Goal: Task Accomplishment & Management: Complete application form

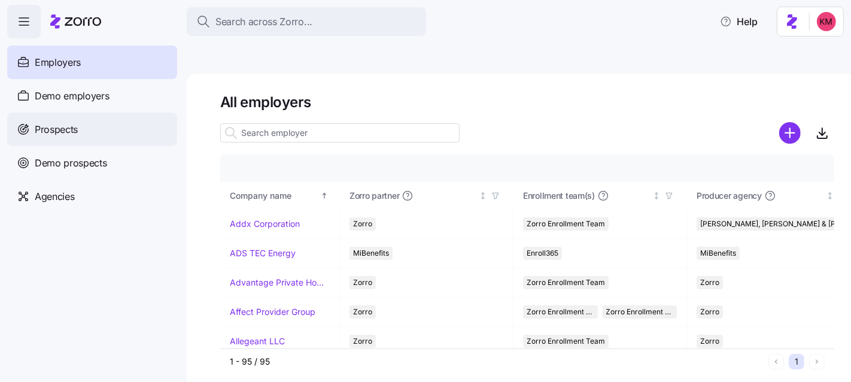
click at [72, 130] on span "Prospects" at bounding box center [56, 129] width 43 height 15
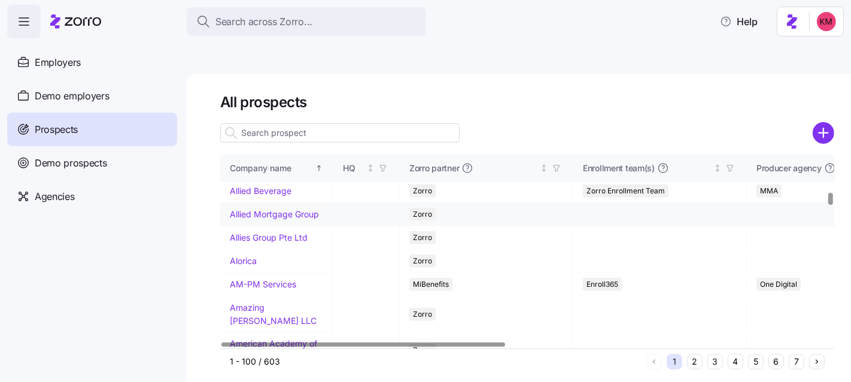
scroll to position [604, 0]
click at [260, 218] on link "Allied Mortgage Group" at bounding box center [274, 213] width 89 height 10
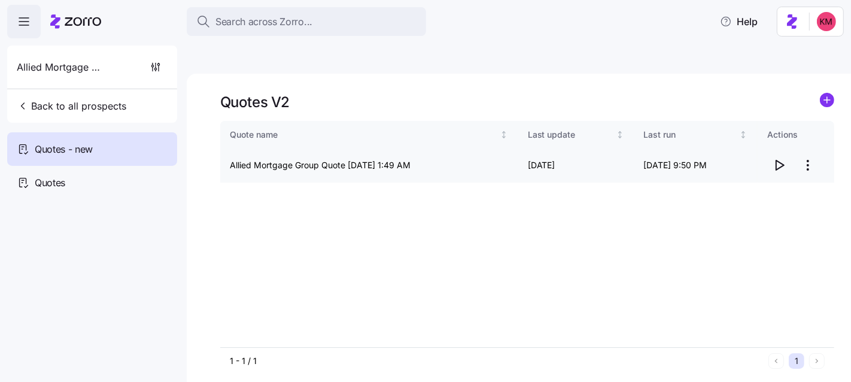
click at [779, 158] on icon "button" at bounding box center [779, 165] width 14 height 14
click at [831, 93] on icon "add icon" at bounding box center [826, 100] width 14 height 14
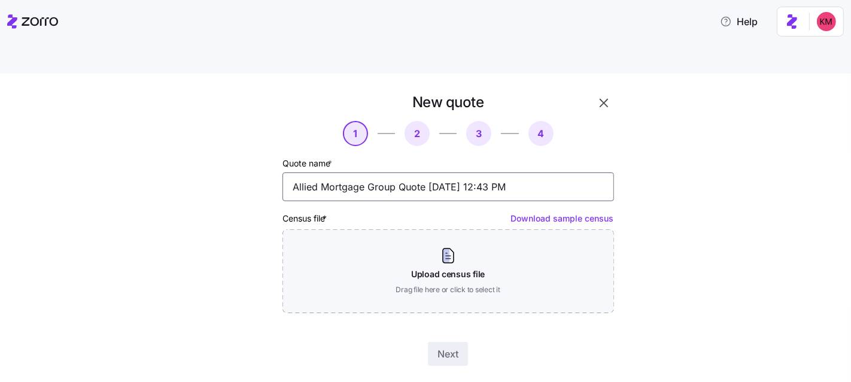
click at [295, 172] on input "Allied Mortgage Group Quote 09/03/2025 12:43 PM" at bounding box center [447, 186] width 331 height 29
type input "Affordability Allied Mortgage Group Quote 09/03/2025 12:43 PM"
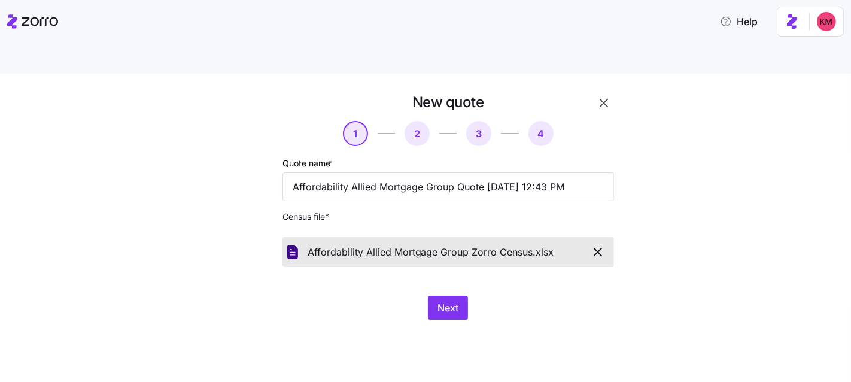
click at [482, 295] on div "Next" at bounding box center [447, 307] width 331 height 24
click at [467, 295] on button "Next" at bounding box center [448, 307] width 40 height 24
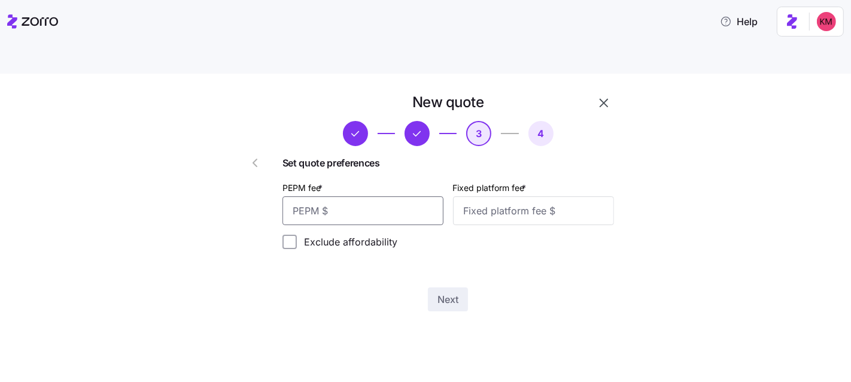
click at [419, 196] on input "PEPM fee *" at bounding box center [362, 210] width 161 height 29
type input "60"
type input "100"
click at [453, 287] on button "Next" at bounding box center [448, 299] width 40 height 24
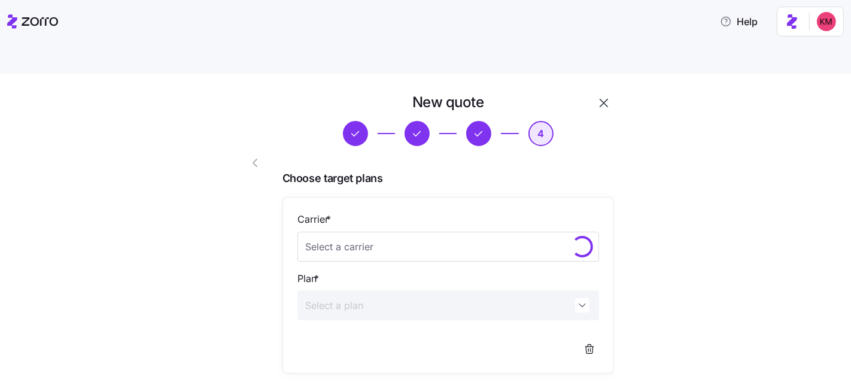
scroll to position [133, 0]
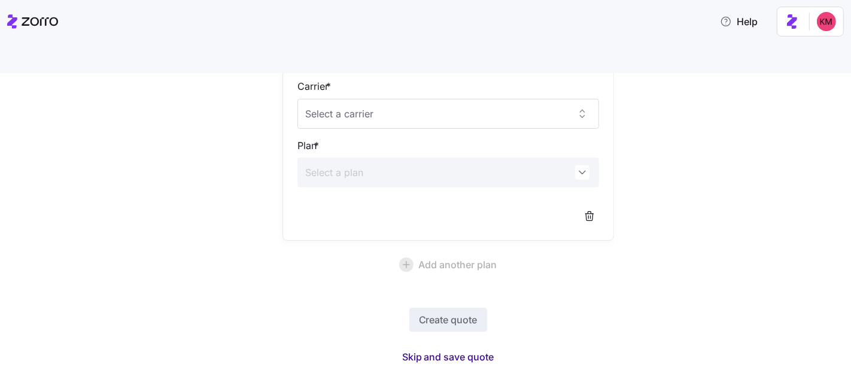
click at [438, 349] on span "Skip and save quote" at bounding box center [448, 356] width 92 height 14
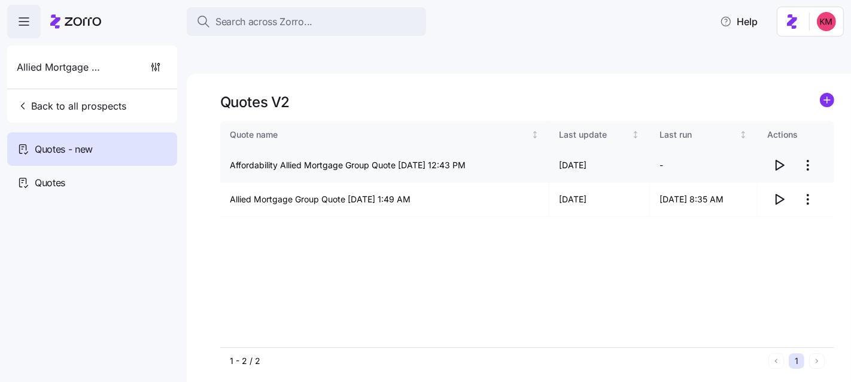
click at [775, 158] on icon "button" at bounding box center [779, 165] width 14 height 14
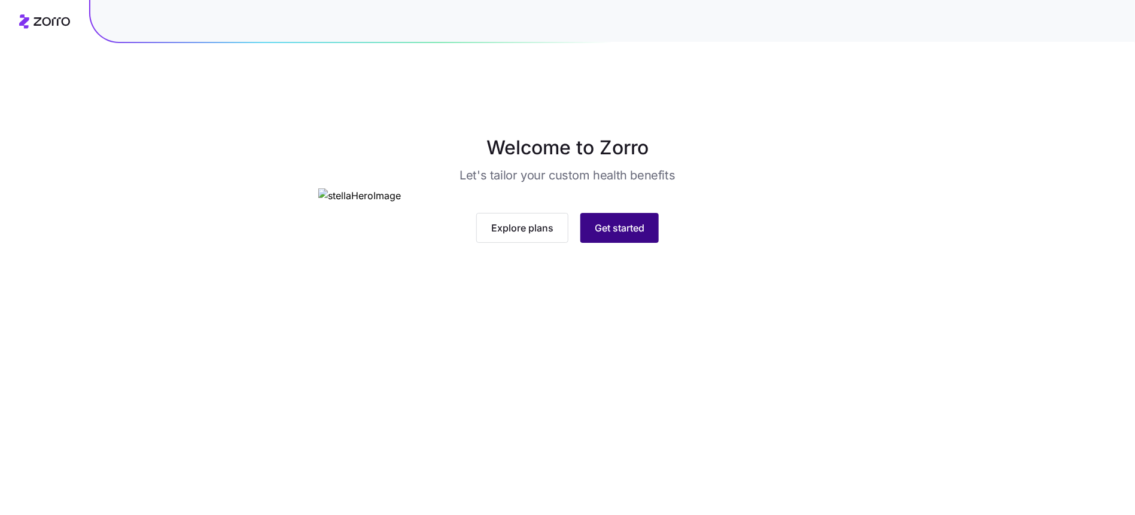
click at [636, 243] on button "Get started" at bounding box center [619, 228] width 78 height 30
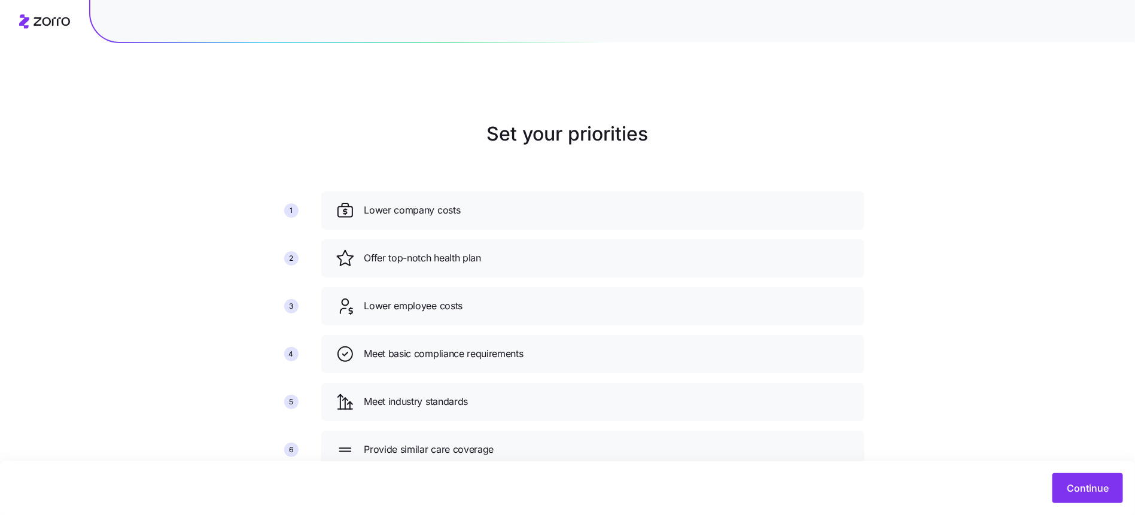
scroll to position [25, 0]
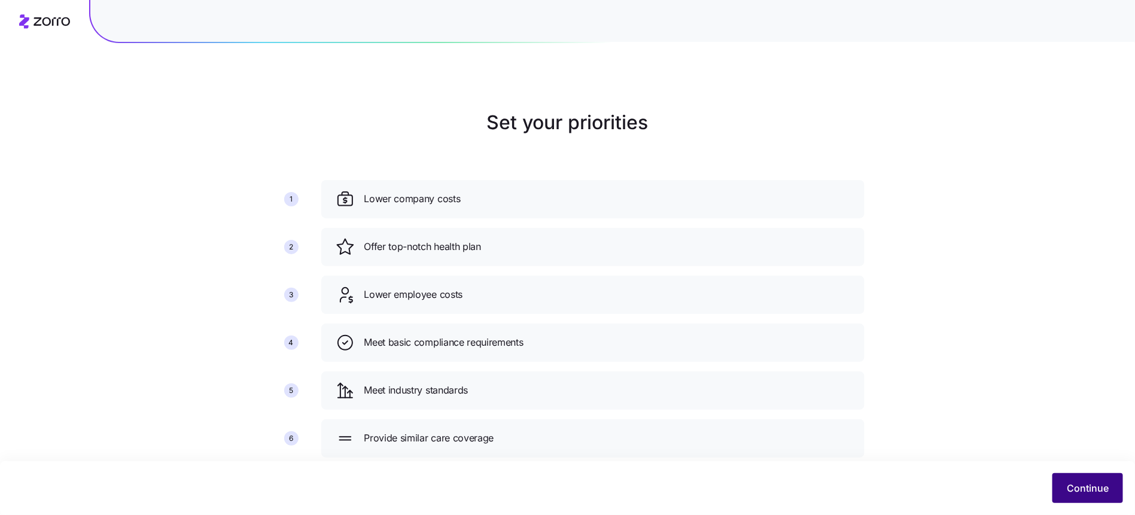
click at [1078, 480] on button "Continue" at bounding box center [1087, 488] width 71 height 30
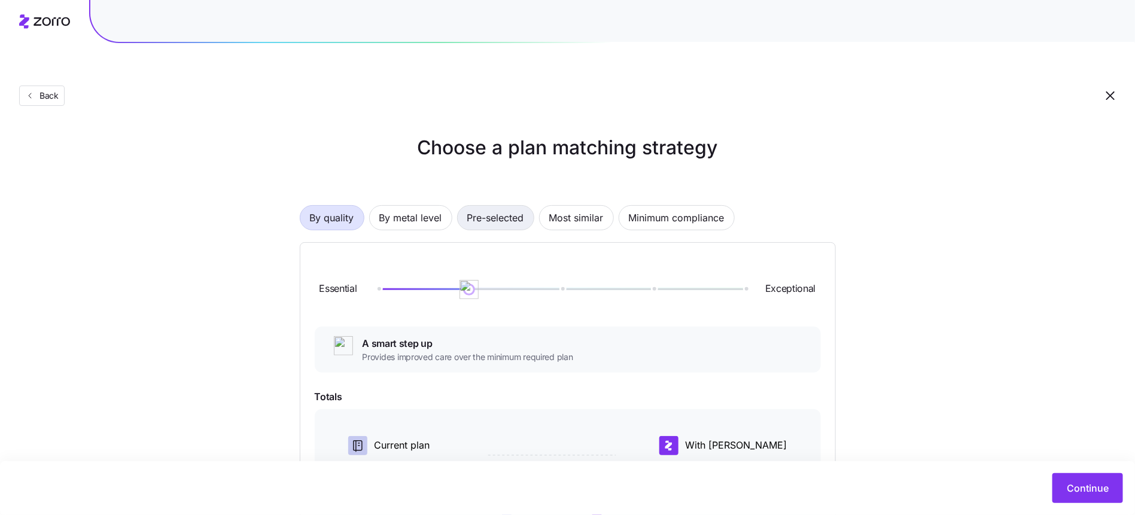
click at [512, 206] on span "Pre-selected" at bounding box center [495, 218] width 57 height 24
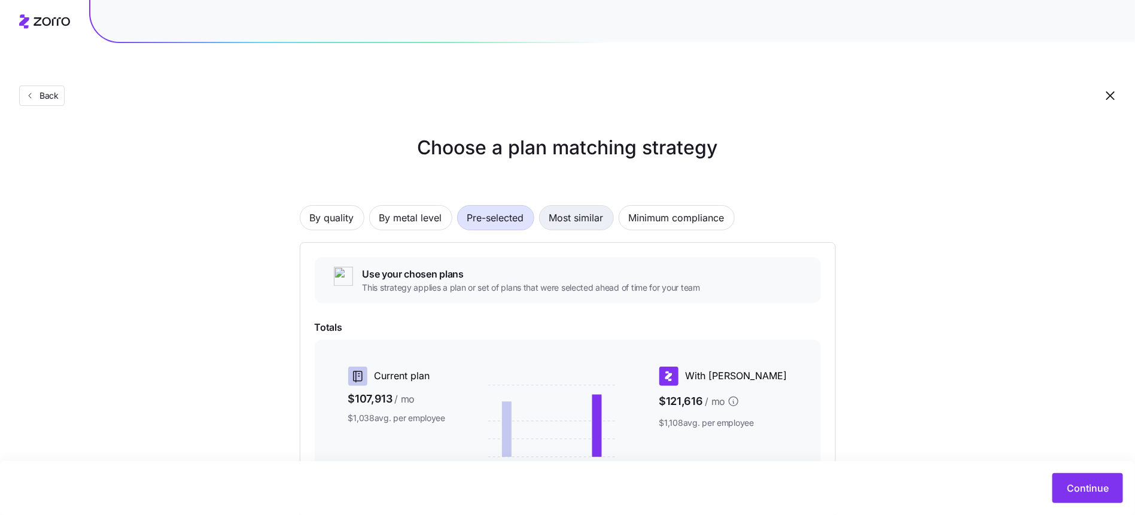
click at [583, 206] on span "Most similar" at bounding box center [576, 218] width 54 height 24
click at [432, 206] on span "By metal level" at bounding box center [410, 218] width 63 height 24
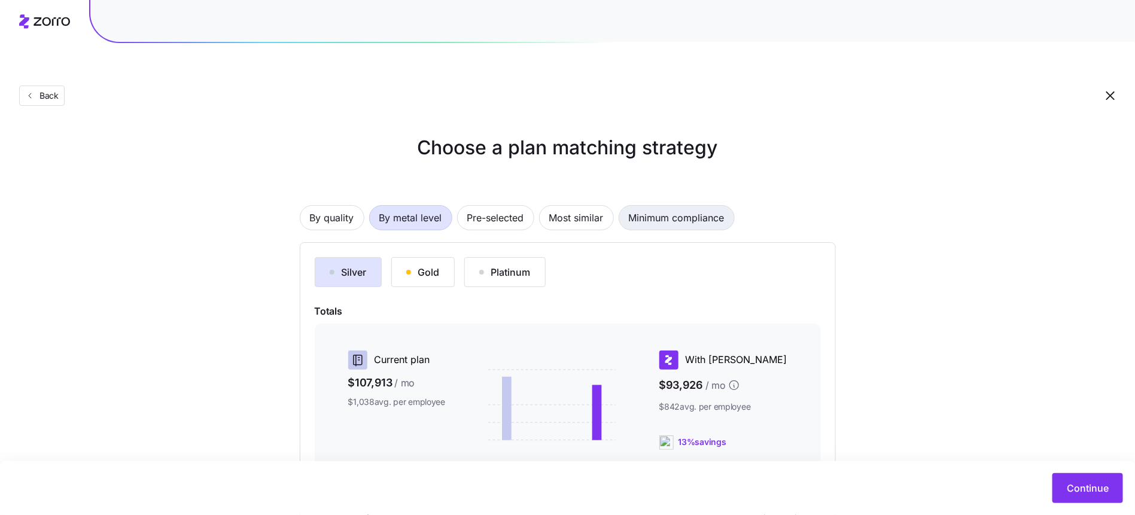
click at [682, 206] on span "Minimum compliance" at bounding box center [677, 218] width 96 height 24
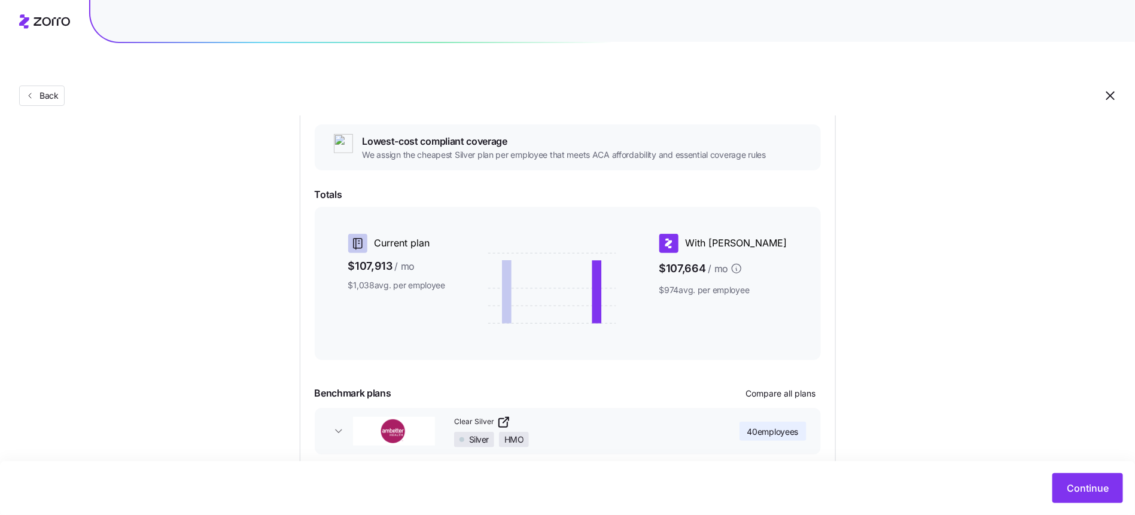
scroll to position [164, 0]
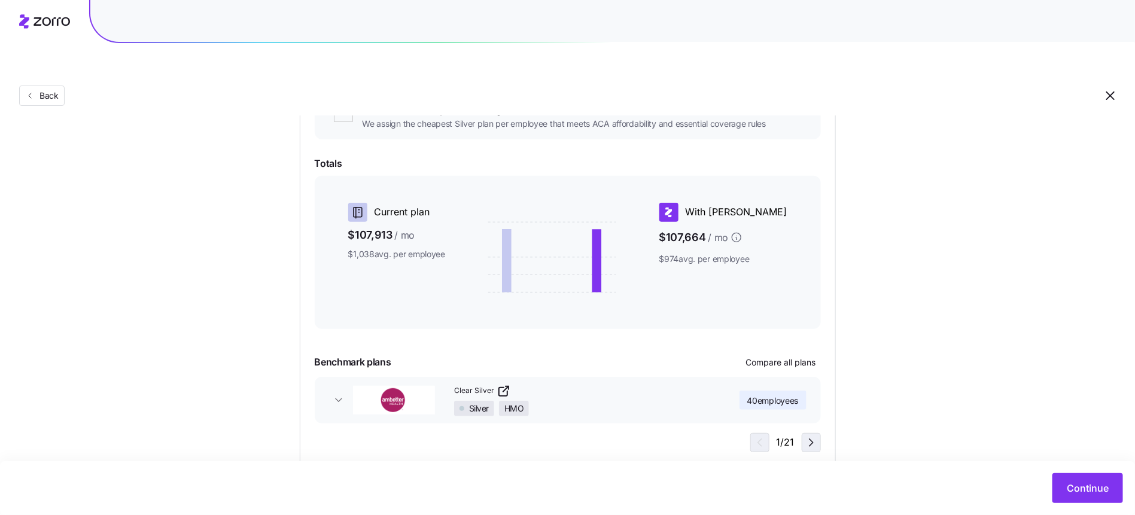
click at [810, 435] on icon "button" at bounding box center [811, 442] width 14 height 14
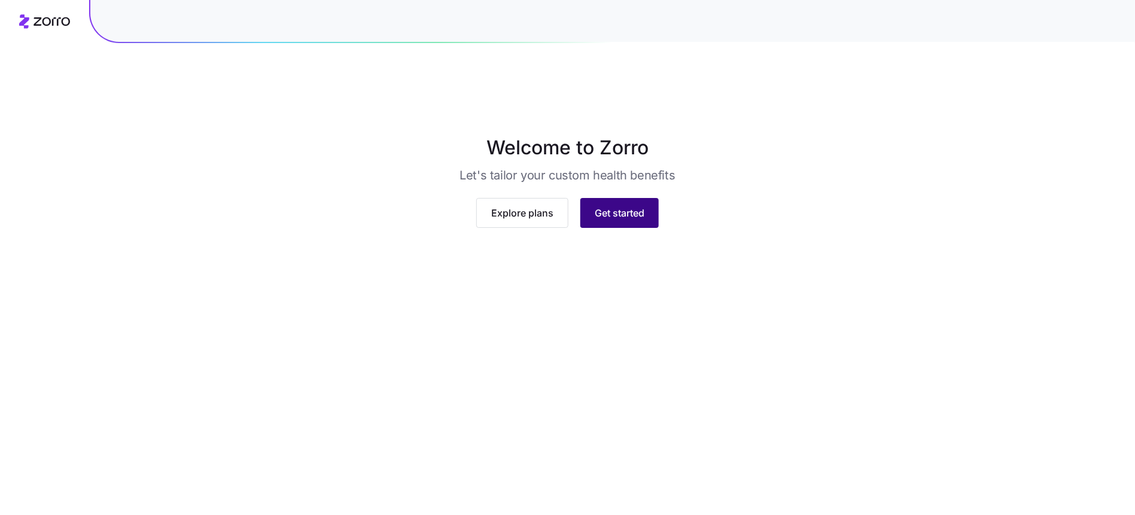
click at [644, 220] on span "Get started" at bounding box center [620, 213] width 50 height 14
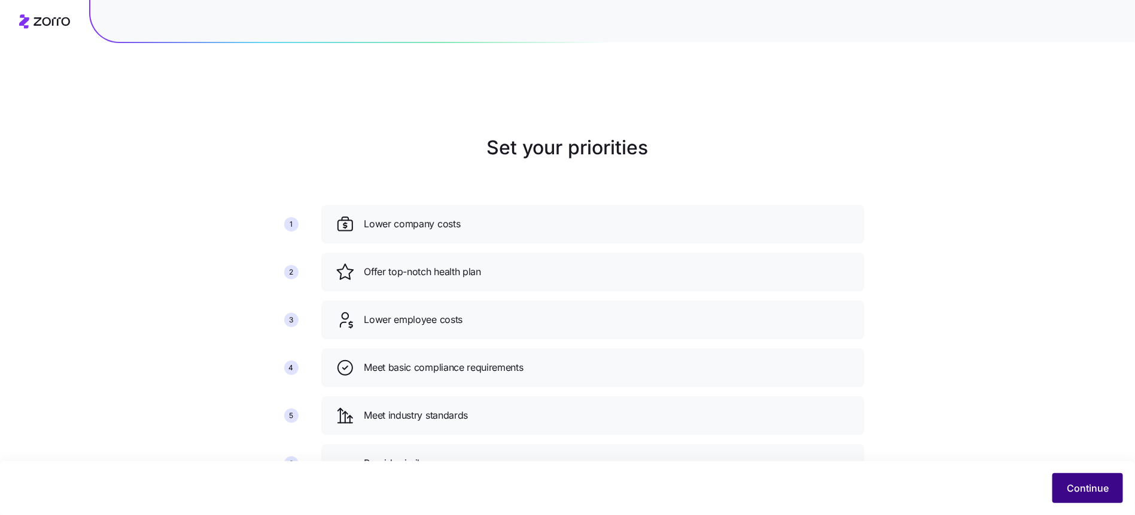
click at [1077, 479] on button "Continue" at bounding box center [1087, 488] width 71 height 30
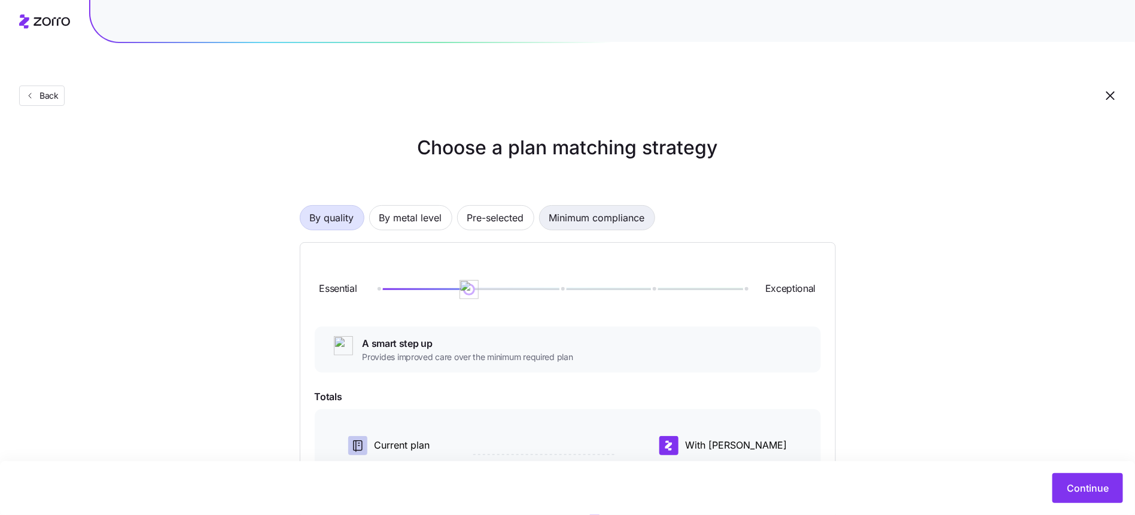
click at [571, 206] on span "Minimum compliance" at bounding box center [597, 218] width 96 height 24
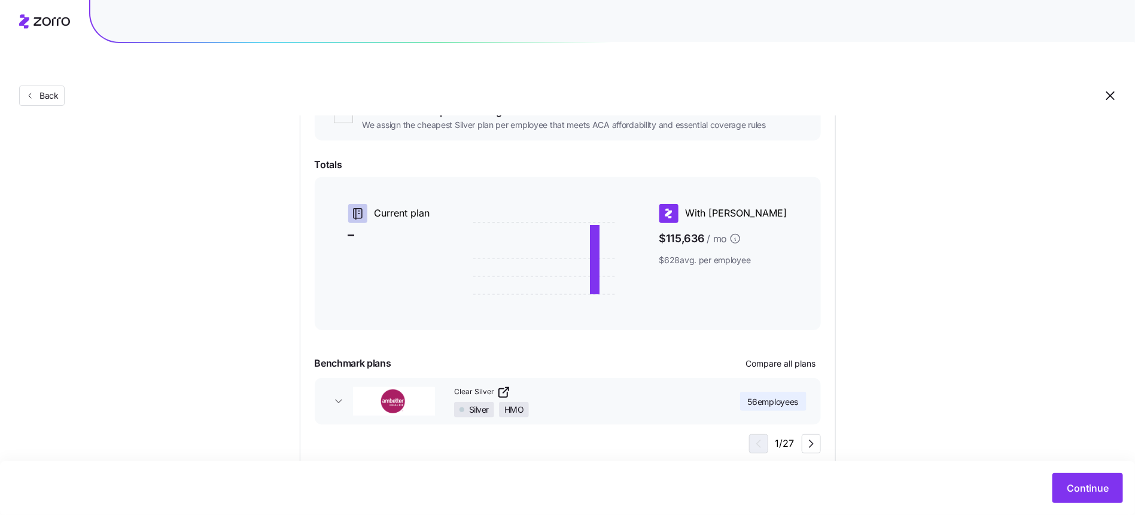
scroll to position [164, 0]
click at [1080, 482] on span "Continue" at bounding box center [1087, 488] width 42 height 14
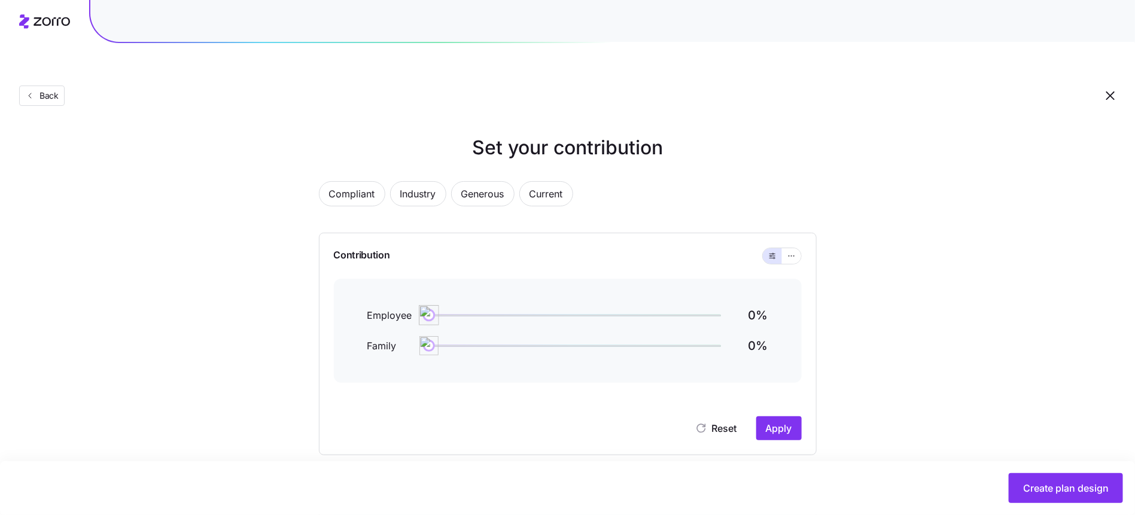
drag, startPoint x: 617, startPoint y: 289, endPoint x: 304, endPoint y: 265, distance: 313.8
click at [304, 265] on div "Compliant Industry Generous Current Contribution Employee 0 % Family 0 % Reset …" at bounding box center [568, 493] width 536 height 652
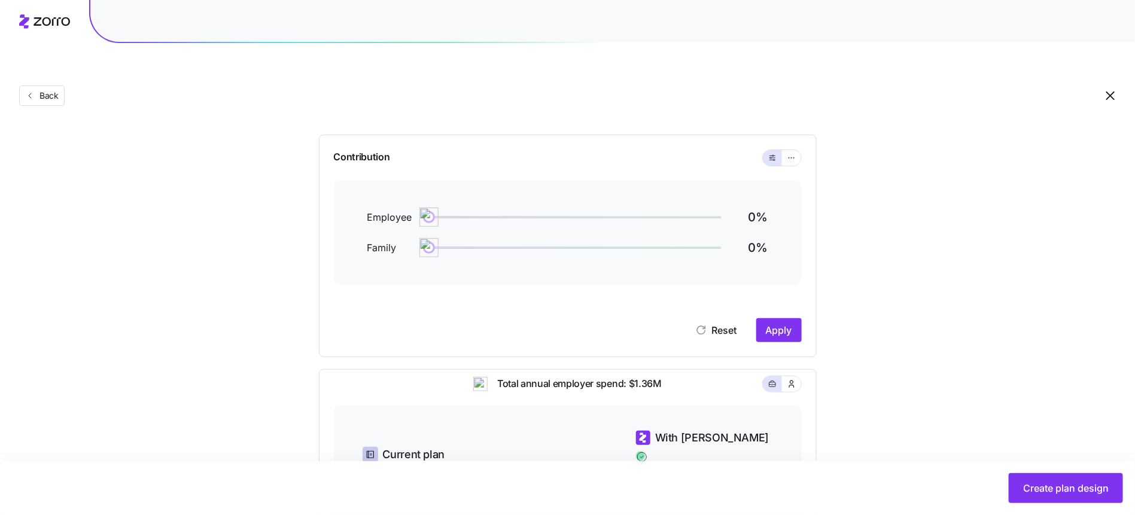
scroll to position [135, 0]
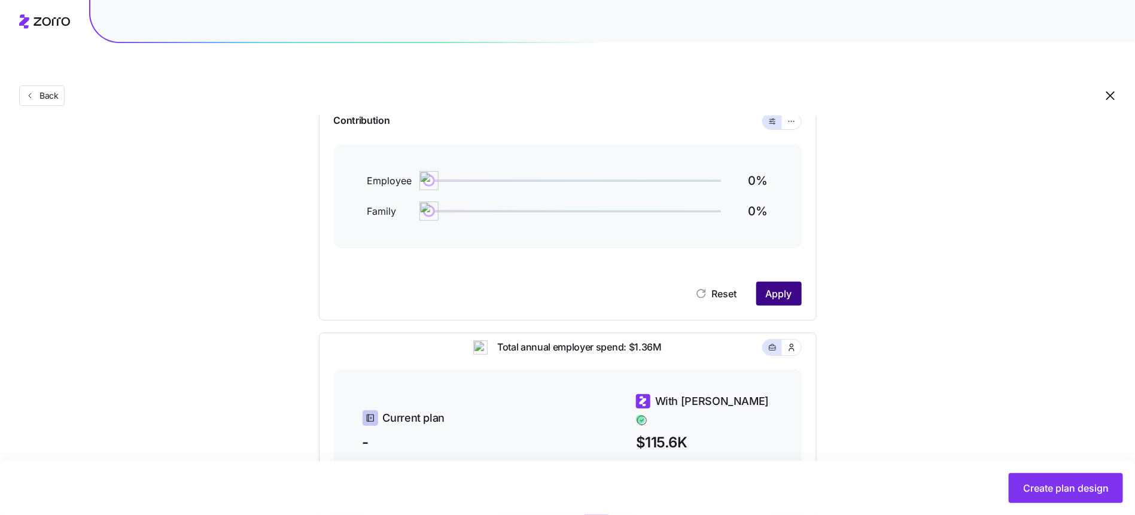
click at [787, 282] on button "Apply" at bounding box center [778, 294] width 45 height 24
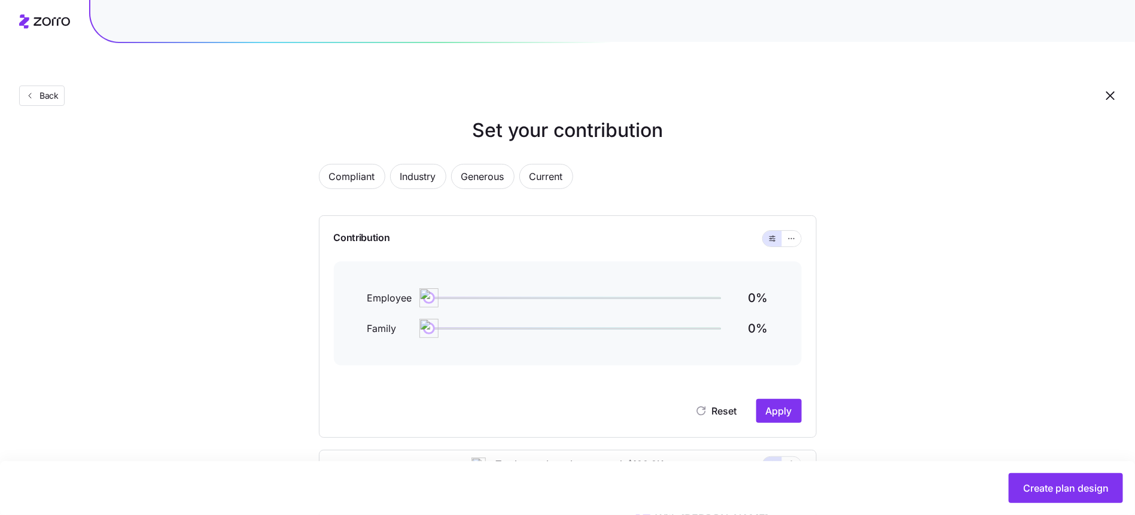
scroll to position [352, 0]
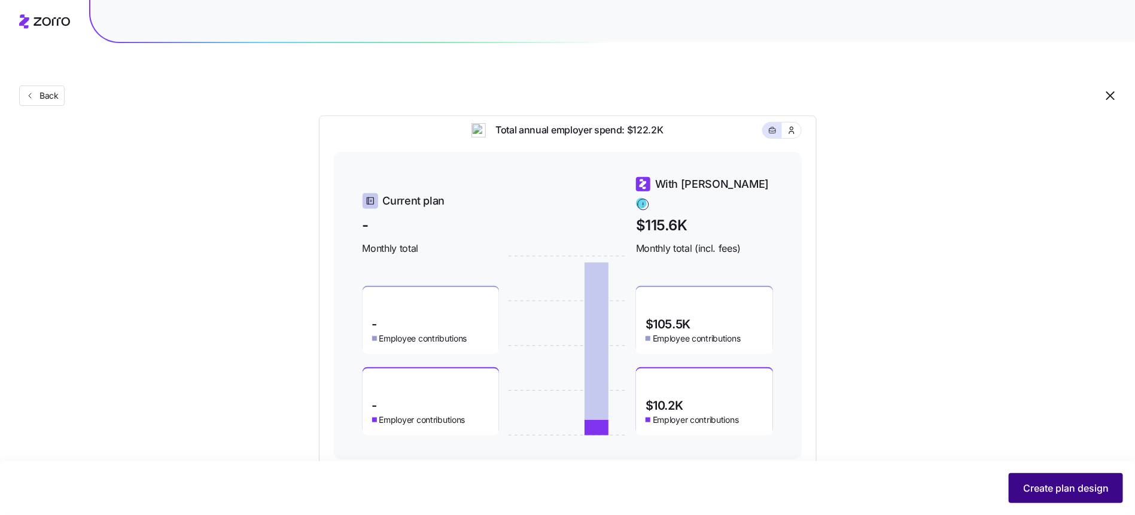
click at [1062, 480] on button "Create plan design" at bounding box center [1065, 488] width 114 height 30
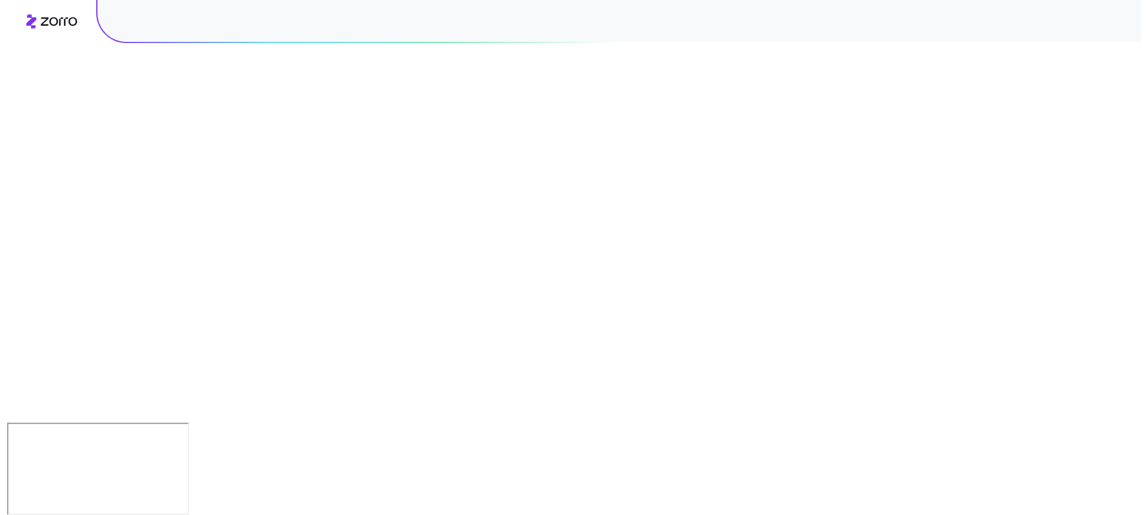
scroll to position [0, 0]
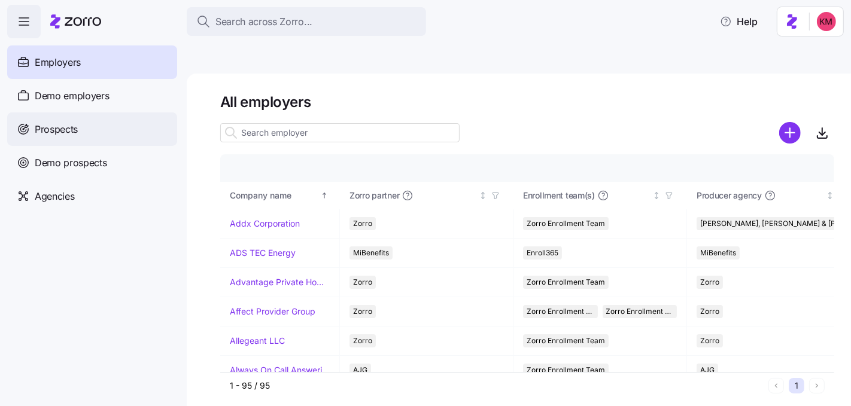
click at [46, 126] on span "Prospects" at bounding box center [56, 129] width 43 height 15
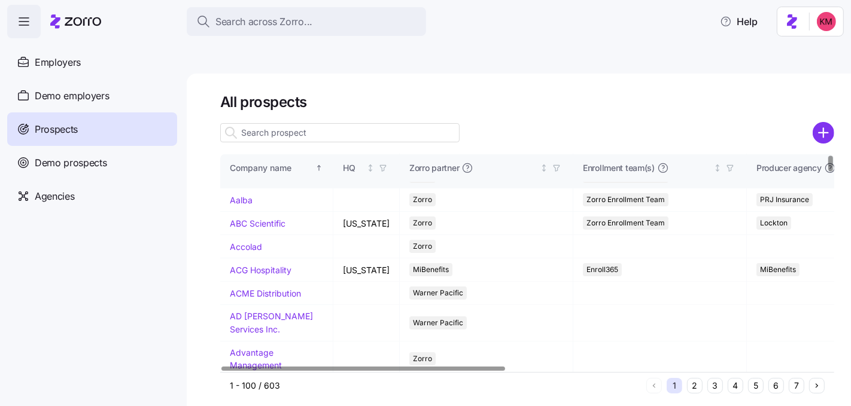
scroll to position [260, 0]
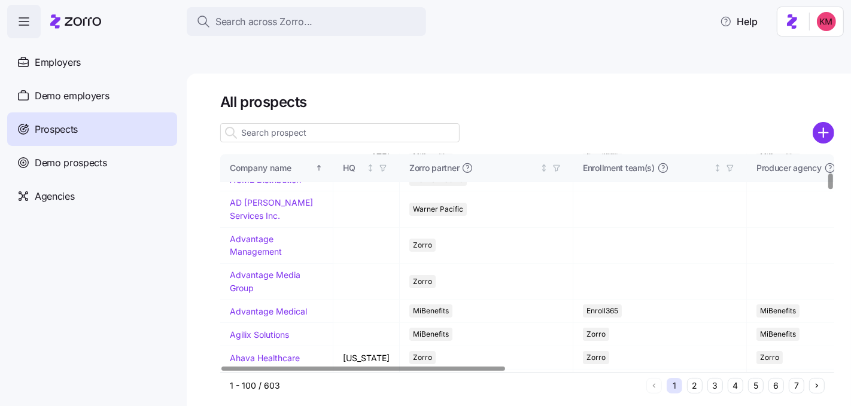
click at [739, 378] on button "4" at bounding box center [735, 386] width 16 height 16
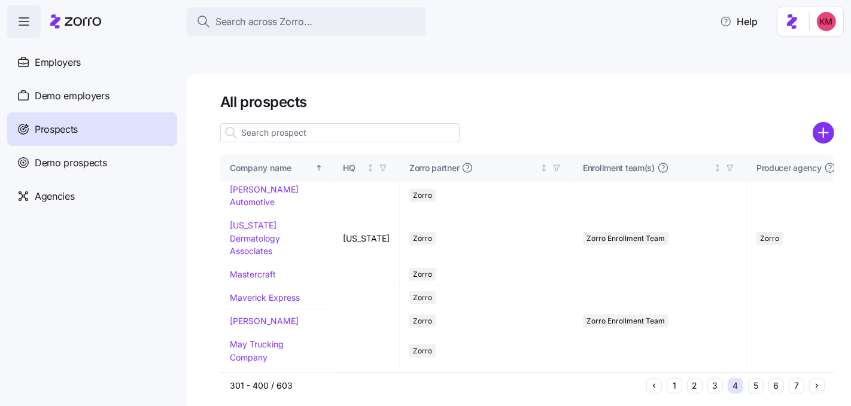
scroll to position [1001, 0]
click at [291, 123] on input at bounding box center [339, 132] width 239 height 19
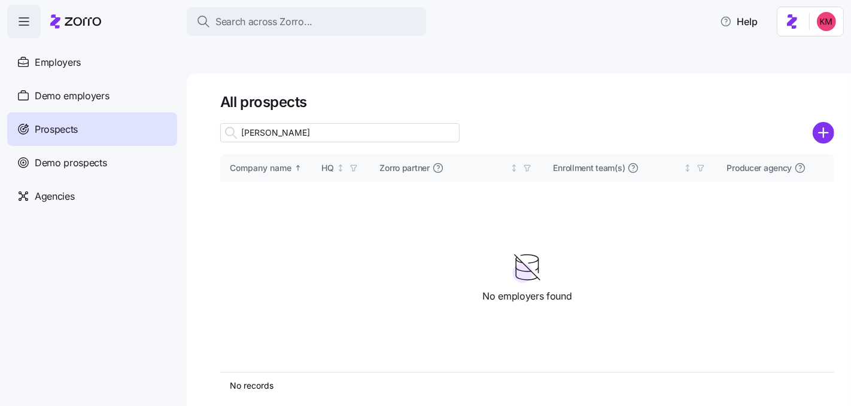
scroll to position [0, 0]
type input "marcy"
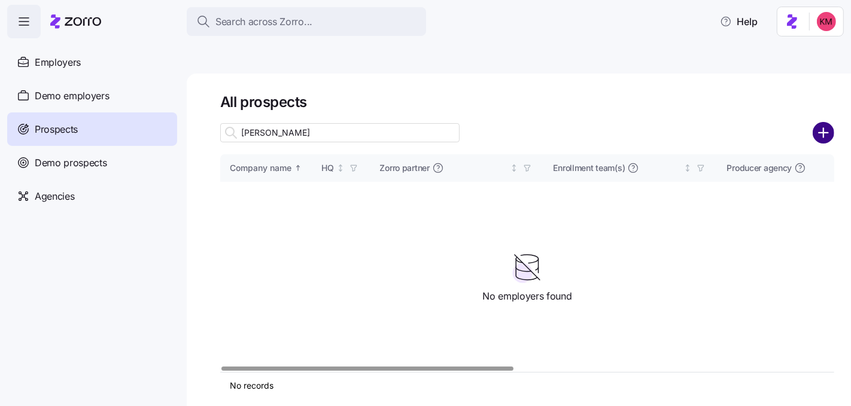
click at [825, 123] on circle "add icon" at bounding box center [823, 133] width 20 height 20
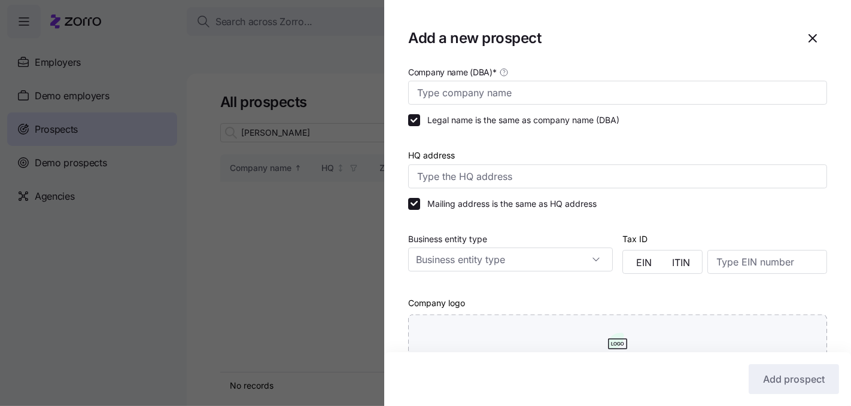
click at [588, 80] on div "Company name (DBA) *" at bounding box center [617, 85] width 419 height 40
click at [584, 91] on input "Company name (DBA) *" at bounding box center [617, 93] width 419 height 24
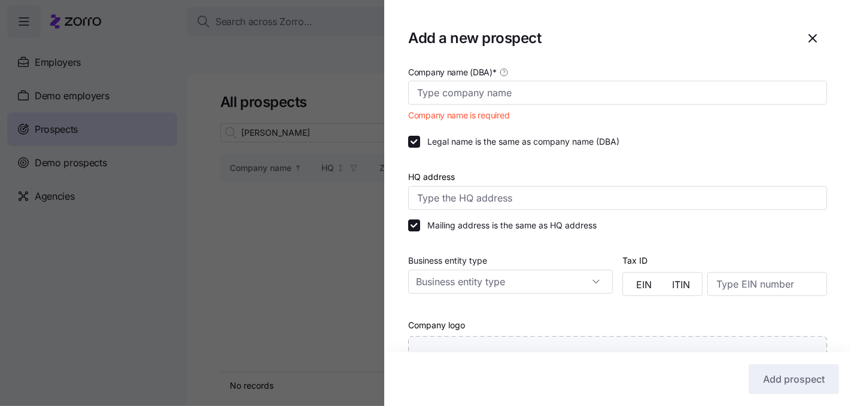
click at [610, 109] on div "Company name (DBA) * Company name is required" at bounding box center [617, 95] width 428 height 71
click at [608, 83] on input "Company name (DBA) *" at bounding box center [617, 93] width 419 height 24
paste input "Marcy Lab School"
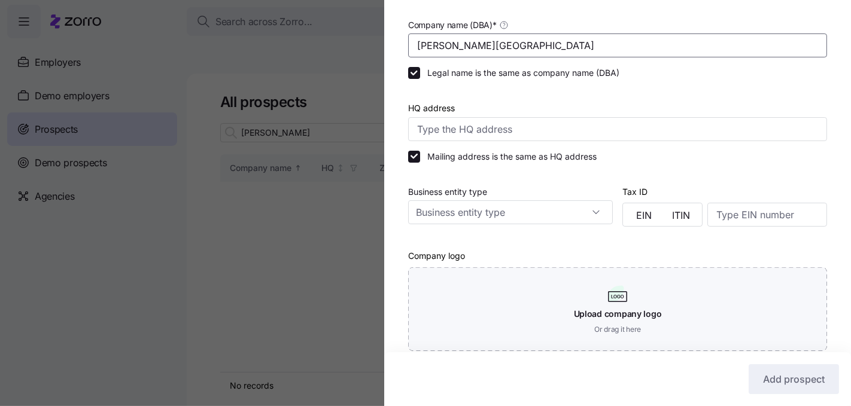
scroll to position [346, 0]
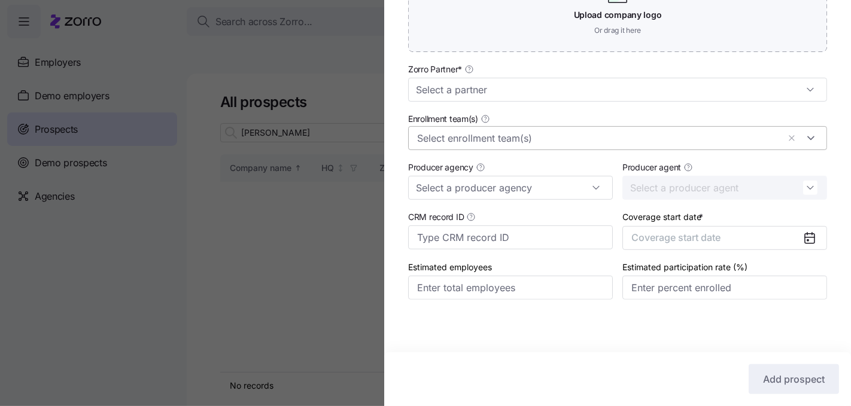
type input "Marcy Lab School"
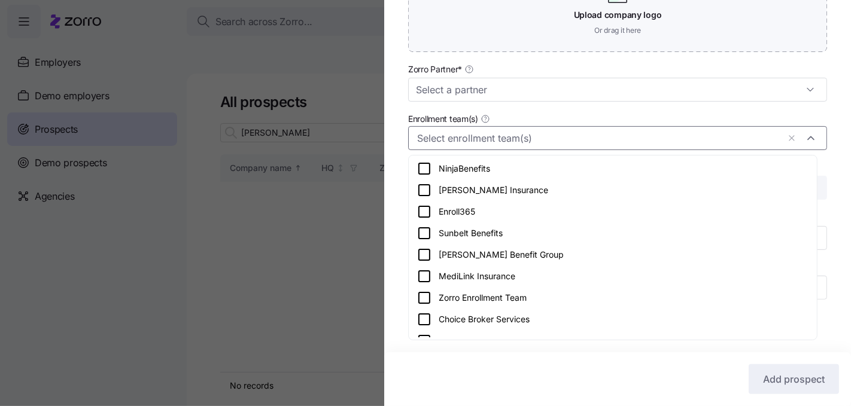
click at [551, 131] on input "Enrollment team(s)" at bounding box center [597, 138] width 361 height 16
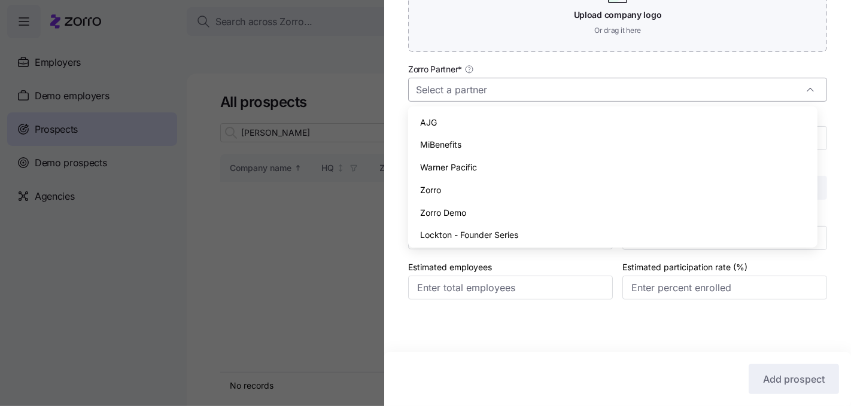
click at [547, 89] on input "Zorro Partner *" at bounding box center [617, 90] width 419 height 24
click at [480, 189] on div "Zorro" at bounding box center [612, 190] width 399 height 23
type input "Zorro"
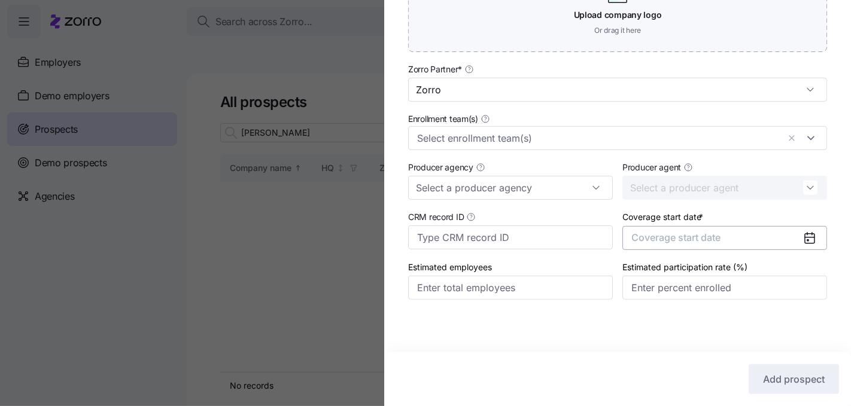
click at [666, 226] on button "Coverage start date" at bounding box center [724, 238] width 205 height 24
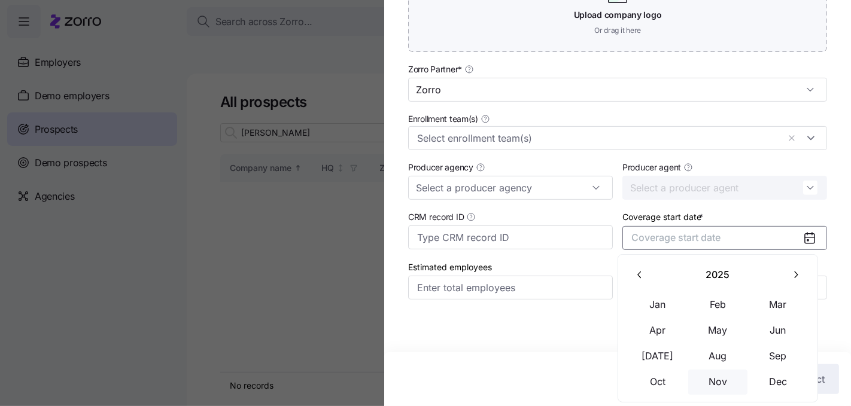
drag, startPoint x: 716, startPoint y: 376, endPoint x: 707, endPoint y: 380, distance: 9.9
click at [716, 376] on button "Nov" at bounding box center [718, 382] width 60 height 25
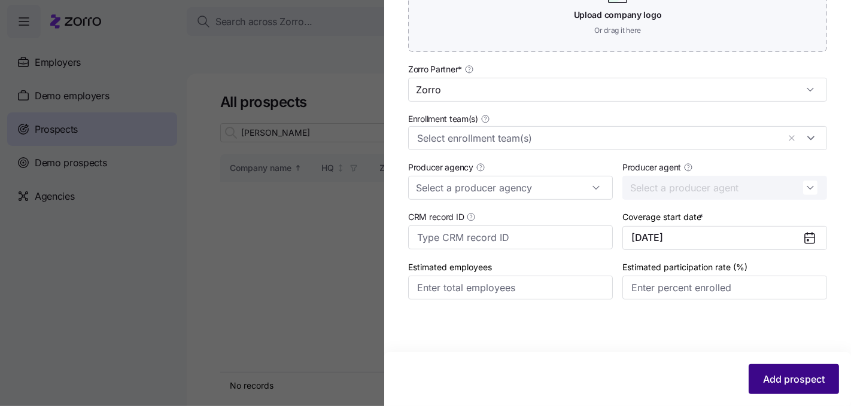
click at [794, 375] on span "Add prospect" at bounding box center [794, 379] width 62 height 14
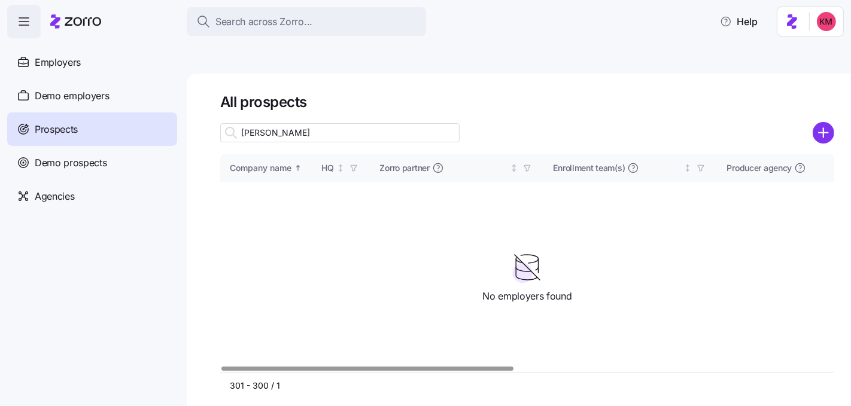
click at [346, 123] on input "marcy" at bounding box center [339, 132] width 239 height 19
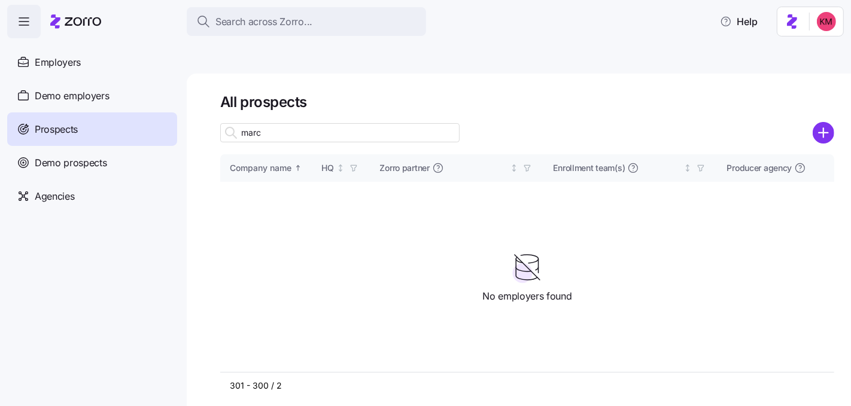
type input "marc"
click at [96, 134] on div "Prospects" at bounding box center [92, 128] width 170 height 33
click at [233, 126] on icon at bounding box center [231, 133] width 14 height 14
click at [289, 123] on input "marc" at bounding box center [339, 132] width 239 height 19
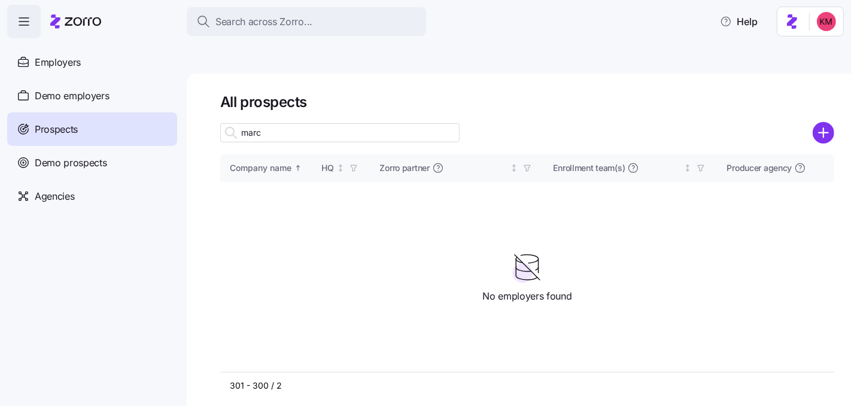
click at [289, 123] on input "marc" at bounding box center [339, 132] width 239 height 19
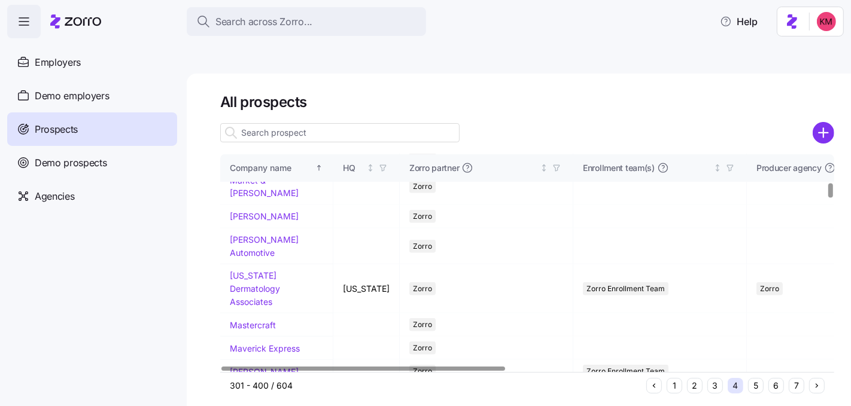
scroll to position [991, 0]
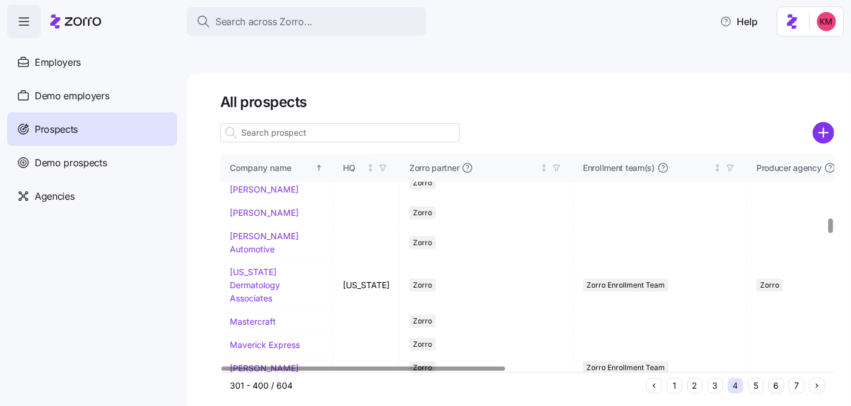
click at [273, 159] on link "Marcy Lab School" at bounding box center [273, 146] width 86 height 23
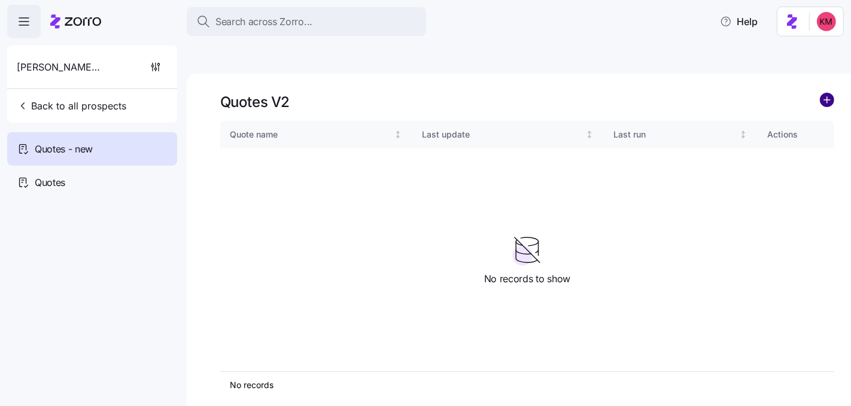
click at [822, 93] on circle "add icon" at bounding box center [826, 99] width 13 height 13
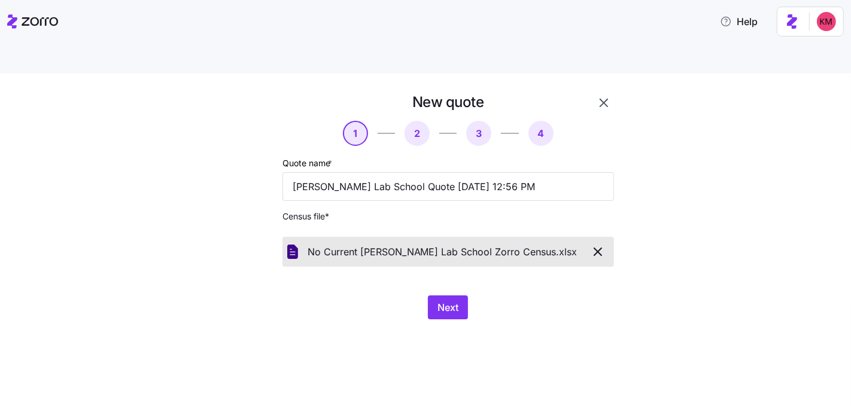
click at [492, 293] on div "New quote 1 2 3 4 Quote name * Marcy Lab School Quote 09/03/2025 12:56 PM Censu…" at bounding box center [433, 213] width 419 height 241
click at [453, 300] on span "Next" at bounding box center [447, 307] width 21 height 14
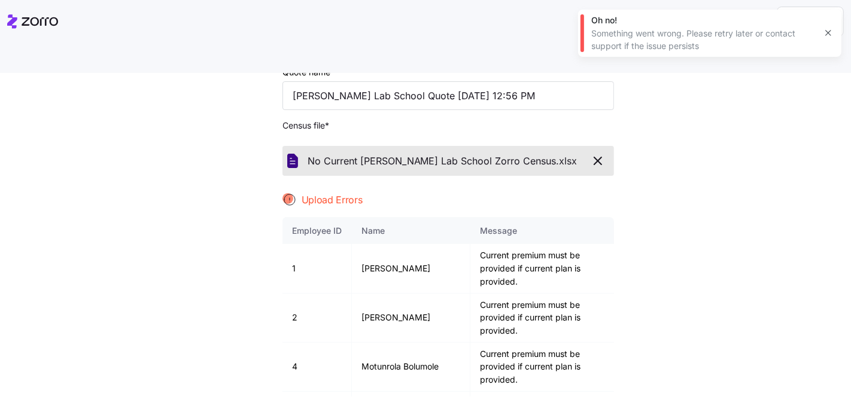
scroll to position [96, 0]
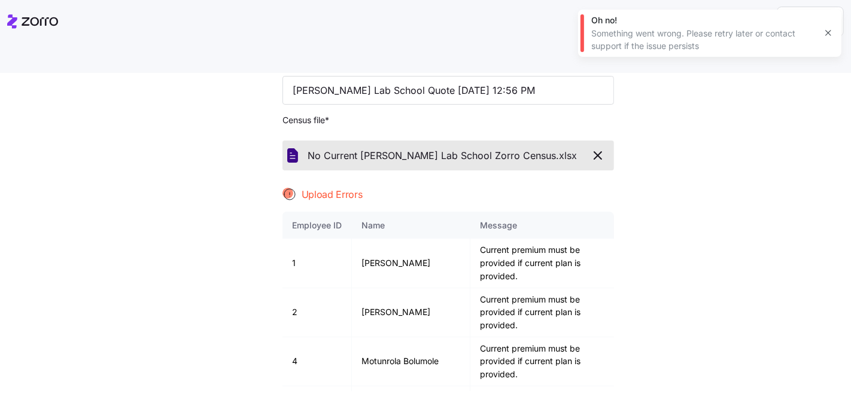
click at [372, 105] on div "Quote name * Marcy Lab School Quote 09/03/2025 12:56 PM Census file * No Curren…" at bounding box center [447, 225] width 331 height 332
click at [590, 148] on icon "button" at bounding box center [597, 155] width 14 height 14
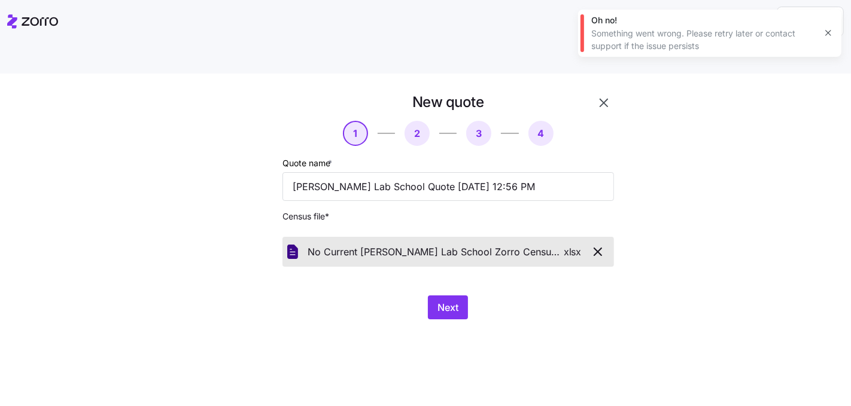
click at [528, 334] on div "New quote 1 2 3 4 Quote name * Marcy Lab School Quote 09/03/2025 12:56 PM Censu…" at bounding box center [425, 254] width 851 height 361
click at [460, 295] on button "Next" at bounding box center [448, 307] width 40 height 24
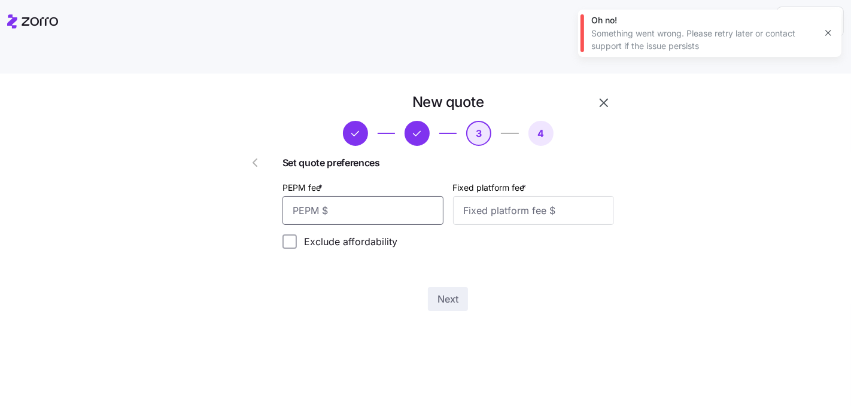
click at [366, 196] on input "PEPM fee *" at bounding box center [362, 210] width 161 height 29
click at [376, 196] on input "PEPM fee *" at bounding box center [362, 210] width 161 height 29
type input "50"
type input "1000"
click at [465, 287] on button "Next" at bounding box center [448, 299] width 40 height 24
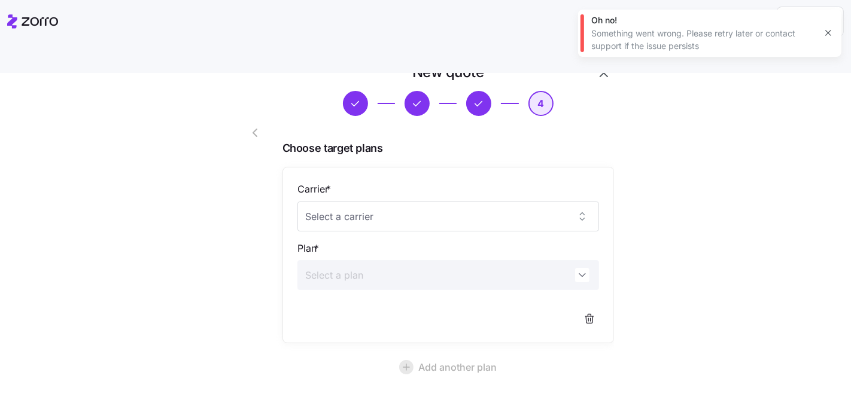
scroll to position [108, 0]
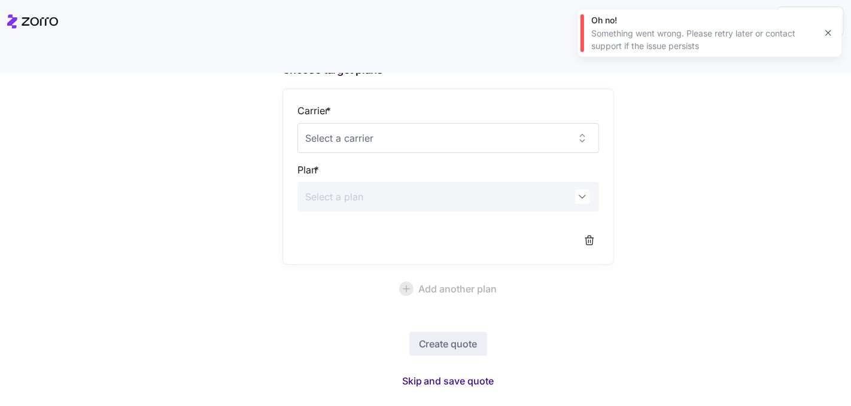
click at [455, 374] on span "Skip and save quote" at bounding box center [448, 381] width 92 height 14
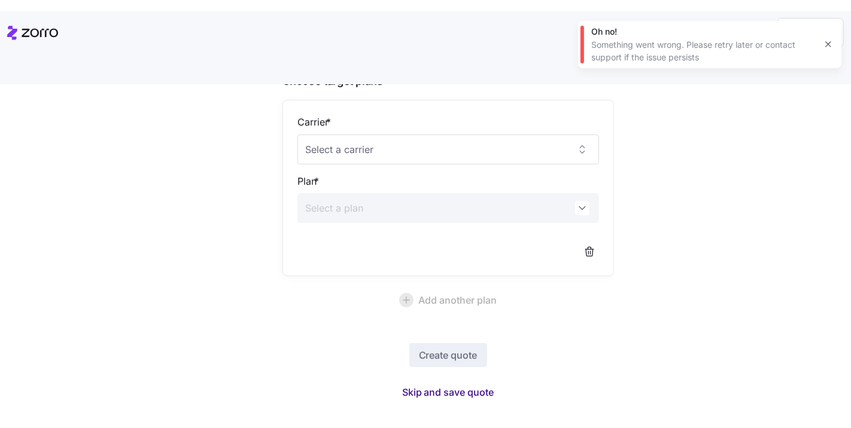
scroll to position [72, 0]
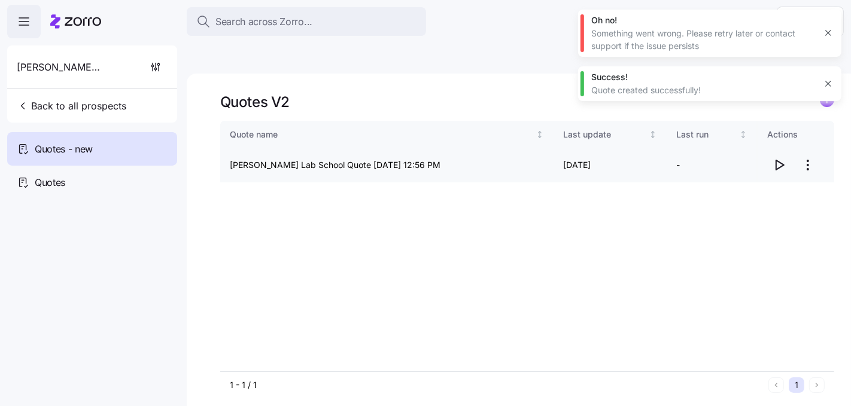
click at [775, 158] on icon "button" at bounding box center [779, 165] width 14 height 14
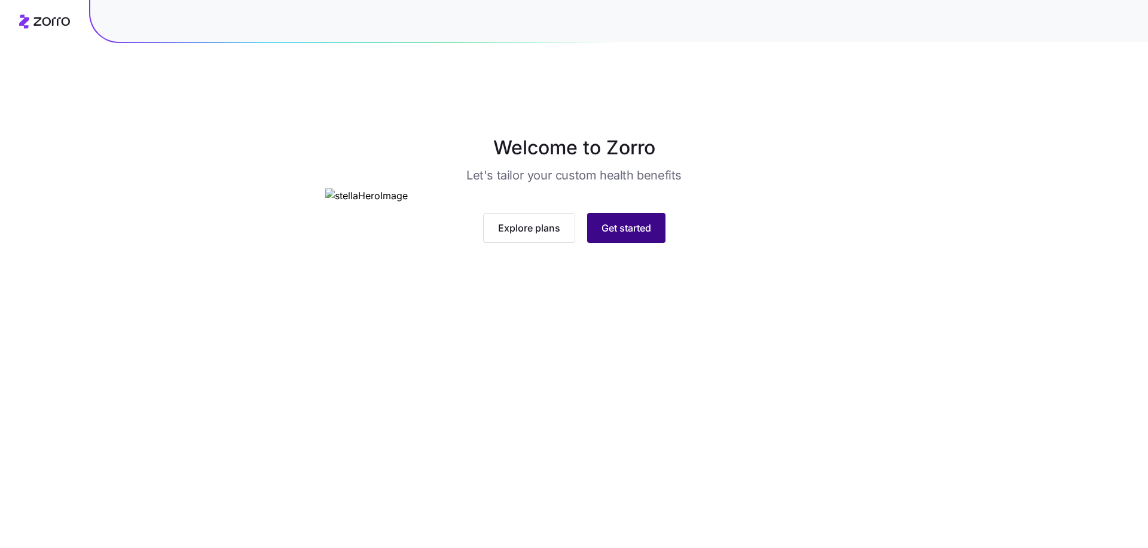
click at [614, 235] on span "Get started" at bounding box center [627, 228] width 50 height 14
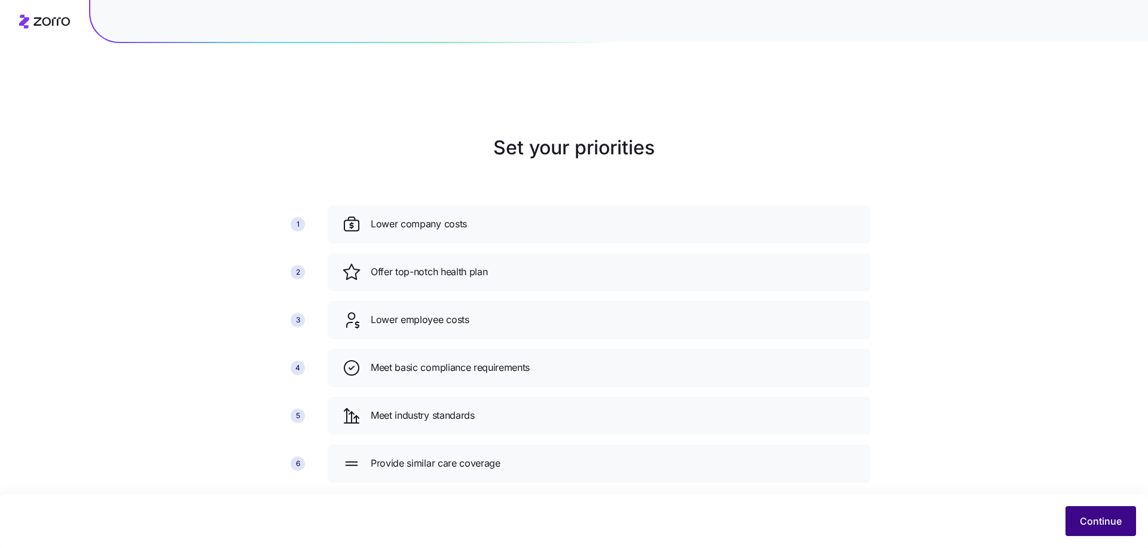
click at [1074, 529] on button "Continue" at bounding box center [1101, 521] width 71 height 30
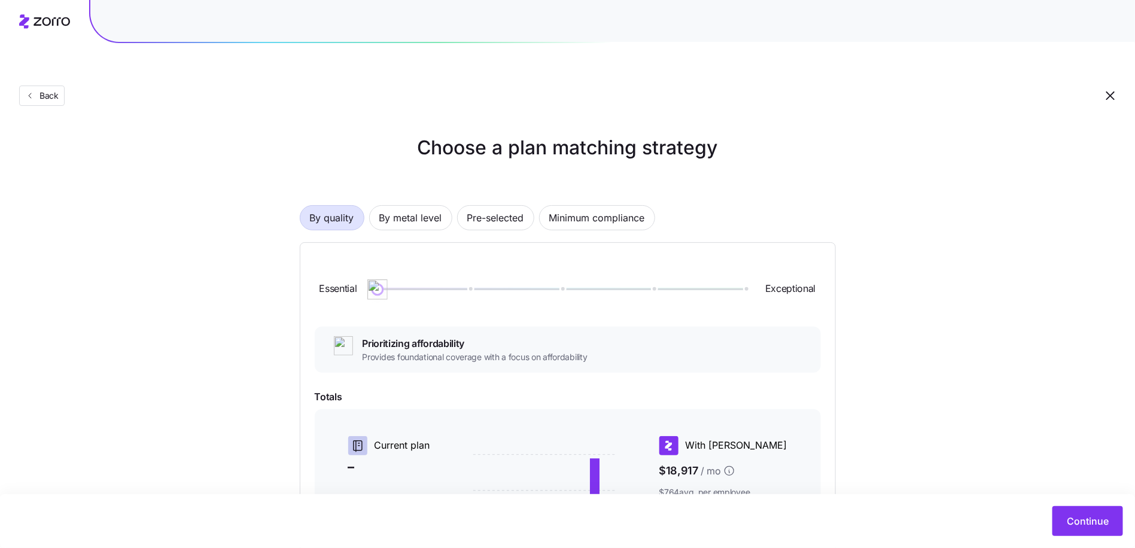
drag, startPoint x: 471, startPoint y: 264, endPoint x: 407, endPoint y: 275, distance: 65.0
click at [407, 275] on div "Essential Exceptional" at bounding box center [568, 289] width 506 height 65
drag, startPoint x: 384, startPoint y: 261, endPoint x: 321, endPoint y: 281, distance: 66.0
click at [321, 281] on div "Essential Exceptional" at bounding box center [568, 289] width 506 height 65
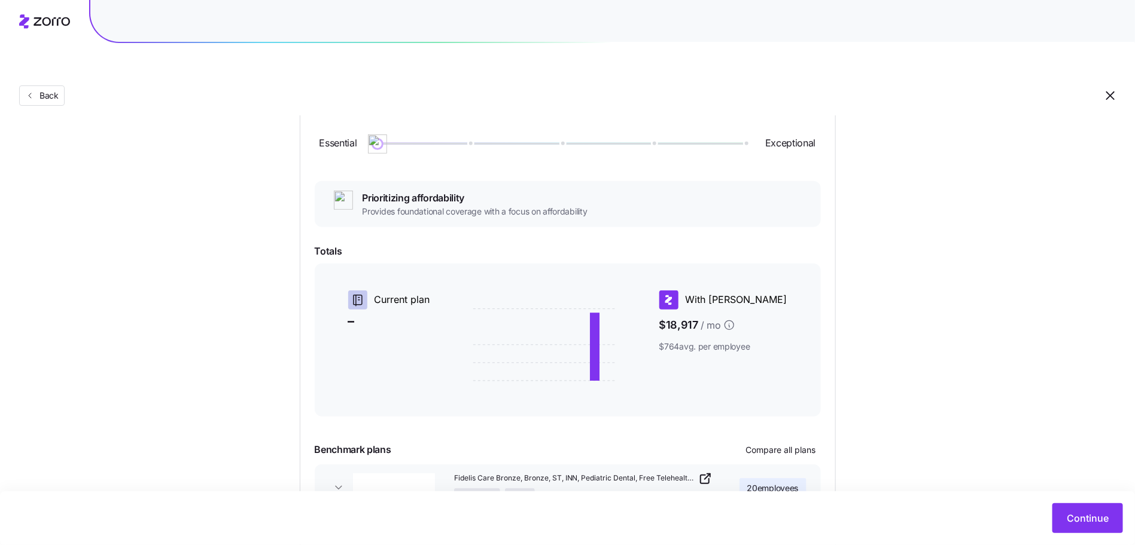
scroll to position [203, 0]
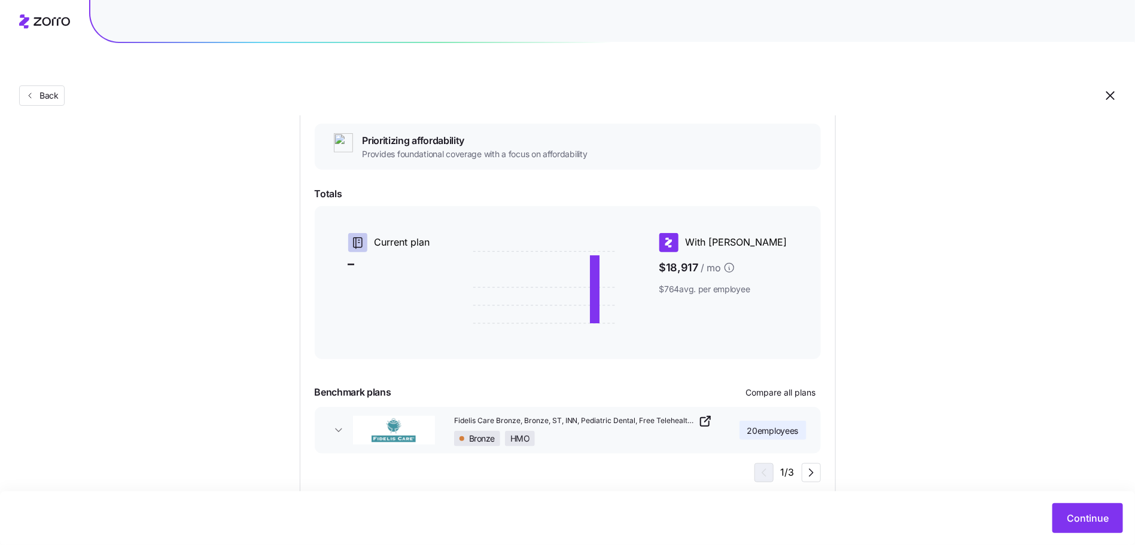
click at [16, 55] on div "Back" at bounding box center [567, 71] width 1135 height 87
click at [41, 90] on span "Back" at bounding box center [47, 96] width 24 height 12
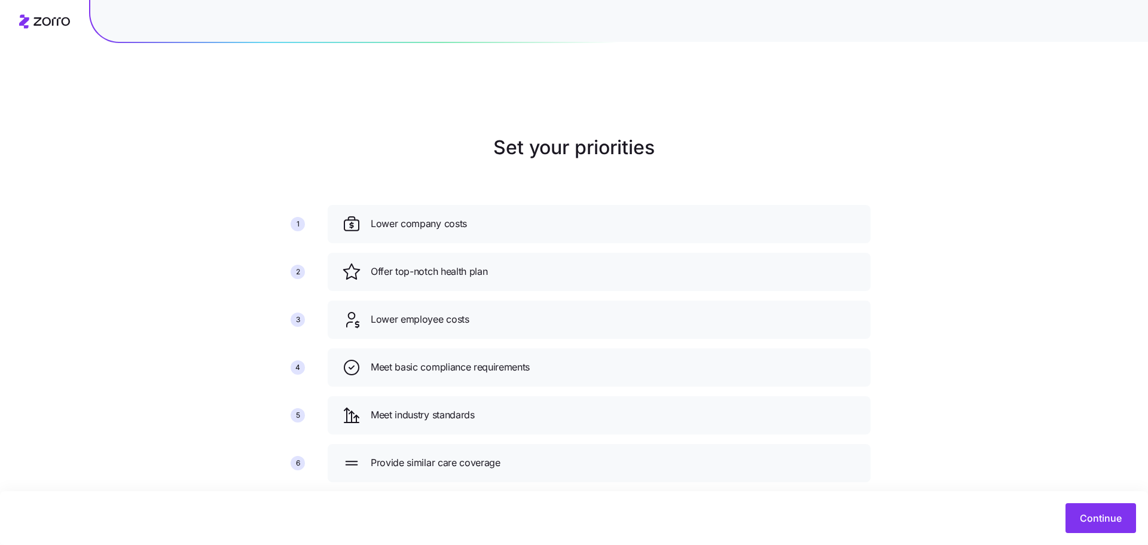
click at [17, 19] on div at bounding box center [574, 21] width 1148 height 43
click at [20, 21] on icon at bounding box center [44, 21] width 51 height 14
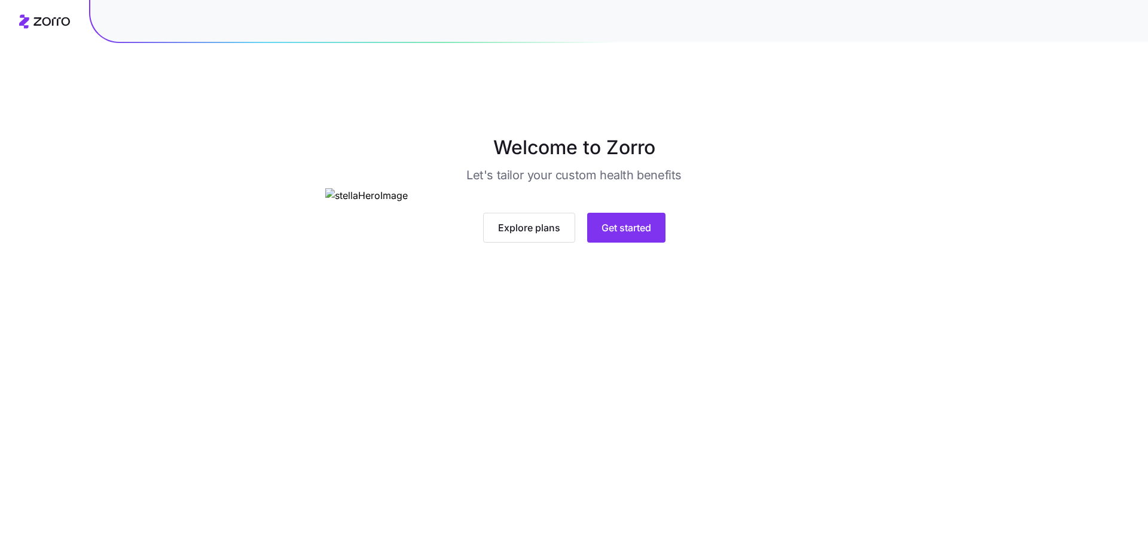
click at [741, 243] on div "Explore plans Get started" at bounding box center [574, 228] width 498 height 30
click at [612, 235] on span "Get started" at bounding box center [627, 228] width 50 height 14
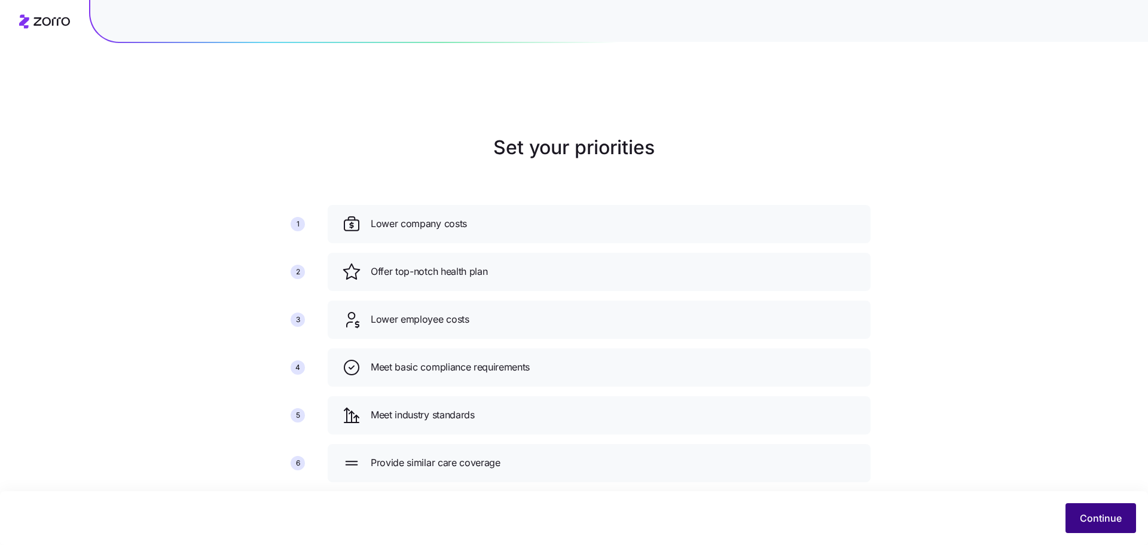
click at [1102, 504] on button "Continue" at bounding box center [1101, 519] width 71 height 30
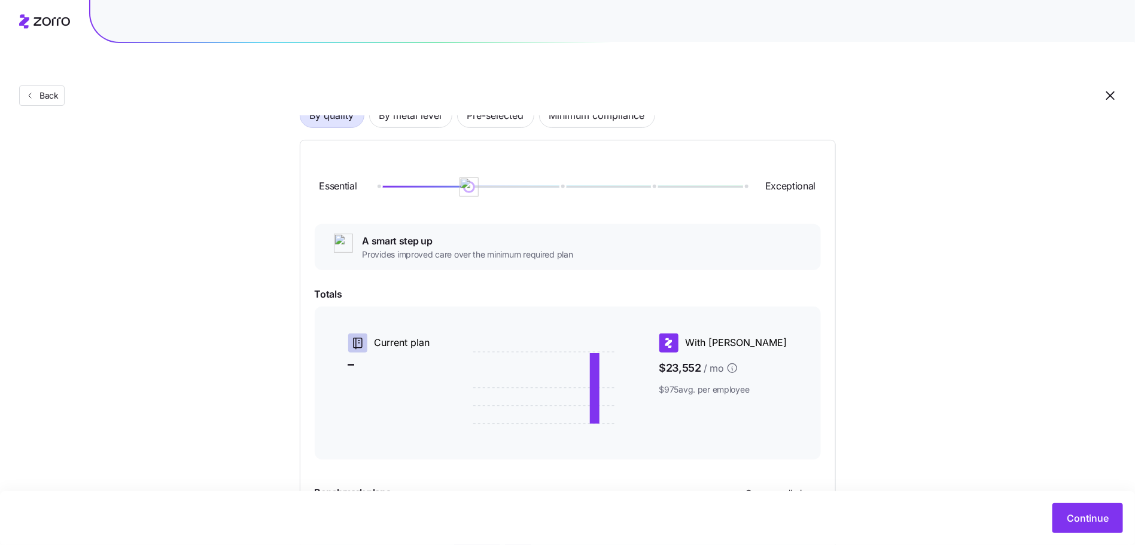
scroll to position [109, 0]
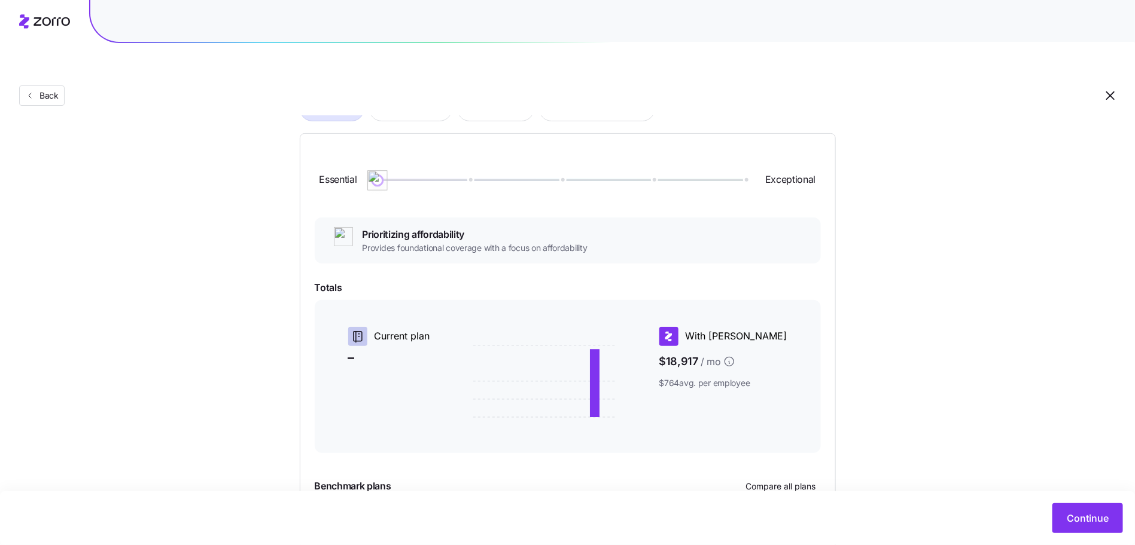
drag, startPoint x: 472, startPoint y: 151, endPoint x: 361, endPoint y: 151, distance: 111.3
click at [361, 151] on div "Essential Exceptional" at bounding box center [568, 180] width 506 height 65
drag, startPoint x: 378, startPoint y: 147, endPoint x: 435, endPoint y: 298, distance: 161.6
click at [493, 158] on div "Essential Exceptional" at bounding box center [568, 180] width 506 height 65
drag, startPoint x: 475, startPoint y: 149, endPoint x: 380, endPoint y: 145, distance: 95.2
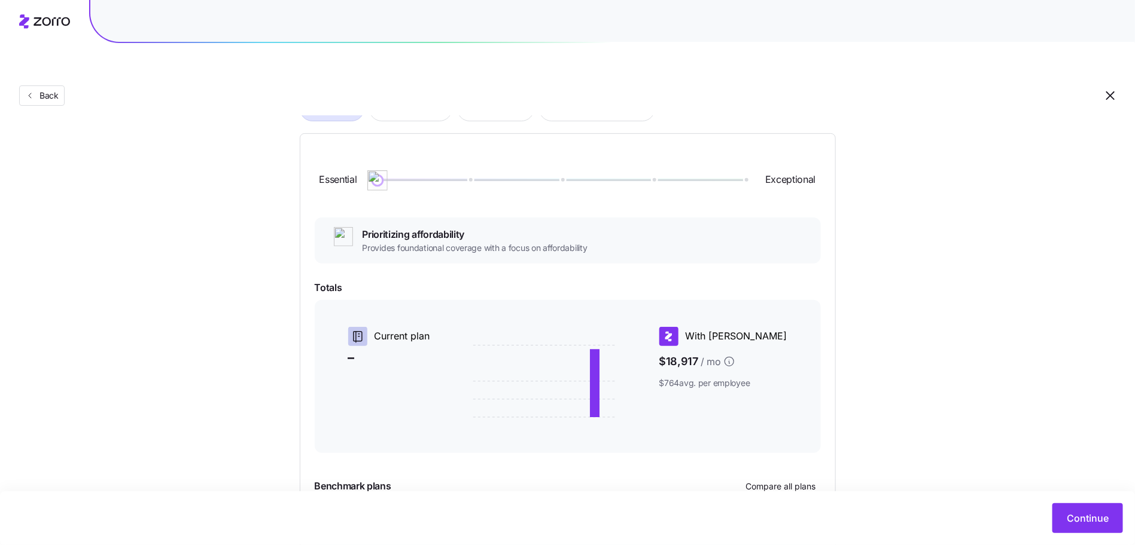
click at [380, 170] on img at bounding box center [377, 180] width 20 height 20
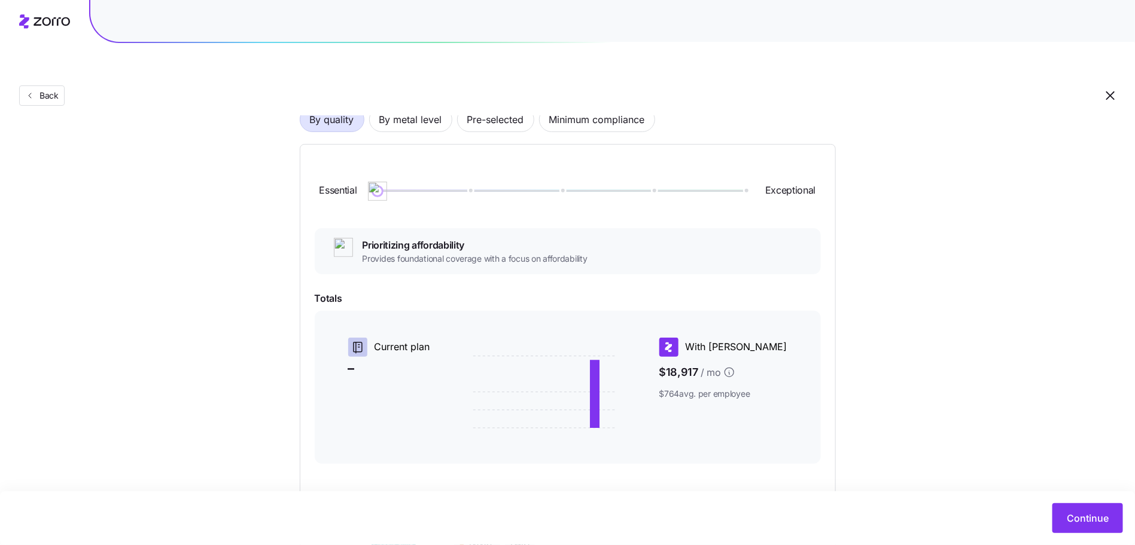
scroll to position [87, 0]
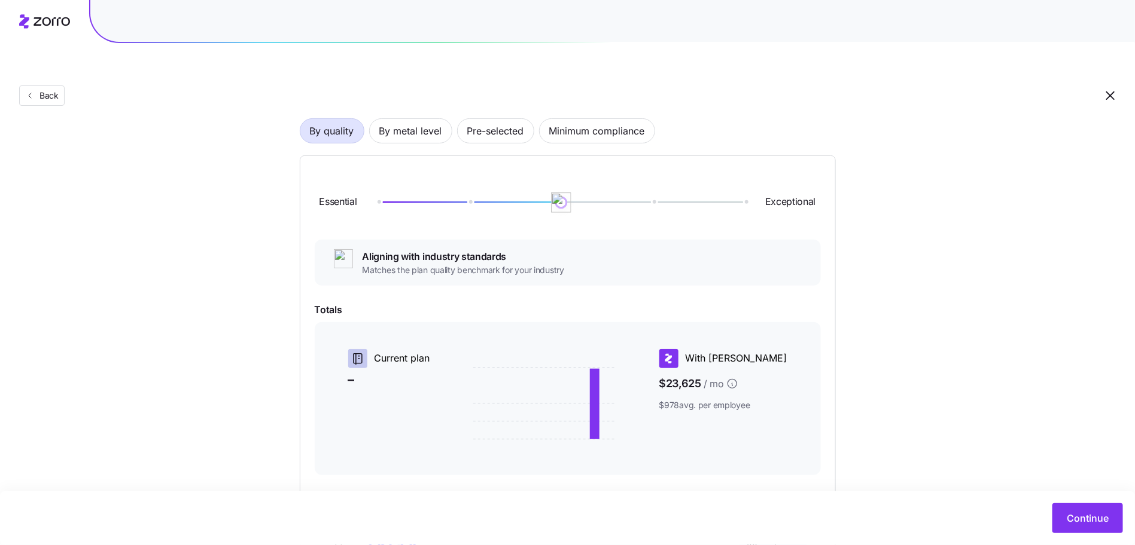
drag, startPoint x: 377, startPoint y: 172, endPoint x: 574, endPoint y: 173, distance: 196.2
click at [574, 202] on div at bounding box center [560, 203] width 367 height 2
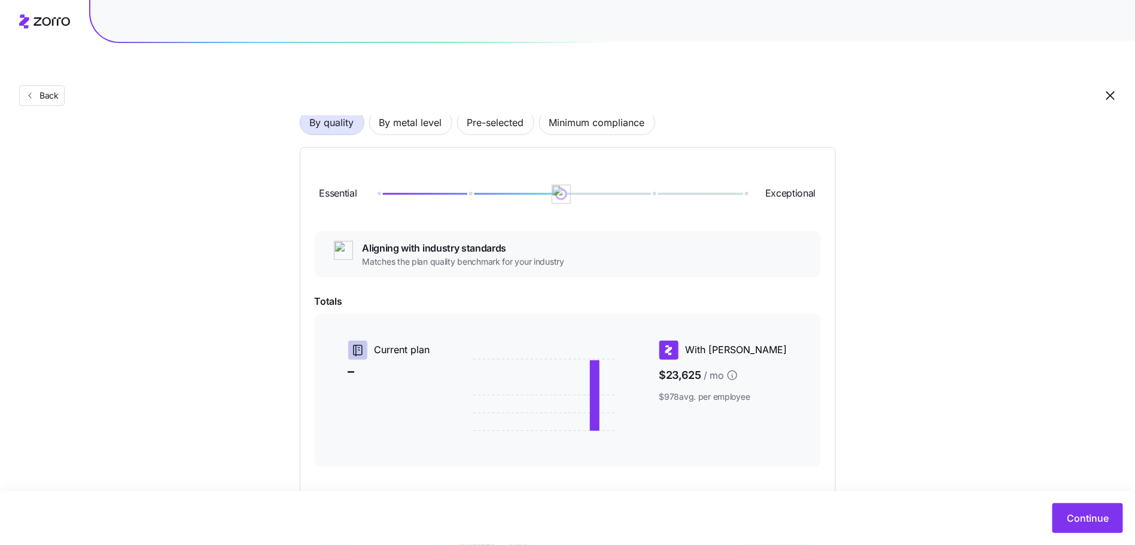
scroll to position [203, 0]
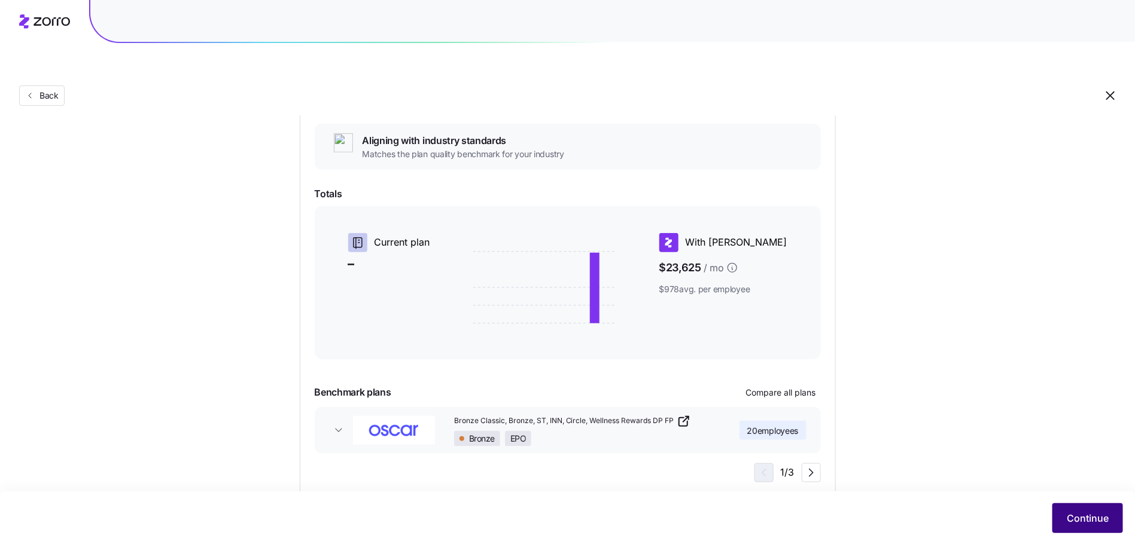
click at [1068, 516] on span "Continue" at bounding box center [1087, 518] width 42 height 14
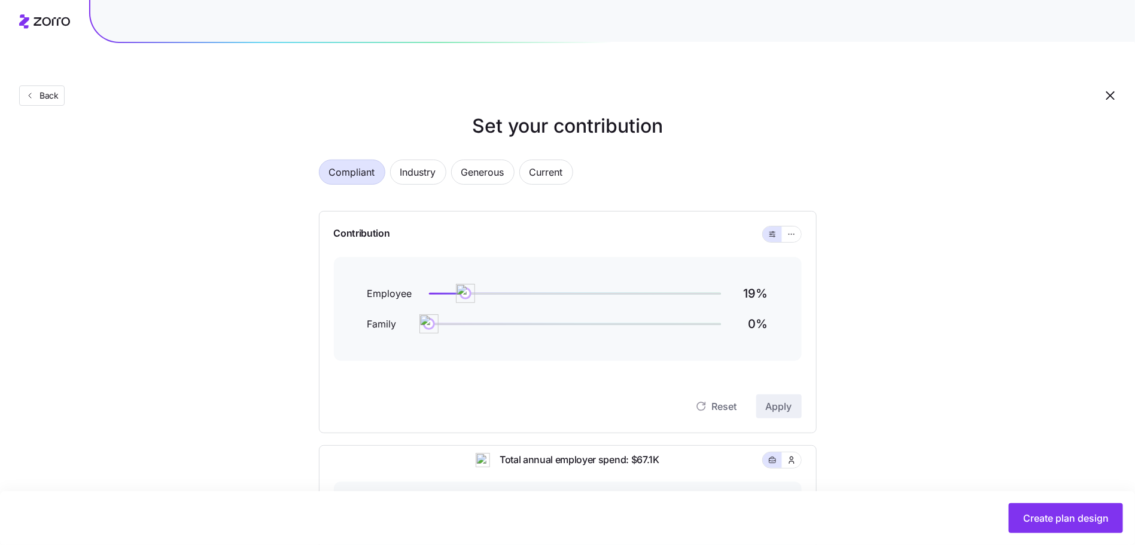
scroll to position [23, 0]
click at [432, 159] on span "Industry" at bounding box center [418, 171] width 36 height 24
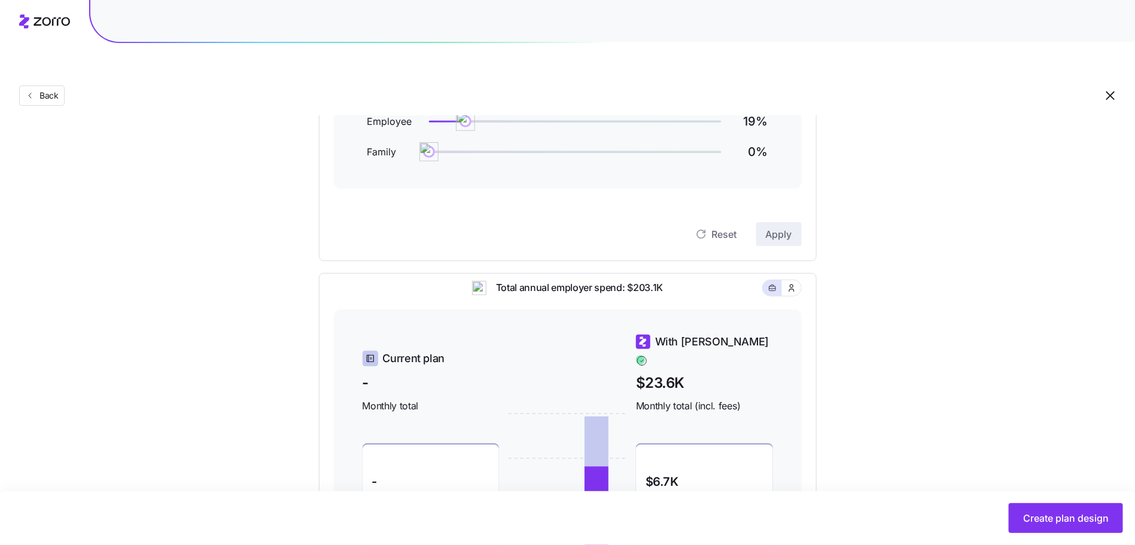
scroll to position [41, 0]
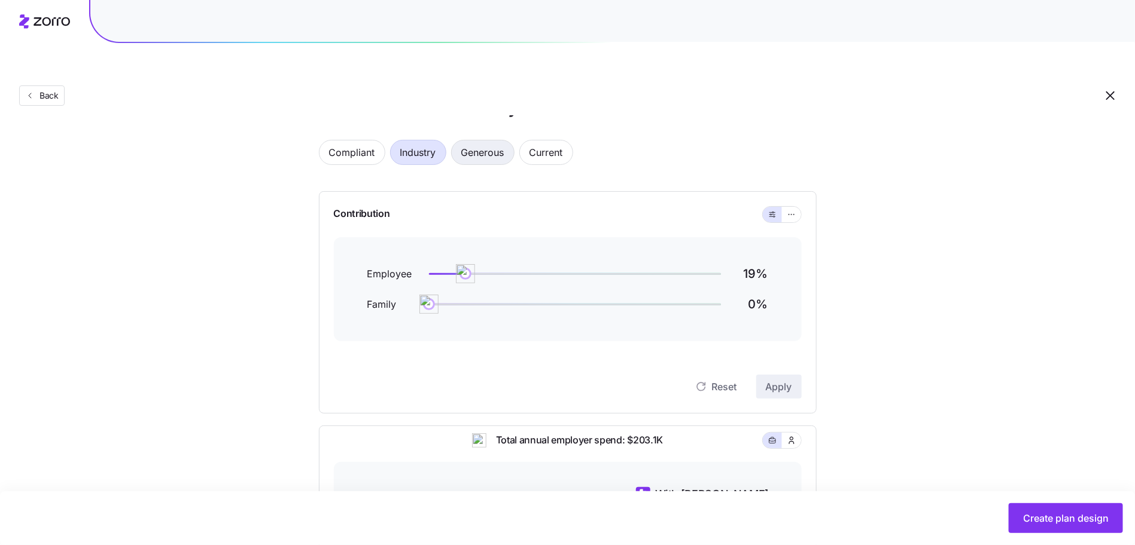
click at [478, 141] on span "Generous" at bounding box center [482, 153] width 43 height 24
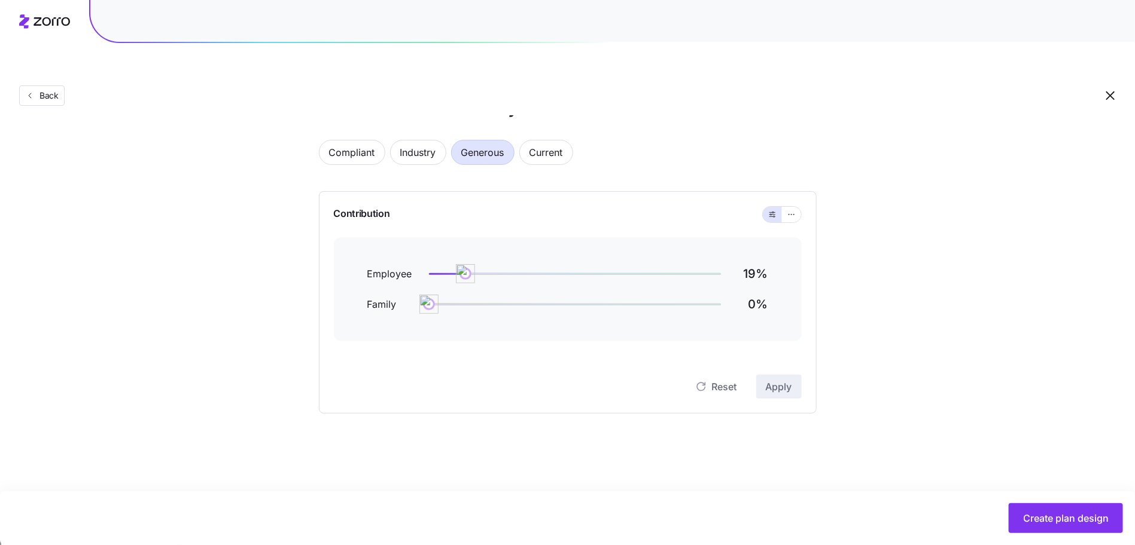
scroll to position [0, 0]
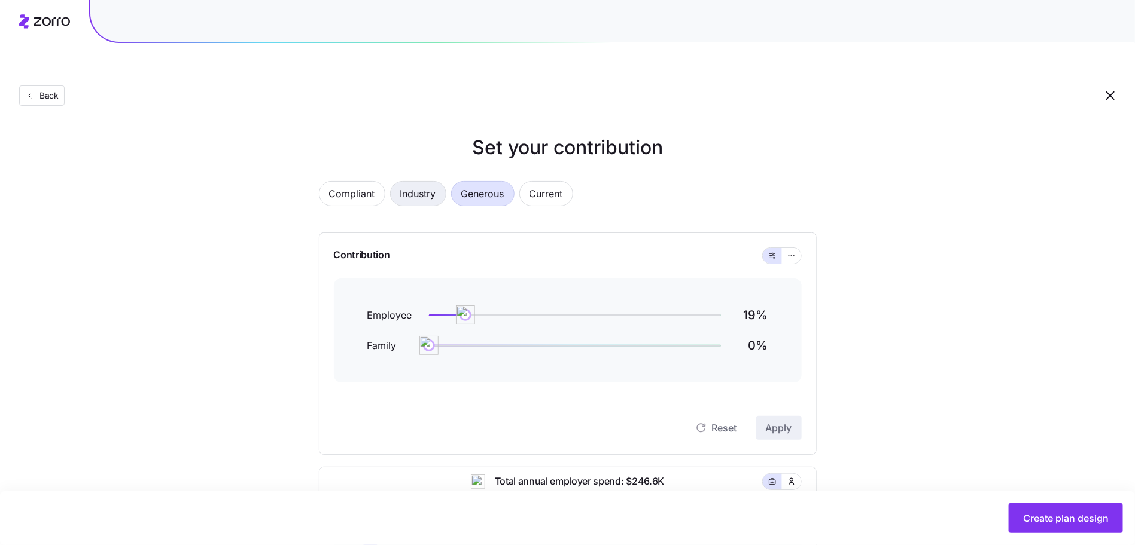
click at [424, 182] on span "Industry" at bounding box center [418, 194] width 36 height 24
click at [554, 182] on span "Current" at bounding box center [545, 194] width 33 height 24
drag, startPoint x: 459, startPoint y: 291, endPoint x: 545, endPoint y: 281, distance: 87.4
click at [545, 305] on img at bounding box center [545, 315] width 20 height 20
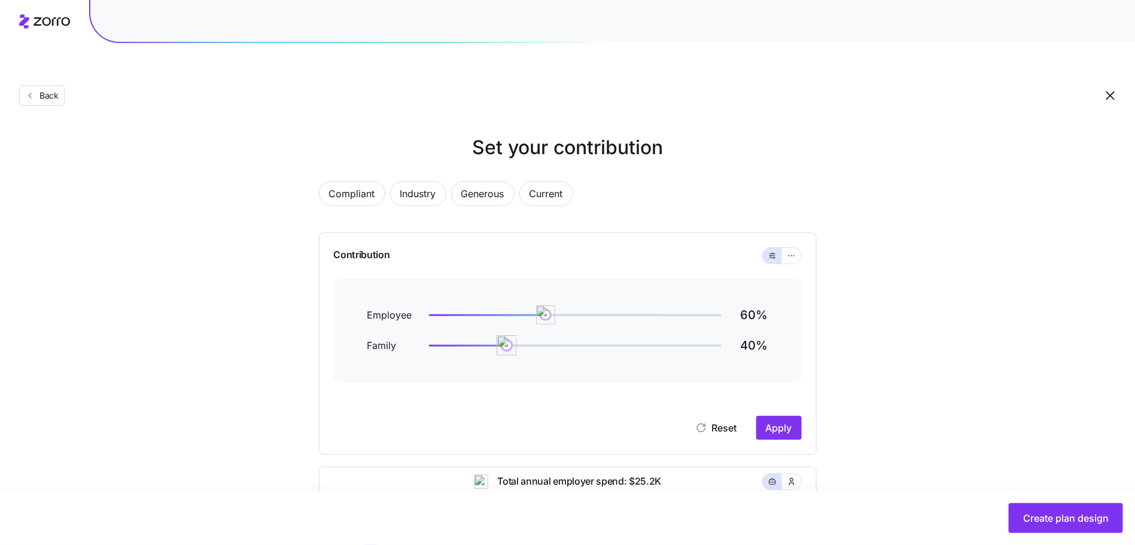
drag, startPoint x: 429, startPoint y: 320, endPoint x: 506, endPoint y: 313, distance: 76.8
click at [506, 336] on img at bounding box center [506, 346] width 20 height 20
click at [786, 416] on button "Apply" at bounding box center [778, 428] width 45 height 24
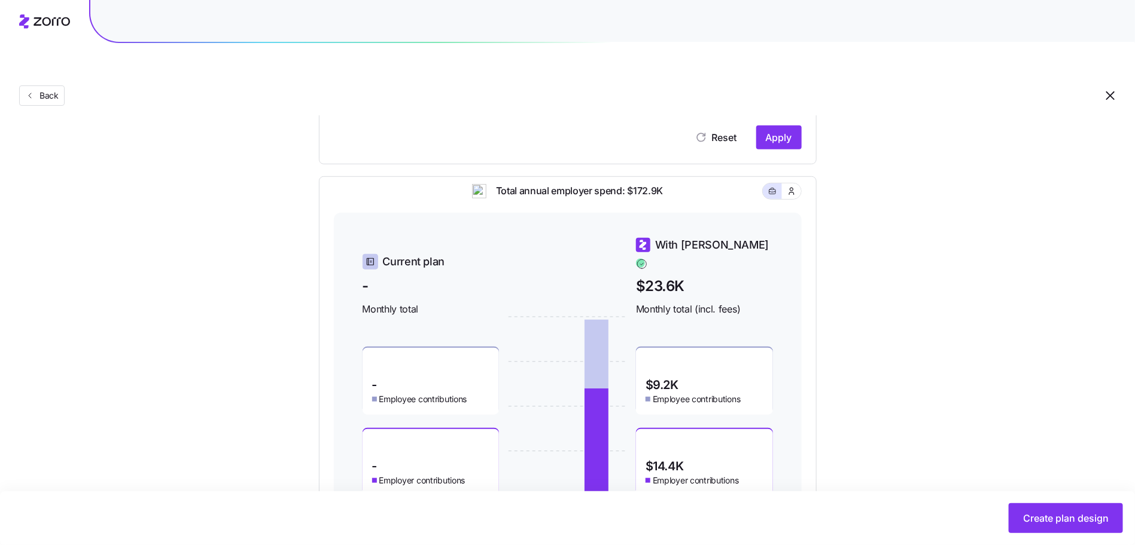
scroll to position [321, 0]
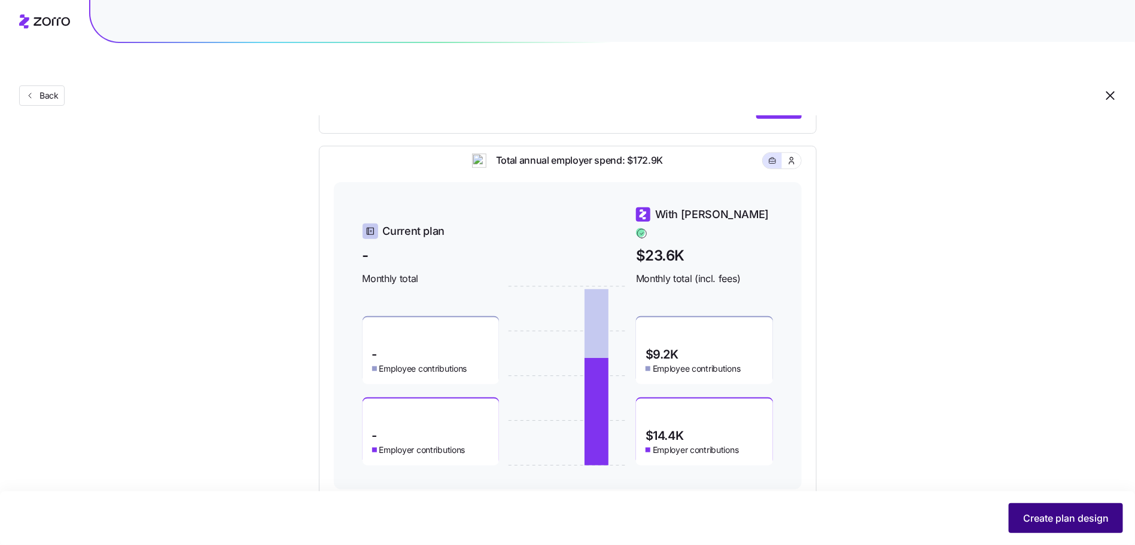
click at [1035, 514] on span "Create plan design" at bounding box center [1066, 518] width 86 height 14
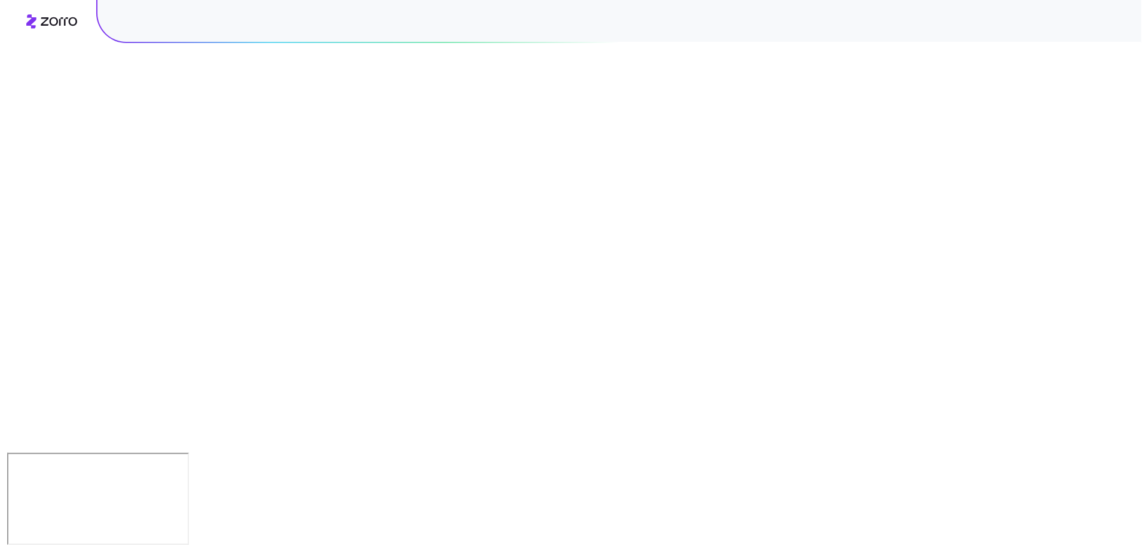
scroll to position [0, 0]
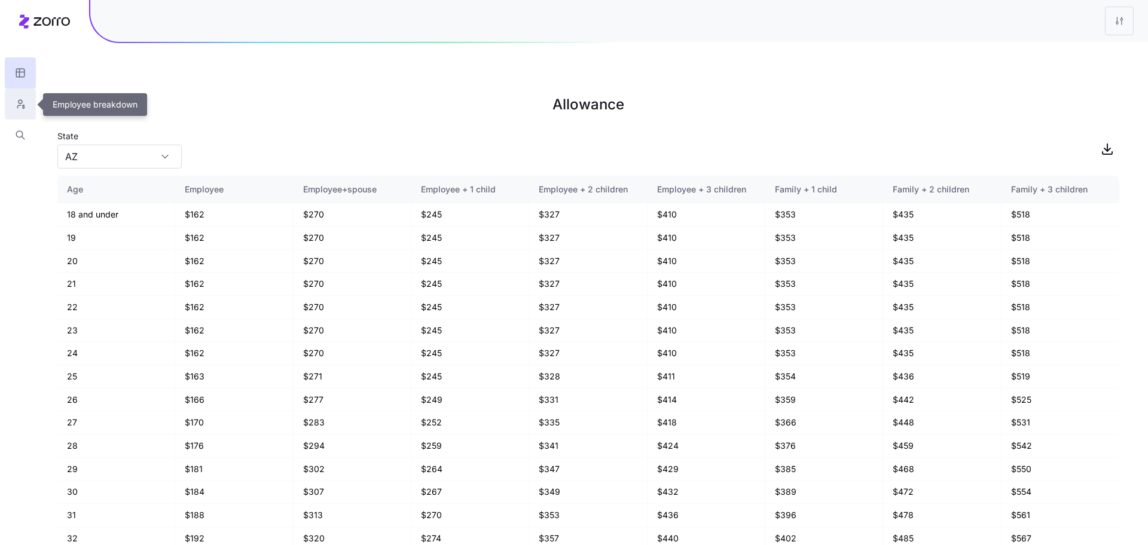
click at [26, 99] on button "button" at bounding box center [20, 104] width 31 height 31
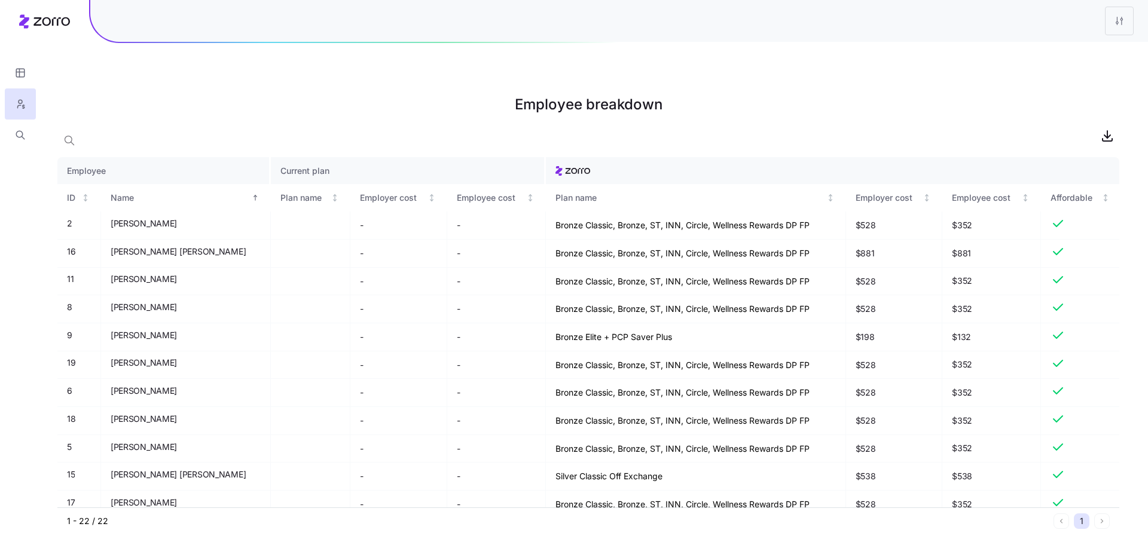
click at [1112, 35] on div at bounding box center [619, 21] width 1058 height 42
click at [1127, 23] on html "Employee breakdown Employee Current plan ID Name Plan name Employer cost Employ…" at bounding box center [574, 333] width 1148 height 666
click at [1052, 62] on div "Edit plan design" at bounding box center [1070, 53] width 119 height 19
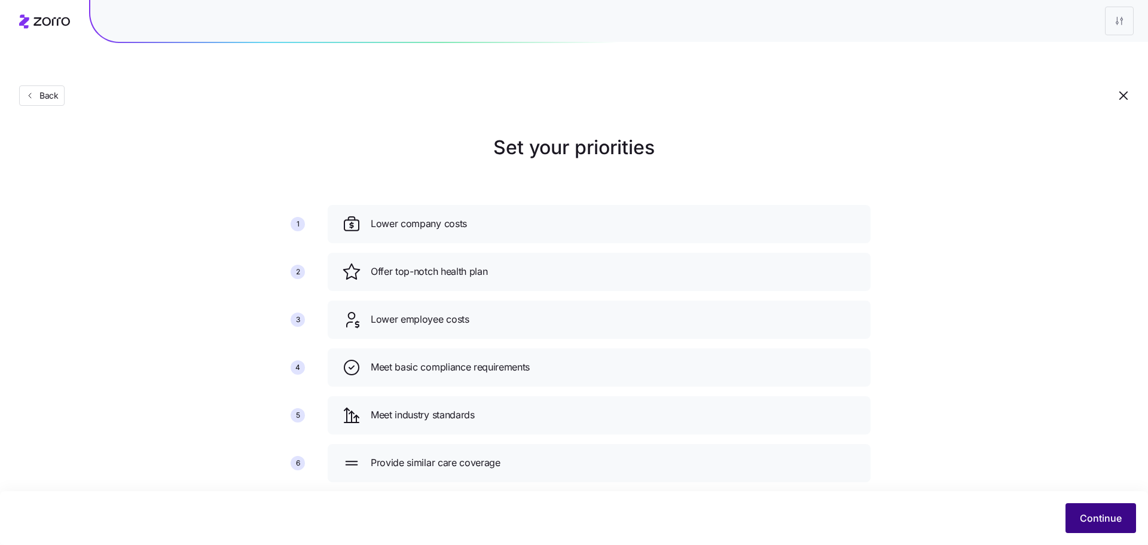
click at [1089, 512] on span "Continue" at bounding box center [1101, 518] width 42 height 14
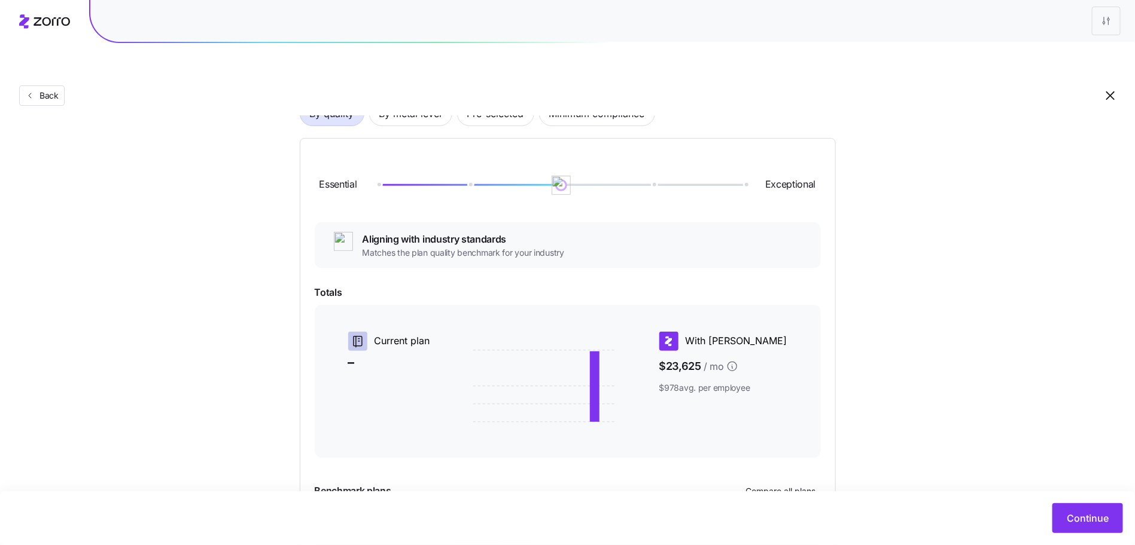
scroll to position [108, 0]
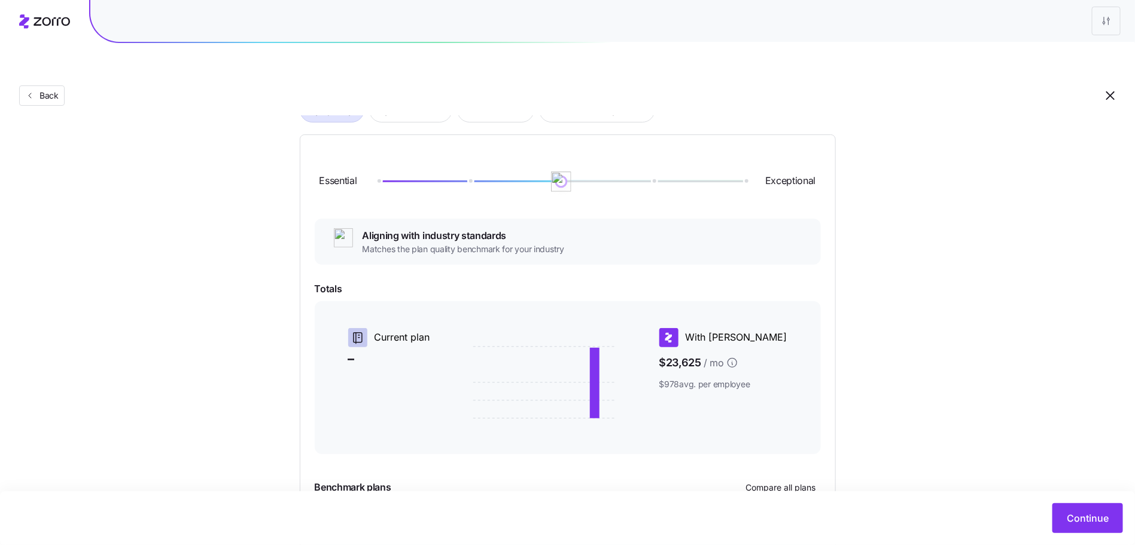
click at [557, 172] on img at bounding box center [561, 182] width 20 height 20
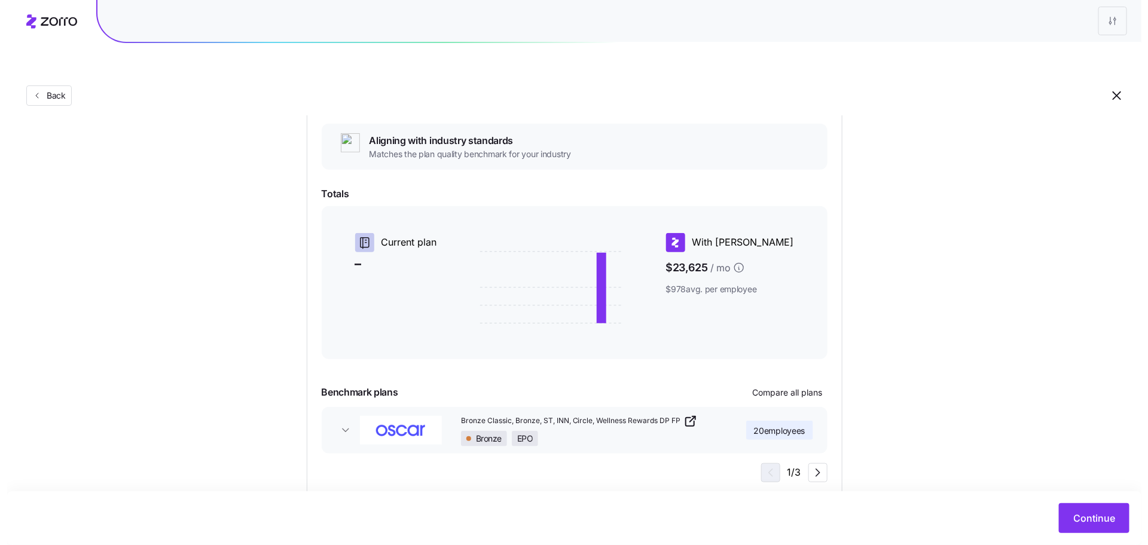
scroll to position [0, 0]
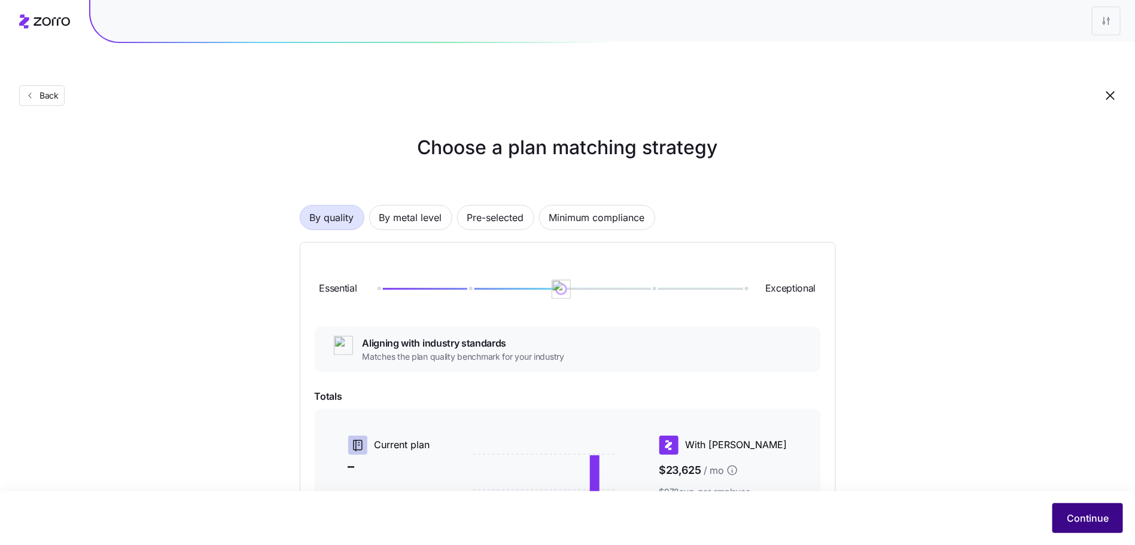
click at [1096, 513] on span "Continue" at bounding box center [1087, 518] width 42 height 14
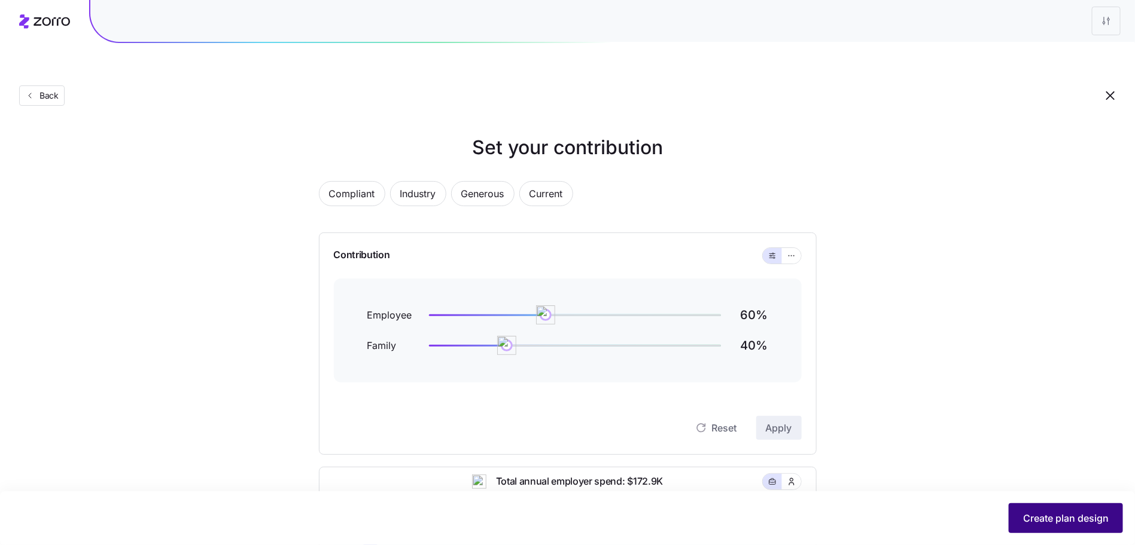
click at [1084, 507] on button "Create plan design" at bounding box center [1065, 519] width 114 height 30
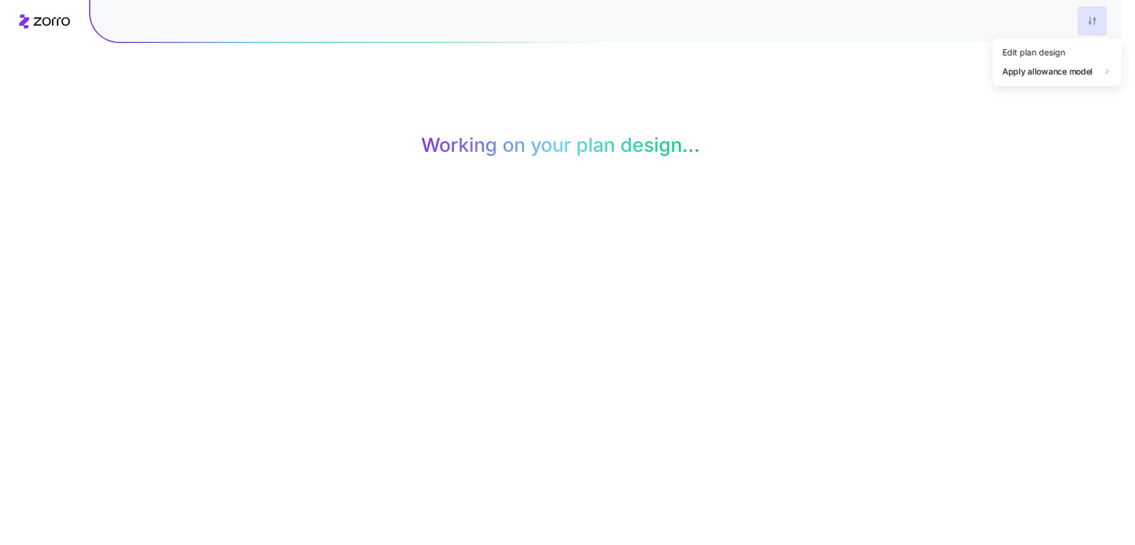
click at [1112, 18] on html "Working on your plan design... Your browser does not support the video tag. Zor…" at bounding box center [567, 333] width 1135 height 666
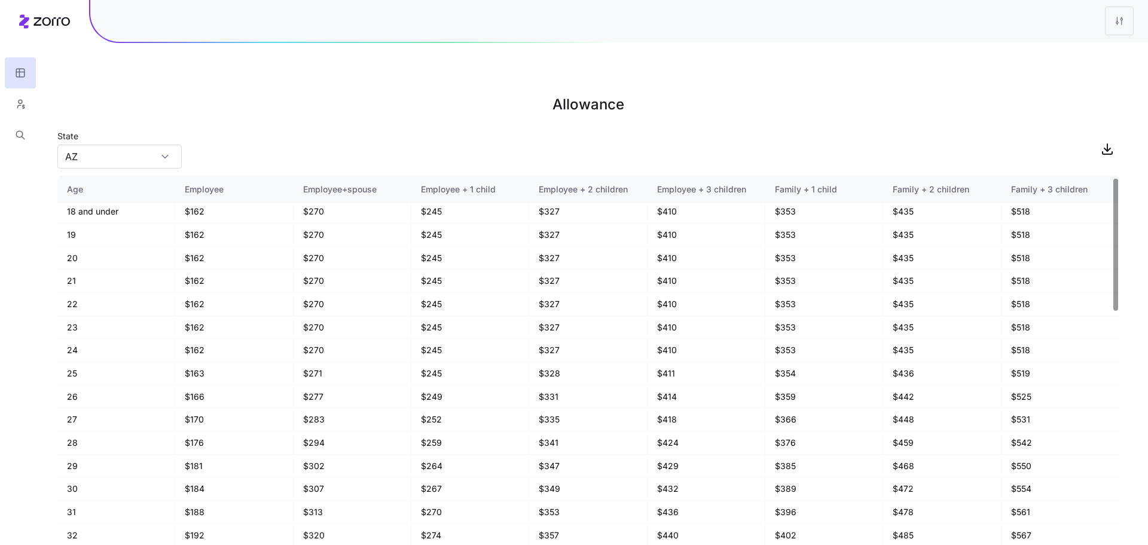
scroll to position [4, 0]
click at [28, 106] on button "button" at bounding box center [20, 104] width 31 height 31
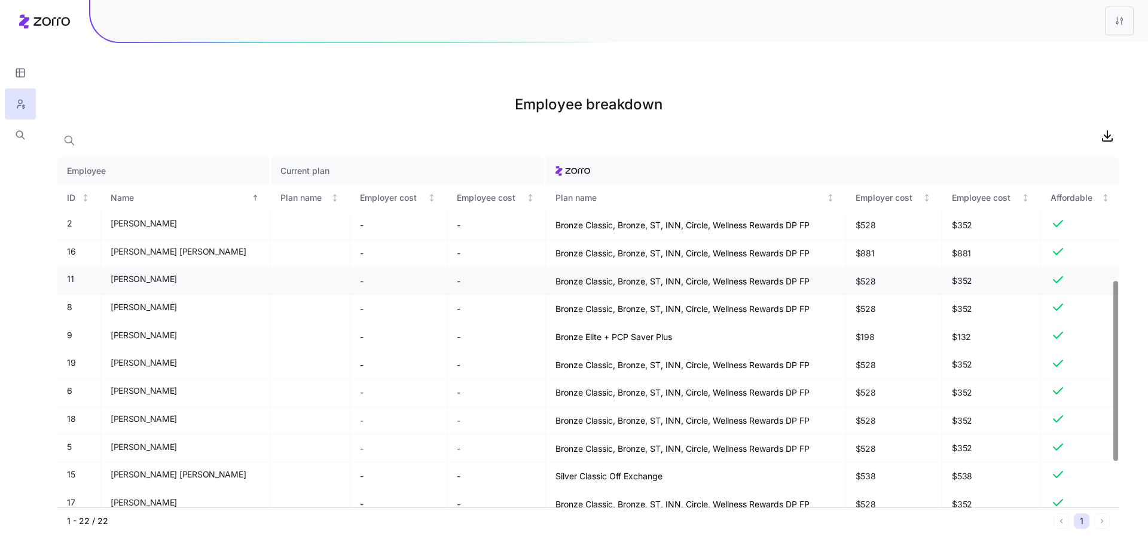
scroll to position [327, 0]
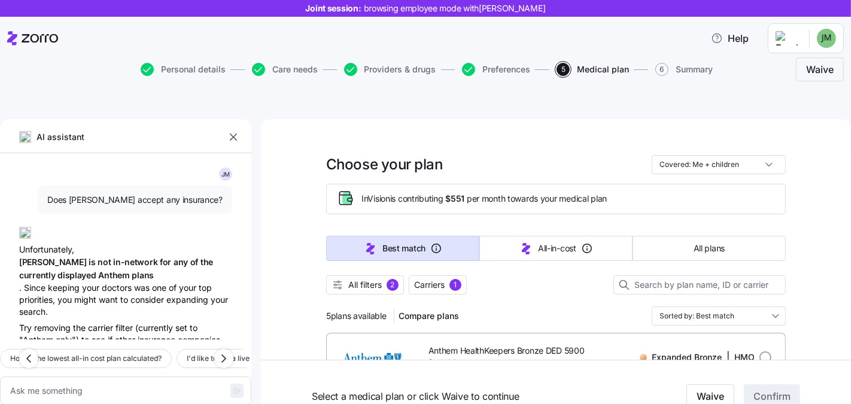
scroll to position [368, 0]
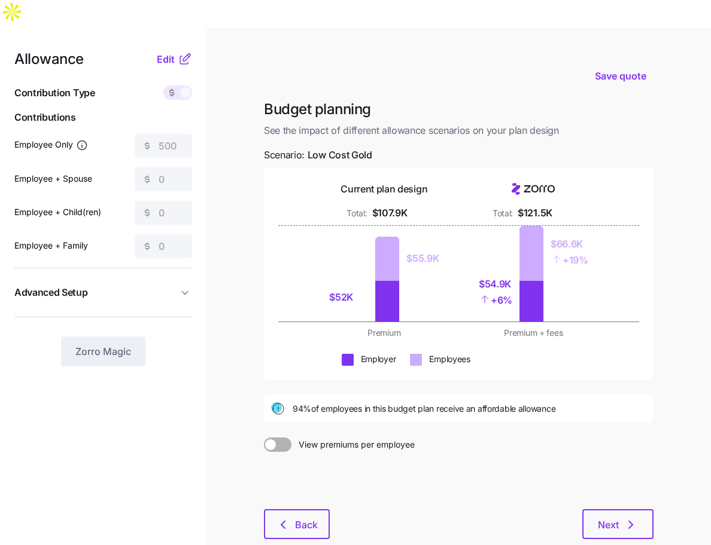
scroll to position [40, 0]
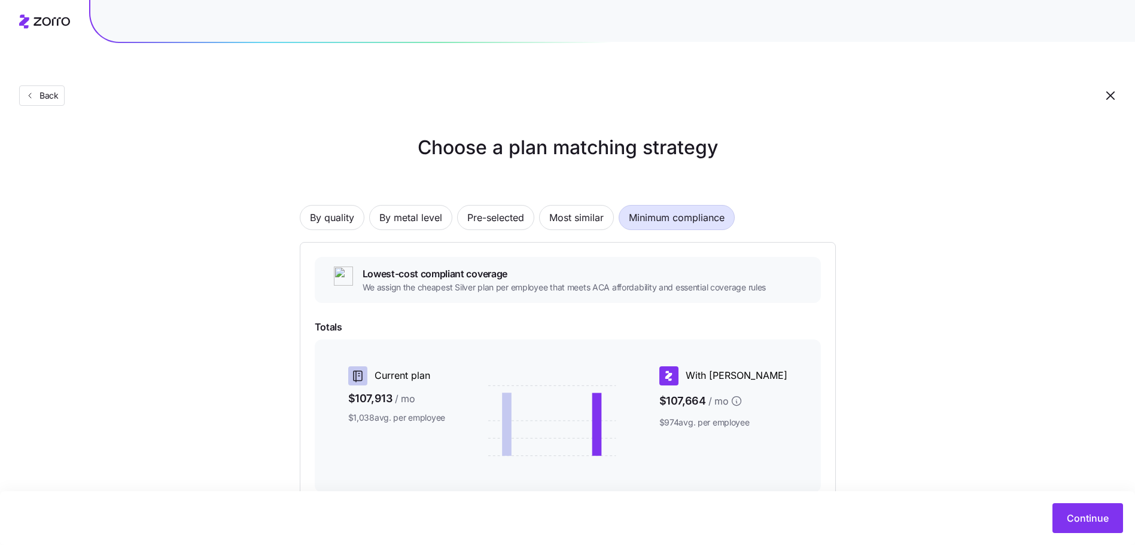
scroll to position [133, 0]
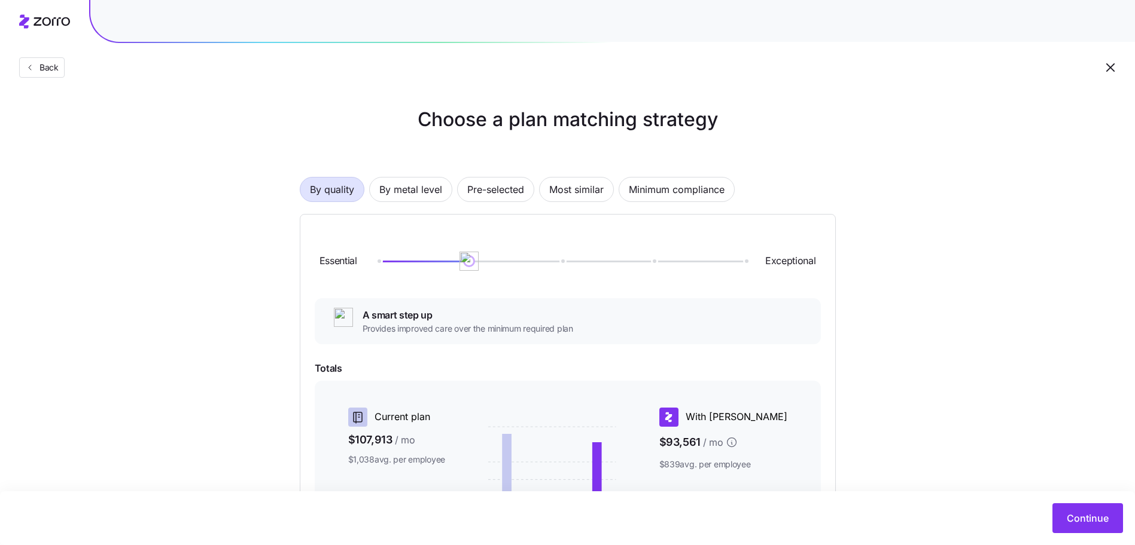
scroll to position [164, 0]
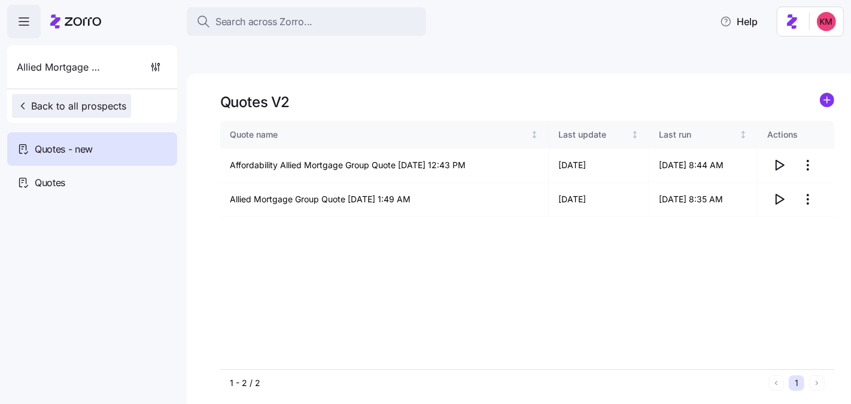
click at [47, 102] on span "Back to all prospects" at bounding box center [71, 106] width 109 height 14
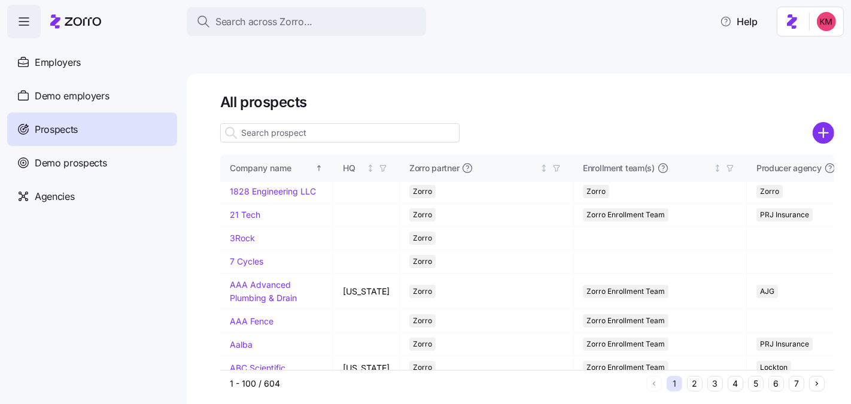
scroll to position [2, 0]
click at [778, 376] on button "6" at bounding box center [776, 384] width 16 height 16
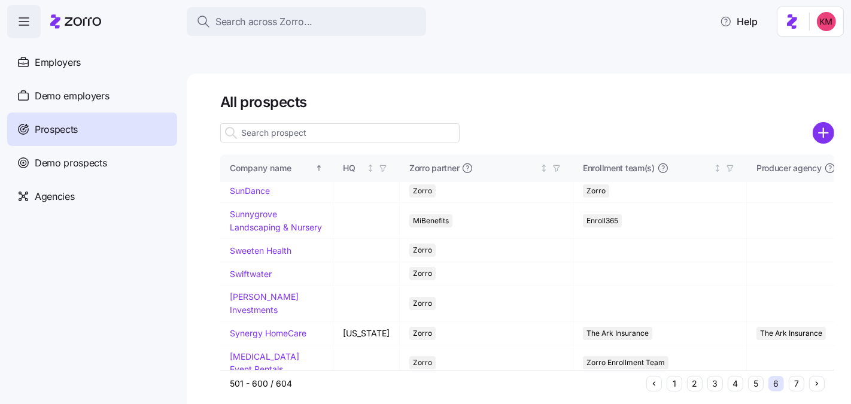
scroll to position [0, 0]
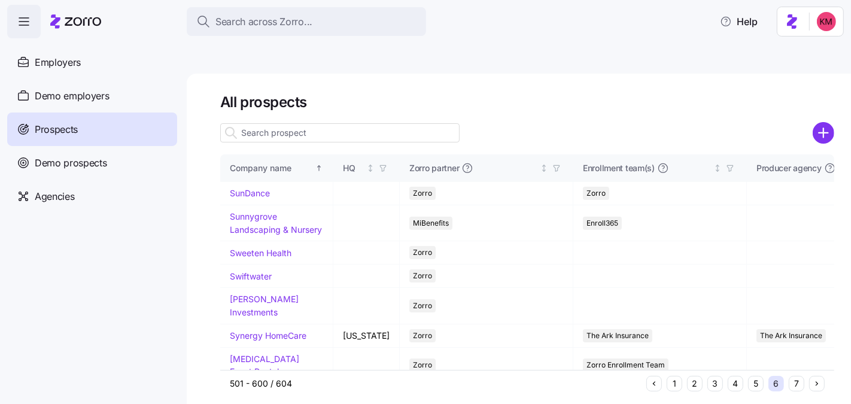
click at [755, 376] on button "5" at bounding box center [756, 384] width 16 height 16
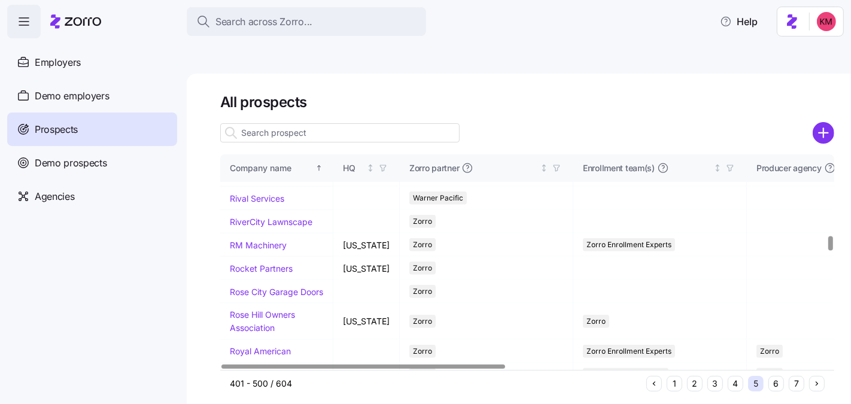
scroll to position [1228, 0]
click at [826, 133] on icon "add icon" at bounding box center [822, 133] width 9 height 0
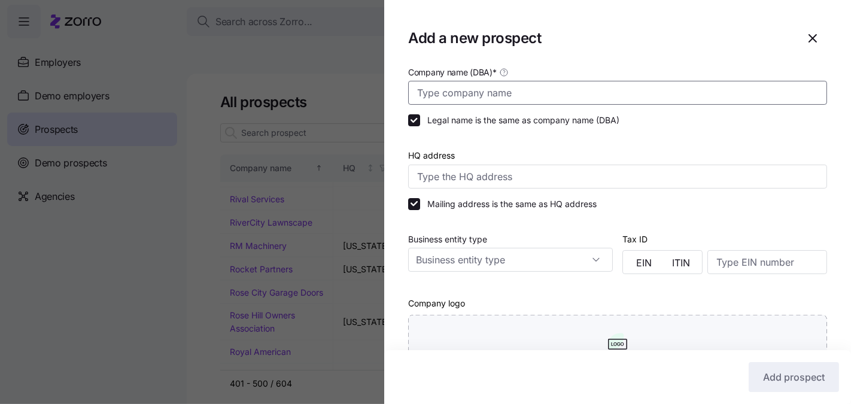
click at [502, 89] on input "Company name (DBA) *" at bounding box center [617, 93] width 419 height 24
click at [507, 92] on input "Riverview" at bounding box center [617, 93] width 419 height 24
paste input "View Mechanical"
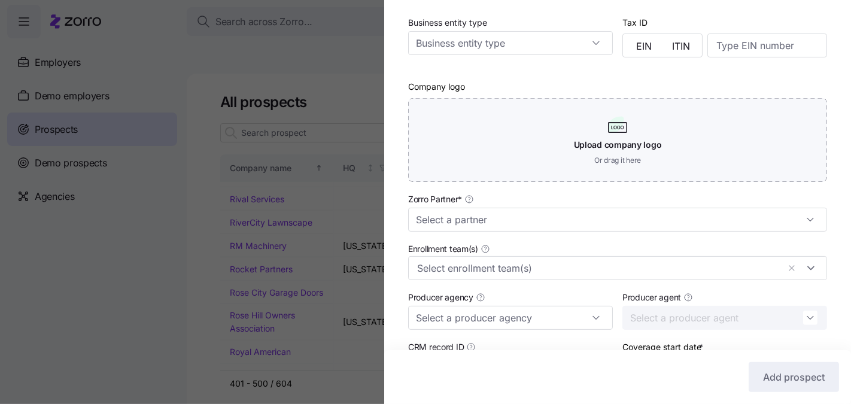
scroll to position [158, 0]
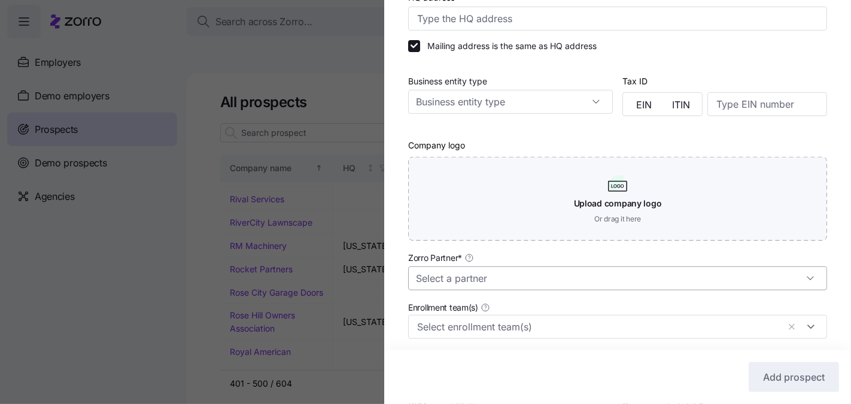
type input "RiverView Mechanical"
click at [519, 268] on input "Zorro Partner *" at bounding box center [617, 278] width 419 height 24
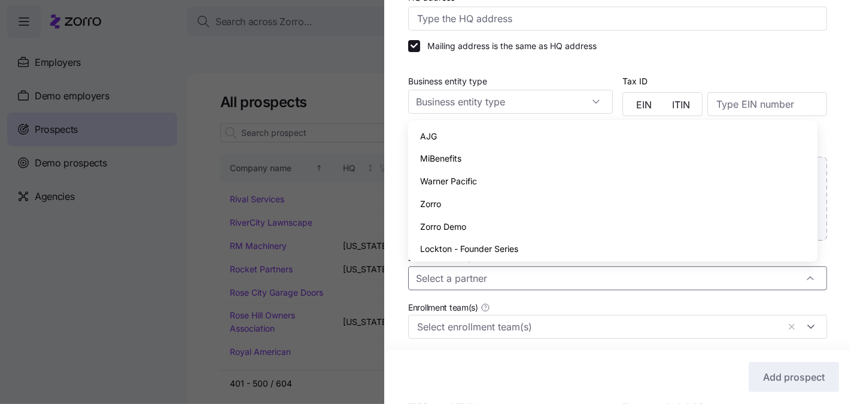
click at [502, 207] on div "Zorro" at bounding box center [612, 204] width 399 height 23
type input "Zorro"
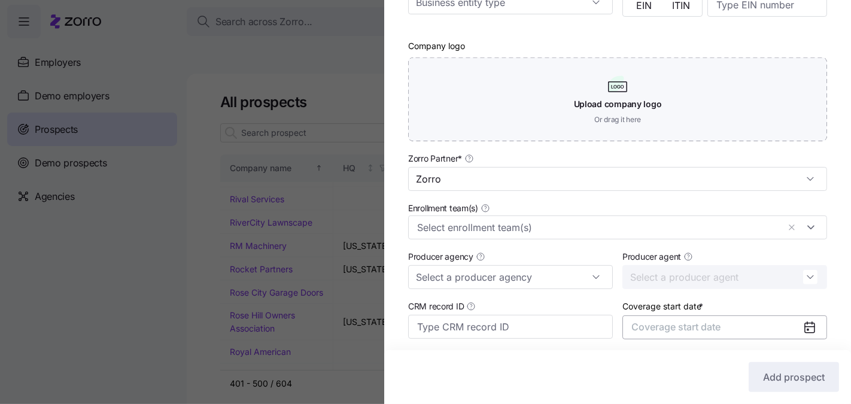
scroll to position [348, 0]
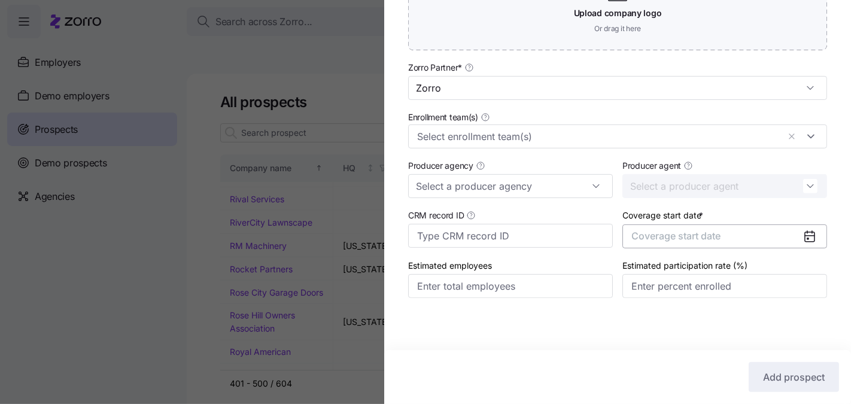
click at [712, 233] on span "Coverage start date" at bounding box center [675, 236] width 89 height 12
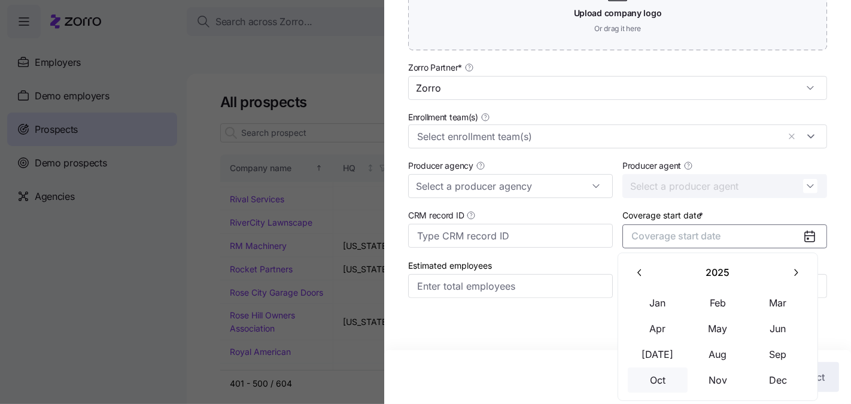
click at [665, 377] on button "Oct" at bounding box center [657, 379] width 60 height 25
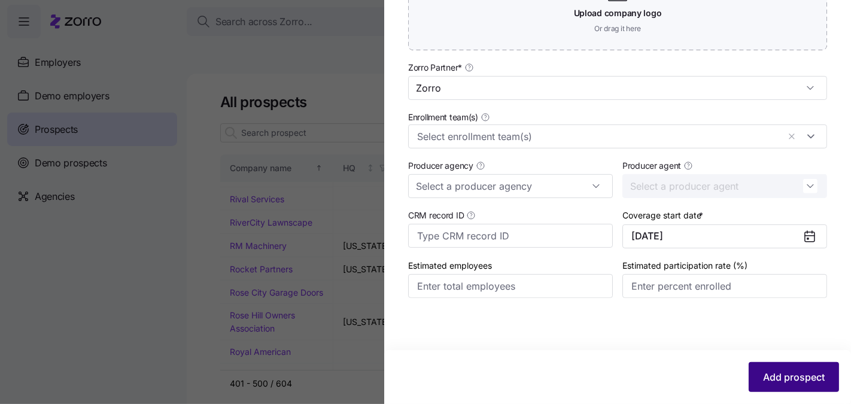
click at [763, 371] on span "Add prospect" at bounding box center [794, 377] width 62 height 14
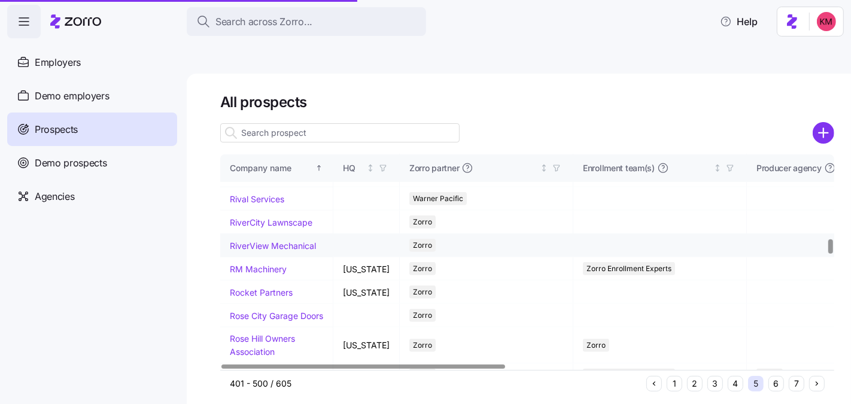
scroll to position [1281, 0]
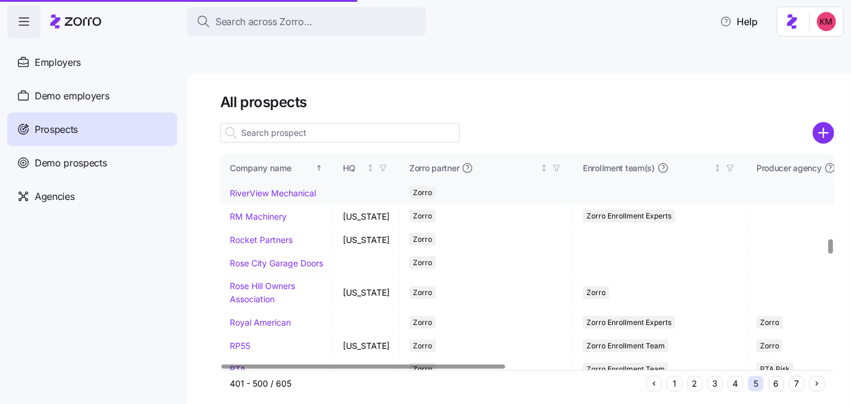
click at [249, 198] on link "RiverView Mechanical" at bounding box center [273, 193] width 86 height 10
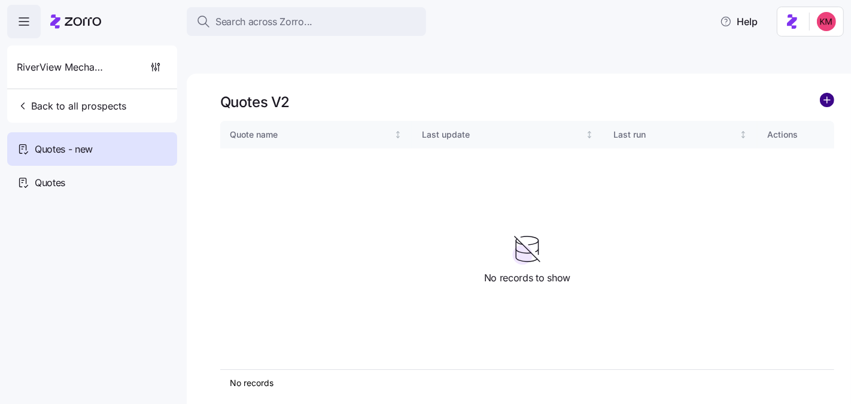
click at [829, 93] on circle "add icon" at bounding box center [826, 99] width 13 height 13
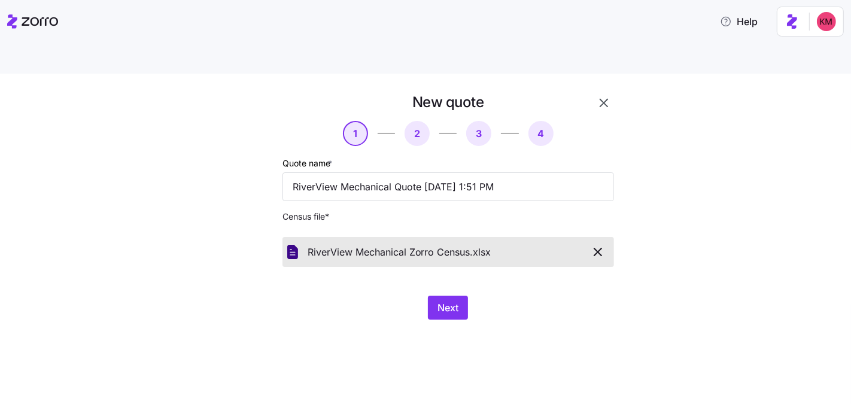
click at [553, 321] on div "New quote 1 2 3 4 Quote name * RiverView Mechanical Quote 09/03/2025 1:51 PM Ce…" at bounding box center [425, 253] width 851 height 358
click at [440, 300] on span "Next" at bounding box center [447, 307] width 21 height 14
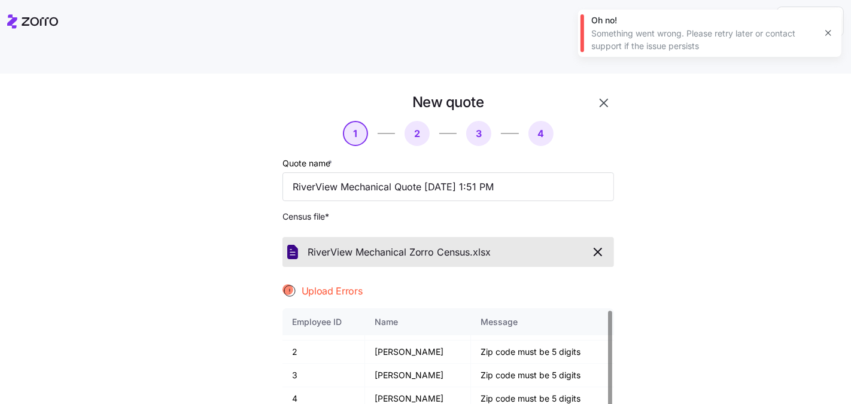
scroll to position [76, 0]
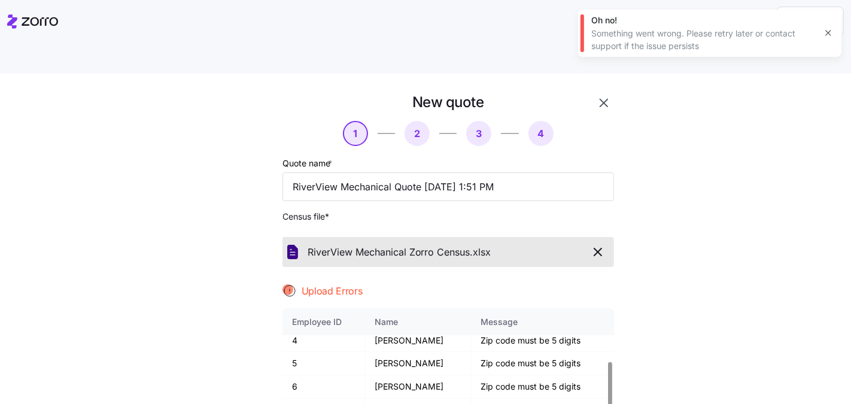
click at [596, 245] on icon "button" at bounding box center [597, 252] width 14 height 14
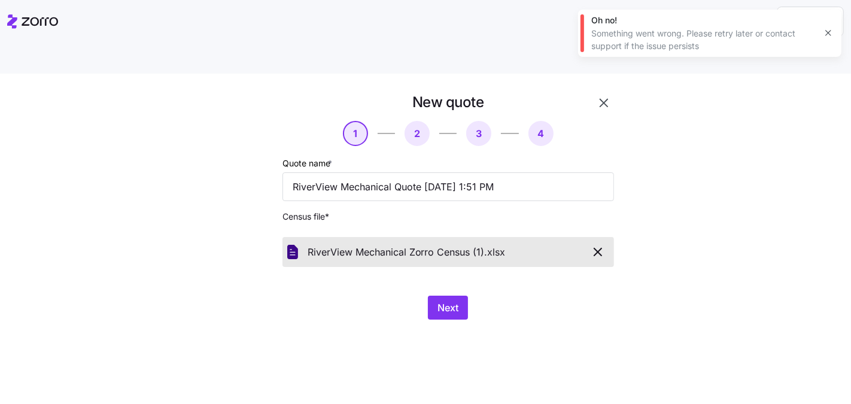
click at [408, 315] on div "New quote 1 2 3 4 Quote name * RiverView Mechanical Quote 09/03/2025 1:51 PM Ce…" at bounding box center [425, 253] width 851 height 358
click at [444, 300] on span "Next" at bounding box center [447, 307] width 21 height 14
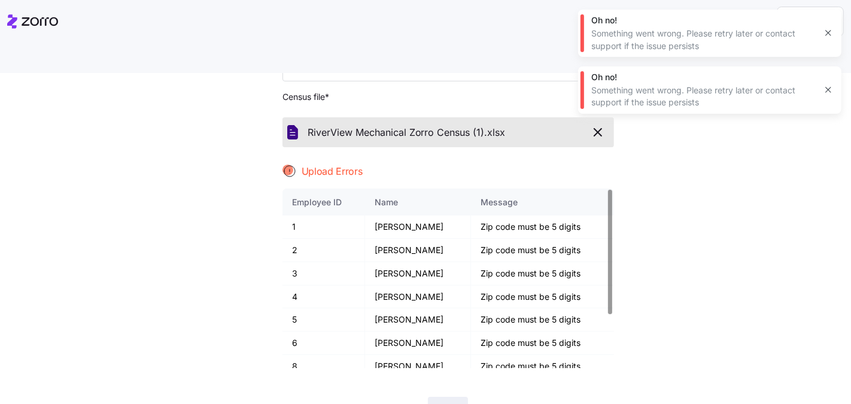
scroll to position [0, 0]
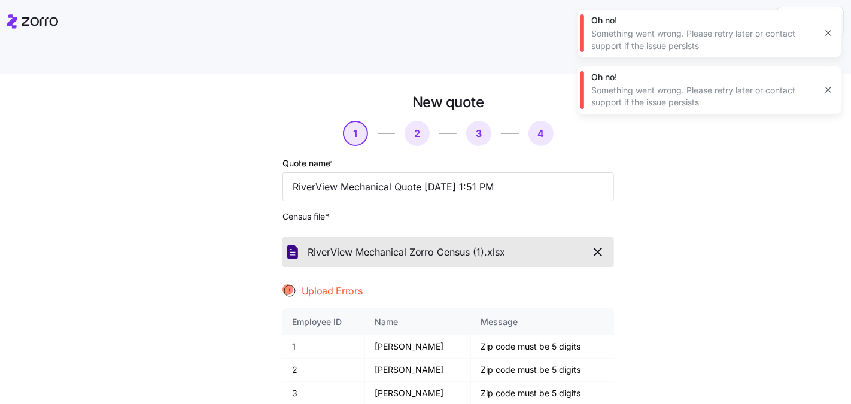
click at [591, 242] on div "RiverView Mechanical Zorro Census (1). xlsx" at bounding box center [448, 252] width 322 height 20
click at [590, 245] on icon "button" at bounding box center [597, 252] width 14 height 14
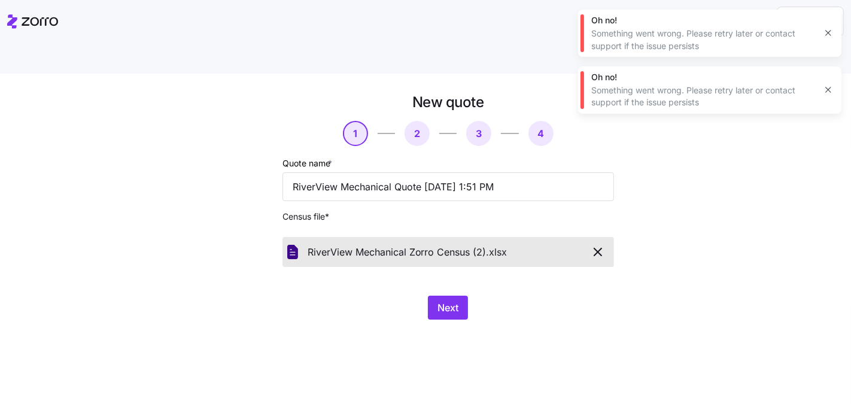
click at [394, 323] on div "New quote 1 2 3 4 Quote name * RiverView Mechanical Quote 09/03/2025 1:51 PM Ce…" at bounding box center [425, 253] width 851 height 358
click at [437, 300] on span "Next" at bounding box center [447, 307] width 21 height 14
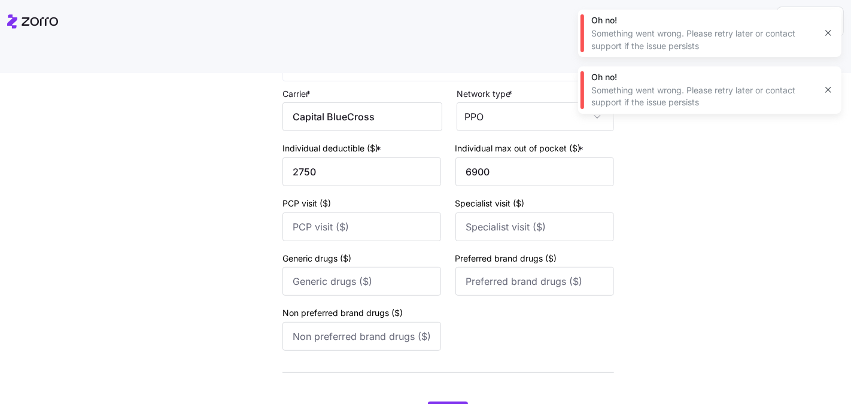
scroll to position [528, 0]
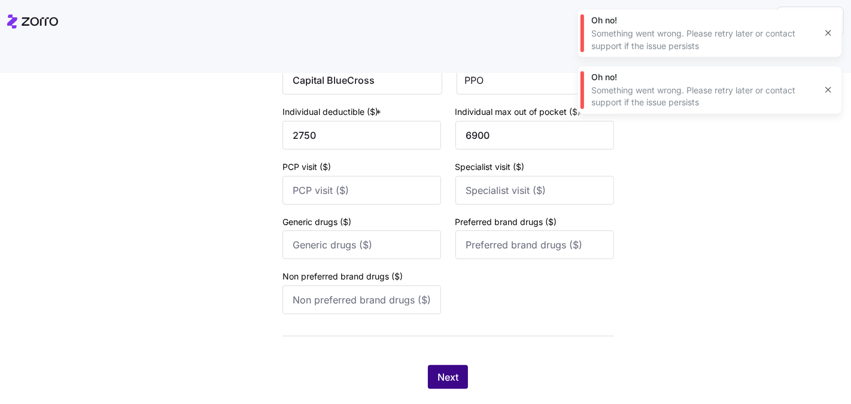
click at [438, 370] on span "Next" at bounding box center [447, 377] width 21 height 14
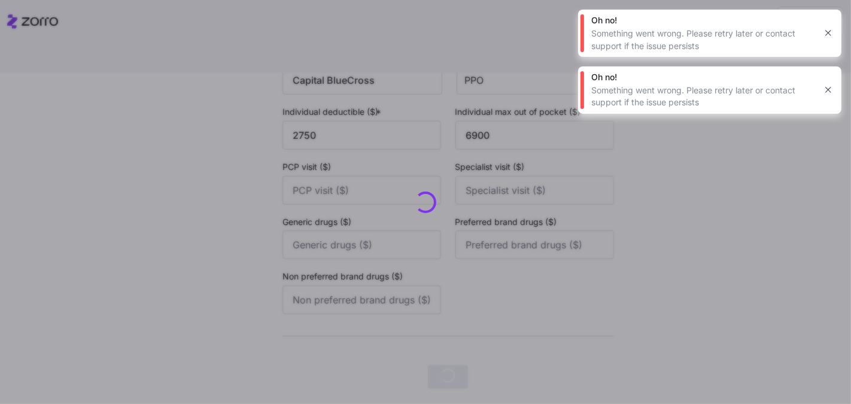
scroll to position [0, 0]
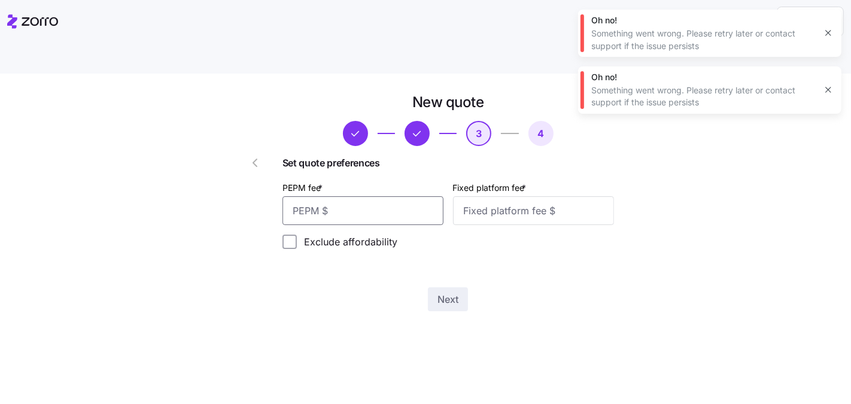
click at [392, 196] on input "PEPM fee *" at bounding box center [362, 210] width 161 height 29
click at [367, 196] on input "PEPM fee *" at bounding box center [362, 210] width 161 height 29
type input "24"
type input "1000"
click at [510, 246] on div "New quote 3 4 Set quote preferences PEPM fee * 24 Fixed platform fee * 1000 Exc…" at bounding box center [448, 202] width 341 height 228
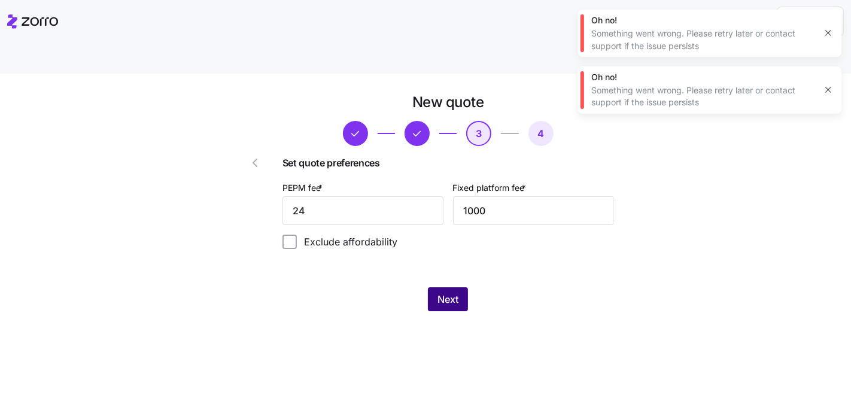
click at [441, 287] on button "Next" at bounding box center [448, 299] width 40 height 24
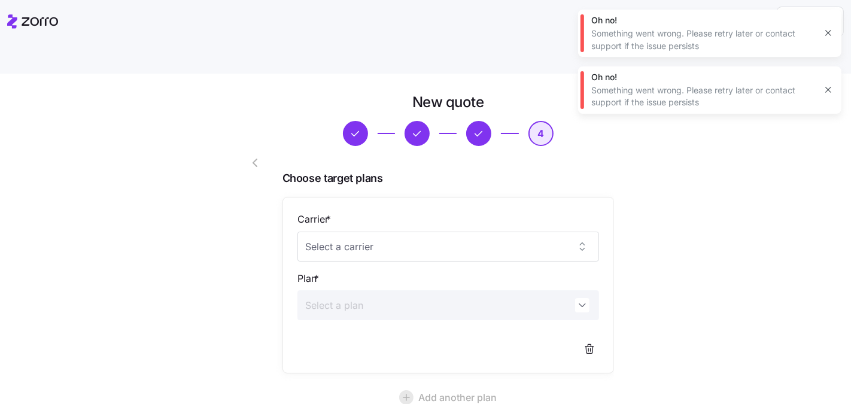
scroll to position [111, 0]
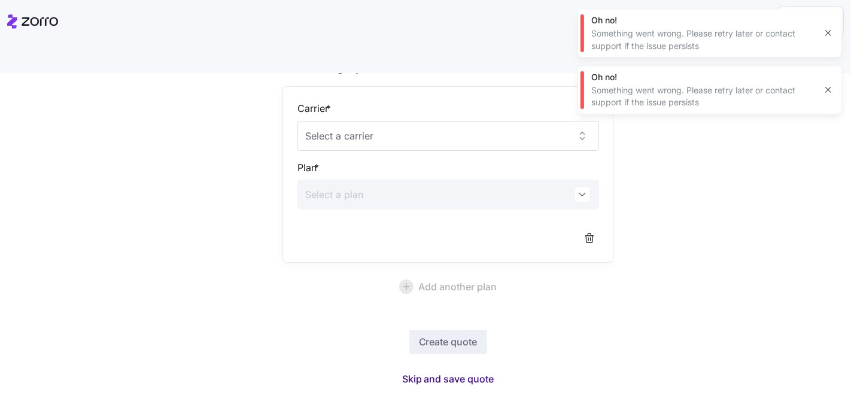
click at [429, 371] on span "Skip and save quote" at bounding box center [448, 378] width 92 height 14
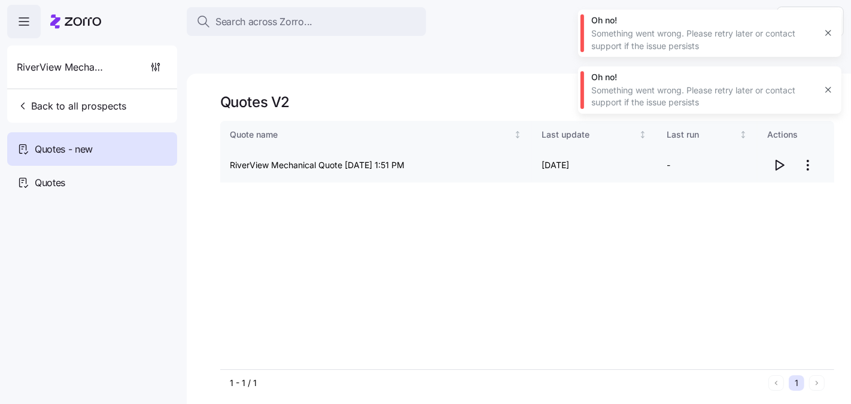
click at [784, 158] on icon "button" at bounding box center [779, 165] width 14 height 14
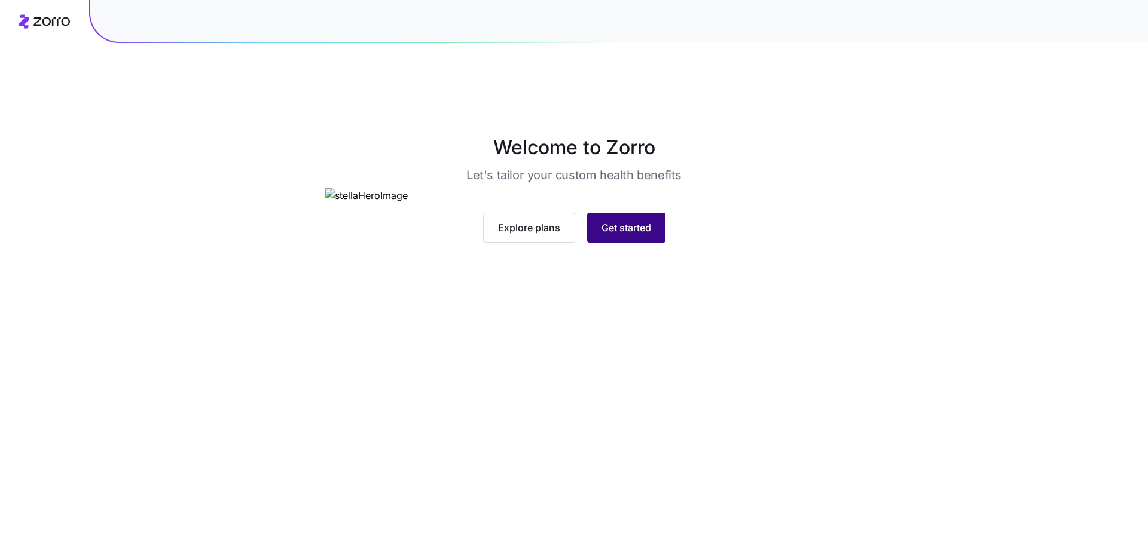
click at [608, 235] on span "Get started" at bounding box center [627, 228] width 50 height 14
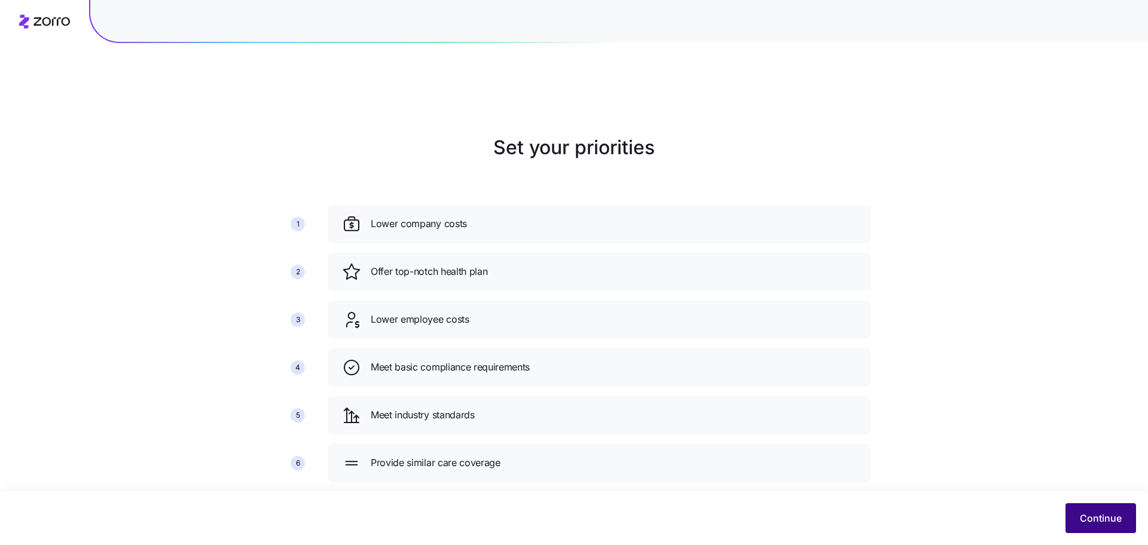
click at [1068, 511] on button "Continue" at bounding box center [1101, 519] width 71 height 30
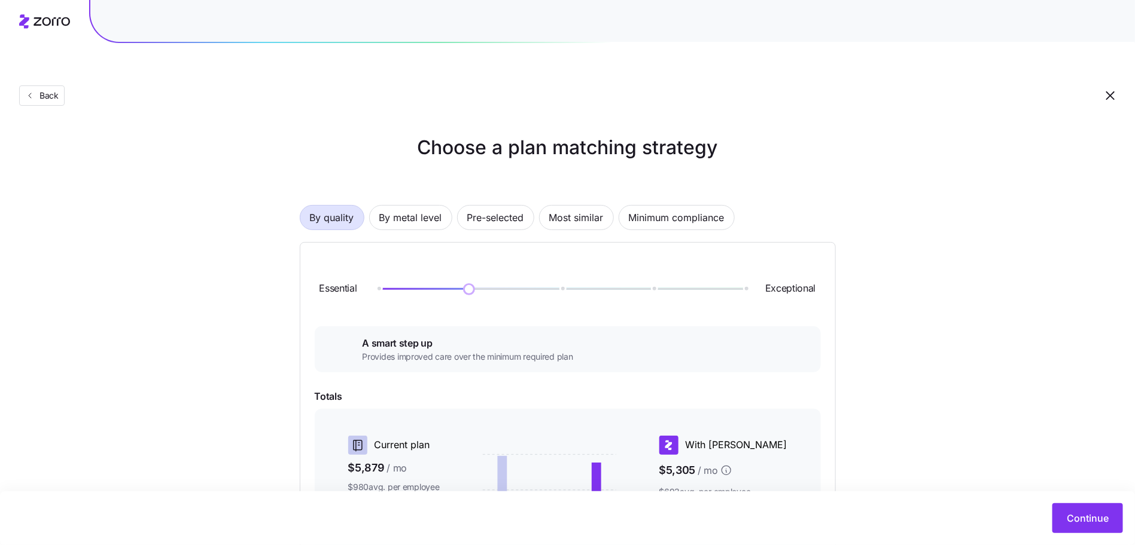
scroll to position [203, 0]
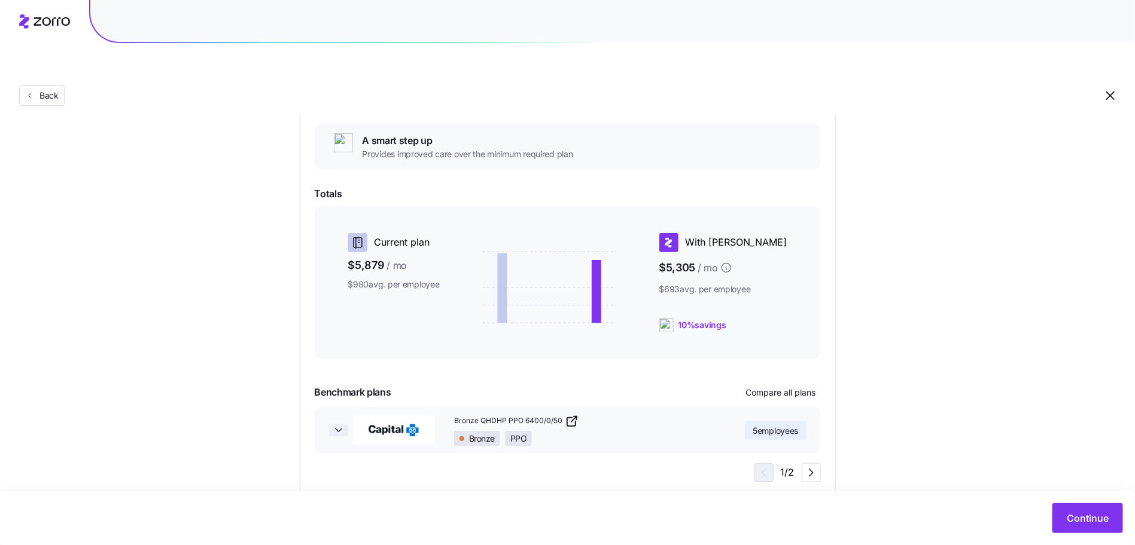
click at [339, 429] on icon "button" at bounding box center [339, 430] width 6 height 3
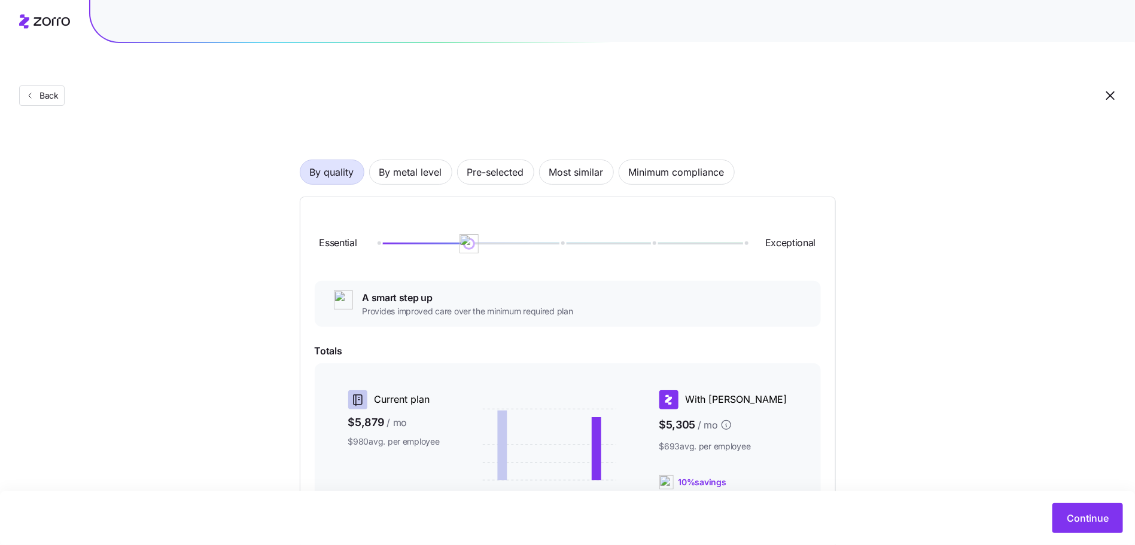
scroll to position [0, 0]
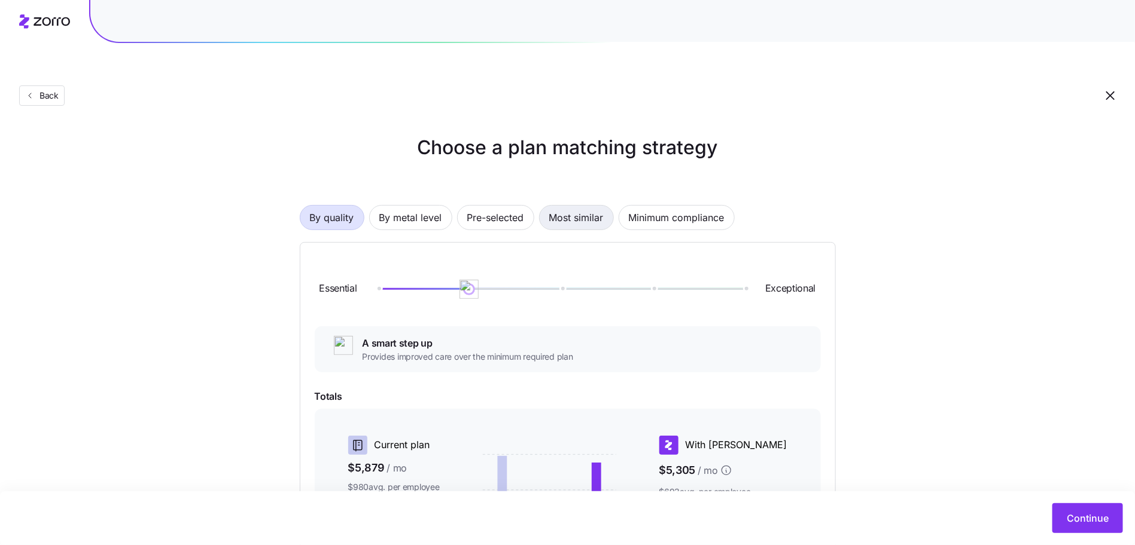
click at [562, 206] on span "Most similar" at bounding box center [576, 218] width 54 height 24
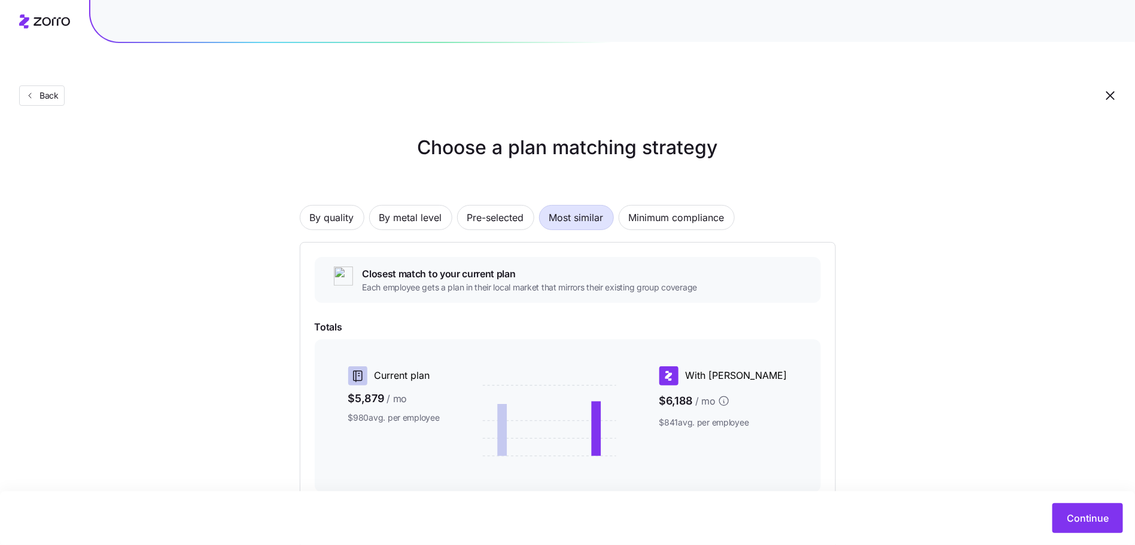
click at [41, 29] on div at bounding box center [567, 21] width 1135 height 43
click at [41, 28] on icon at bounding box center [44, 21] width 51 height 14
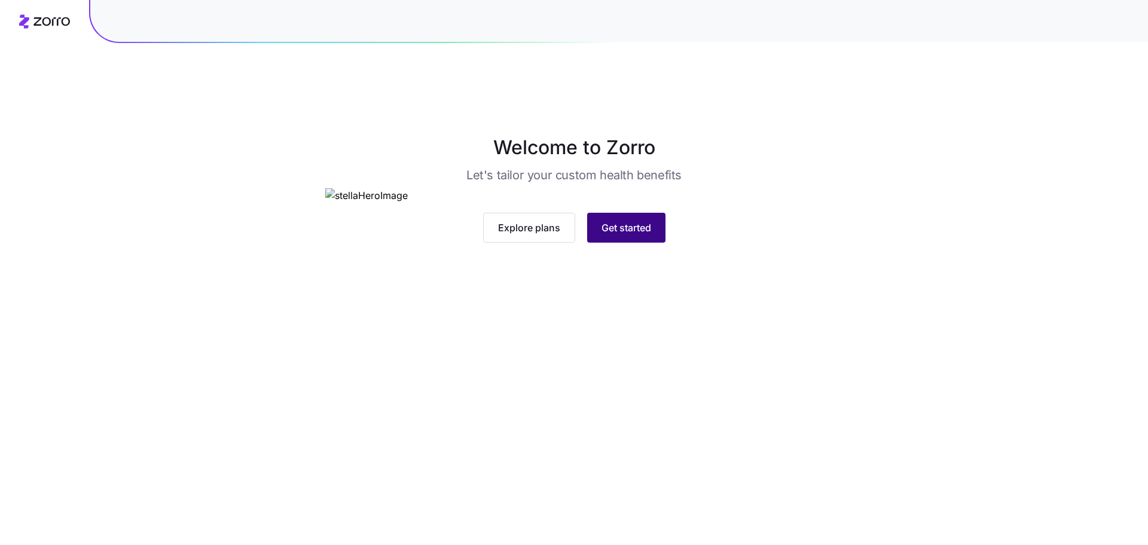
click at [638, 235] on span "Get started" at bounding box center [627, 228] width 50 height 14
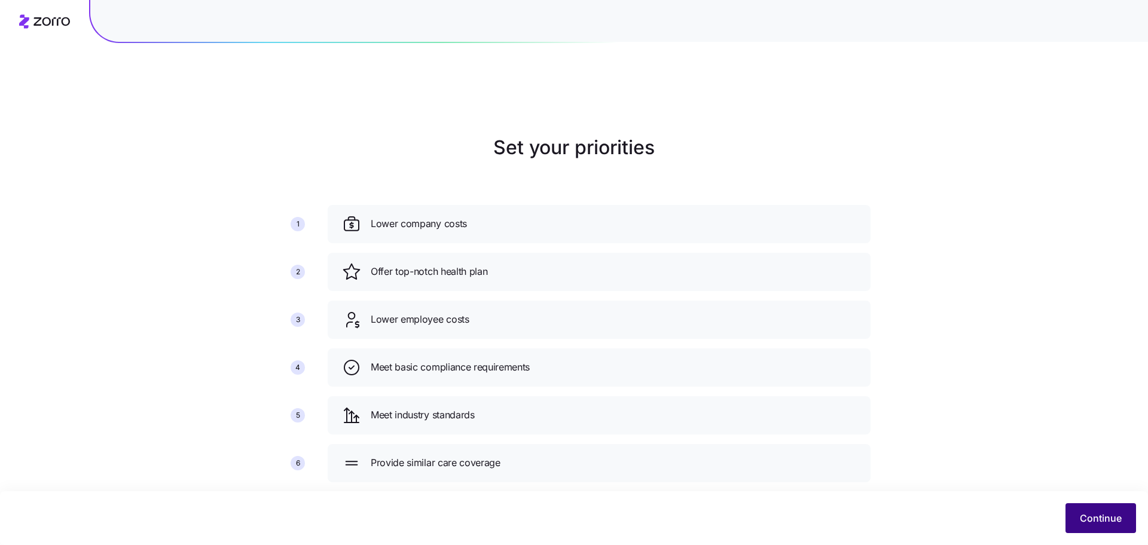
click at [1098, 516] on span "Continue" at bounding box center [1101, 518] width 42 height 14
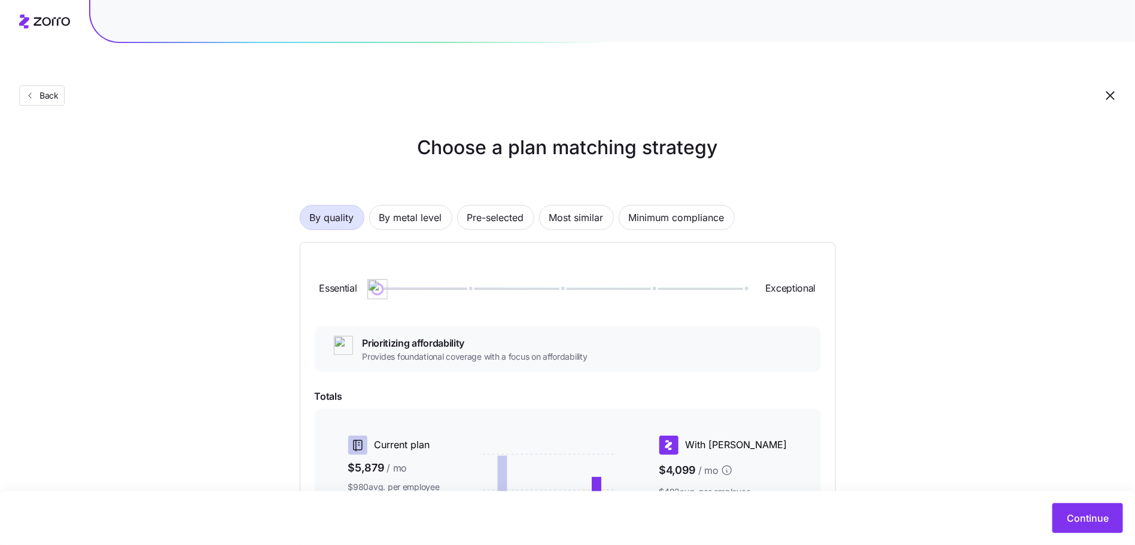
drag, startPoint x: 469, startPoint y: 259, endPoint x: 275, endPoint y: 280, distance: 195.5
click at [275, 280] on div "Choose a plan matching strategy By quality By metal level Pre-selected Most sim…" at bounding box center [567, 416] width 593 height 567
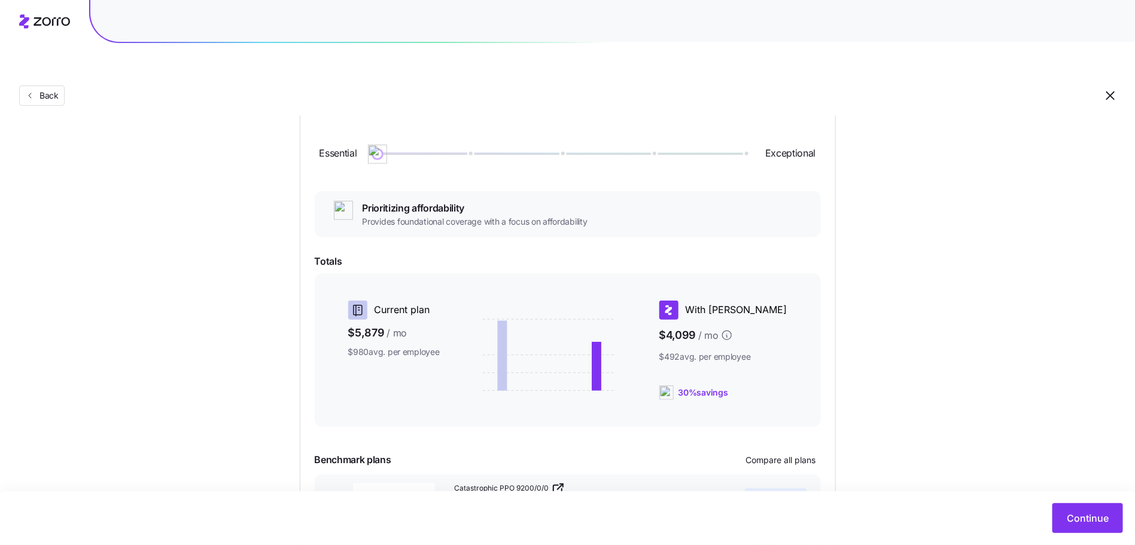
scroll to position [203, 0]
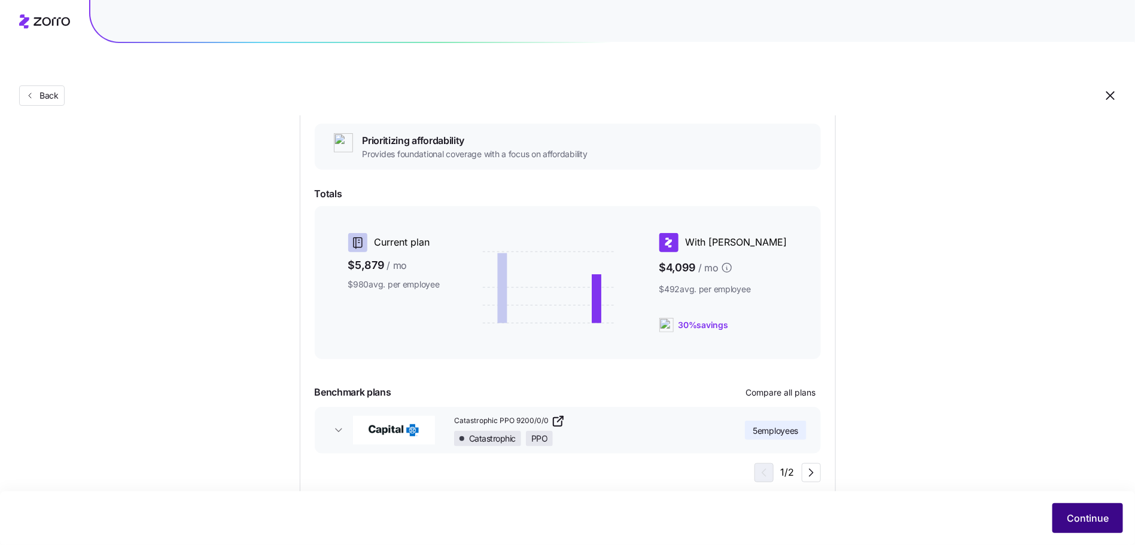
click at [1069, 515] on span "Continue" at bounding box center [1087, 518] width 42 height 14
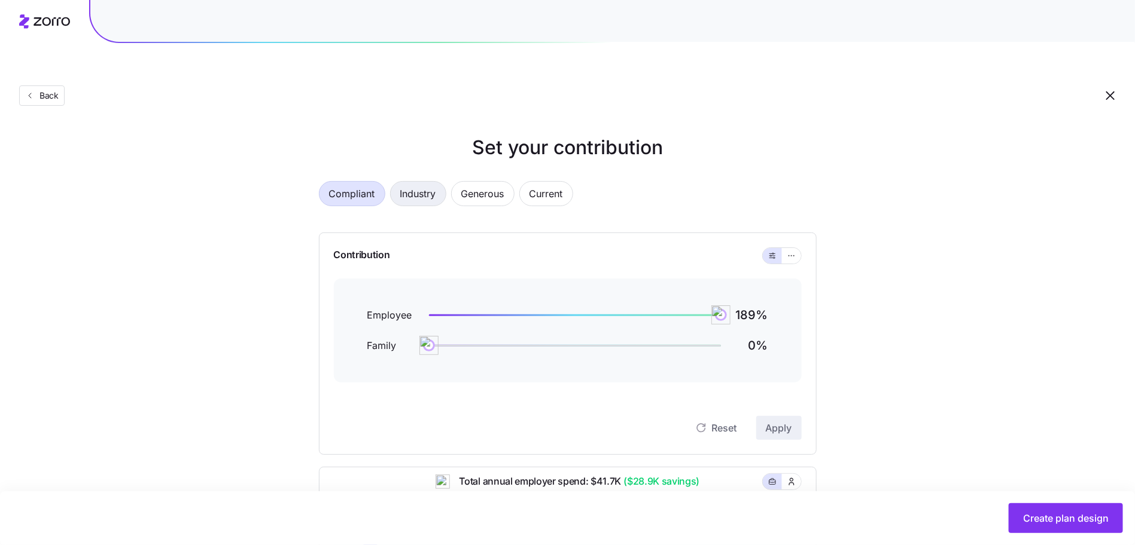
click at [415, 182] on span "Industry" at bounding box center [418, 194] width 36 height 24
click at [473, 182] on span "Generous" at bounding box center [482, 194] width 43 height 24
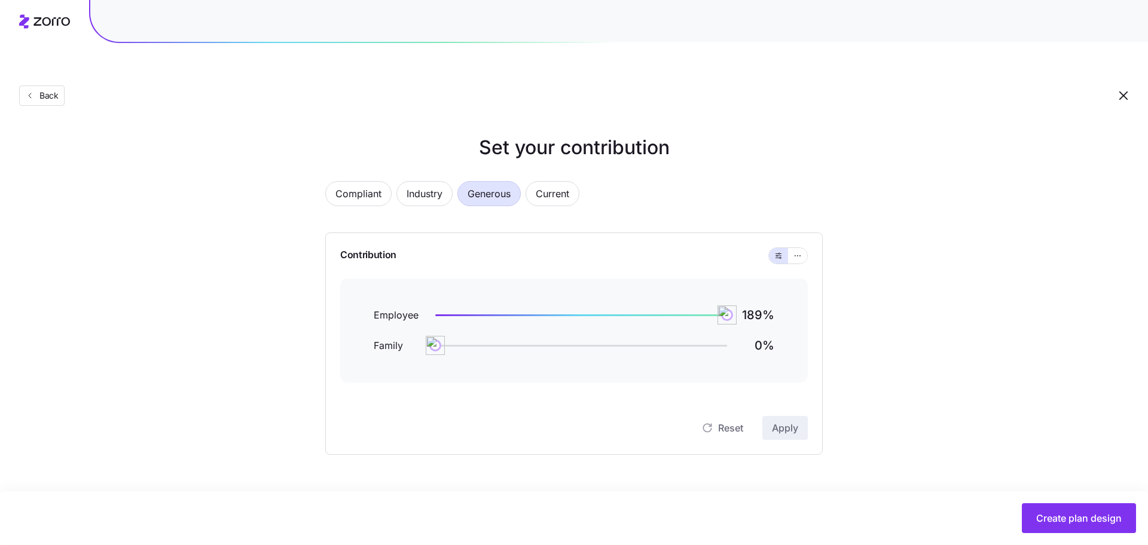
click at [540, 167] on div "Compliant Industry Generous Current Contribution Employee 189 % Family 0 % Rese…" at bounding box center [574, 311] width 536 height 288
click at [550, 182] on span "Current" at bounding box center [545, 194] width 33 height 24
drag, startPoint x: 409, startPoint y: 167, endPoint x: 362, endPoint y: 167, distance: 46.1
click at [407, 182] on span "Industry" at bounding box center [425, 194] width 36 height 24
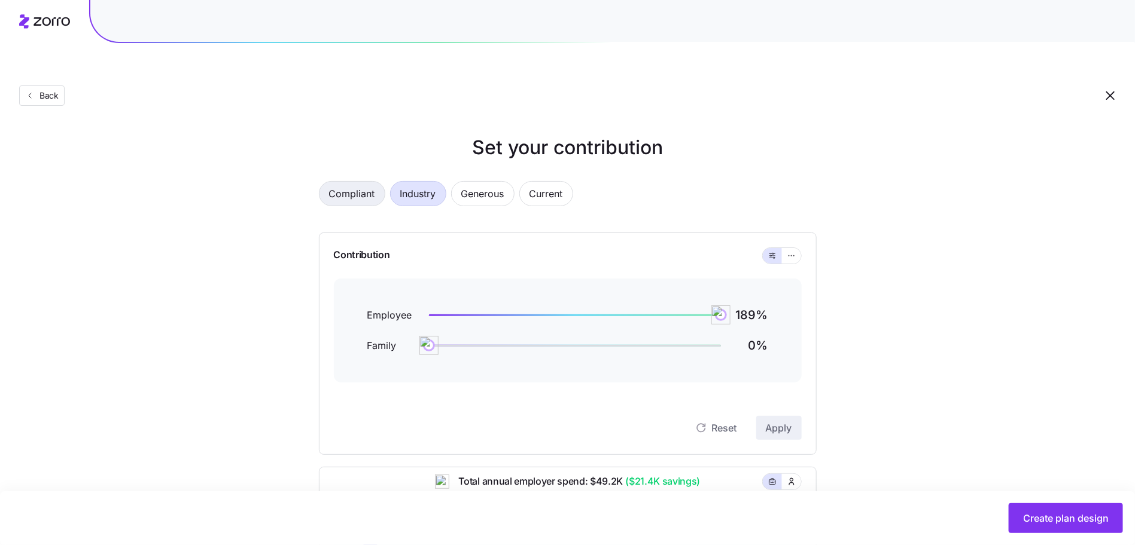
click at [362, 182] on span "Compliant" at bounding box center [352, 194] width 46 height 24
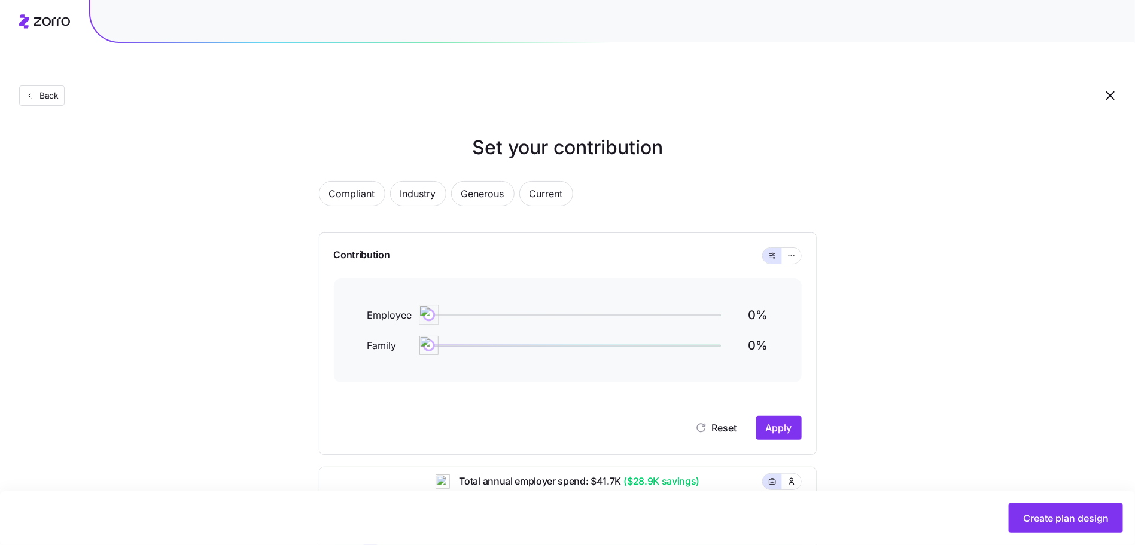
drag, startPoint x: 723, startPoint y: 284, endPoint x: 398, endPoint y: 286, distance: 324.8
click at [398, 307] on div "Employee 0 %" at bounding box center [567, 315] width 401 height 16
drag, startPoint x: 423, startPoint y: 281, endPoint x: 867, endPoint y: 286, distance: 443.8
click at [867, 286] on div "Set your contribution Compliant Industry Generous Current Contribution Employee…" at bounding box center [567, 475] width 1135 height 685
drag, startPoint x: 431, startPoint y: 318, endPoint x: 833, endPoint y: 324, distance: 402.6
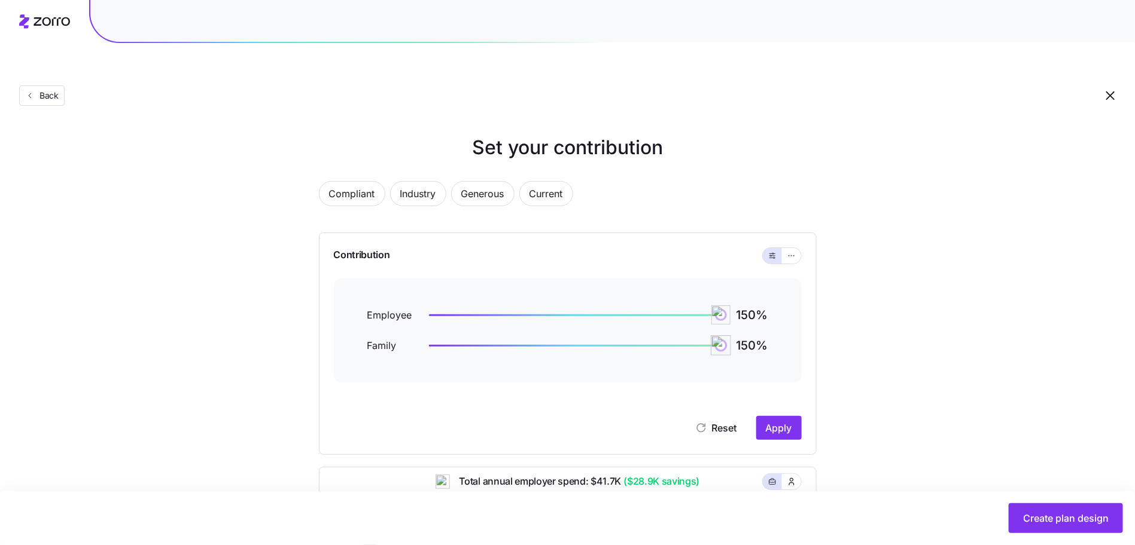
click at [833, 324] on div "Compliant Industry Generous Current Contribution Employee 150 % Family 150 % Re…" at bounding box center [568, 493] width 536 height 652
click at [780, 421] on span "Apply" at bounding box center [779, 428] width 26 height 14
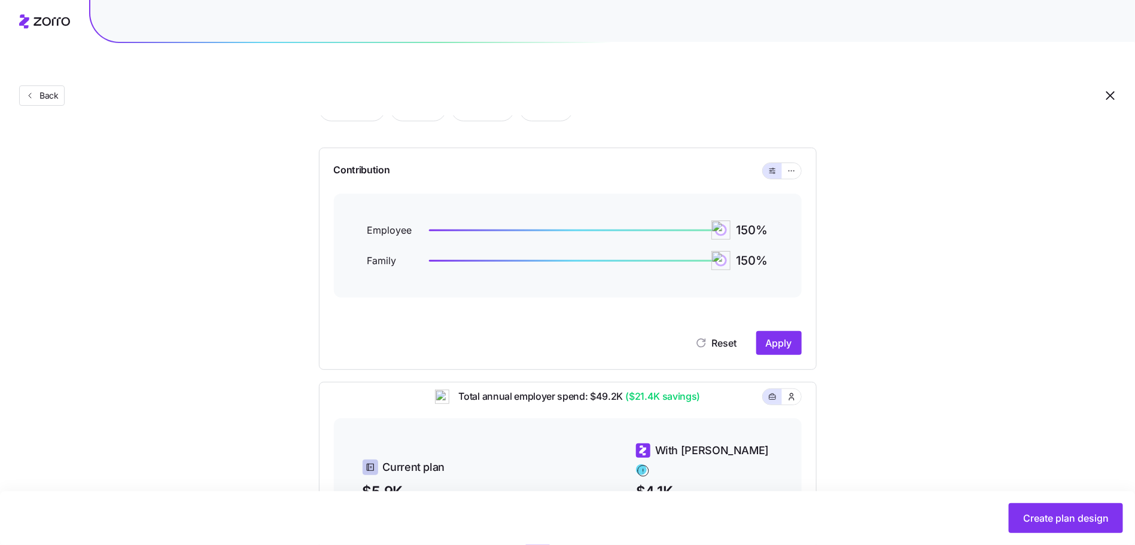
scroll to position [112, 0]
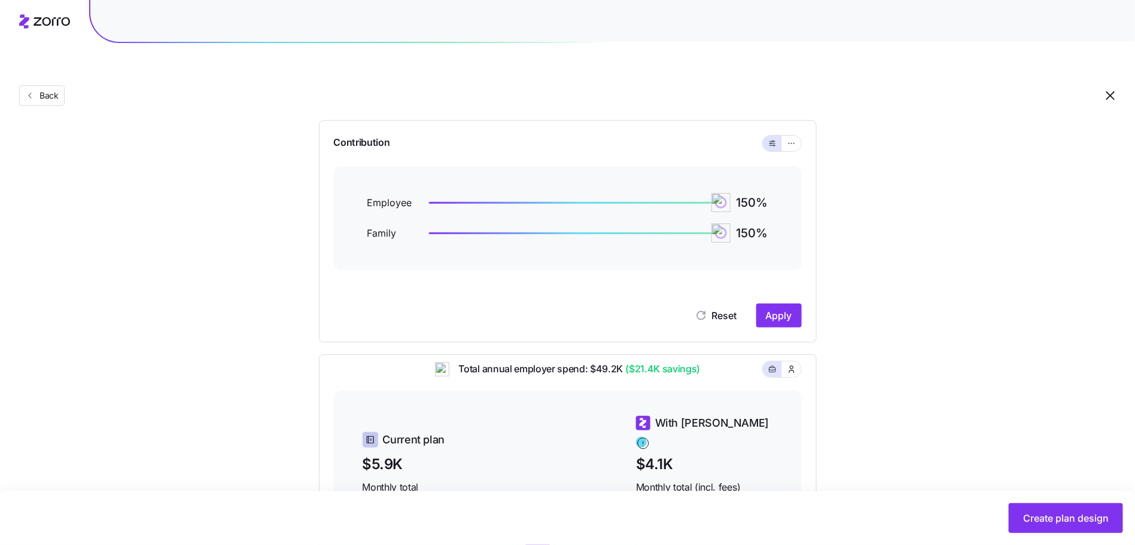
click at [702, 304] on div "Reset Apply" at bounding box center [568, 316] width 468 height 24
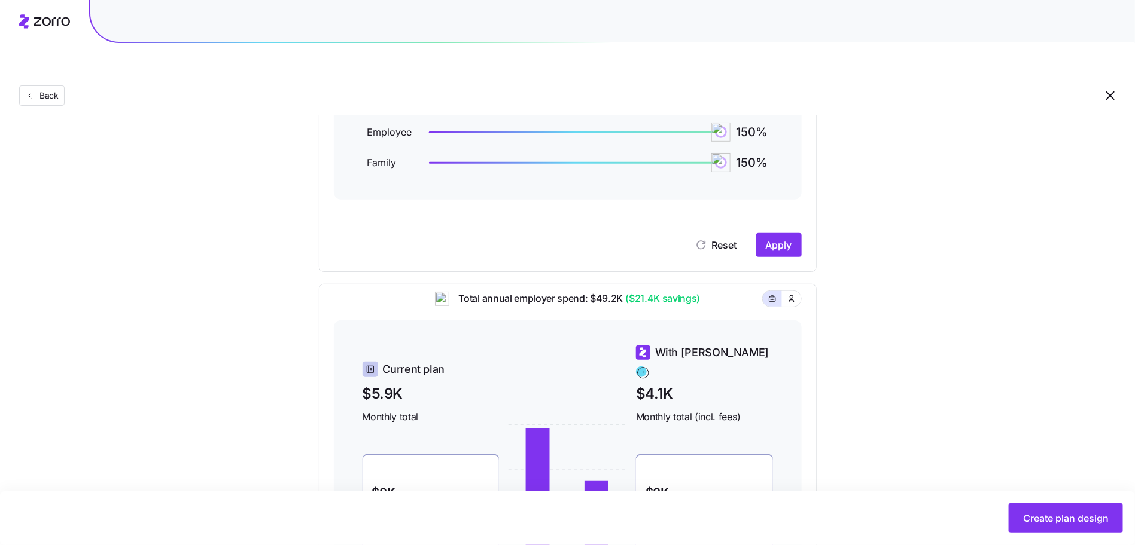
scroll to position [321, 0]
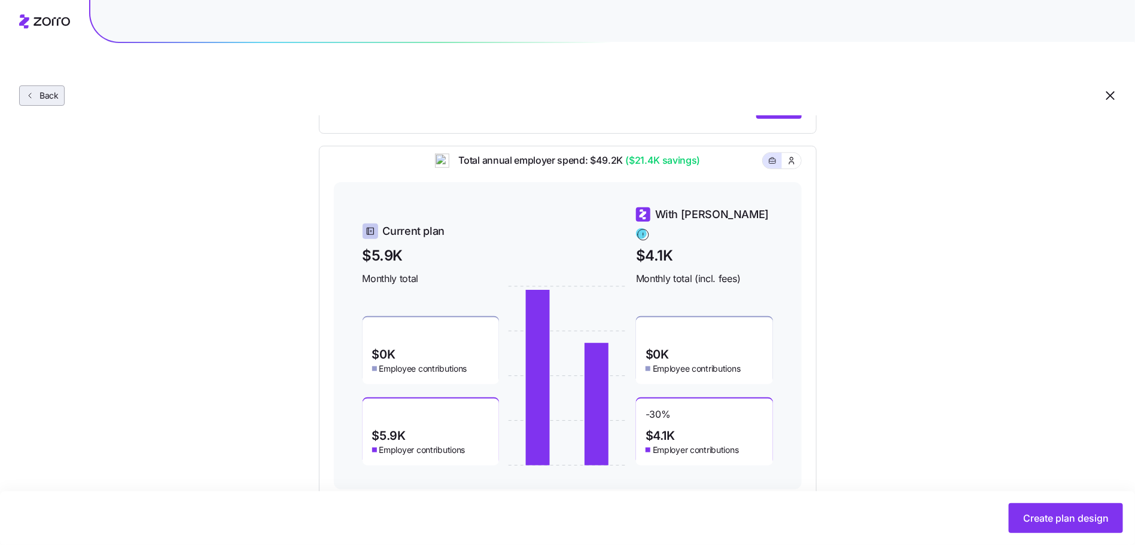
click at [36, 90] on span "Back" at bounding box center [47, 96] width 24 height 12
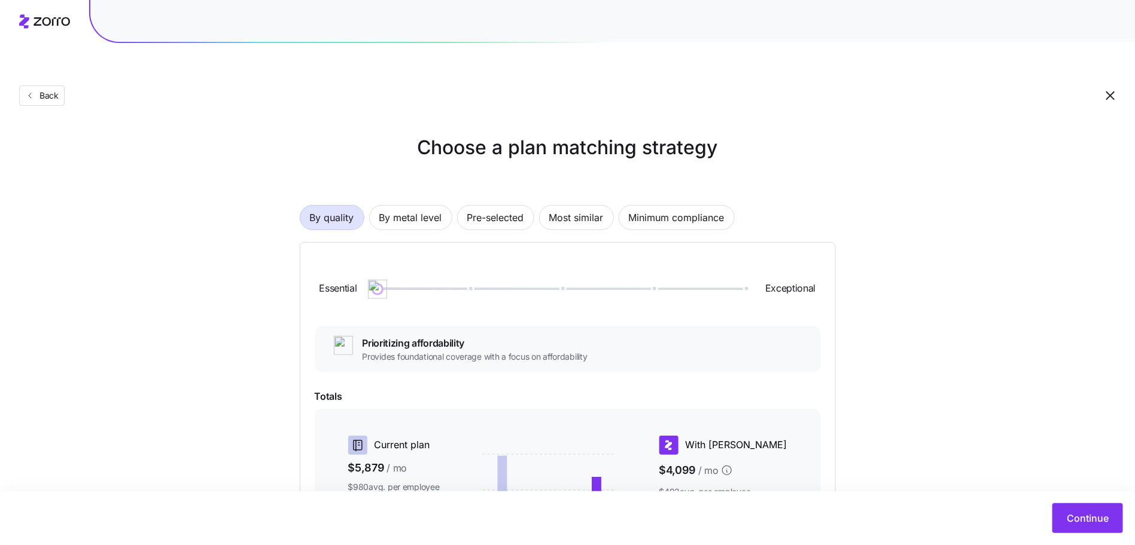
drag, startPoint x: 390, startPoint y: 250, endPoint x: 439, endPoint y: 252, distance: 49.1
click at [439, 257] on div "Essential Exceptional" at bounding box center [568, 289] width 506 height 65
drag, startPoint x: 376, startPoint y: 258, endPoint x: 227, endPoint y: 257, distance: 148.9
click at [227, 257] on div "Choose a plan matching strategy By quality By metal level Pre-selected Most sim…" at bounding box center [567, 416] width 1135 height 567
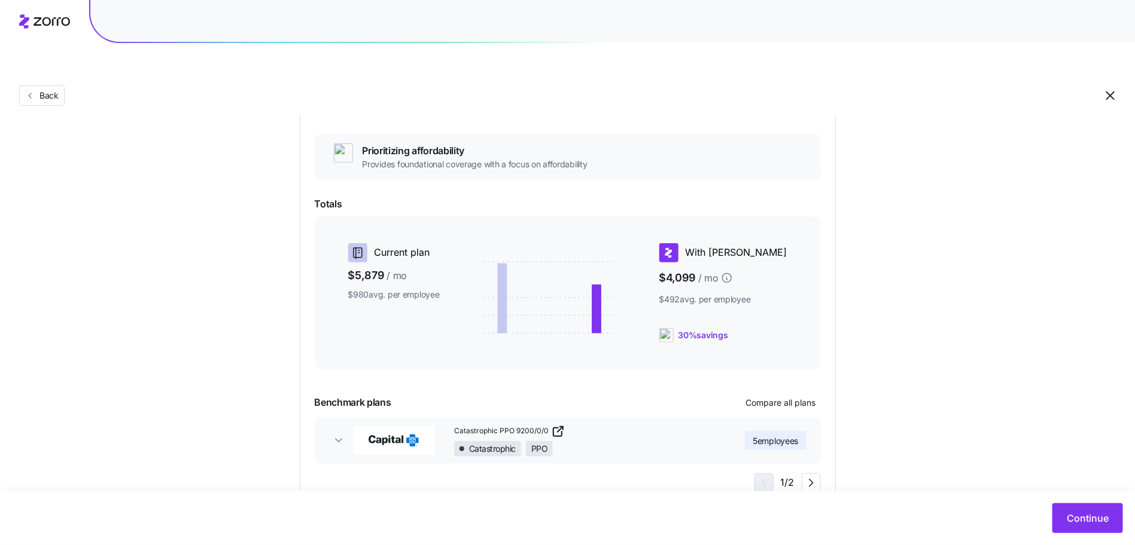
scroll to position [203, 0]
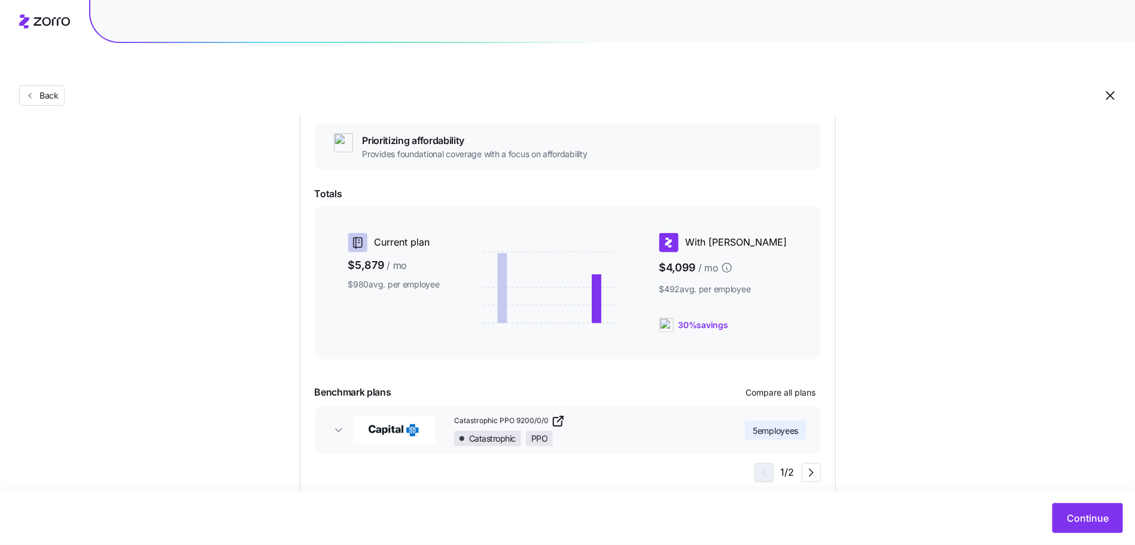
click at [334, 407] on button "Catastrophic PPO 9200/0/0 Catastrophic PPO 5 employees" at bounding box center [568, 430] width 506 height 47
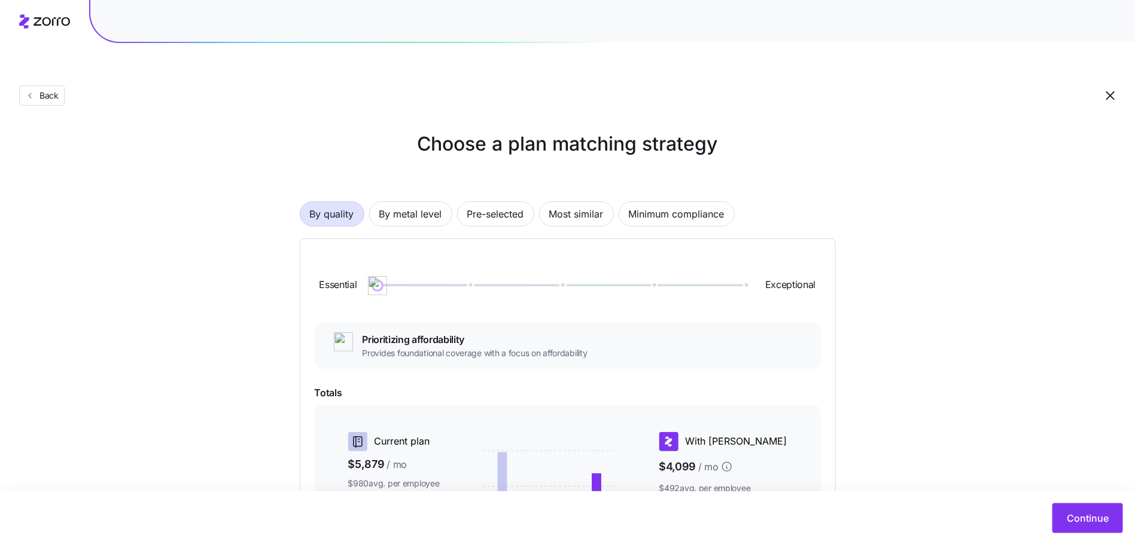
scroll to position [0, 0]
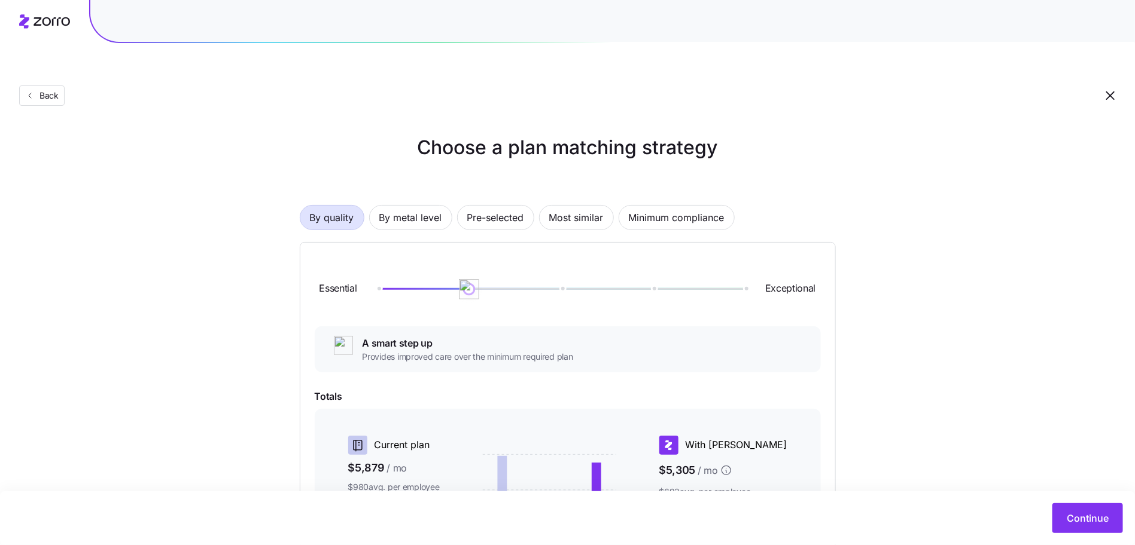
drag, startPoint x: 374, startPoint y: 256, endPoint x: 441, endPoint y: 270, distance: 67.8
click at [441, 270] on div "Essential Exceptional" at bounding box center [568, 289] width 506 height 65
drag, startPoint x: 462, startPoint y: 254, endPoint x: 249, endPoint y: 273, distance: 213.2
click at [249, 273] on div "Choose a plan matching strategy By quality By metal level Pre-selected Most sim…" at bounding box center [567, 461] width 1135 height 656
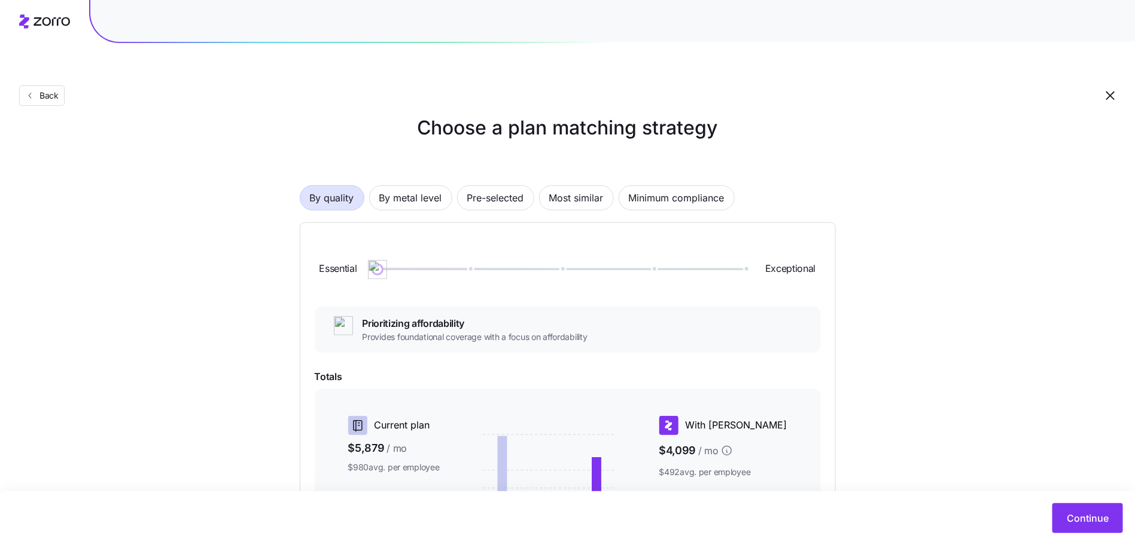
scroll to position [20, 0]
click at [44, 20] on icon at bounding box center [44, 21] width 51 height 14
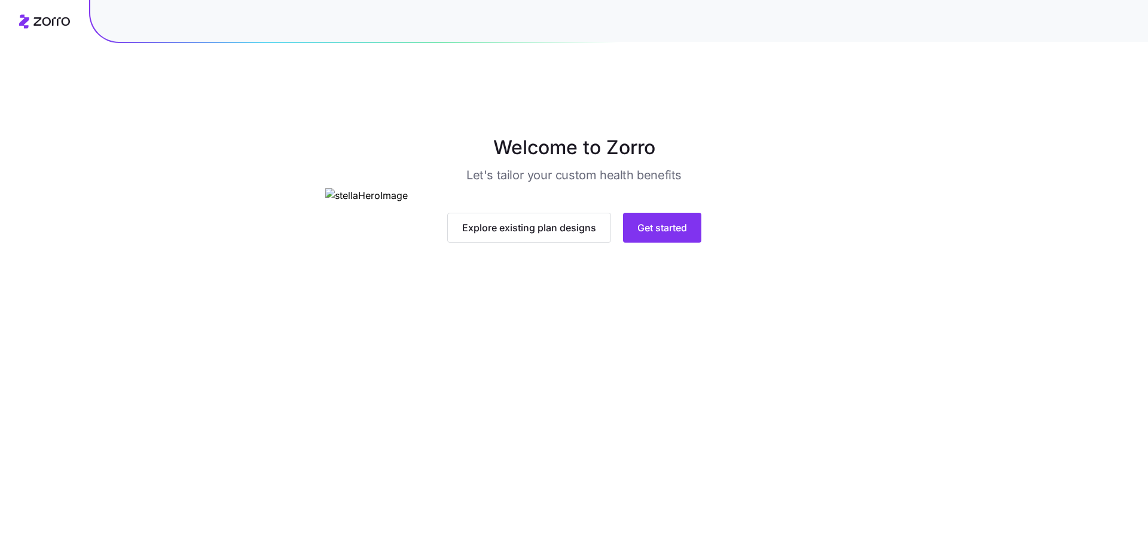
click at [533, 450] on main "Welcome to Zorro Let's tailor your custom health benefits Explore existing plan…" at bounding box center [574, 300] width 1148 height 545
click at [659, 235] on span "Get started" at bounding box center [663, 228] width 50 height 14
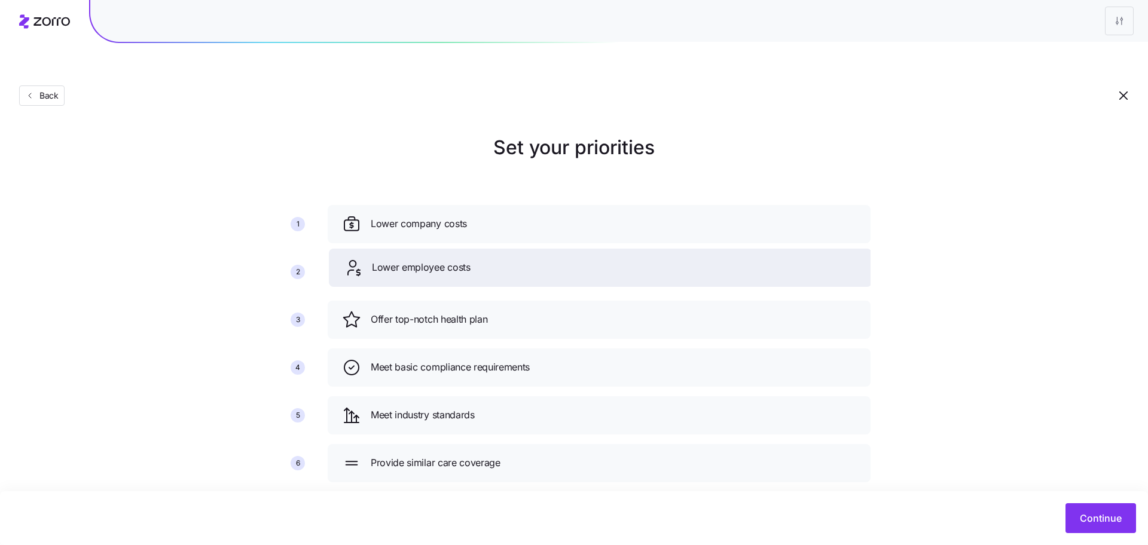
drag, startPoint x: 377, startPoint y: 285, endPoint x: 378, endPoint y: 233, distance: 52.0
click at [378, 260] on span "Lower employee costs" at bounding box center [421, 267] width 99 height 15
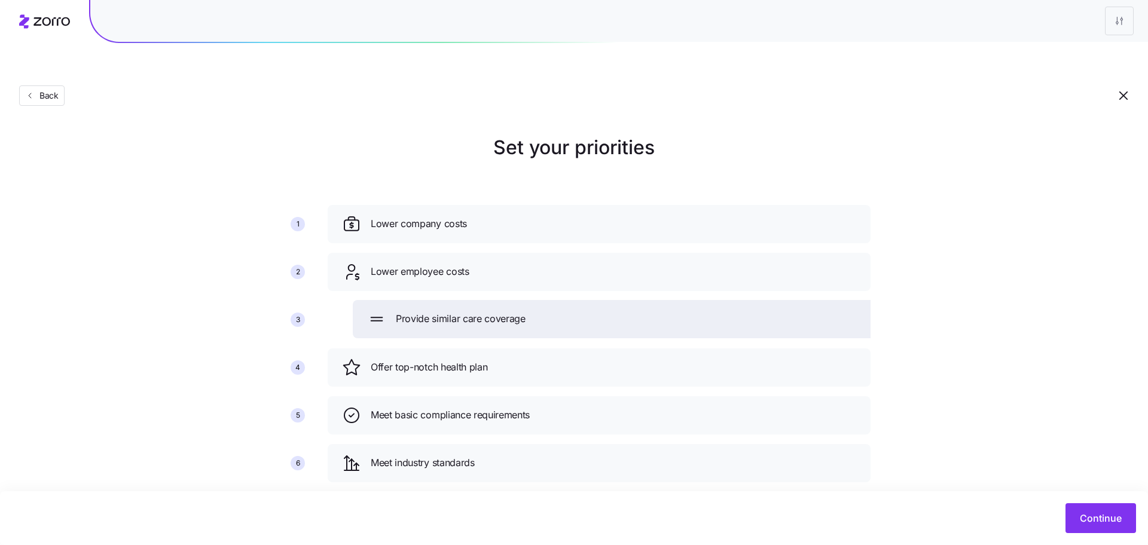
drag, startPoint x: 561, startPoint y: 449, endPoint x: 586, endPoint y: 304, distance: 146.3
click at [586, 304] on div "Provide similar care coverage" at bounding box center [624, 319] width 543 height 38
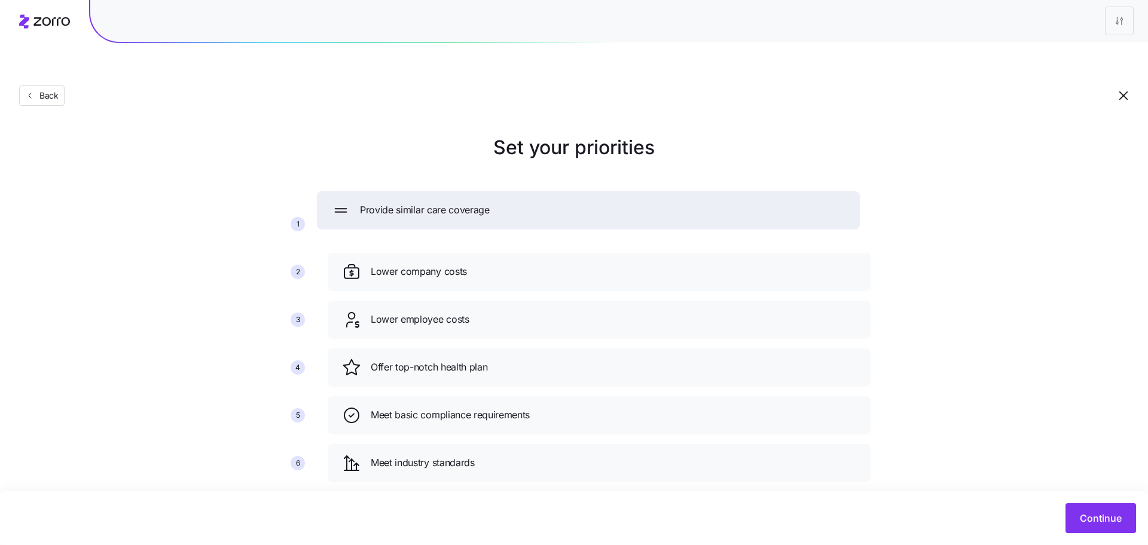
drag, startPoint x: 563, startPoint y: 269, endPoint x: 558, endPoint y: 192, distance: 76.7
click at [558, 192] on div "Provide similar care coverage" at bounding box center [588, 210] width 543 height 38
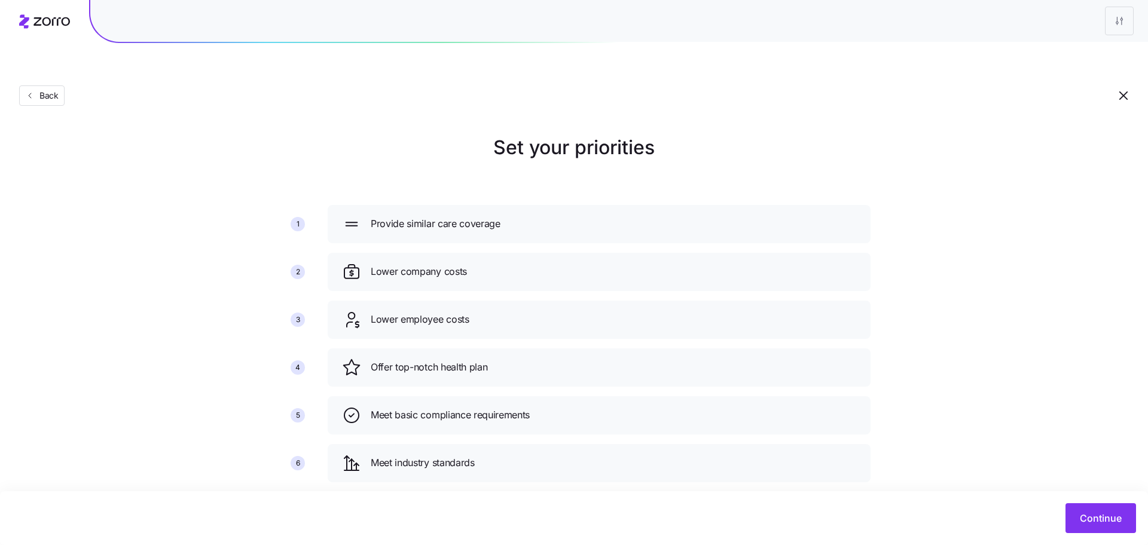
click at [1096, 416] on div "Set your priorities 1 2 3 4 5 6 Provide similar care coverage Lower company cos…" at bounding box center [574, 312] width 1148 height 359
click at [1074, 522] on button "Continue" at bounding box center [1101, 519] width 71 height 30
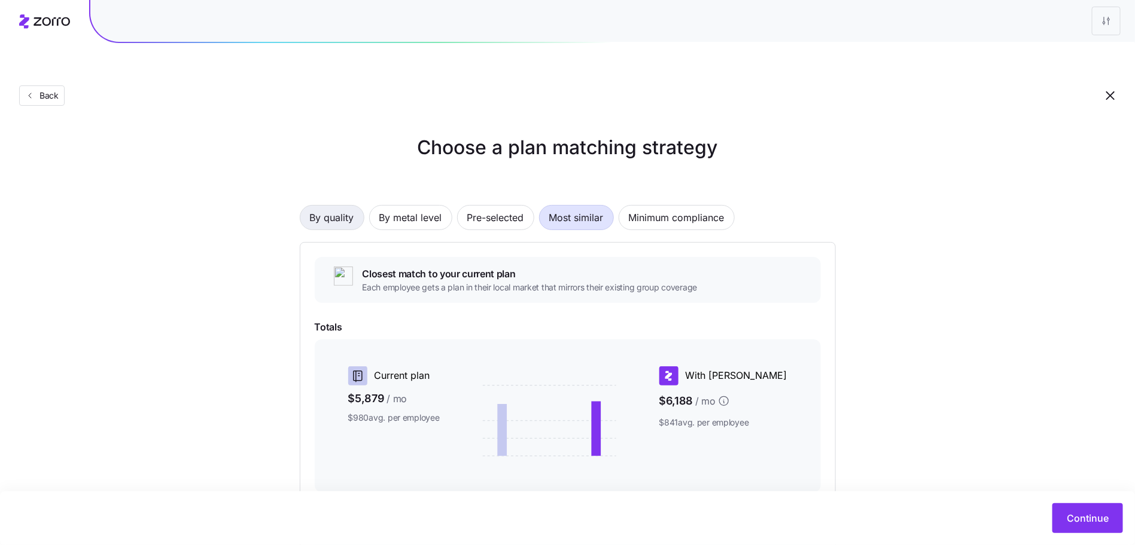
click at [326, 206] on span "By quality" at bounding box center [332, 218] width 44 height 24
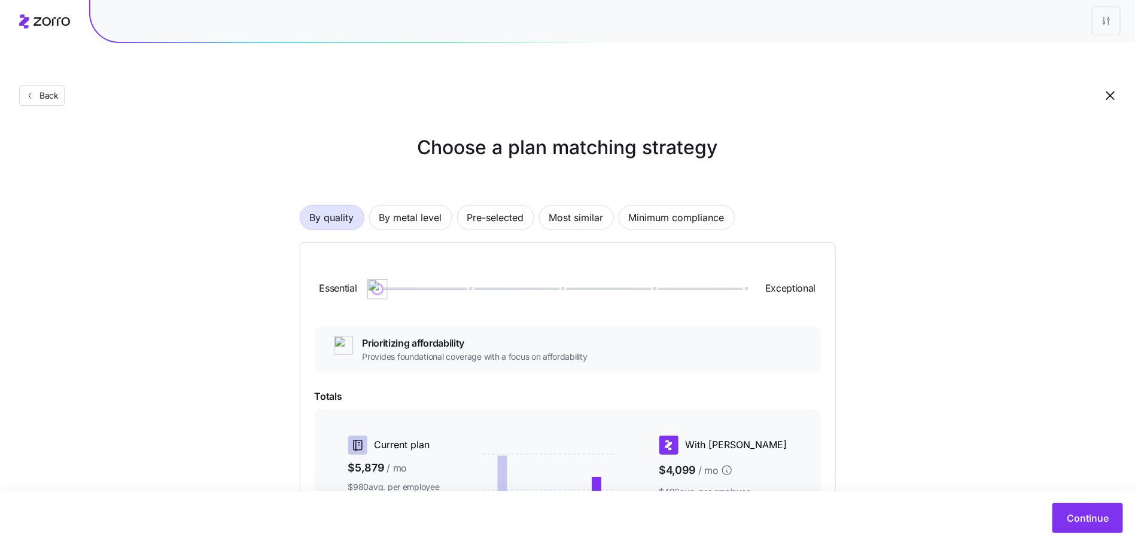
drag, startPoint x: 379, startPoint y: 257, endPoint x: 349, endPoint y: 255, distance: 29.4
click at [349, 257] on div "Essential Exceptional" at bounding box center [568, 289] width 506 height 65
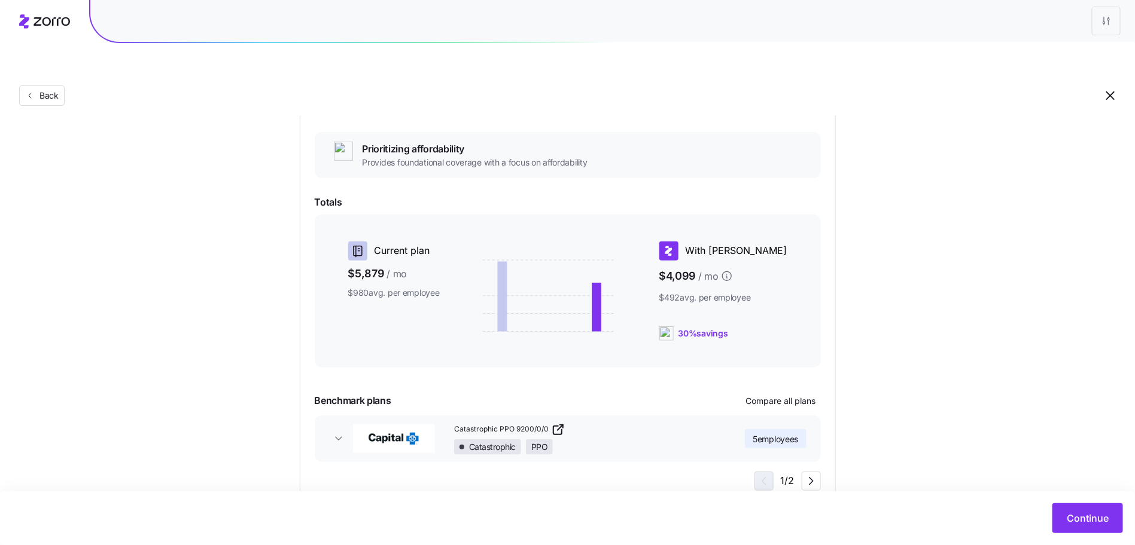
scroll to position [203, 0]
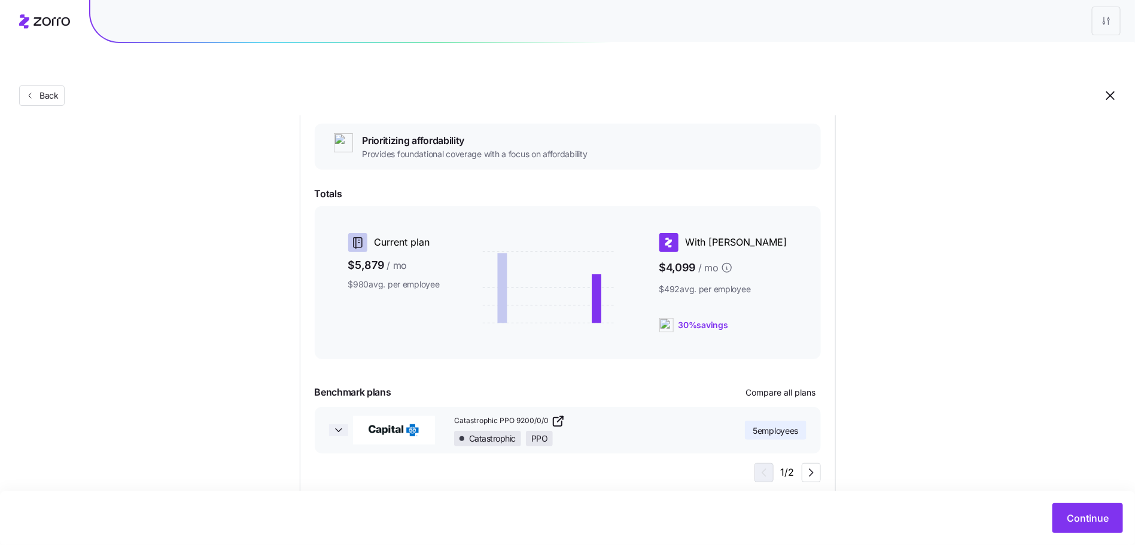
click at [330, 425] on span "button" at bounding box center [338, 431] width 19 height 12
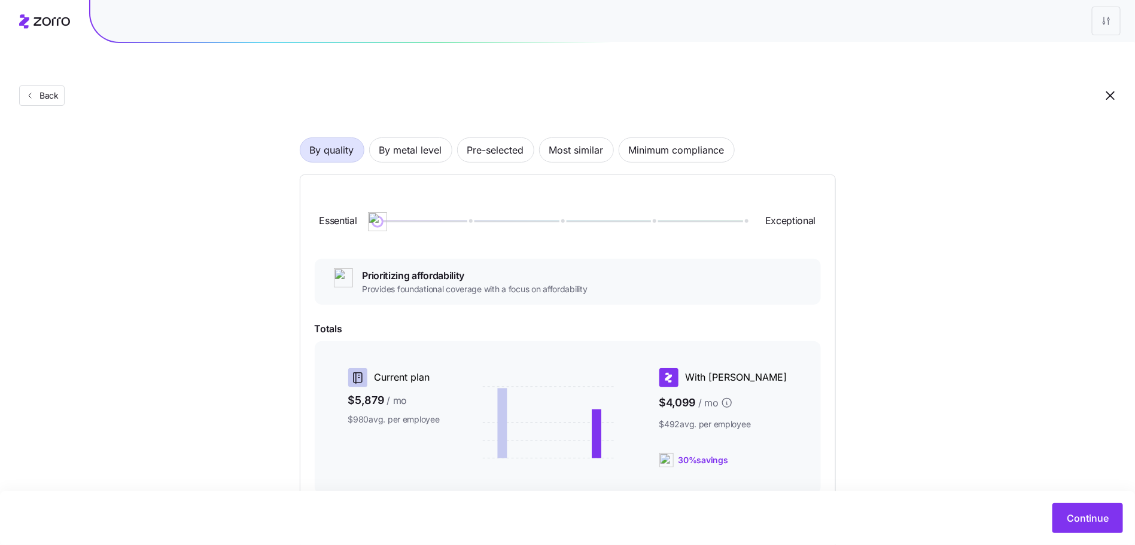
scroll to position [0, 0]
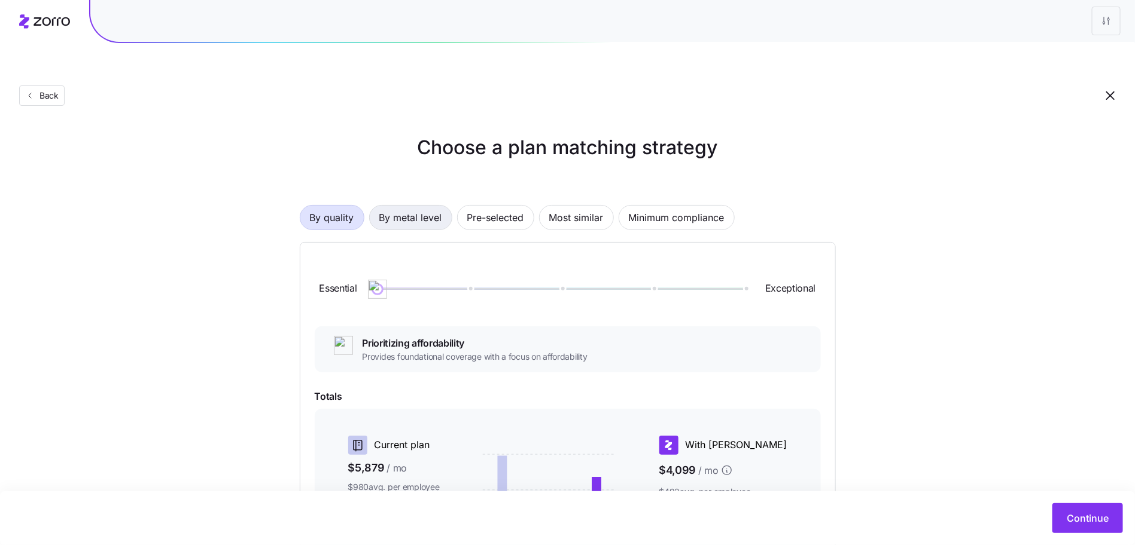
click at [426, 206] on span "By metal level" at bounding box center [410, 218] width 63 height 24
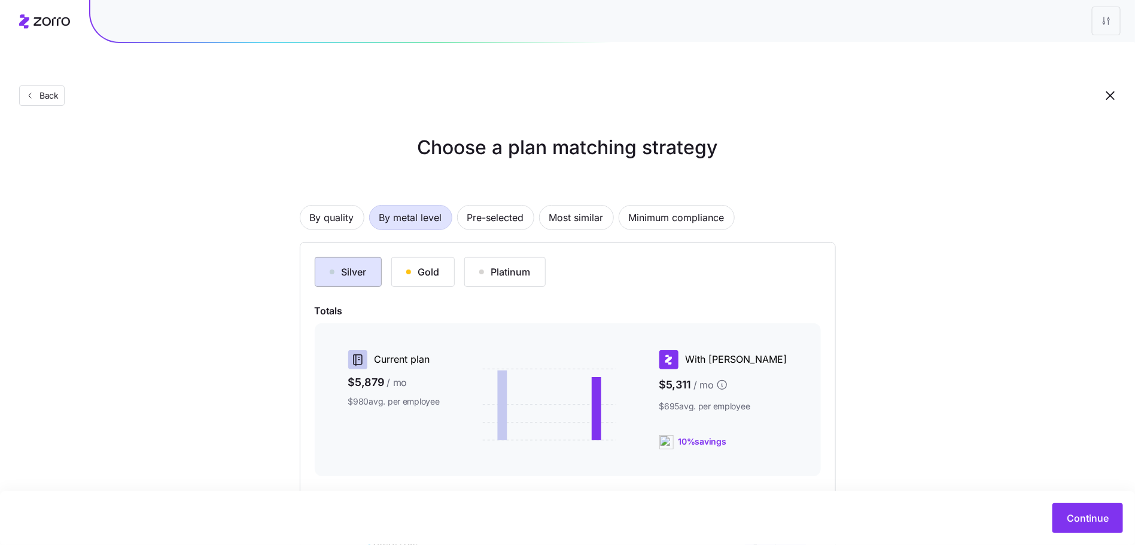
click at [358, 265] on div "Silver" at bounding box center [348, 272] width 37 height 14
click at [531, 257] on button "Platinum" at bounding box center [504, 272] width 81 height 30
click at [336, 265] on div "Silver" at bounding box center [348, 272] width 37 height 14
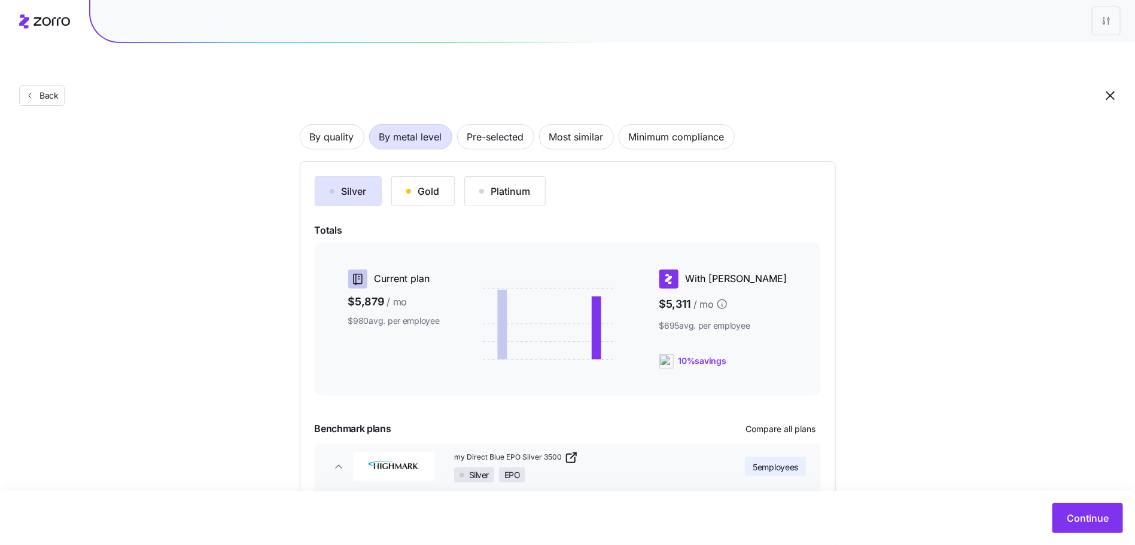
scroll to position [15, 0]
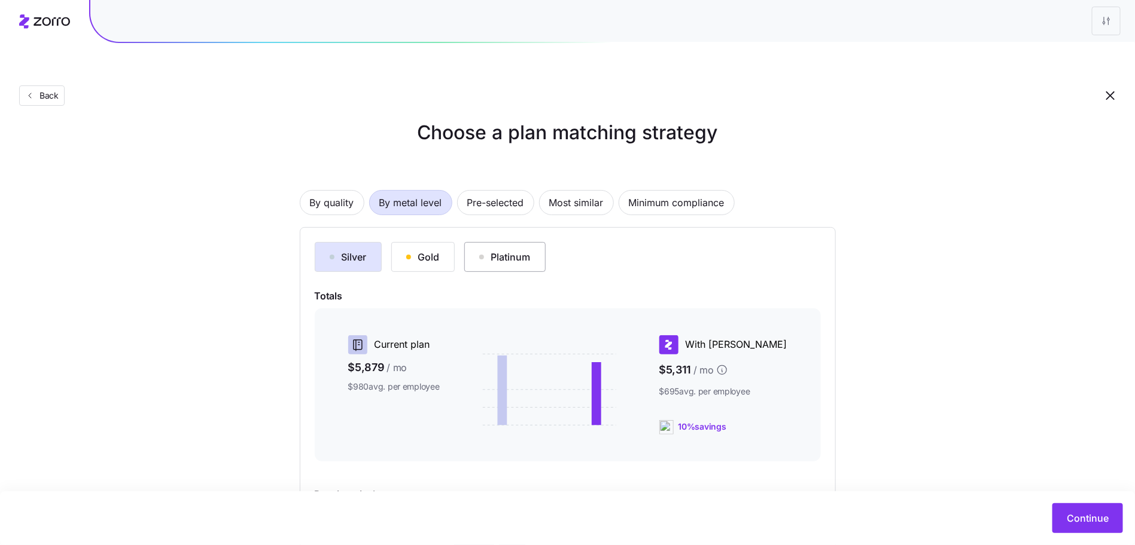
click at [520, 250] on div "Platinum" at bounding box center [504, 257] width 51 height 14
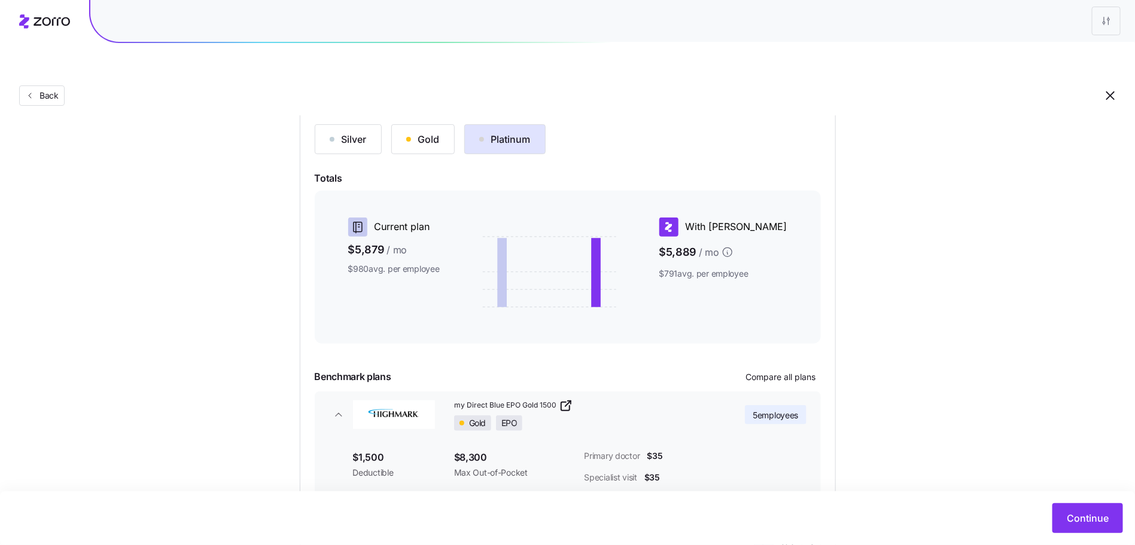
scroll to position [132, 0]
click at [412, 126] on button "Gold" at bounding box center [422, 141] width 63 height 30
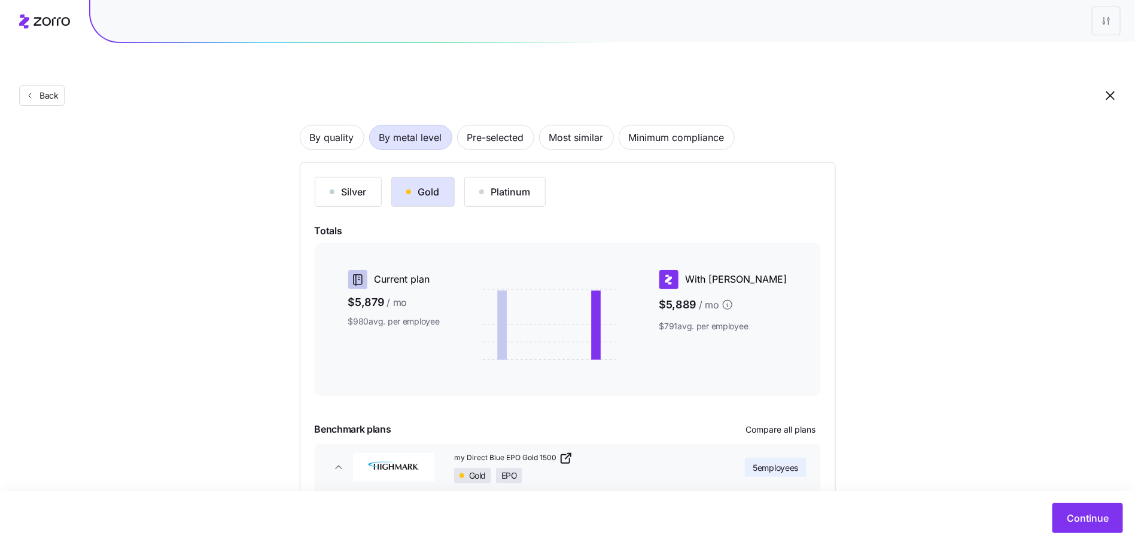
scroll to position [0, 0]
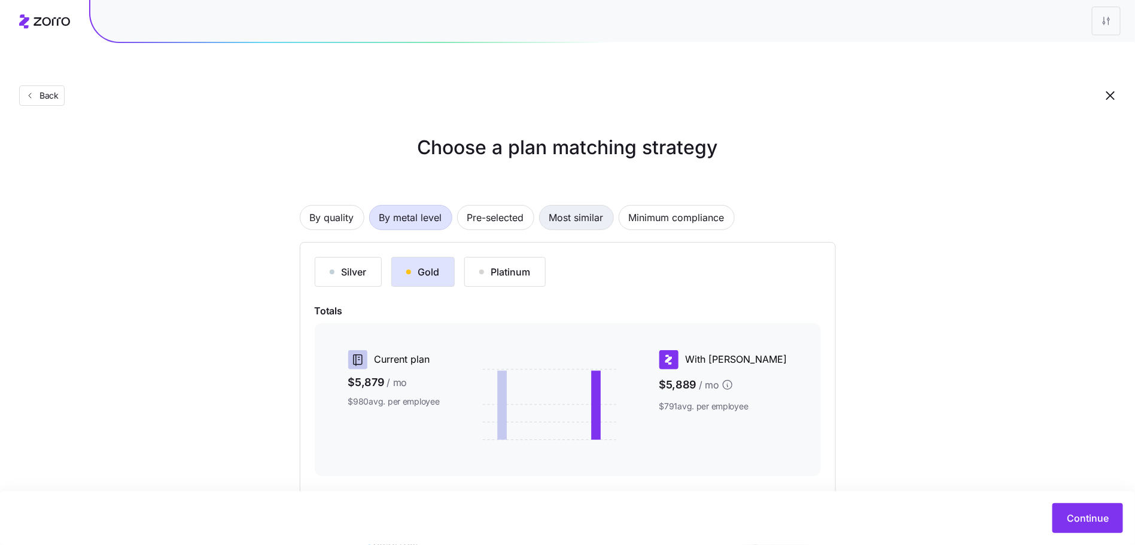
click at [563, 206] on span "Most similar" at bounding box center [576, 218] width 54 height 24
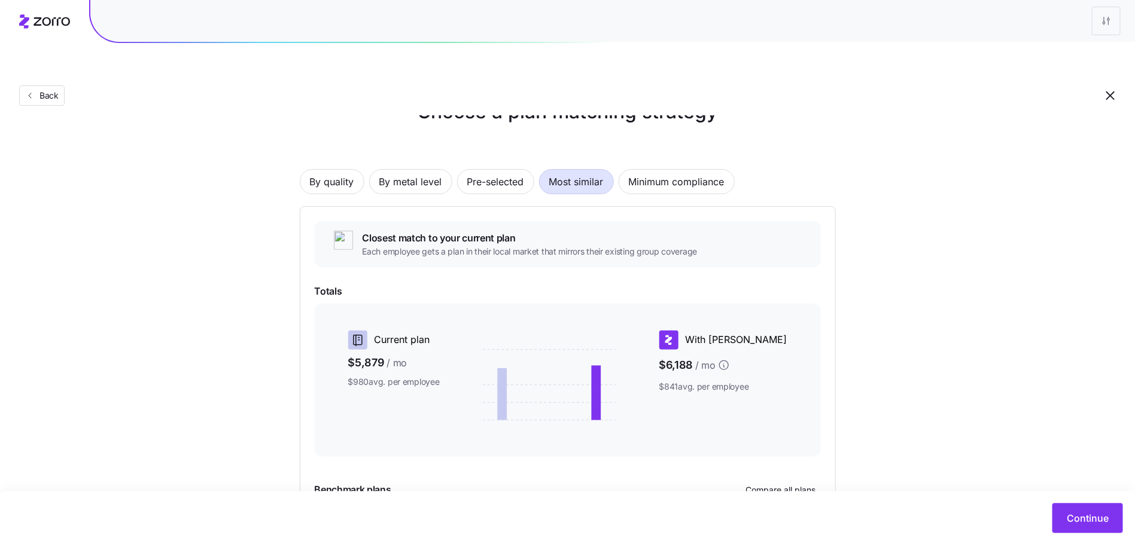
scroll to position [42, 0]
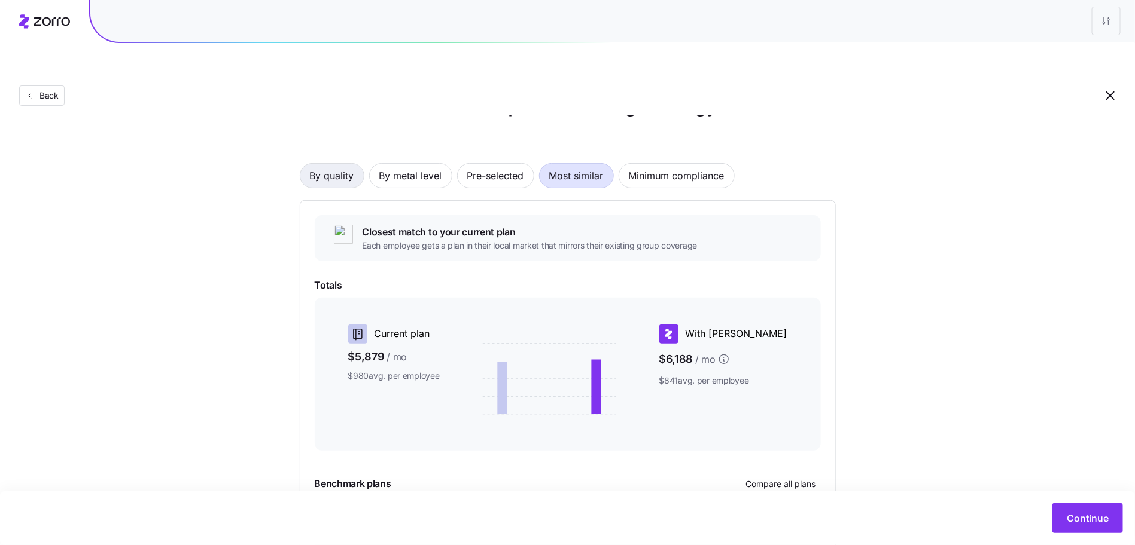
click at [349, 164] on span "By quality" at bounding box center [332, 176] width 44 height 24
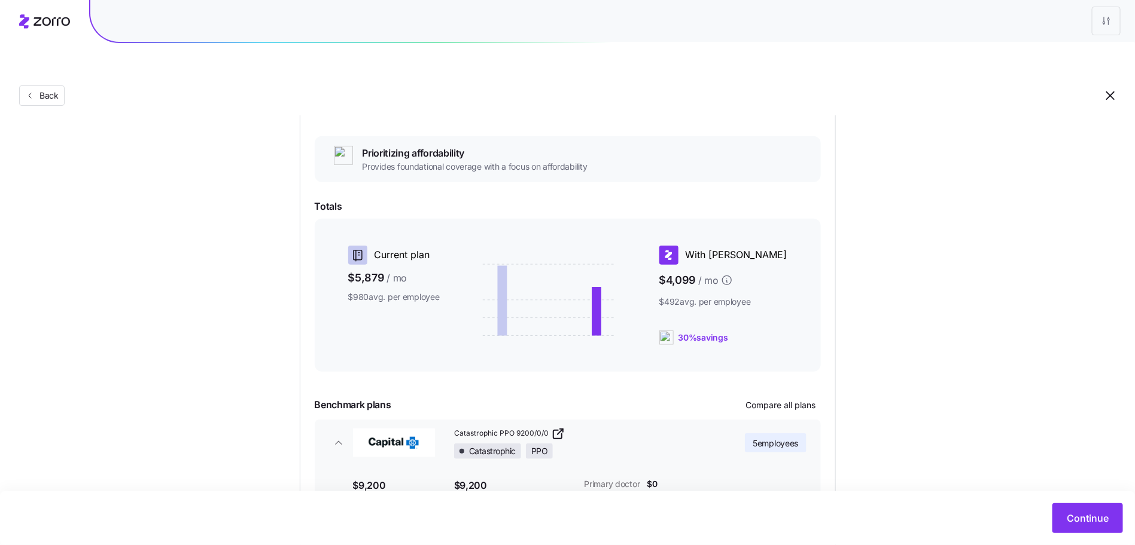
scroll to position [172, 0]
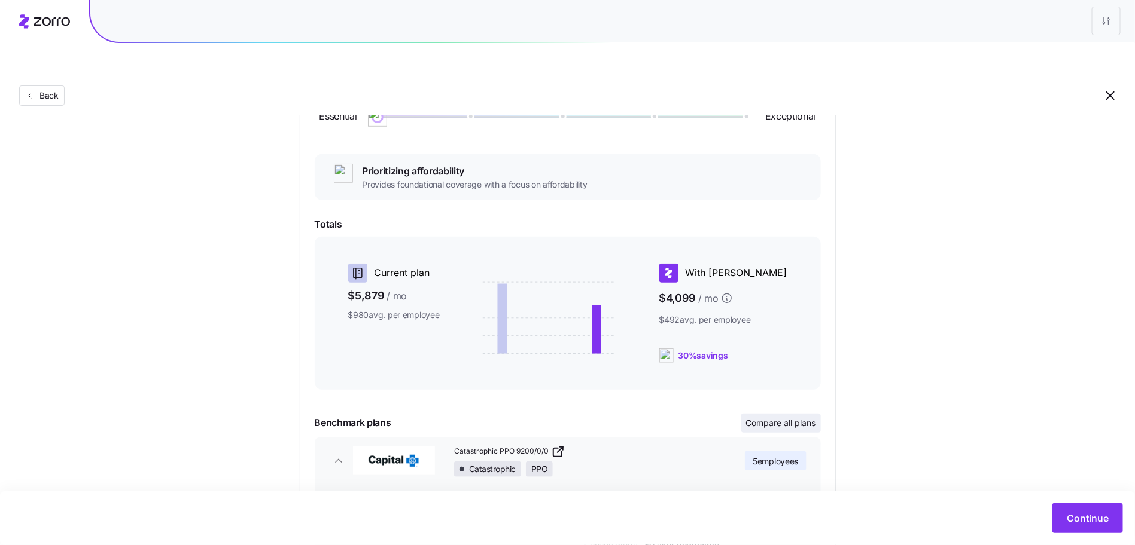
click at [809, 417] on span "Compare all plans" at bounding box center [781, 423] width 70 height 12
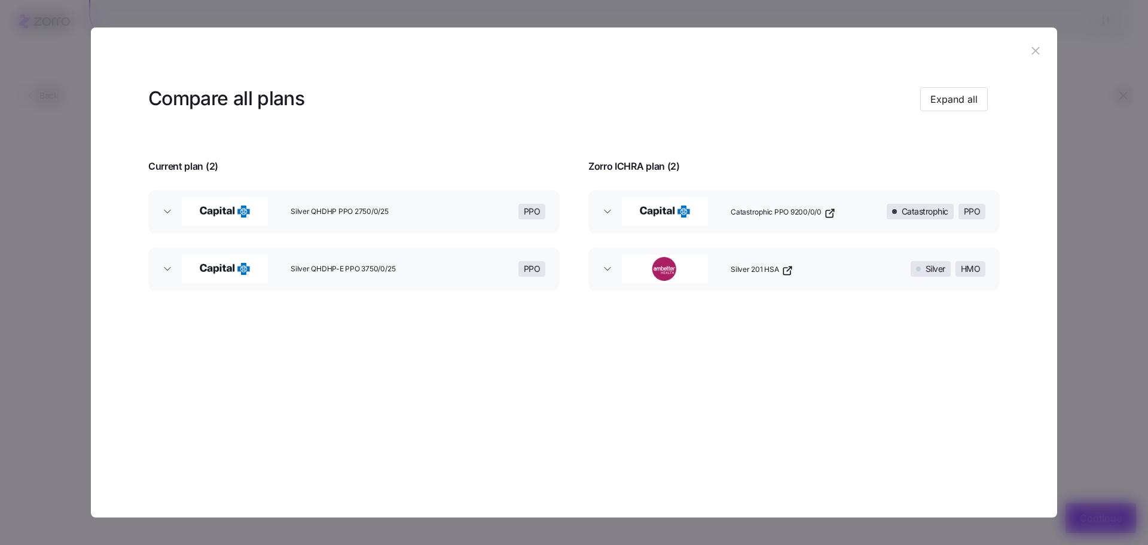
click at [1032, 51] on icon "button" at bounding box center [1035, 50] width 13 height 13
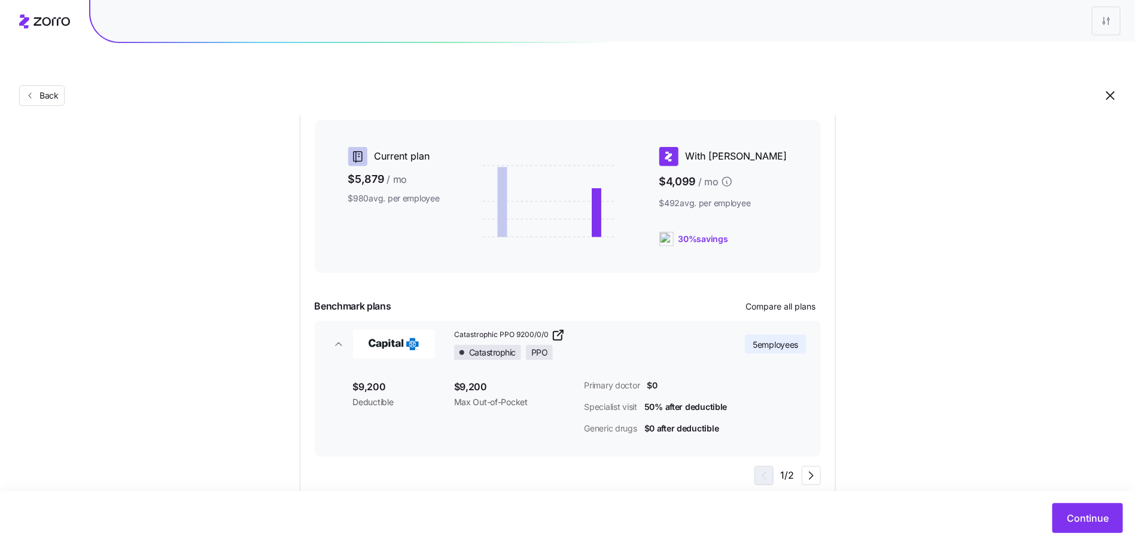
scroll to position [292, 0]
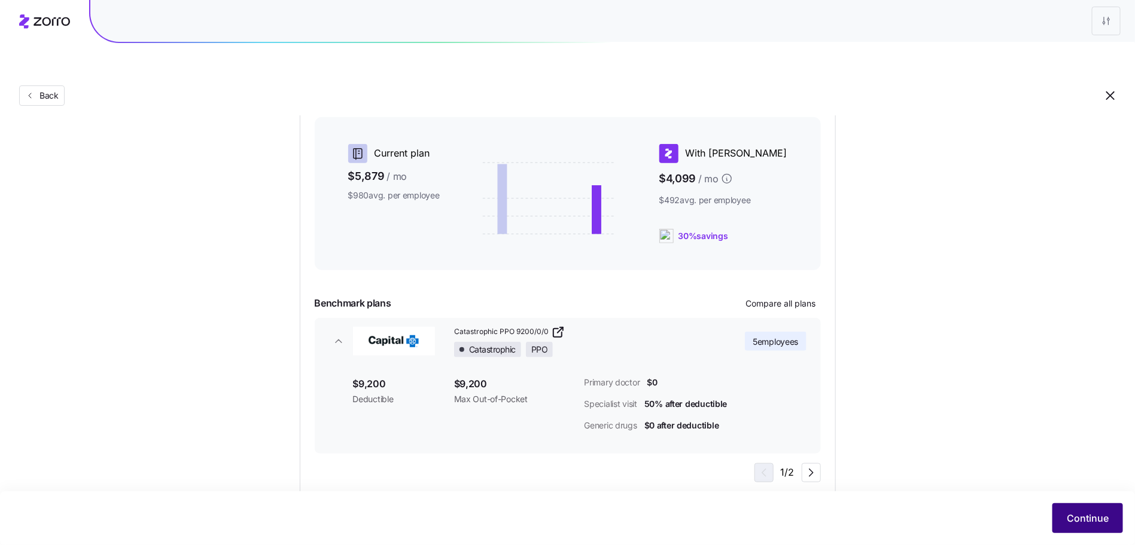
click at [1075, 533] on button "Continue" at bounding box center [1087, 519] width 71 height 30
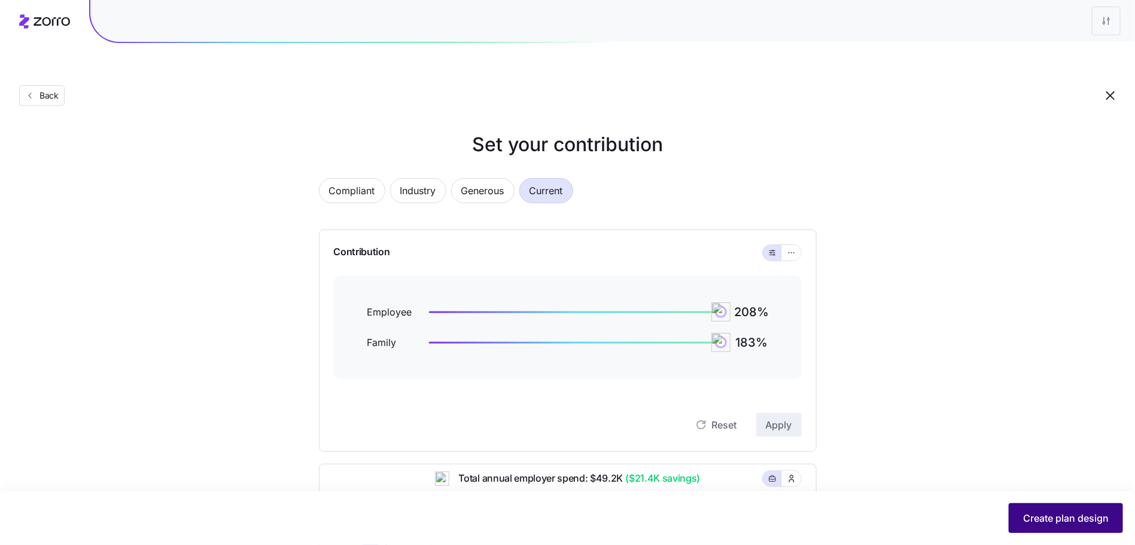
scroll to position [4, 0]
click at [1078, 517] on span "Create plan design" at bounding box center [1066, 518] width 86 height 14
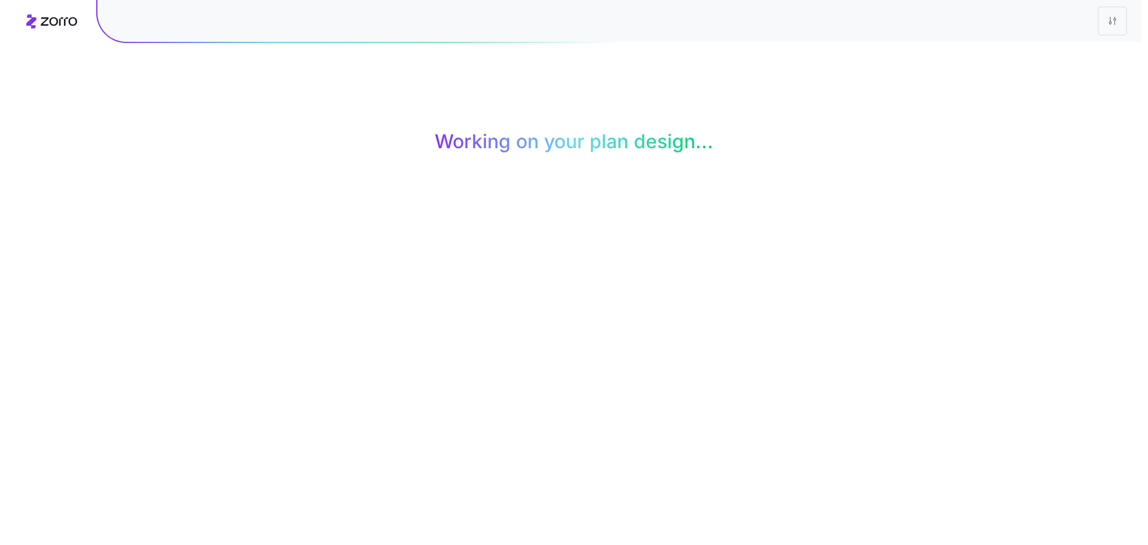
scroll to position [0, 0]
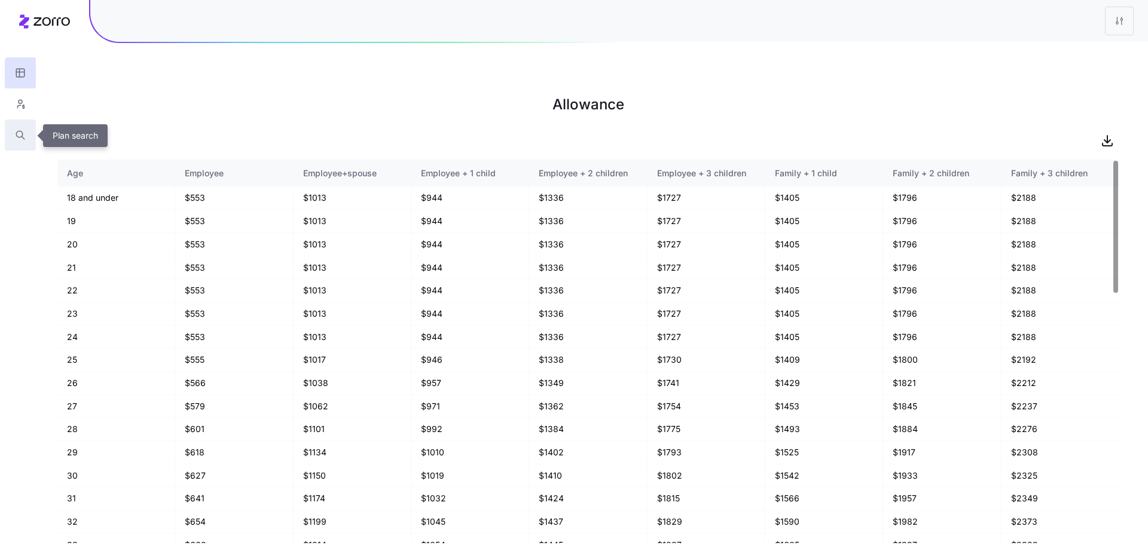
click at [20, 131] on icon "button" at bounding box center [20, 135] width 11 height 12
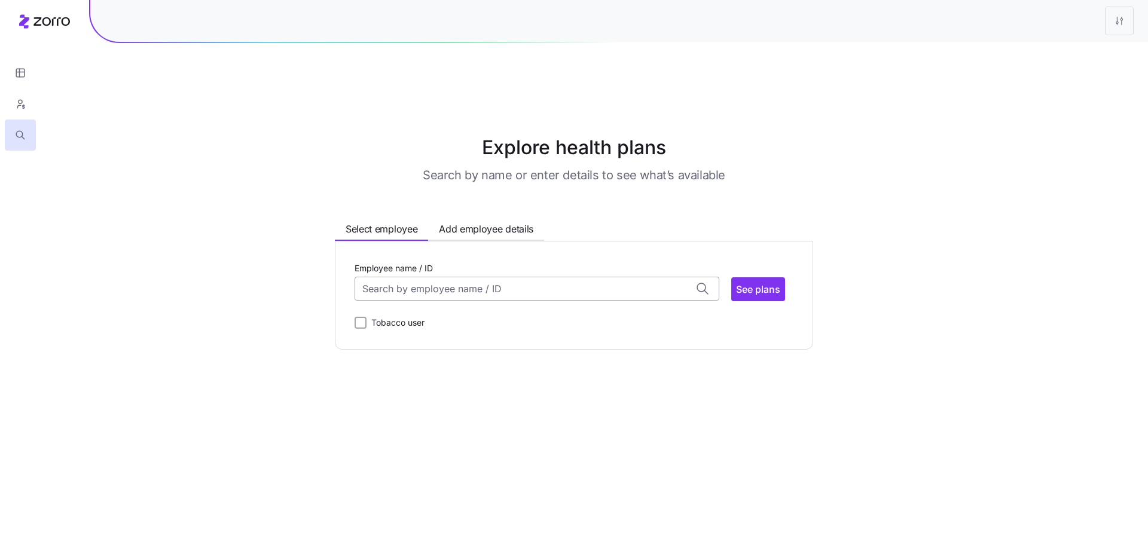
click at [479, 277] on input "Employee name / ID" at bounding box center [537, 289] width 365 height 24
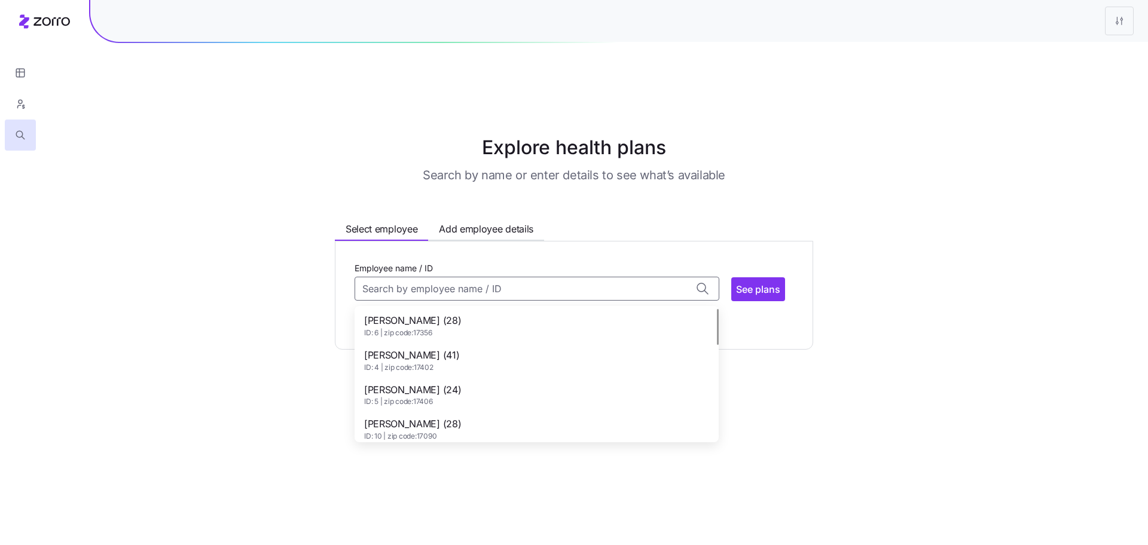
click at [483, 343] on div "Andrew Deardorff (41) ID: 4 | zip code: 17402" at bounding box center [536, 360] width 359 height 35
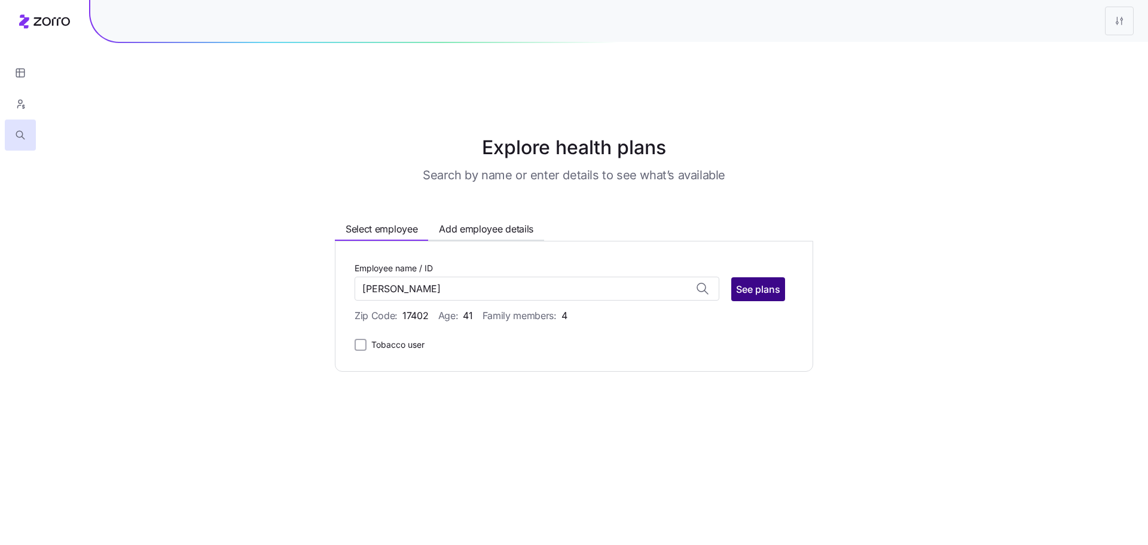
click at [761, 282] on span "See plans" at bounding box center [758, 289] width 44 height 14
type input "Andrew Deardorff (ID: 4)"
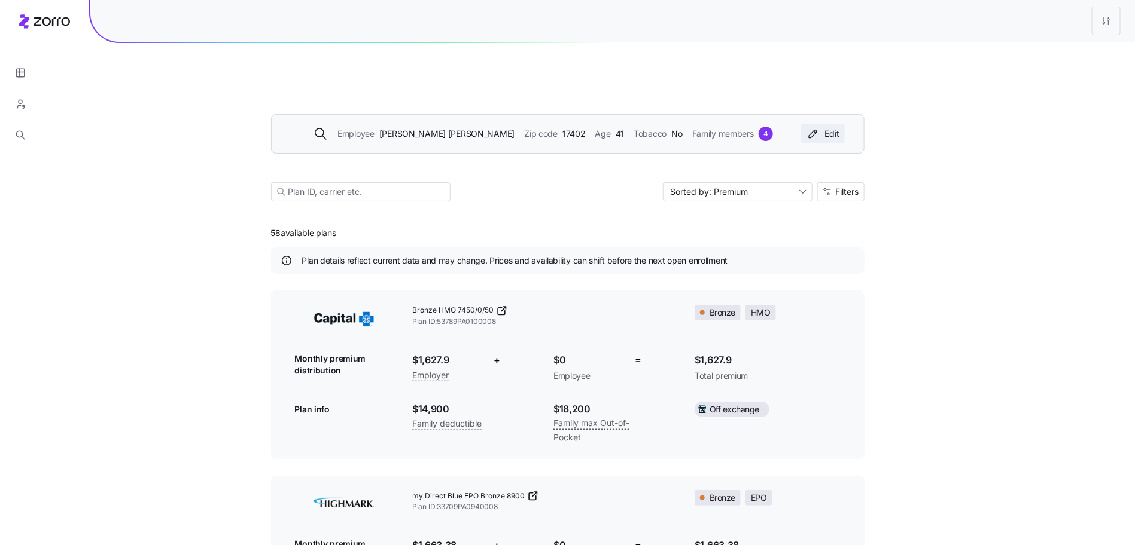
click at [834, 128] on div "Edit" at bounding box center [823, 134] width 34 height 12
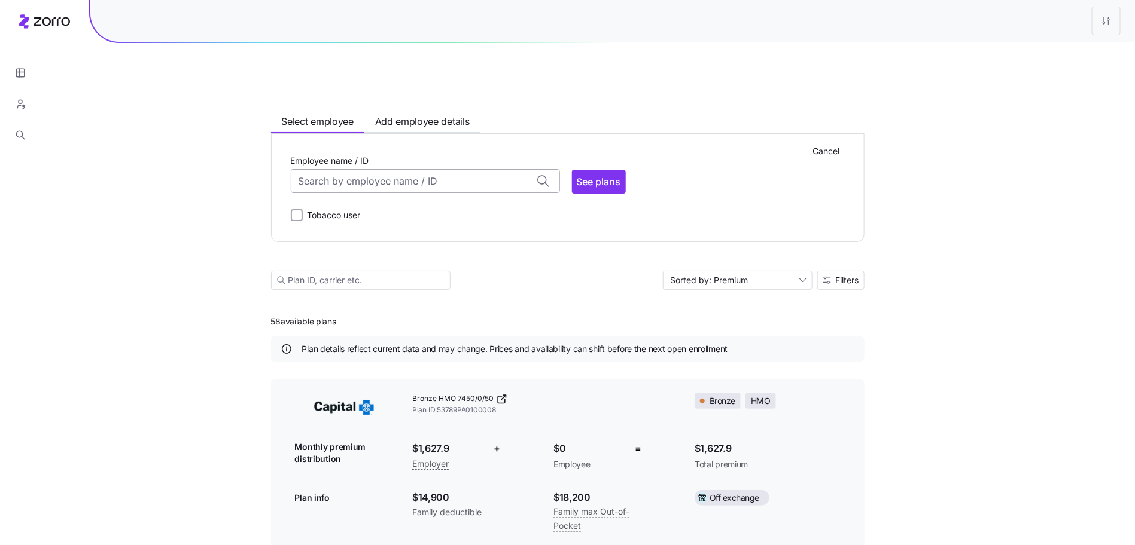
click at [445, 169] on input "Employee name / ID" at bounding box center [425, 181] width 269 height 24
click at [435, 201] on div "Dillon Daugherty (31) ID: 2 | zip code: 17406" at bounding box center [425, 218] width 264 height 35
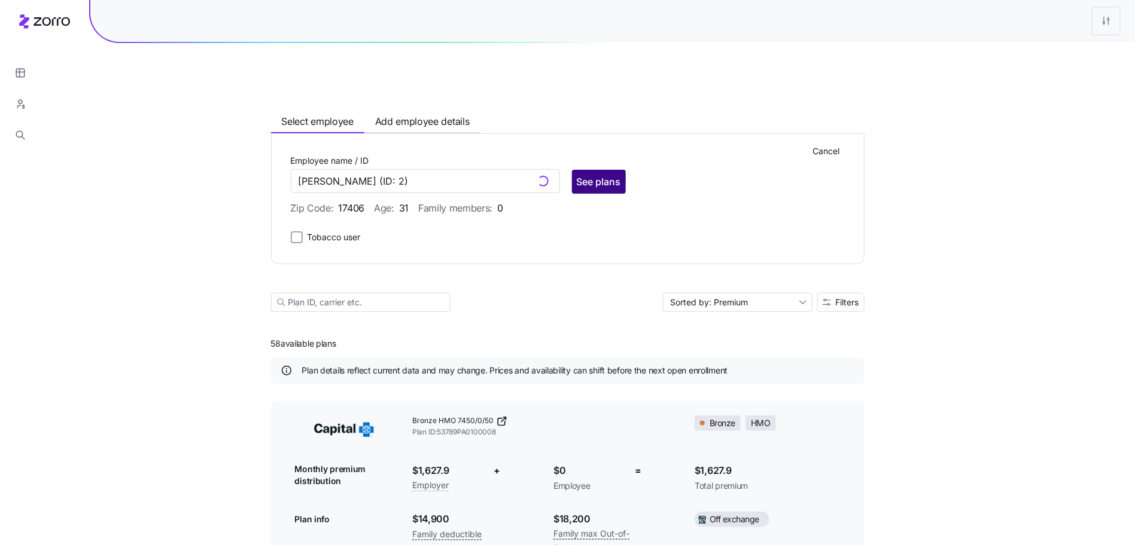
type input "Dillon Daugherty"
click at [605, 175] on span "See plans" at bounding box center [599, 182] width 44 height 14
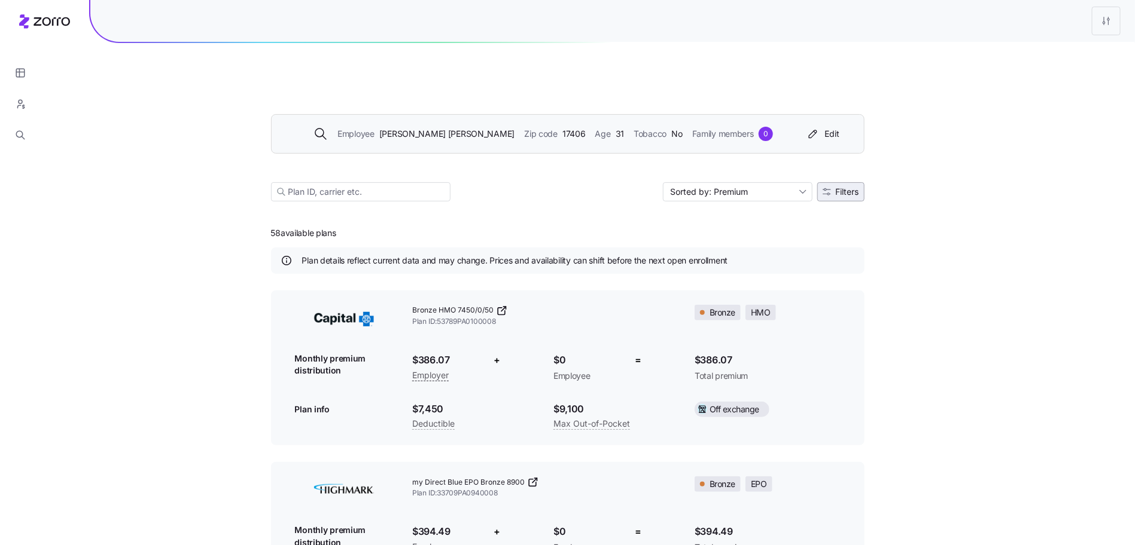
click at [833, 188] on span "Filters" at bounding box center [840, 192] width 36 height 8
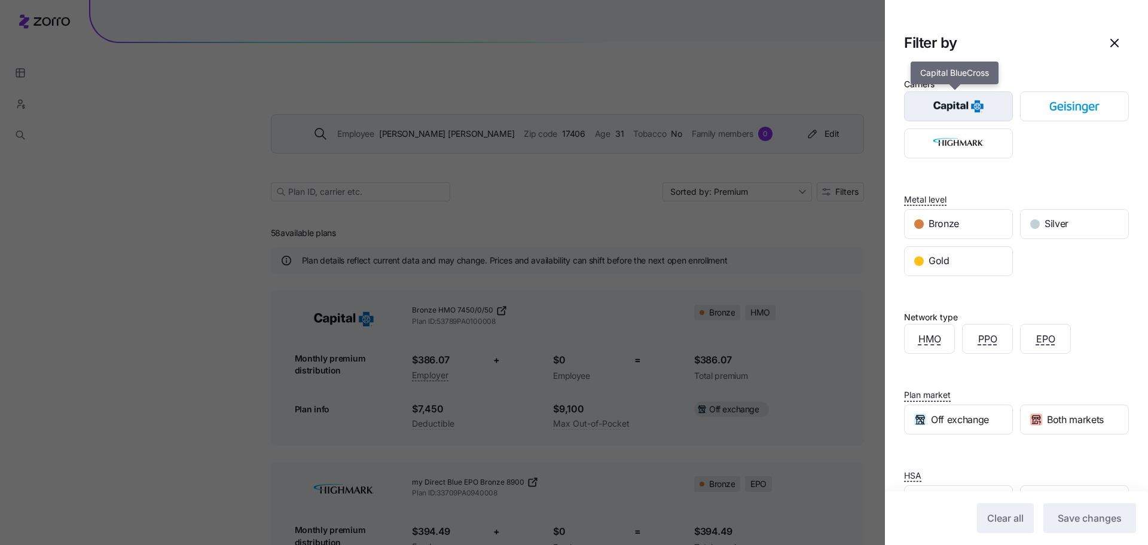
click at [991, 105] on img "button" at bounding box center [959, 107] width 88 height 24
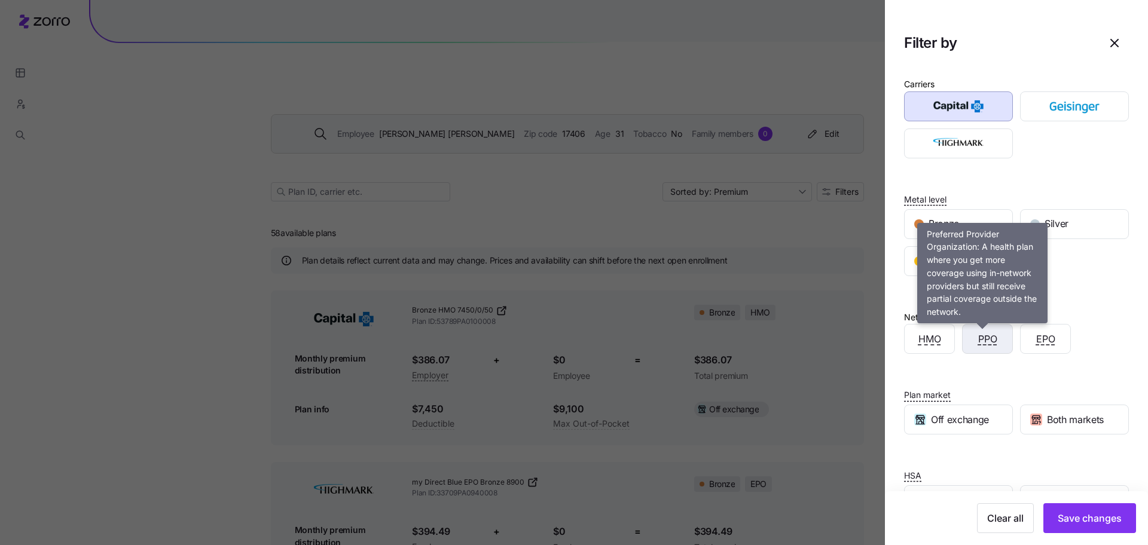
click at [981, 343] on span "PPO" at bounding box center [988, 339] width 19 height 15
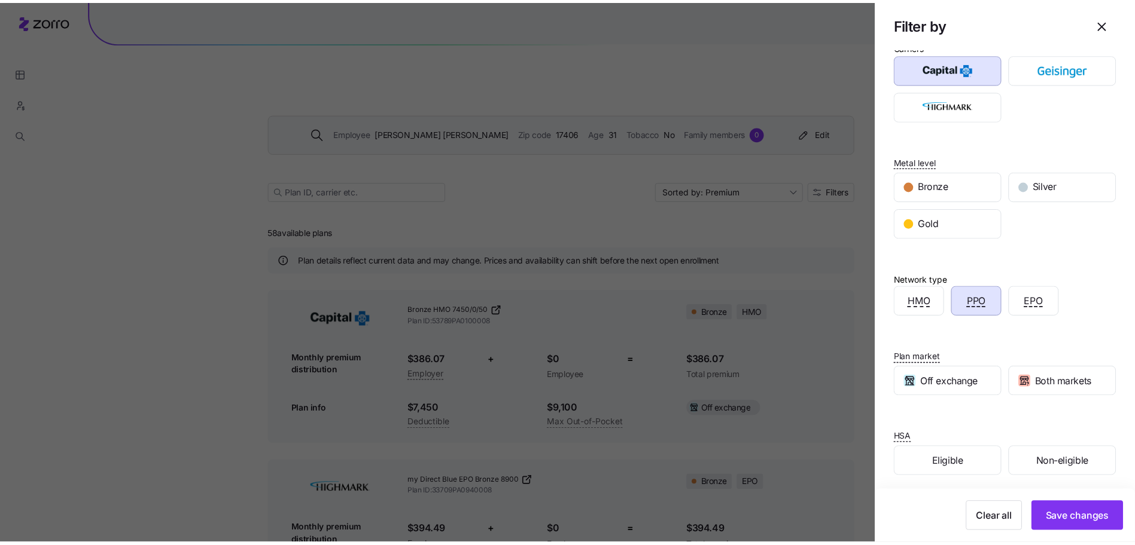
scroll to position [41, 0]
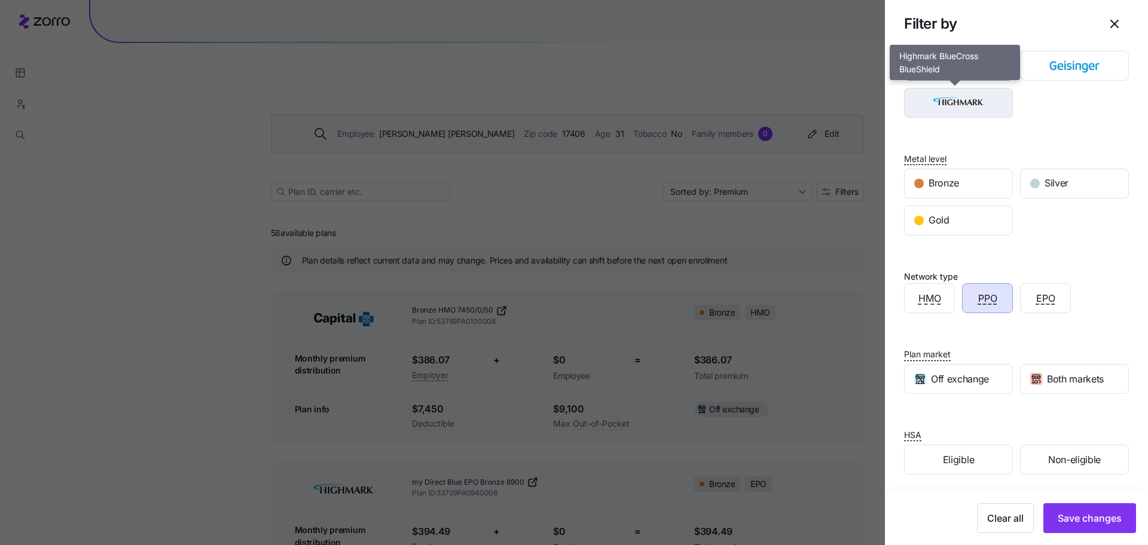
click at [947, 115] on div "button" at bounding box center [959, 103] width 108 height 29
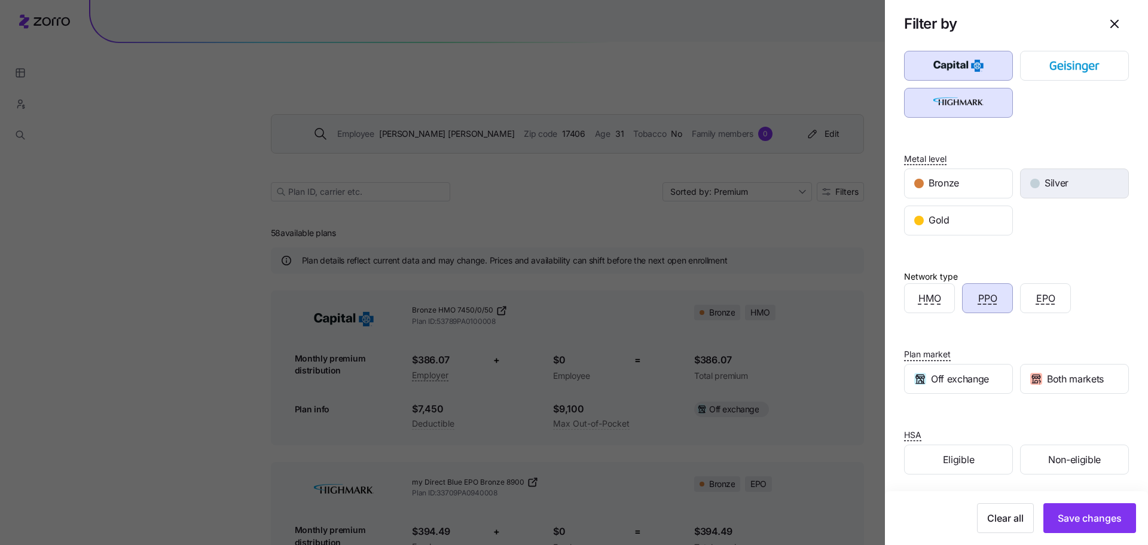
click at [1049, 192] on div "Silver" at bounding box center [1075, 183] width 108 height 29
click at [967, 236] on div "Carriers Metal level Bronze Silver Gold Network type HMO PPO EPO Plan market Of…" at bounding box center [1016, 260] width 263 height 468
click at [962, 229] on div "Gold" at bounding box center [959, 220] width 108 height 29
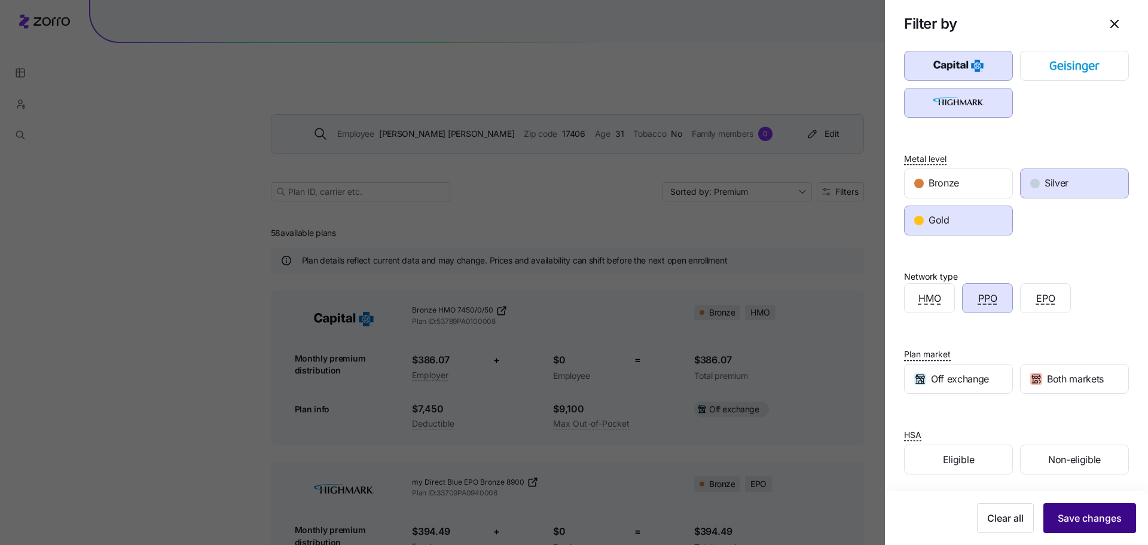
click at [1059, 509] on button "Save changes" at bounding box center [1090, 519] width 93 height 30
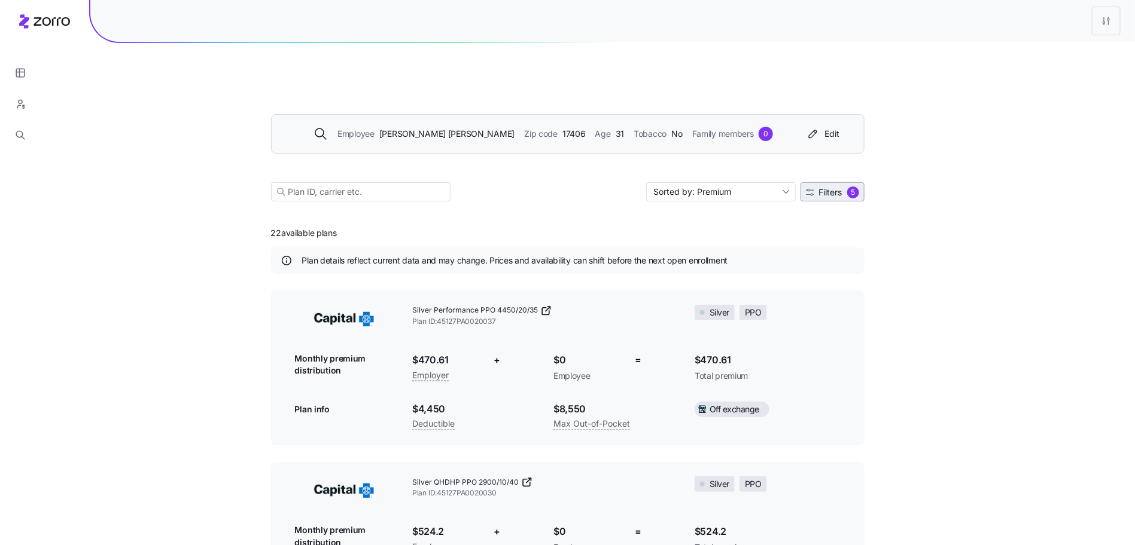
click at [848, 187] on span "5" at bounding box center [853, 193] width 12 height 12
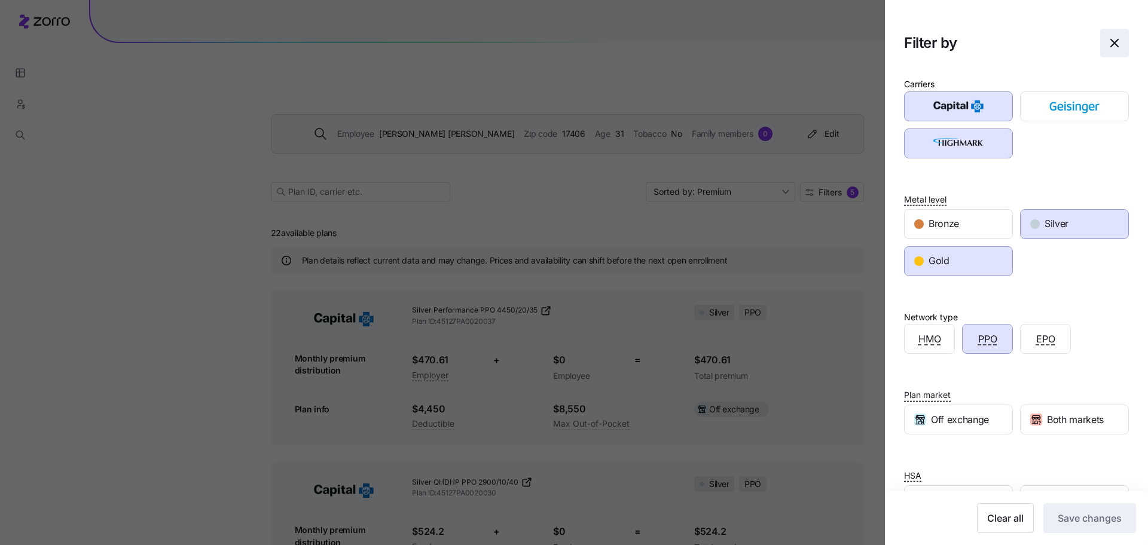
click at [1108, 38] on icon "button" at bounding box center [1115, 43] width 14 height 14
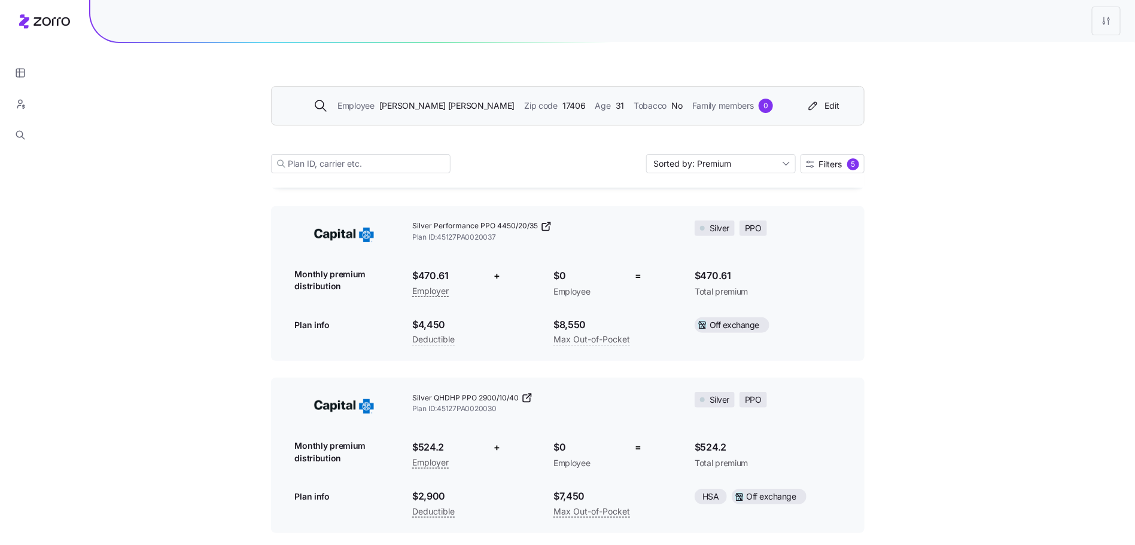
scroll to position [84, 0]
click at [1101, 25] on html "Employee Dillon Daugherty Zip code 17406 Age 31 Tobacco No Family members 0 Edi…" at bounding box center [567, 537] width 1135 height 1243
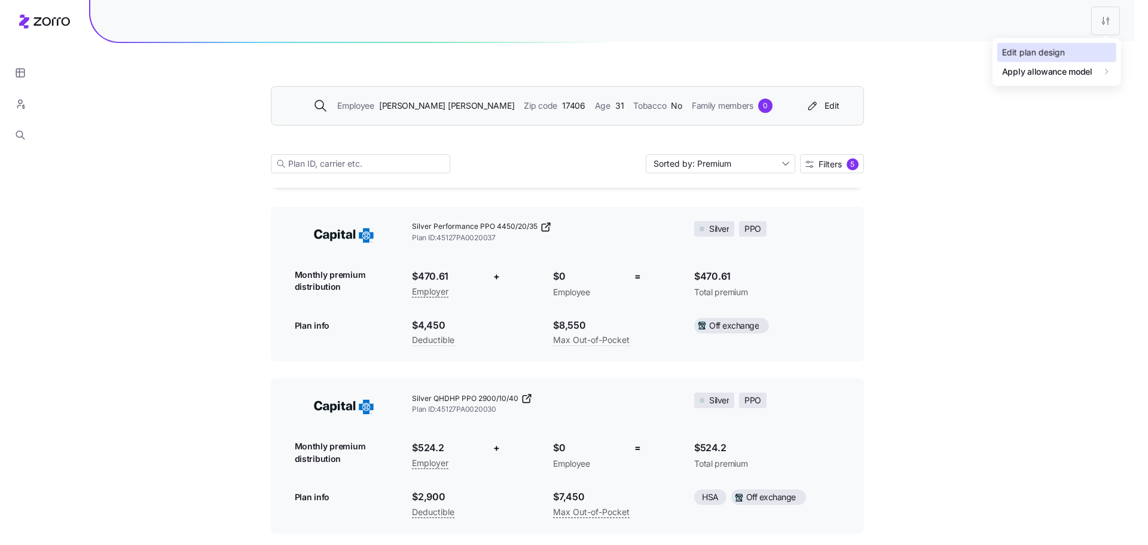
click at [1046, 51] on div "Edit plan design" at bounding box center [1033, 52] width 63 height 13
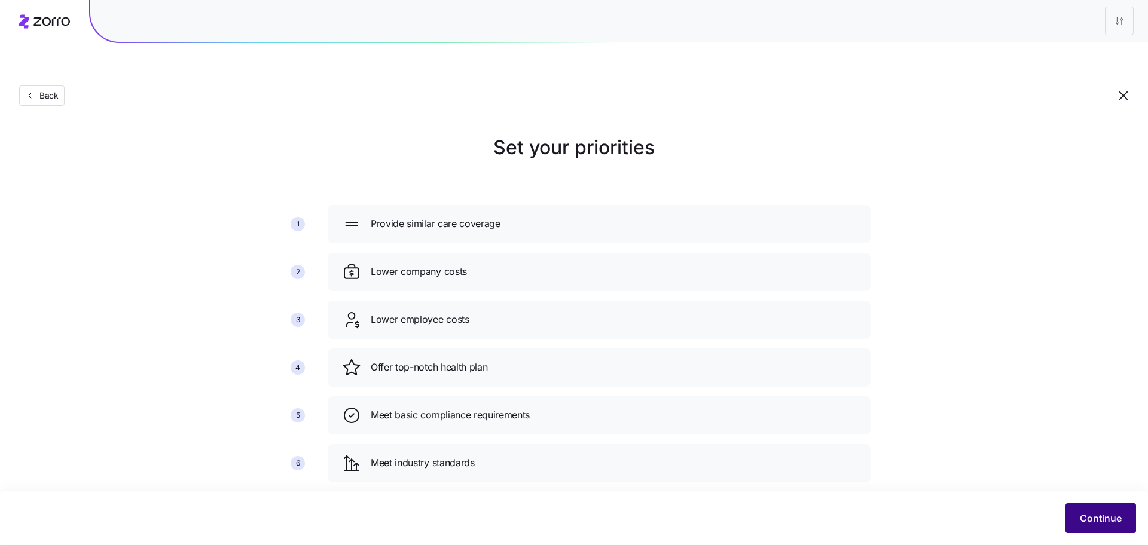
click at [1089, 527] on button "Continue" at bounding box center [1101, 519] width 71 height 30
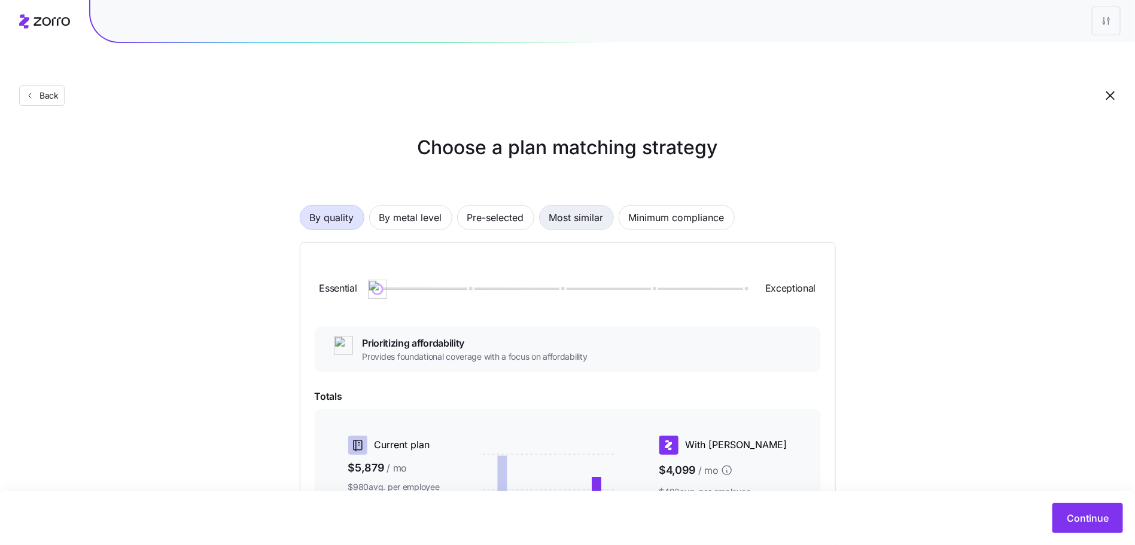
click at [563, 206] on span "Most similar" at bounding box center [576, 218] width 54 height 24
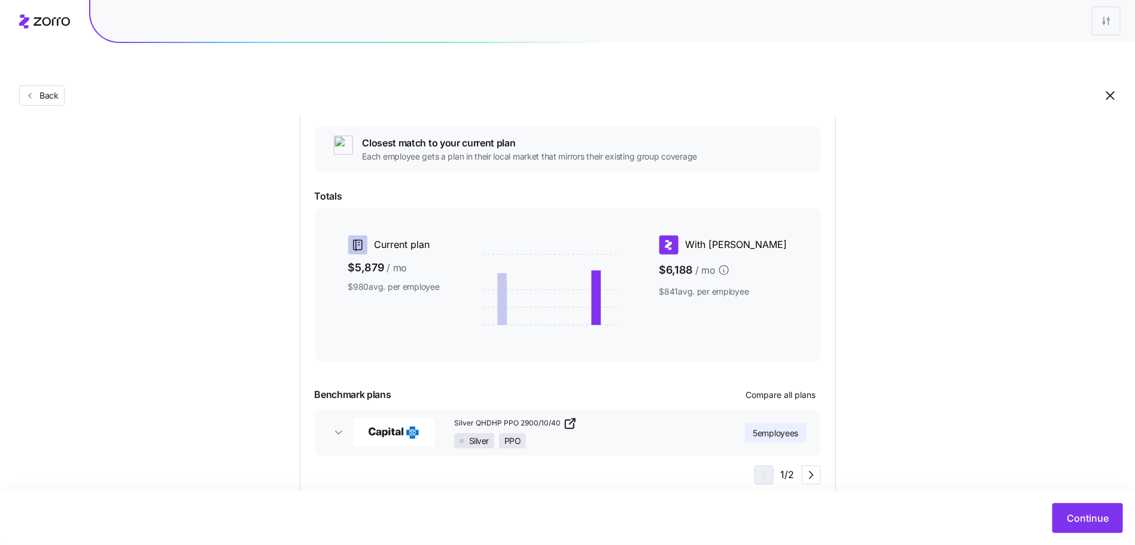
scroll to position [133, 0]
click at [339, 425] on icon "button" at bounding box center [339, 431] width 12 height 12
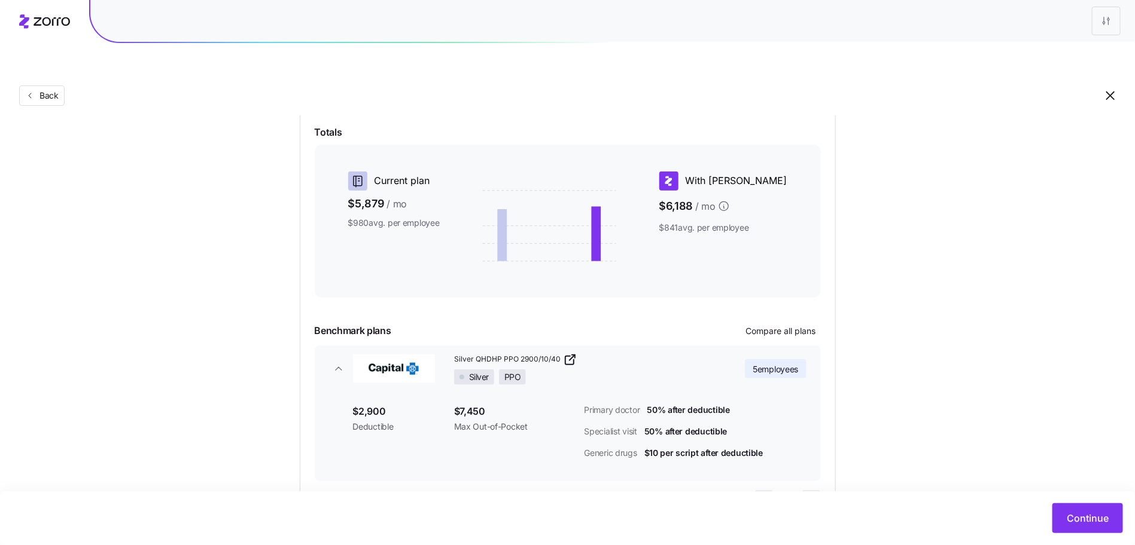
scroll to position [193, 0]
click at [817, 496] on icon "button" at bounding box center [811, 503] width 14 height 14
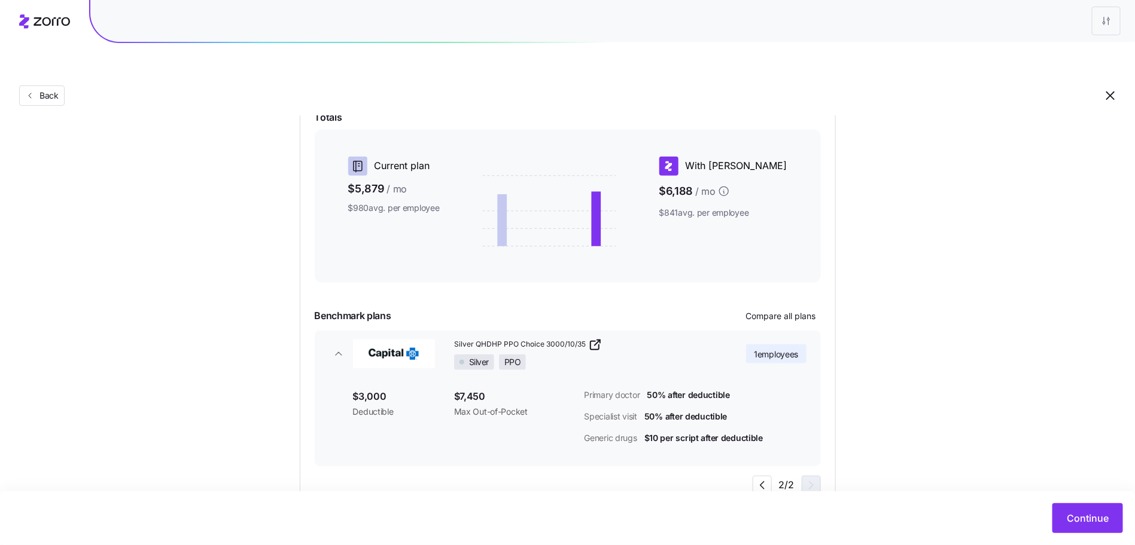
scroll to position [211, 0]
click at [767, 478] on icon "button" at bounding box center [762, 485] width 14 height 14
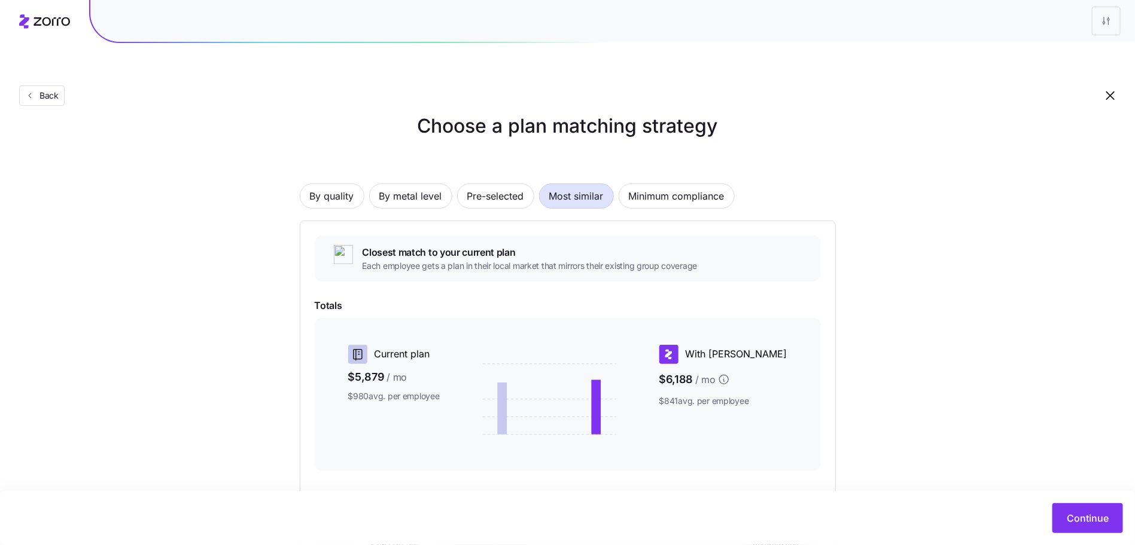
scroll to position [5, 0]
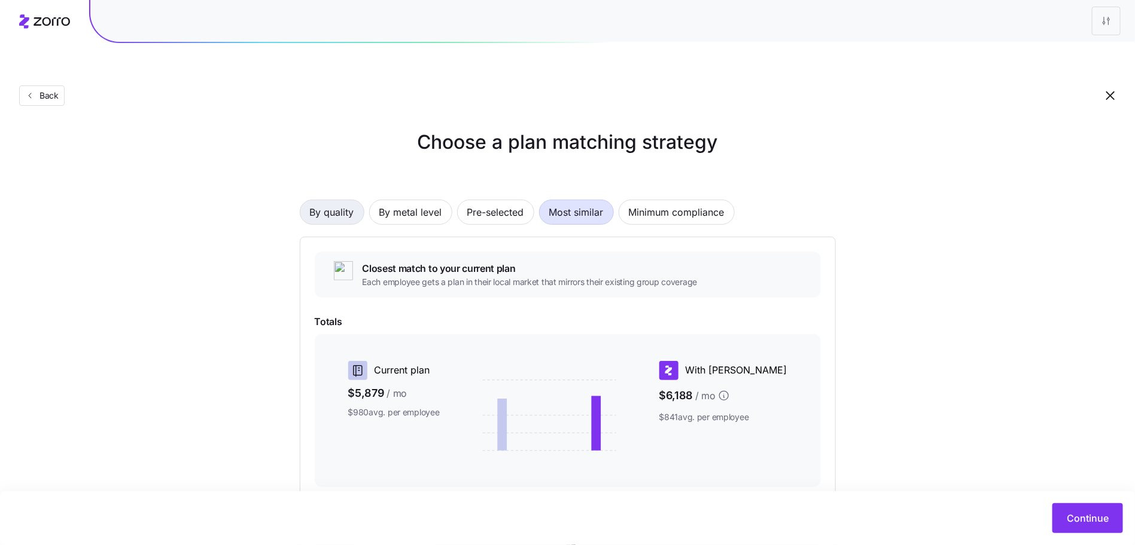
click at [310, 200] on span "By quality" at bounding box center [332, 212] width 44 height 24
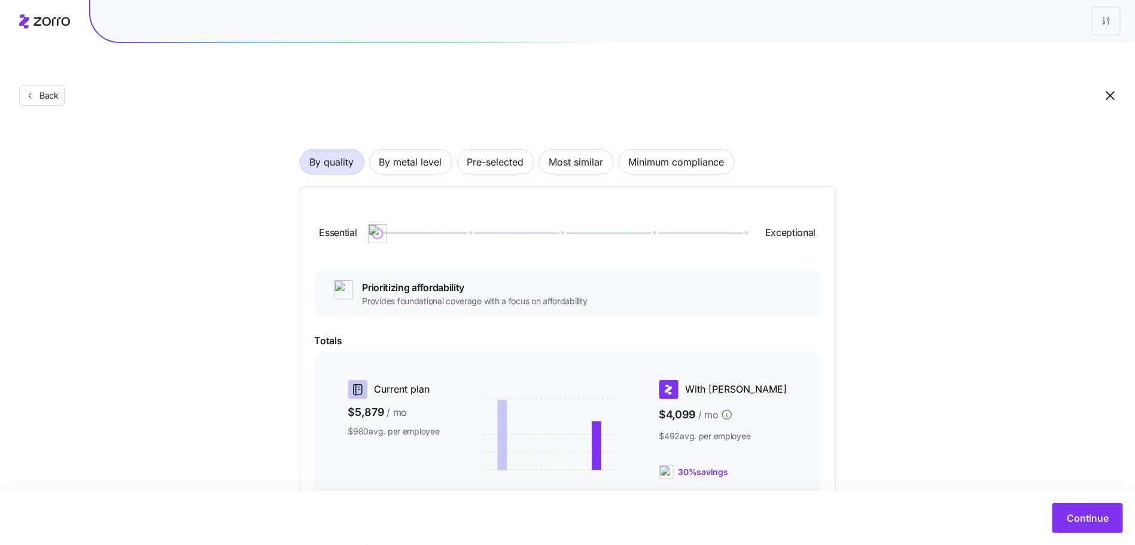
scroll to position [138, 0]
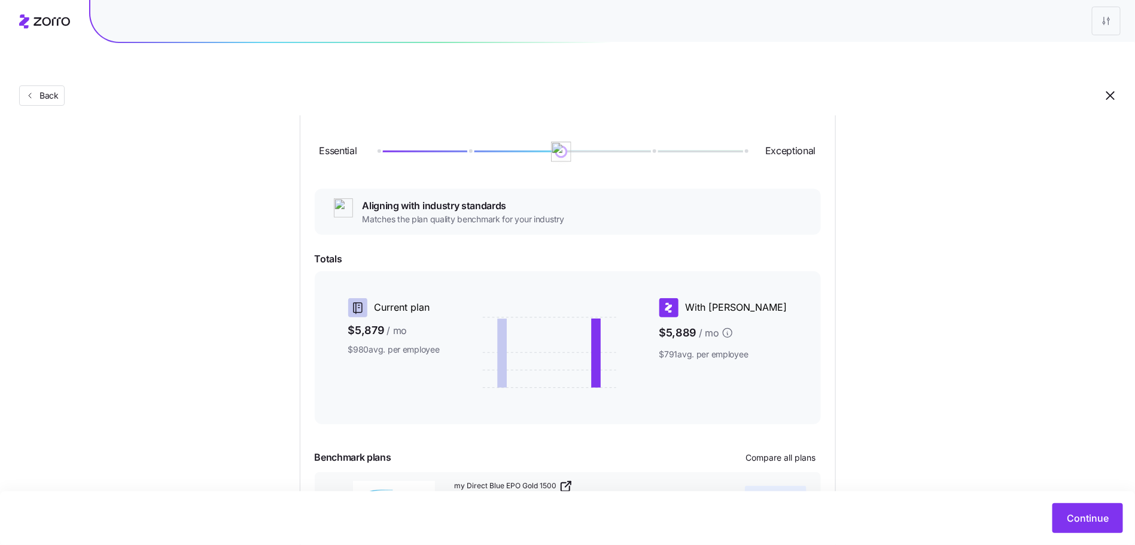
drag, startPoint x: 377, startPoint y: 120, endPoint x: 578, endPoint y: 129, distance: 200.6
click at [578, 129] on div "Essential Exceptional" at bounding box center [568, 152] width 506 height 65
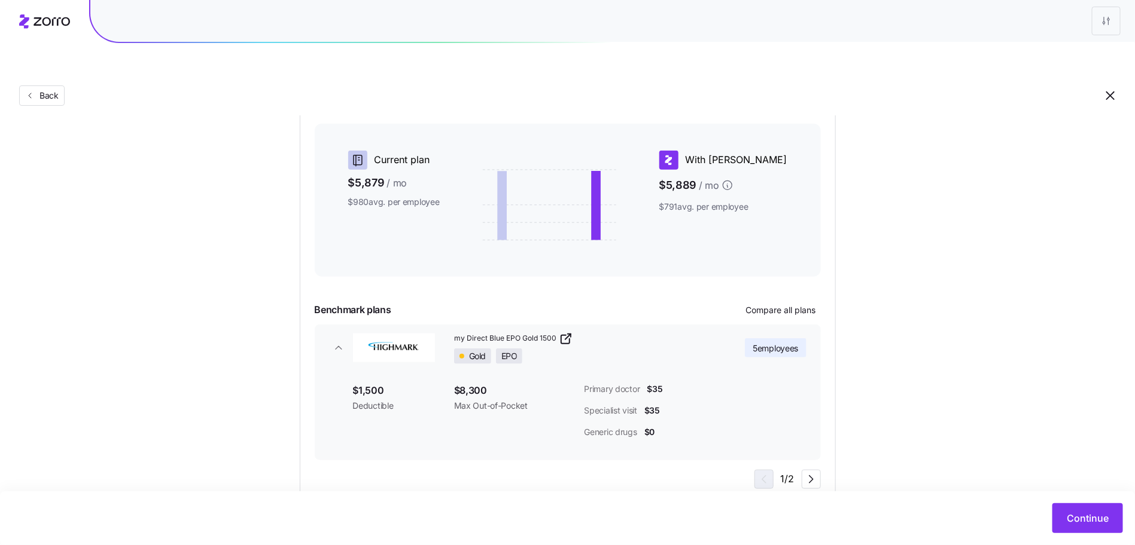
scroll to position [292, 0]
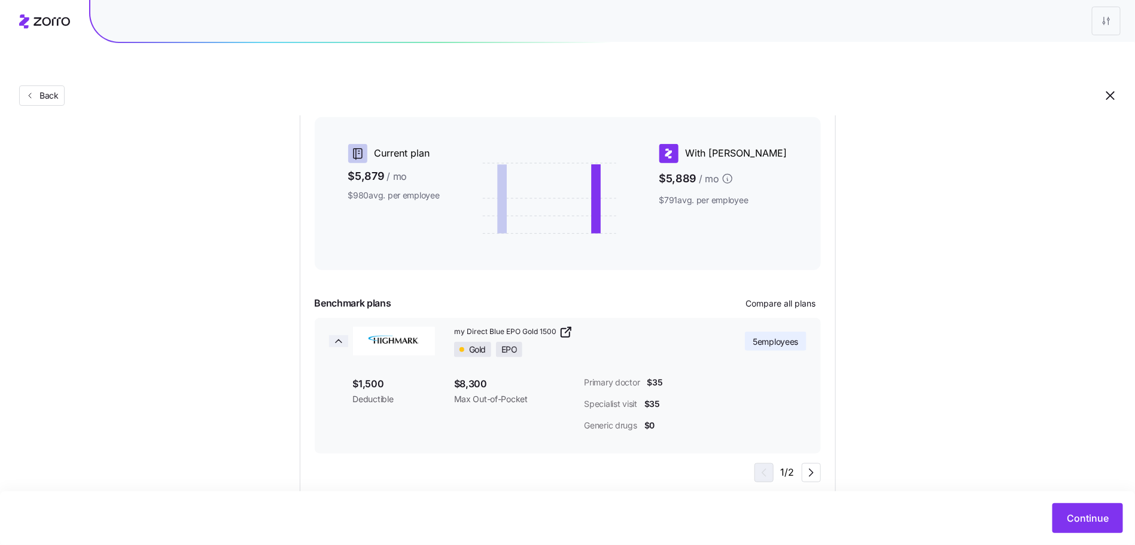
click at [337, 336] on icon "button" at bounding box center [339, 342] width 12 height 12
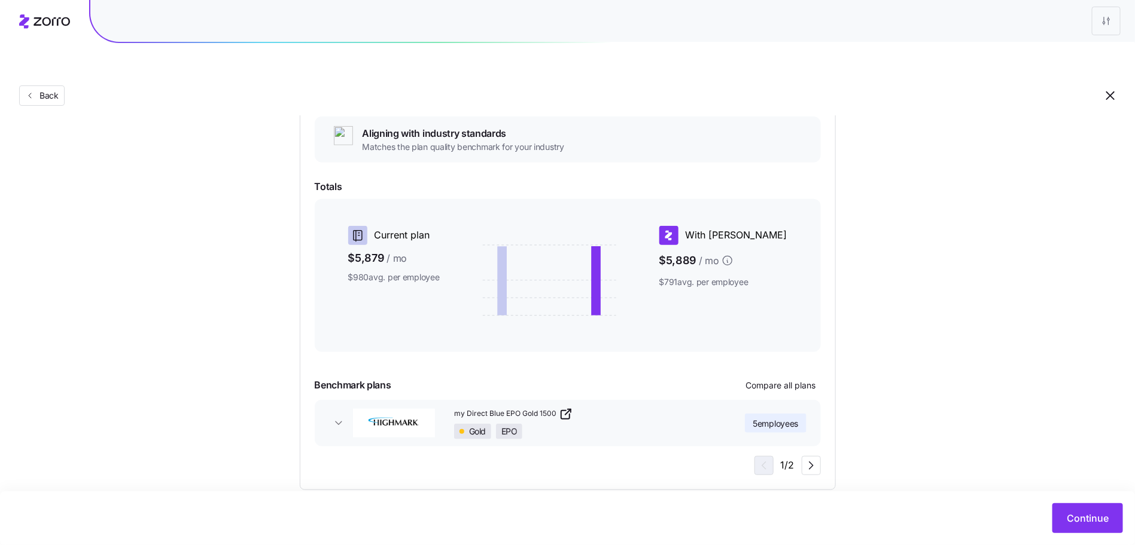
scroll to position [203, 0]
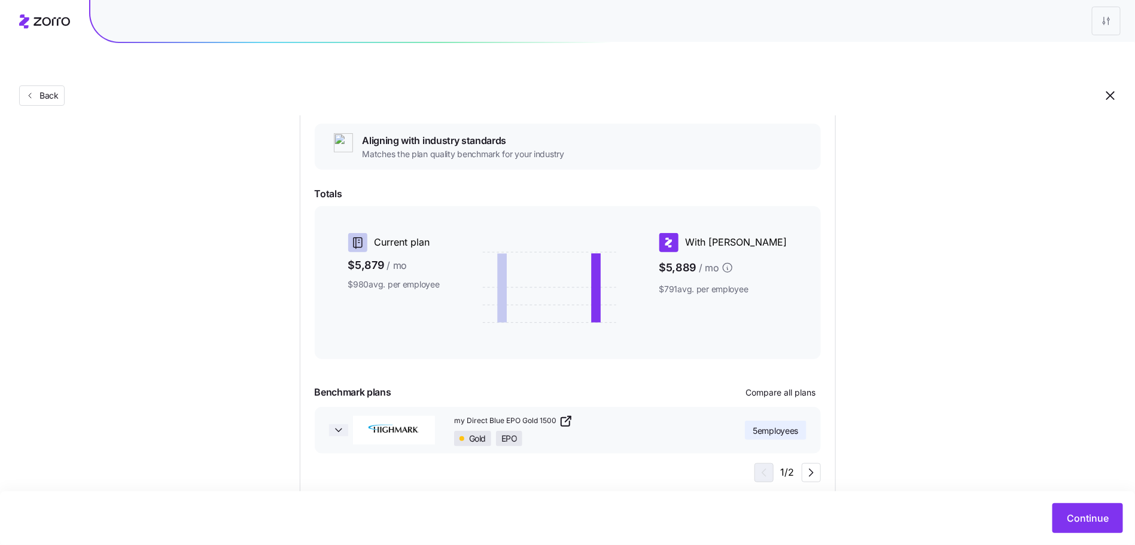
click at [334, 425] on icon "button" at bounding box center [339, 431] width 12 height 12
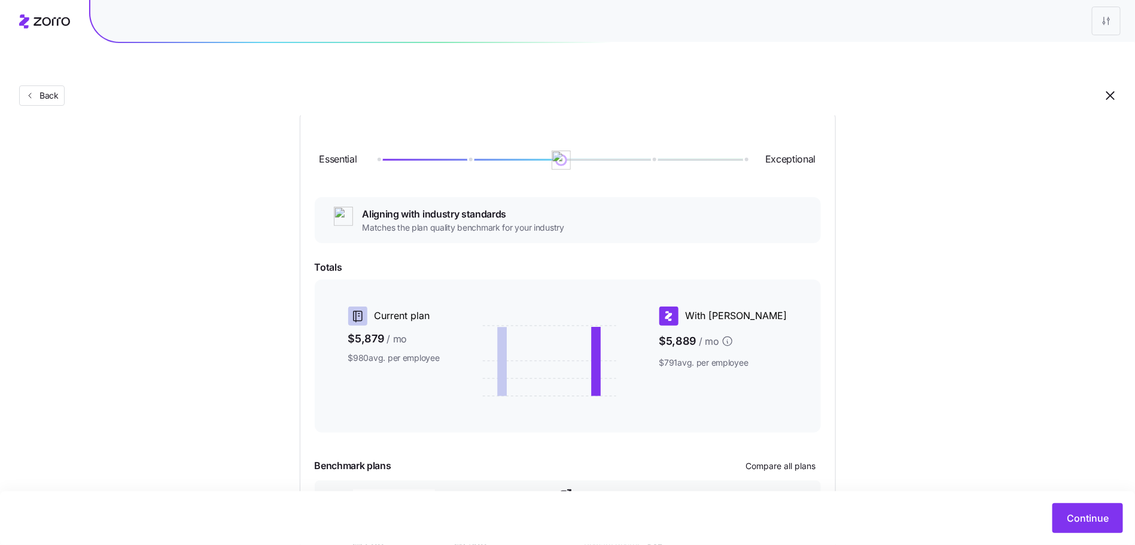
scroll to position [128, 0]
drag, startPoint x: 556, startPoint y: 130, endPoint x: 503, endPoint y: 131, distance: 52.6
click at [503, 158] on div at bounding box center [560, 161] width 367 height 7
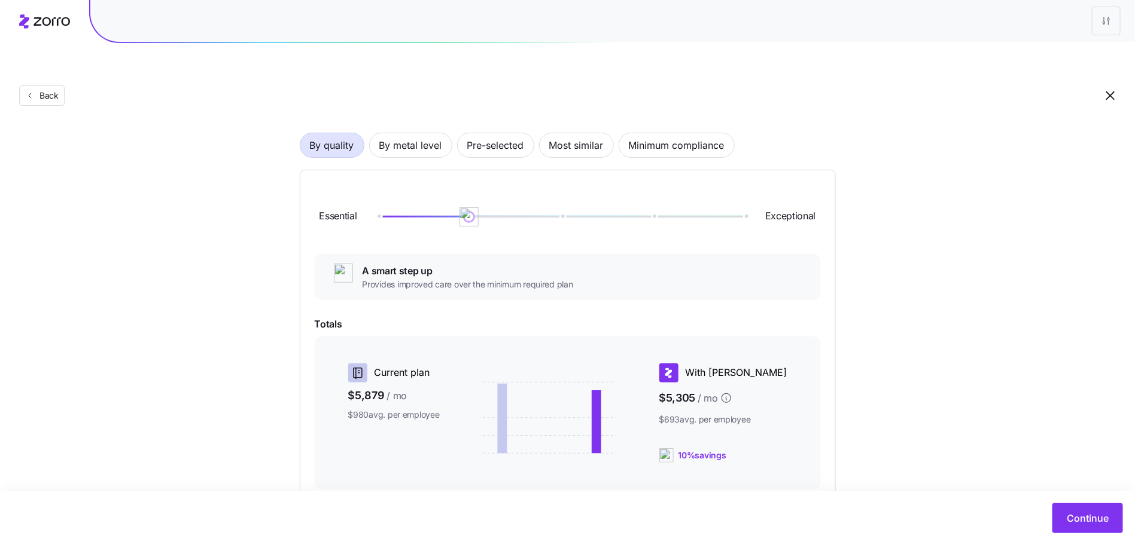
scroll to position [72, 0]
drag, startPoint x: 465, startPoint y: 193, endPoint x: 531, endPoint y: 191, distance: 65.8
click at [531, 214] on div at bounding box center [560, 217] width 367 height 7
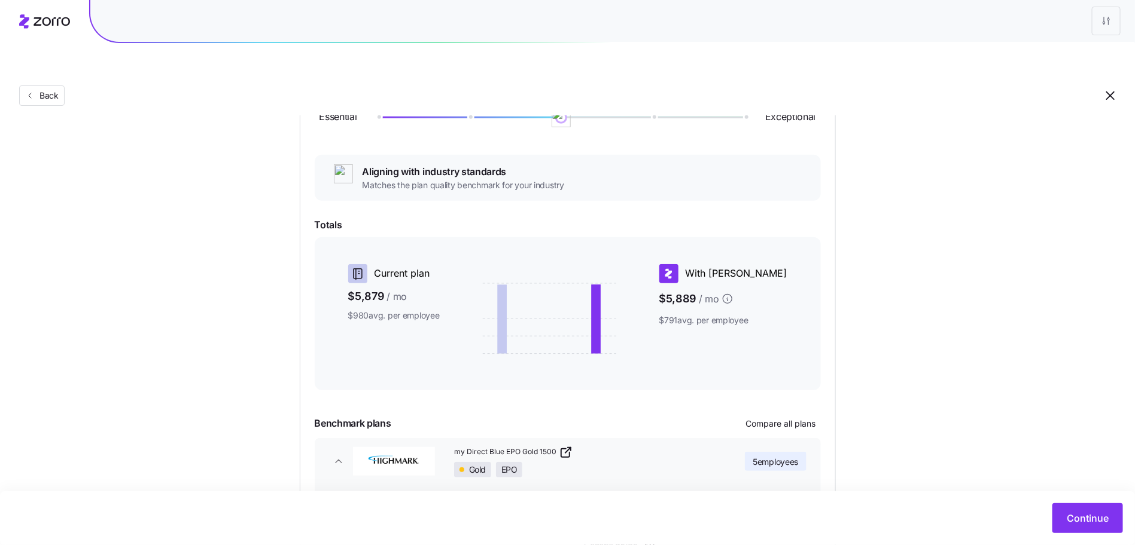
scroll to position [165, 0]
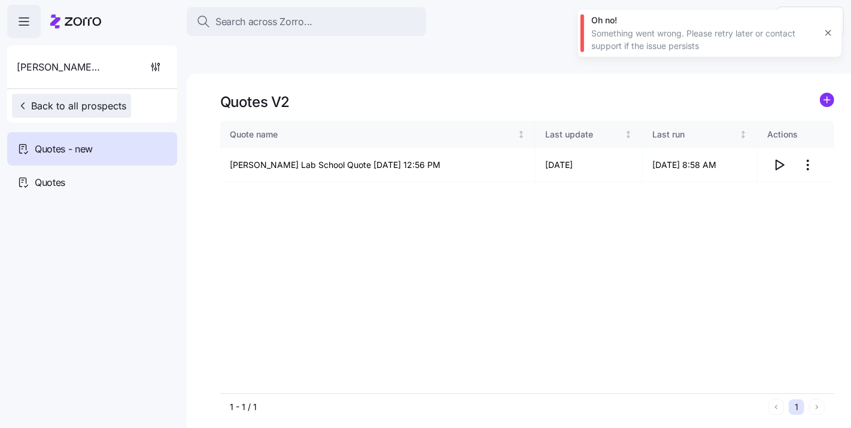
click at [44, 105] on span "Back to all prospects" at bounding box center [71, 106] width 109 height 14
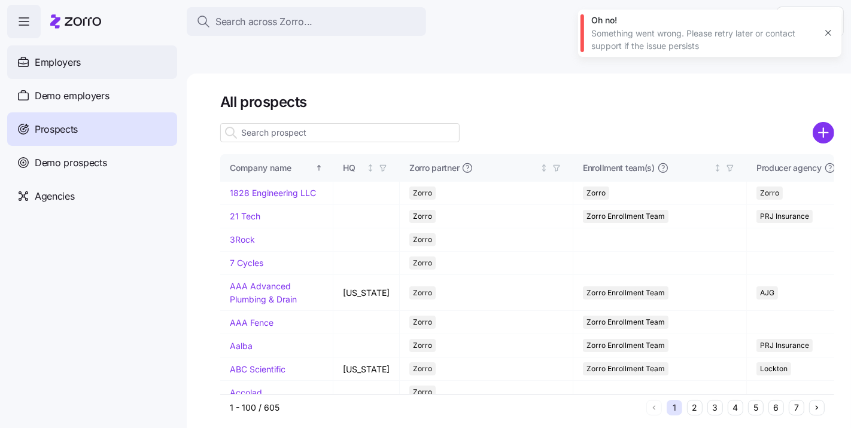
click at [53, 69] on span "Employers" at bounding box center [58, 62] width 46 height 15
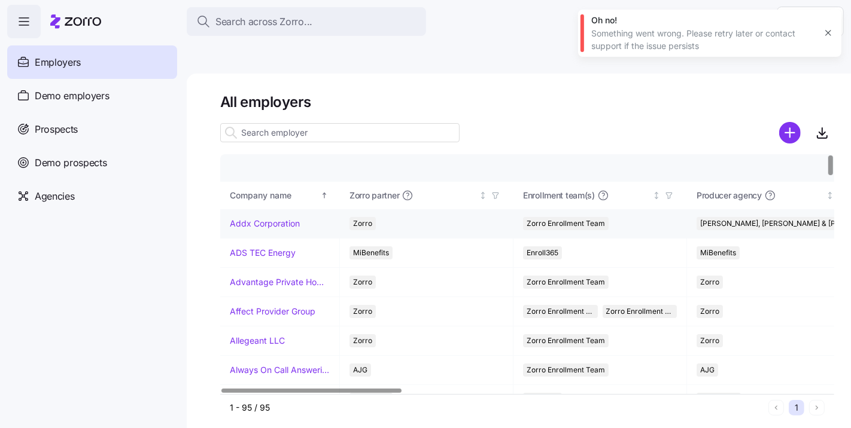
click at [279, 218] on link "Addx Corporation" at bounding box center [265, 224] width 70 height 12
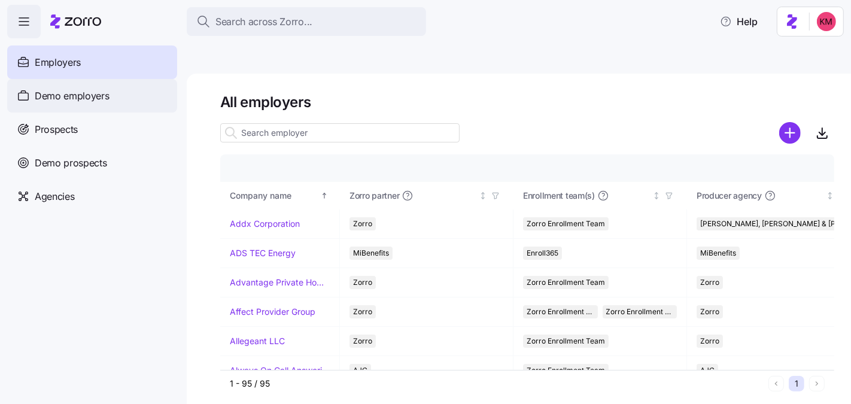
click at [84, 93] on span "Demo employers" at bounding box center [72, 96] width 75 height 15
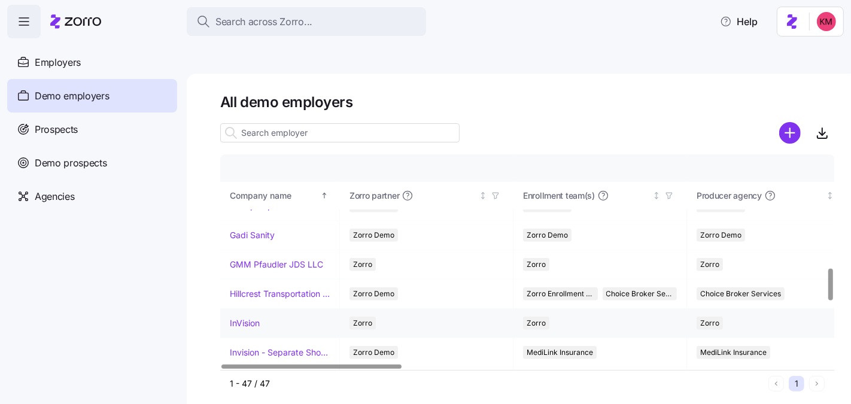
scroll to position [781, 0]
click at [242, 316] on link "InVision" at bounding box center [245, 322] width 30 height 12
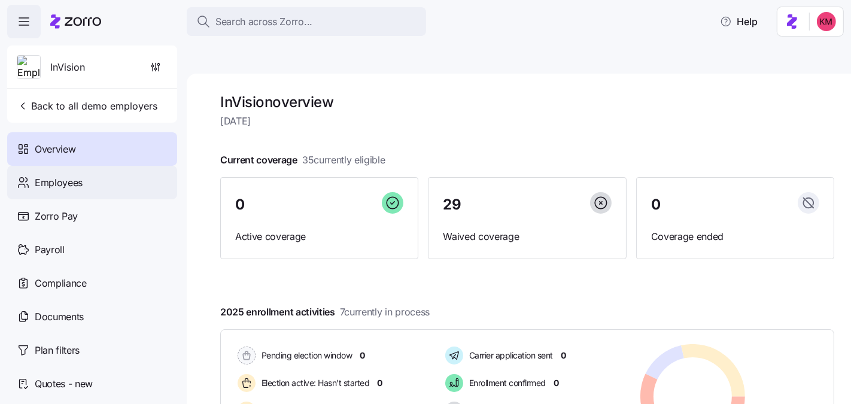
click at [90, 192] on div "Employees" at bounding box center [92, 182] width 170 height 33
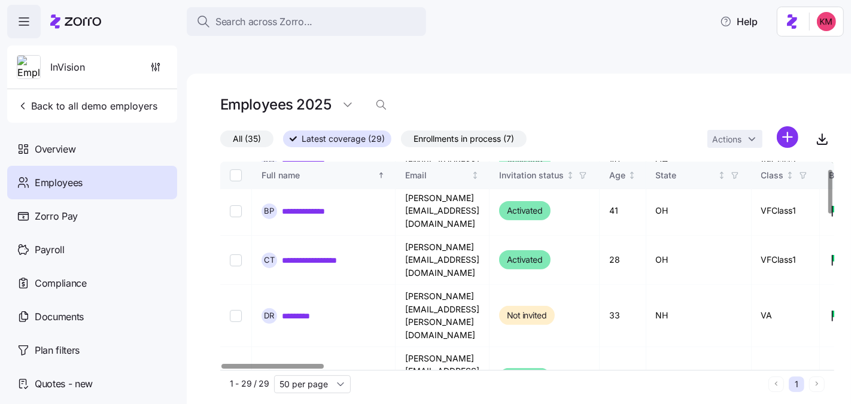
scroll to position [373, 0]
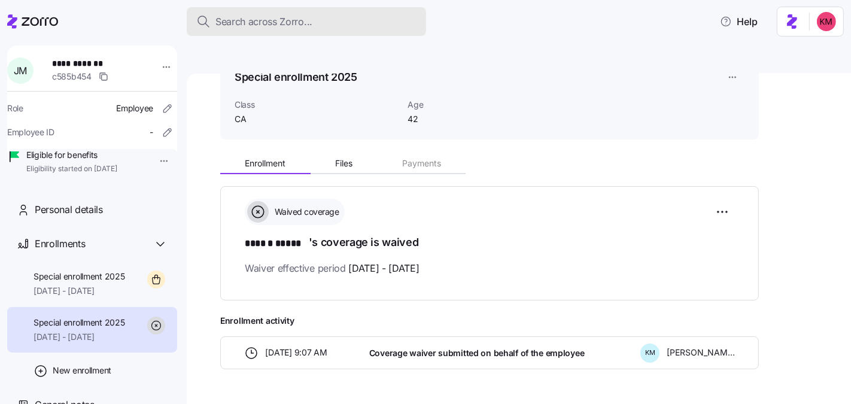
scroll to position [73, 0]
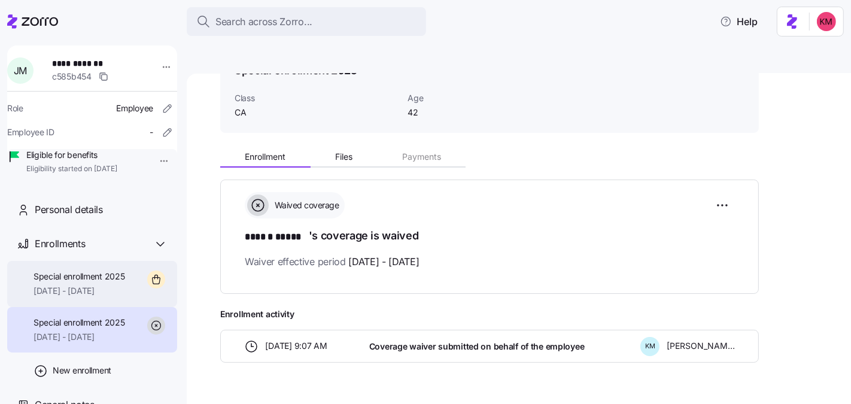
click at [100, 282] on span "Special enrollment 2025" at bounding box center [79, 276] width 92 height 12
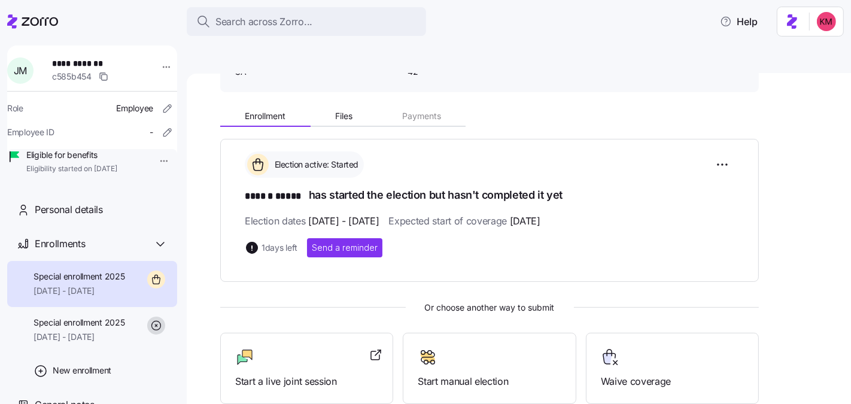
scroll to position [175, 0]
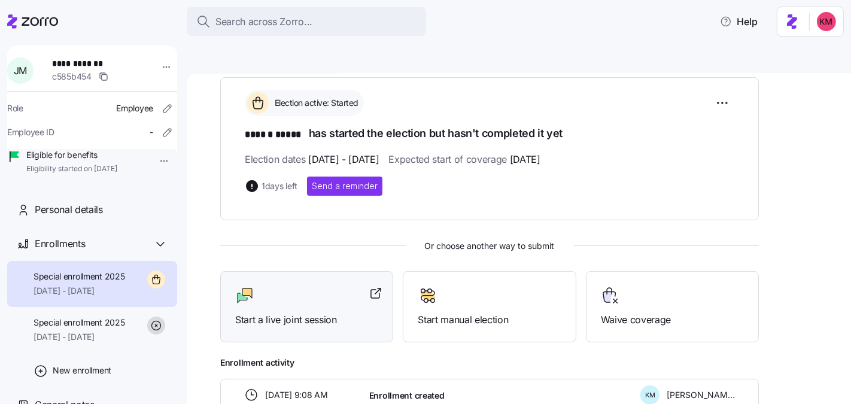
click at [299, 286] on div "Start a live joint session" at bounding box center [306, 306] width 143 height 41
click at [19, 16] on icon at bounding box center [32, 21] width 51 height 14
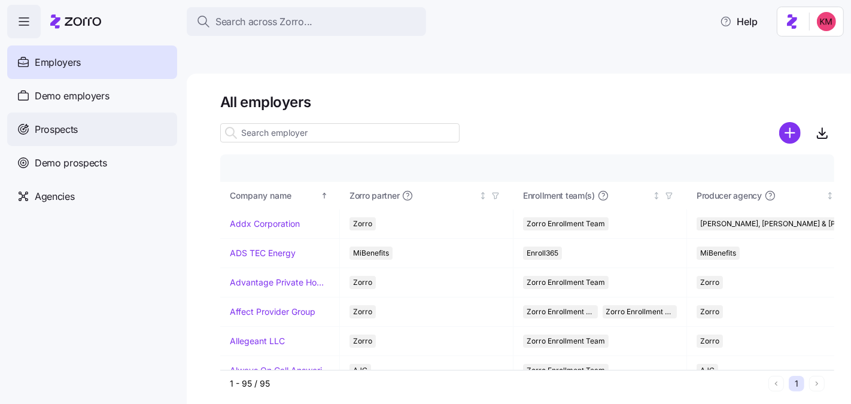
click at [69, 126] on span "Prospects" at bounding box center [56, 129] width 43 height 15
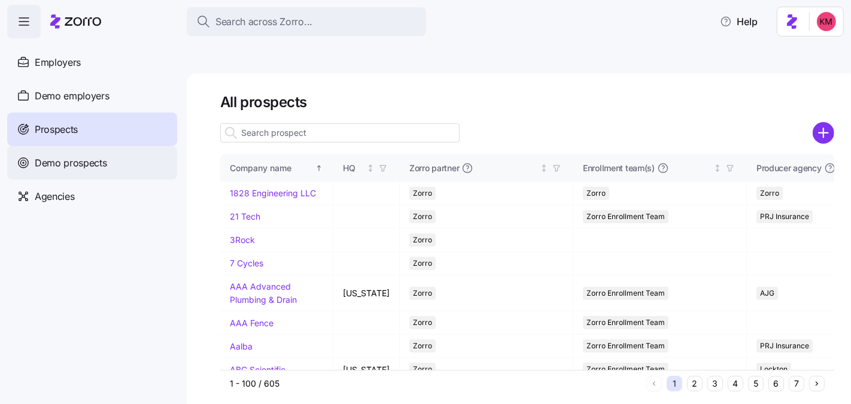
click at [72, 165] on span "Demo prospects" at bounding box center [71, 163] width 72 height 15
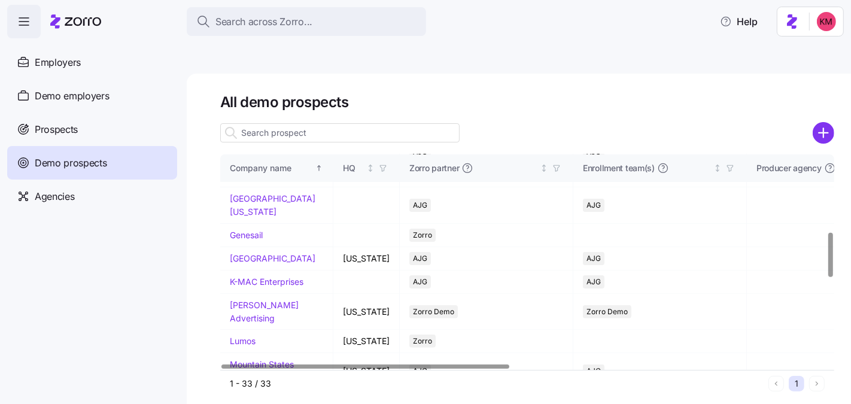
scroll to position [377, 0]
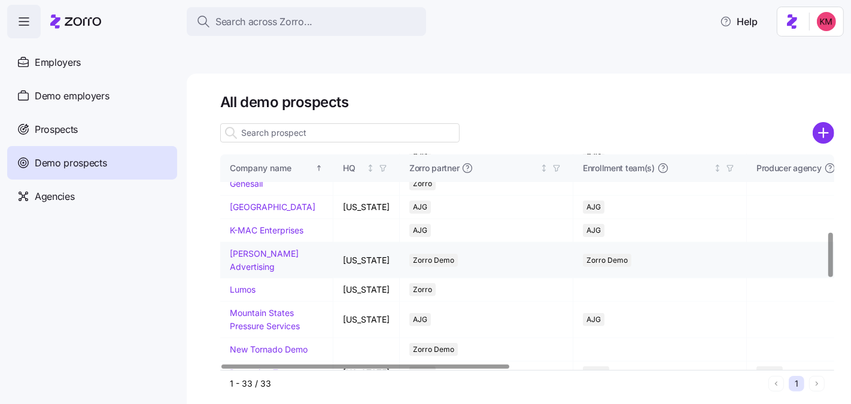
click at [237, 278] on td "Kurian's Advertising" at bounding box center [276, 260] width 113 height 36
click at [238, 272] on link "Kurian's Advertising" at bounding box center [264, 259] width 69 height 23
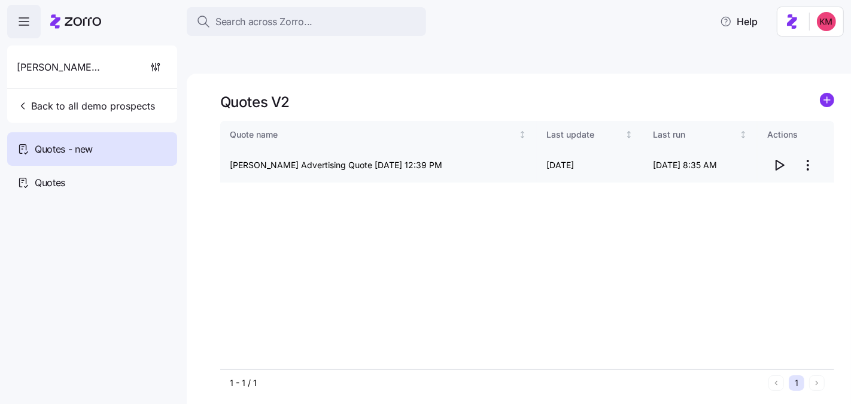
click at [780, 158] on icon "button" at bounding box center [779, 165] width 14 height 14
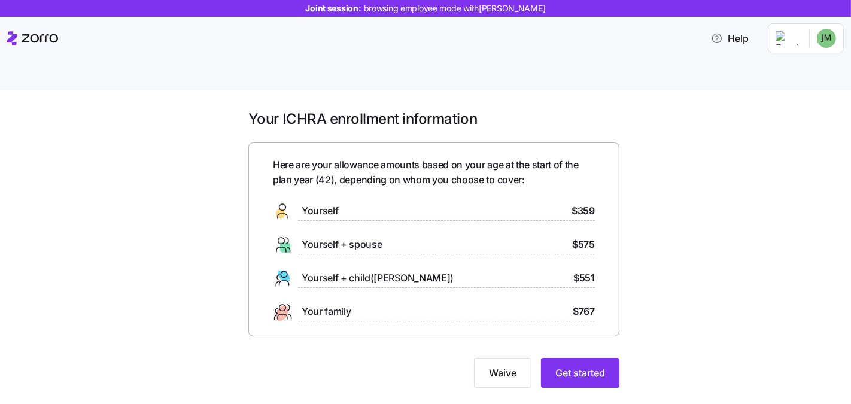
click at [236, 330] on div "Your ICHRA enrollment information Here are your allowance amounts based on your…" at bounding box center [433, 255] width 800 height 292
click at [562, 365] on span "Get started" at bounding box center [580, 372] width 50 height 14
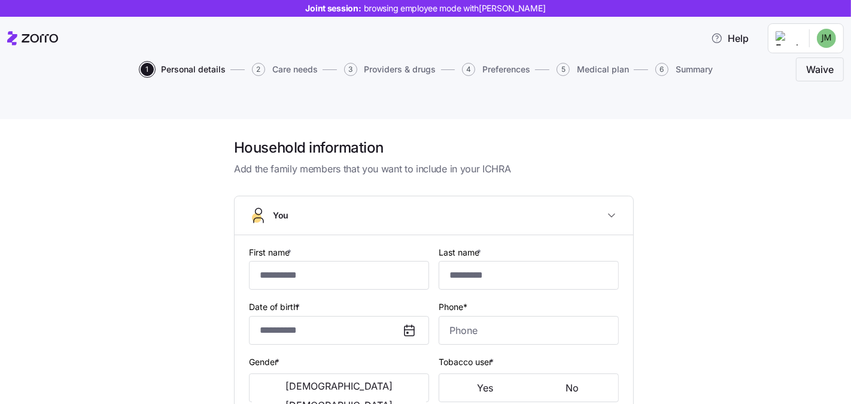
type input "******"
type input "*****"
type input "[EMAIL_ADDRESS][DOMAIN_NAME]"
type input "**********"
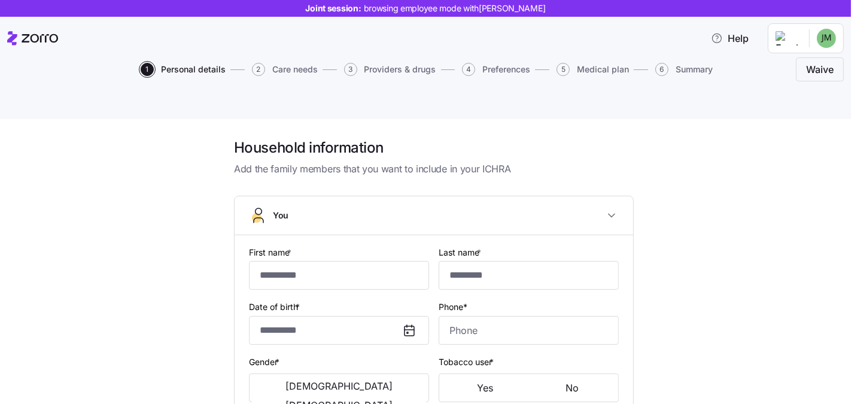
checkbox input "true"
type input "**********"
type input "[PHONE_NUMBER]"
type input "[DEMOGRAPHIC_DATA] citizen"
type input "Single"
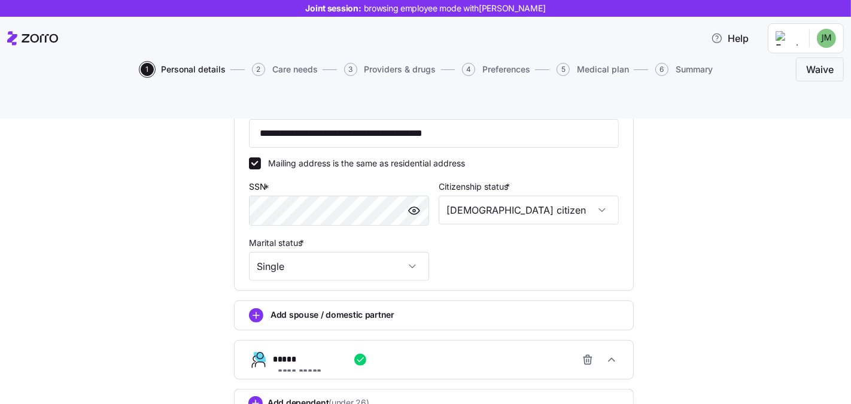
scroll to position [426, 0]
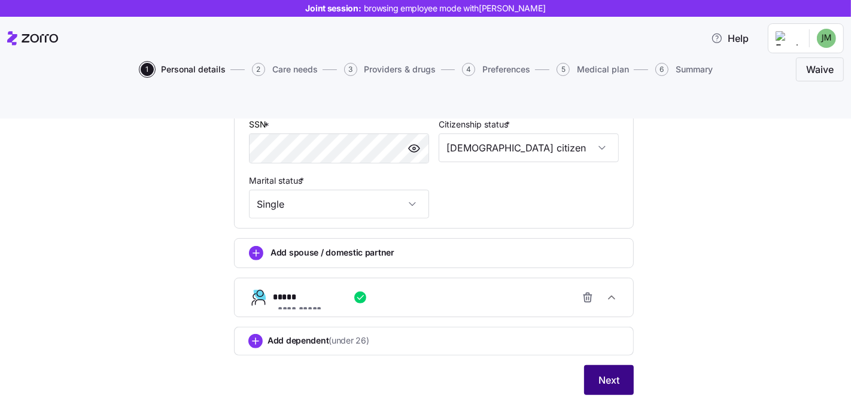
click at [588, 365] on button "Next" at bounding box center [609, 380] width 50 height 30
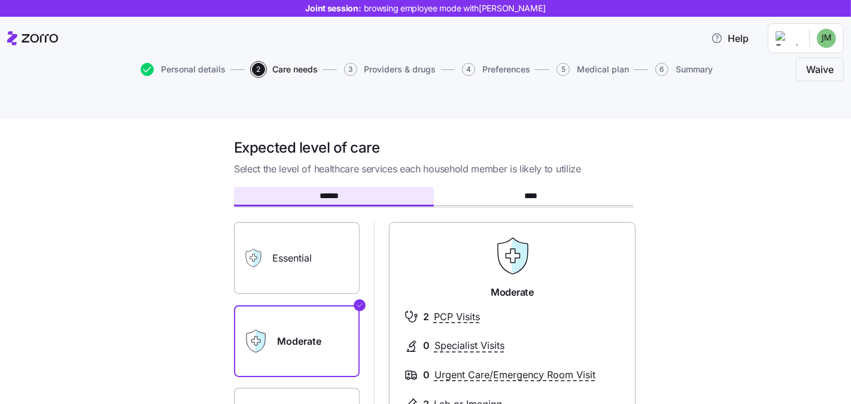
scroll to position [280, 0]
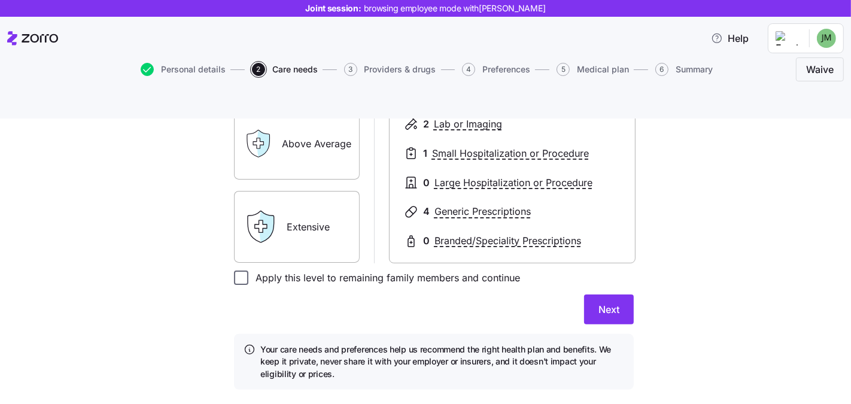
click at [237, 270] on input "Apply this level to remaining family members and continue" at bounding box center [241, 277] width 14 height 14
checkbox input "true"
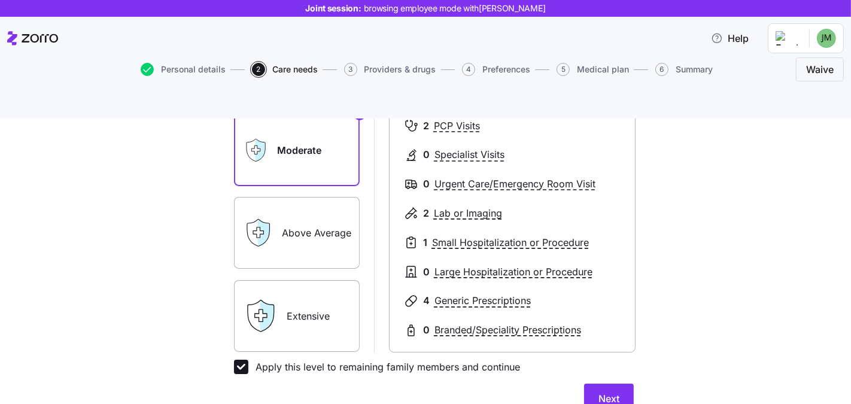
scroll to position [192, 0]
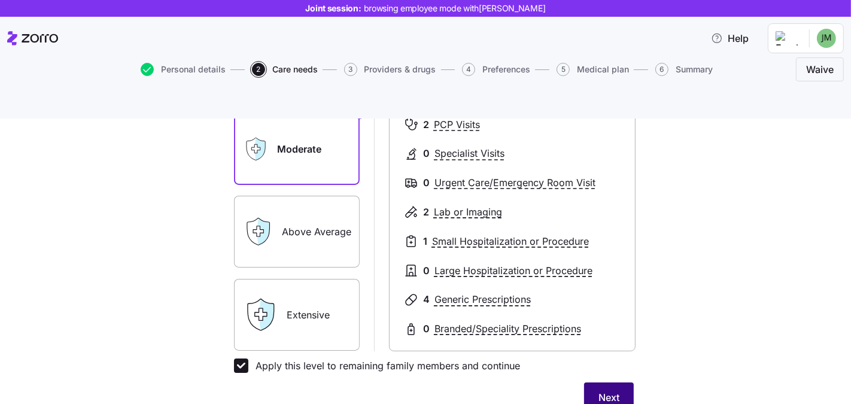
click at [607, 390] on span "Next" at bounding box center [608, 397] width 21 height 14
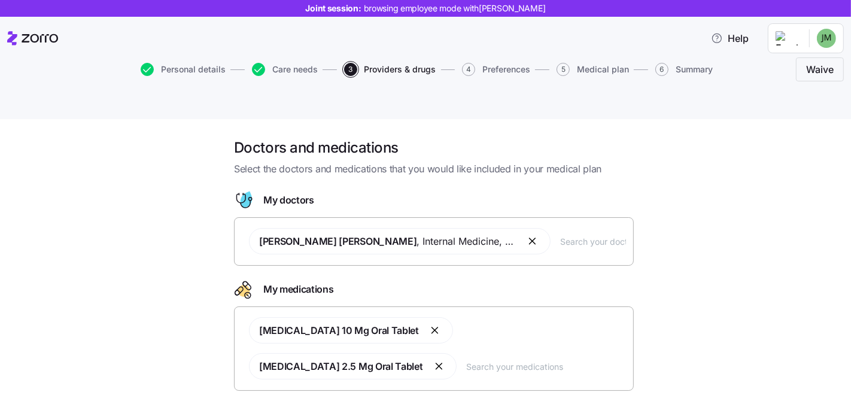
click at [587, 221] on div "[PERSON_NAME] [PERSON_NAME] , Internal Medicine , [GEOGRAPHIC_DATA], [GEOGRAPHI…" at bounding box center [434, 241] width 384 height 41
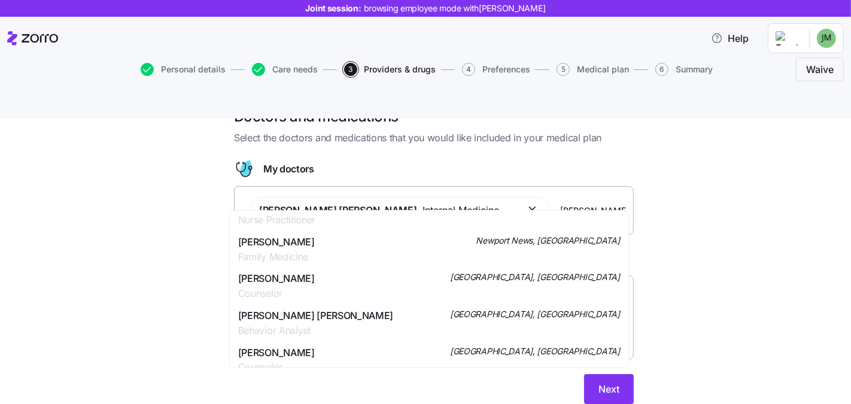
scroll to position [389, 0]
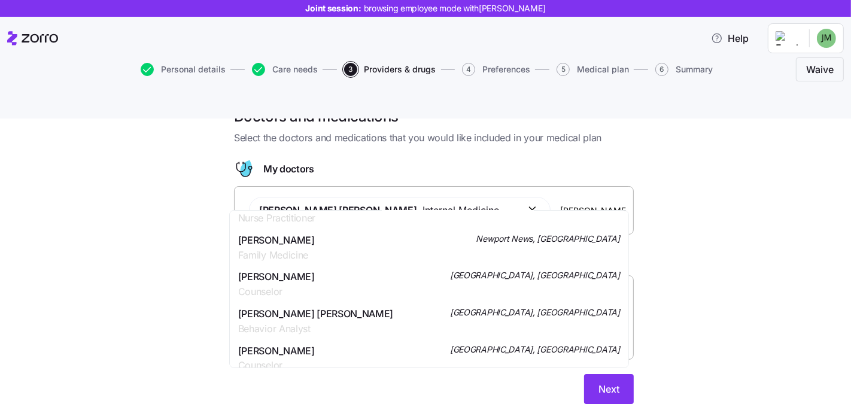
type input "[PERSON_NAME]"
click at [712, 188] on div "Doctors and medications Select the doctors and medications that you would like …" at bounding box center [433, 262] width 800 height 311
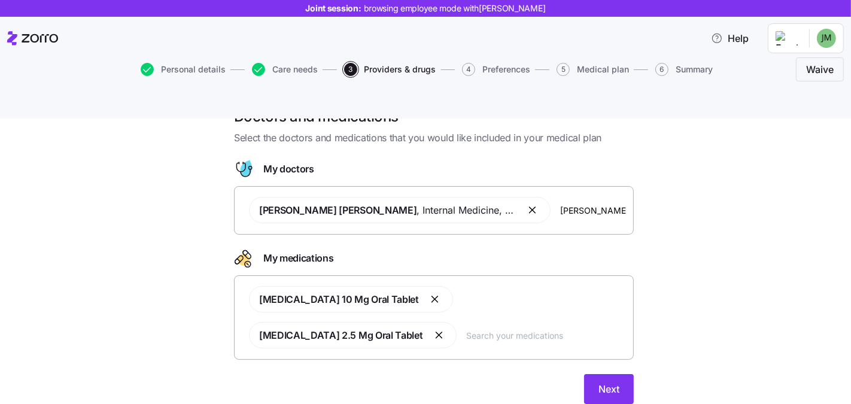
click at [328, 308] on div "[MEDICAL_DATA] 10 Mg Oral Tablet [MEDICAL_DATA] 2.5 Mg Oral Tablet" at bounding box center [434, 317] width 384 height 77
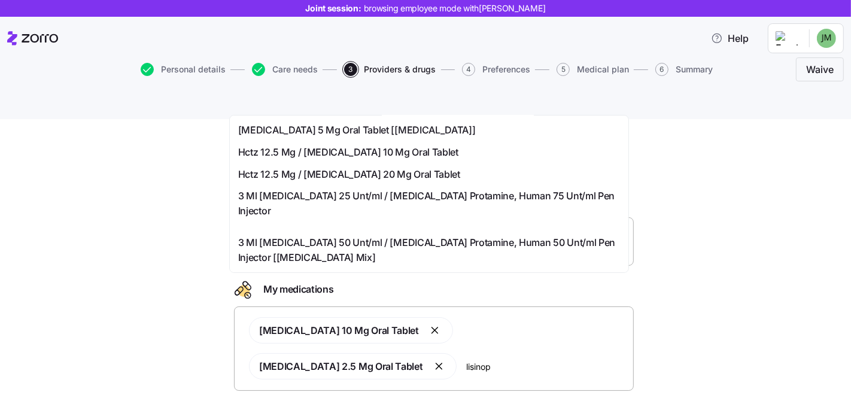
scroll to position [339, 0]
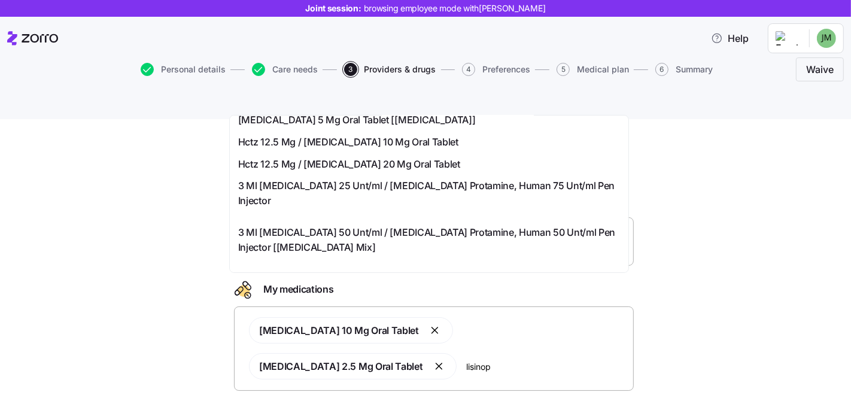
type input "lisinop"
click at [180, 241] on div "Doctors and medications Select the doctors and medications that you would like …" at bounding box center [433, 293] width 800 height 311
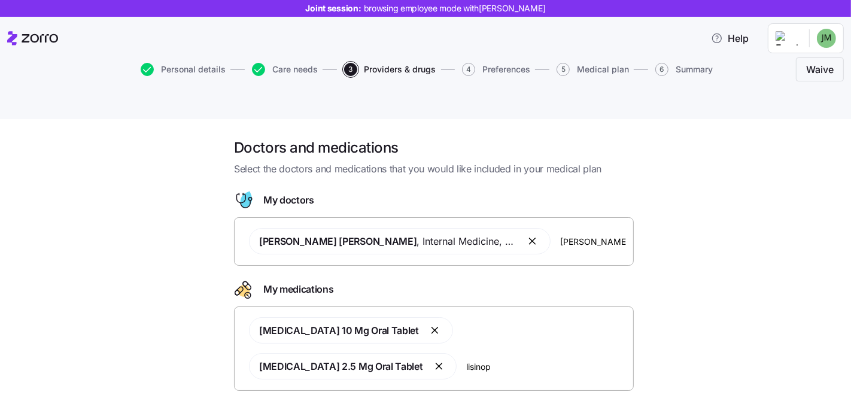
click at [685, 293] on div "Doctors and medications Select the doctors and medications that you would like …" at bounding box center [433, 293] width 800 height 311
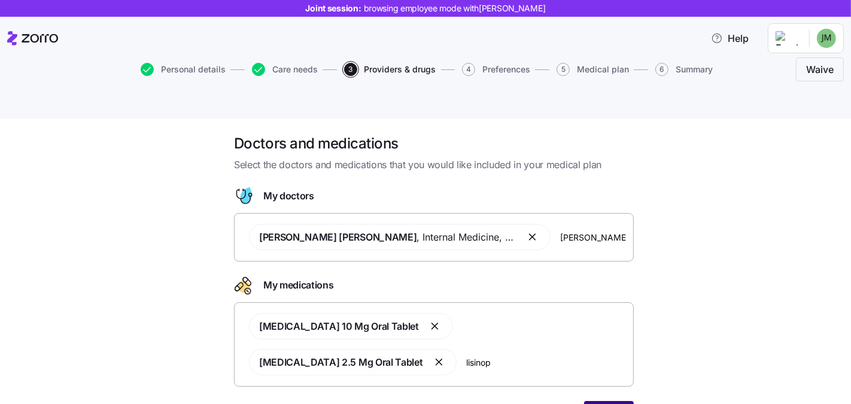
scroll to position [11, 0]
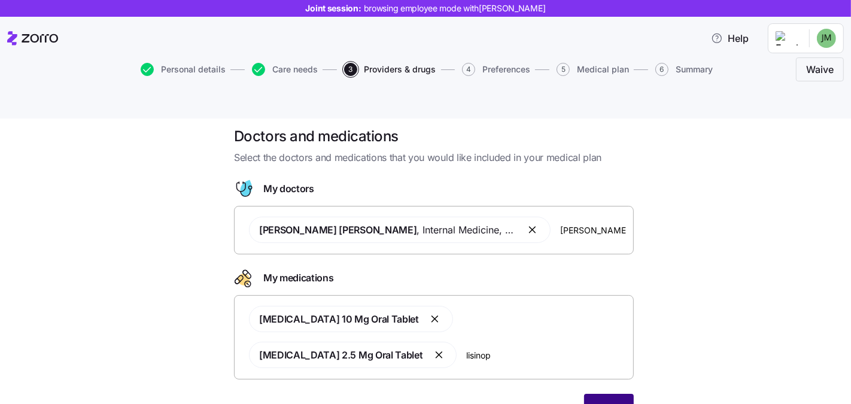
click at [599, 394] on button "Next" at bounding box center [609, 409] width 50 height 30
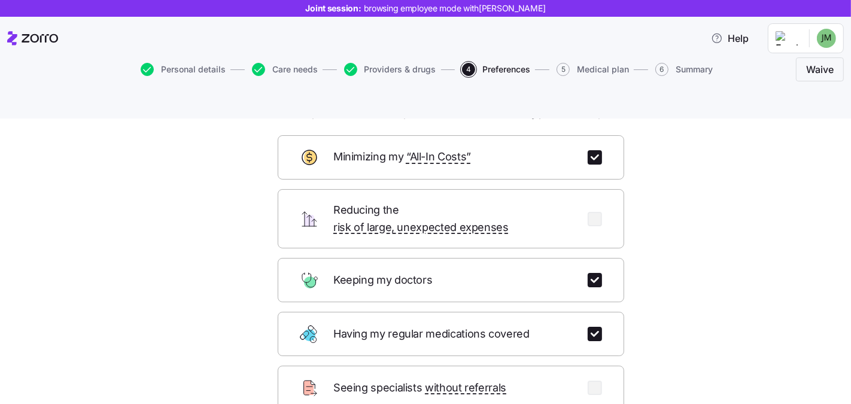
scroll to position [55, 0]
click at [382, 72] on span "Providers & drugs" at bounding box center [400, 69] width 72 height 8
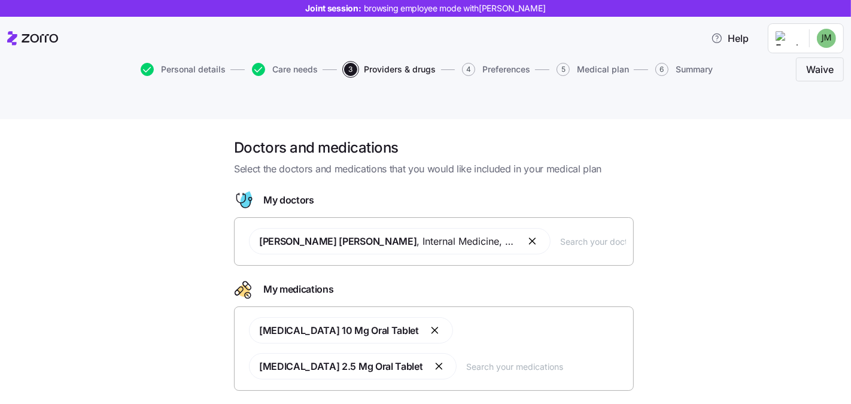
drag, startPoint x: 619, startPoint y: 292, endPoint x: 606, endPoint y: 351, distance: 60.1
click at [619, 310] on div "Atorvastatin 10 Mg Oral Tablet Lisinopril 2.5 Mg Oral Tablet" at bounding box center [434, 348] width 384 height 77
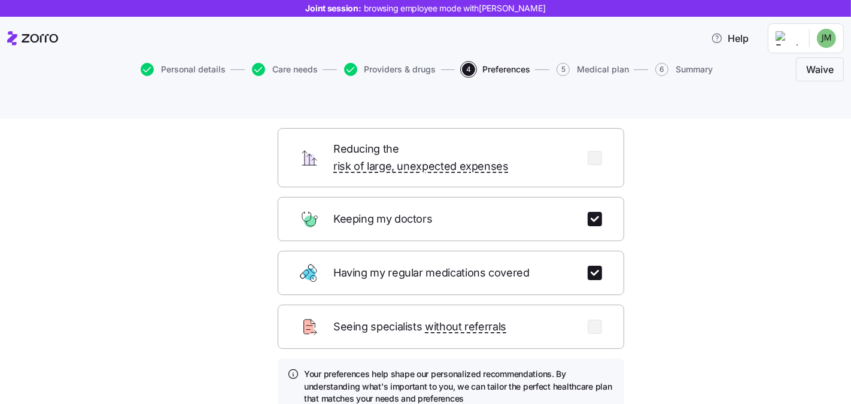
scroll to position [179, 0]
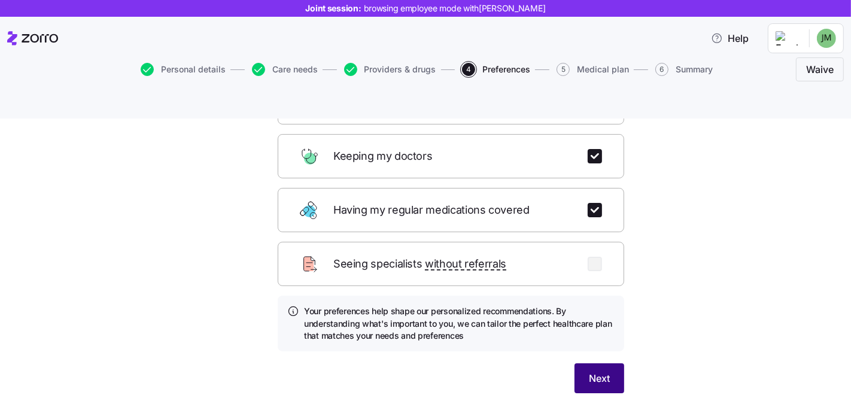
click at [579, 363] on button "Next" at bounding box center [599, 378] width 50 height 30
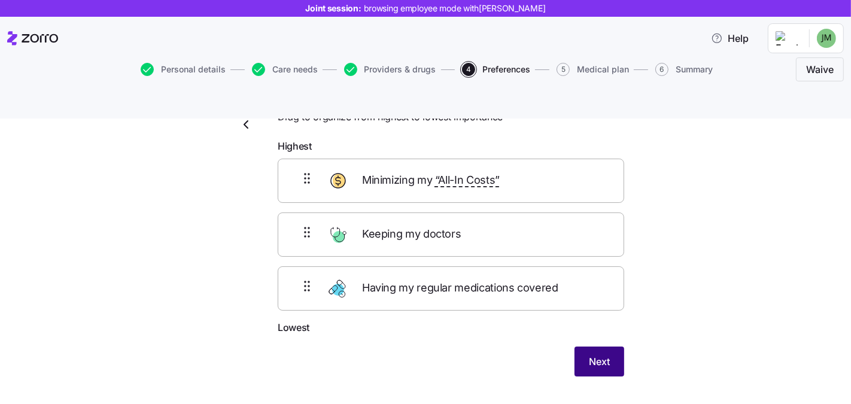
click at [591, 354] on span "Next" at bounding box center [599, 361] width 21 height 14
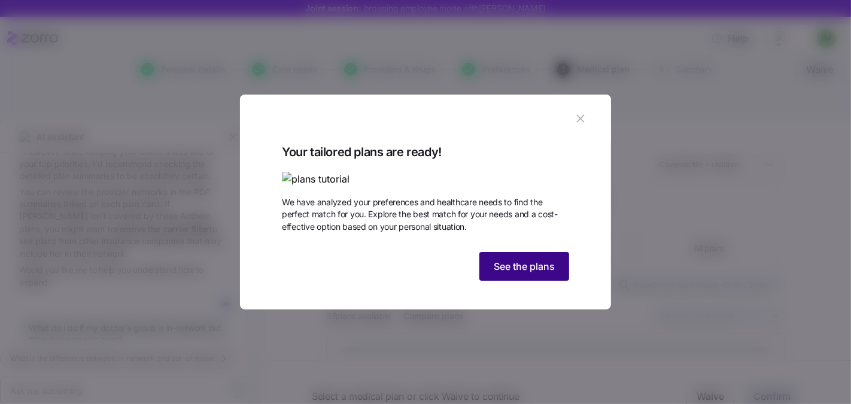
click at [542, 273] on span "See the plans" at bounding box center [523, 266] width 61 height 14
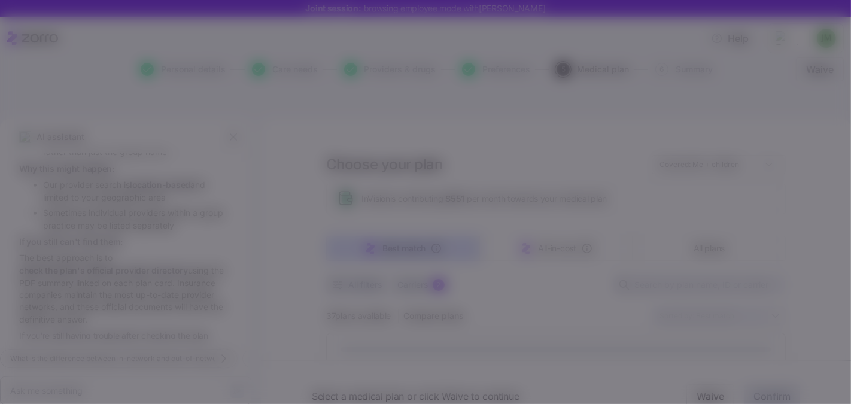
scroll to position [822, 0]
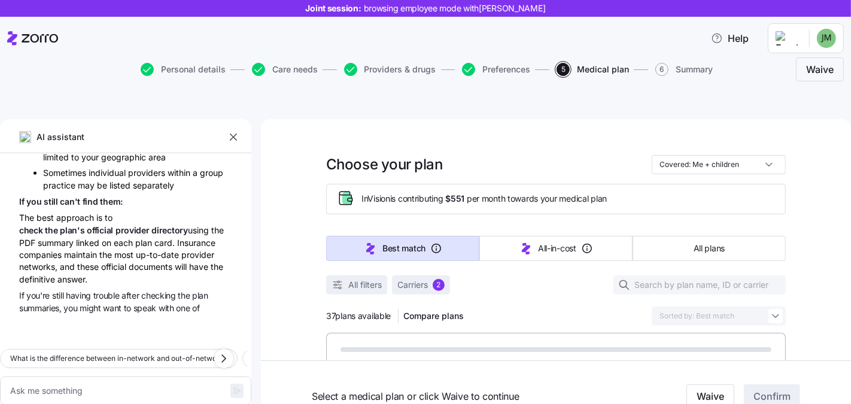
type textarea "x"
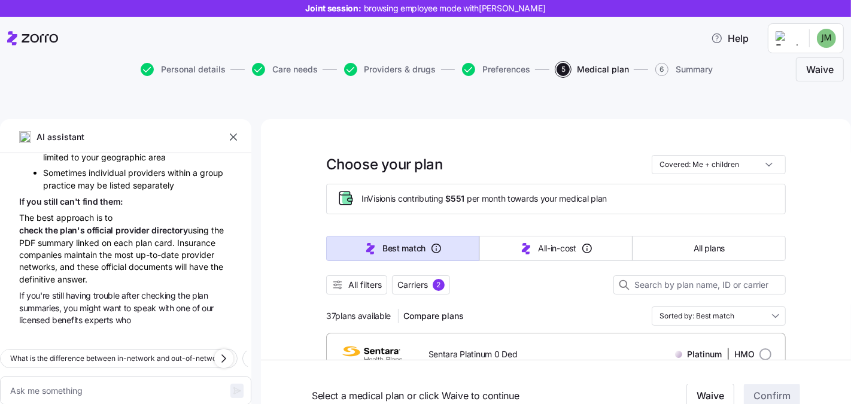
click at [239, 129] on button "button" at bounding box center [233, 137] width 17 height 17
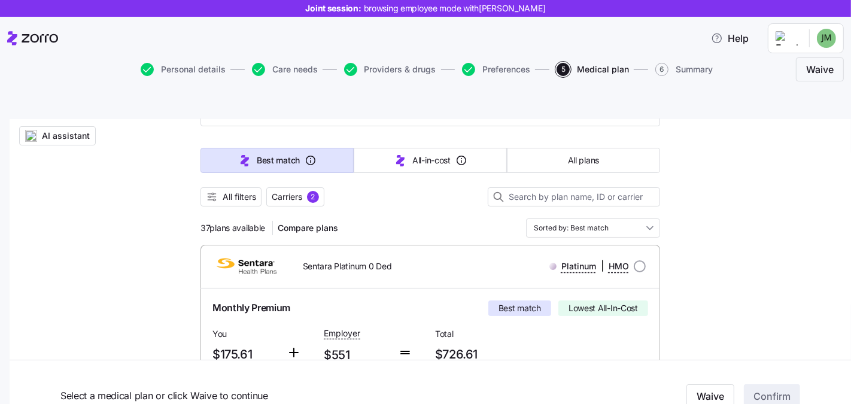
scroll to position [95, 0]
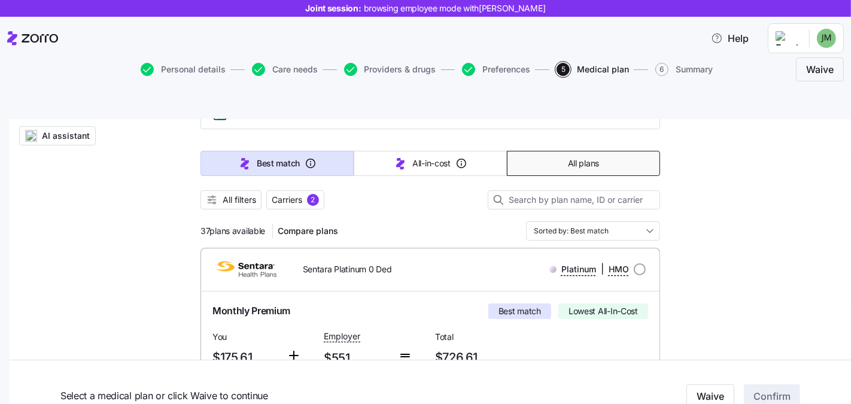
click at [590, 157] on span "All plans" at bounding box center [583, 163] width 31 height 12
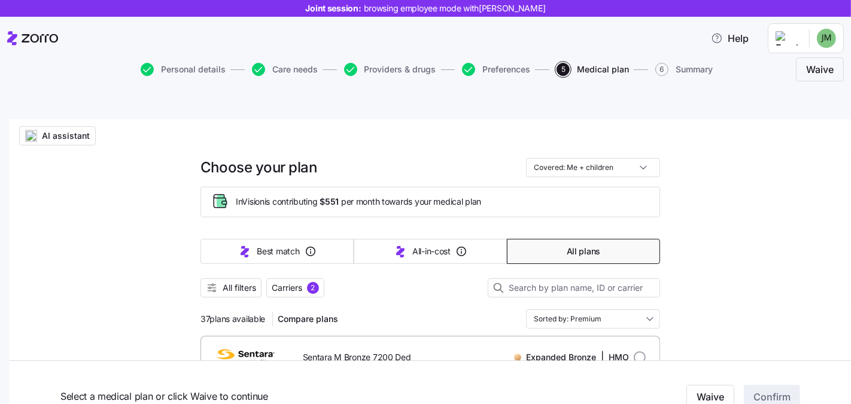
scroll to position [0, 0]
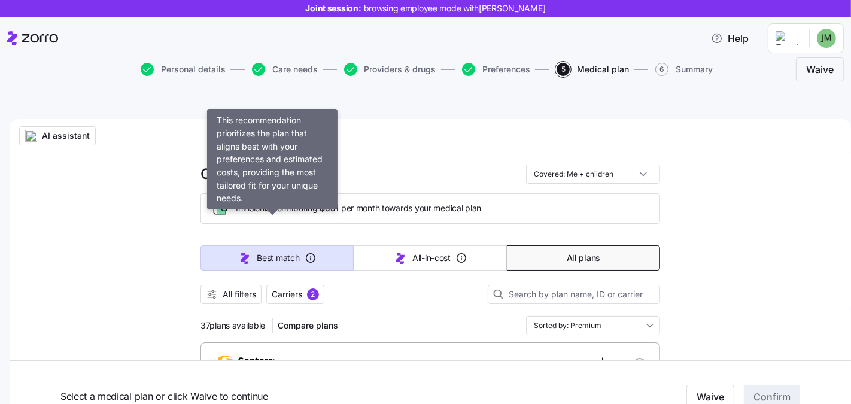
click at [287, 245] on button "Best match" at bounding box center [276, 257] width 153 height 25
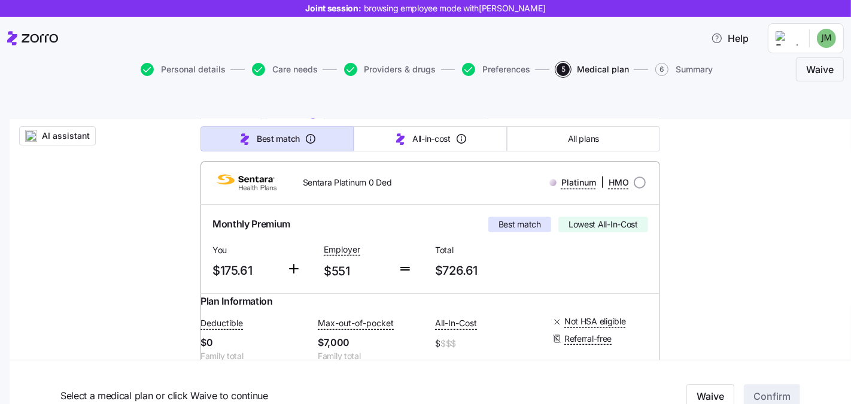
scroll to position [172, 0]
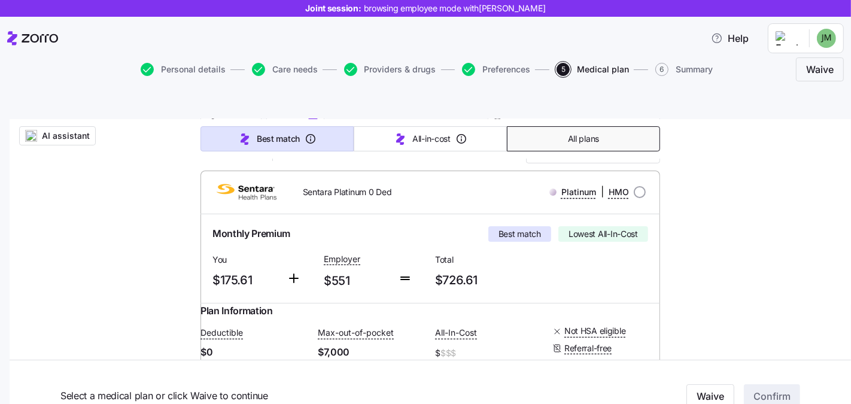
click at [559, 126] on button "All plans" at bounding box center [583, 138] width 153 height 25
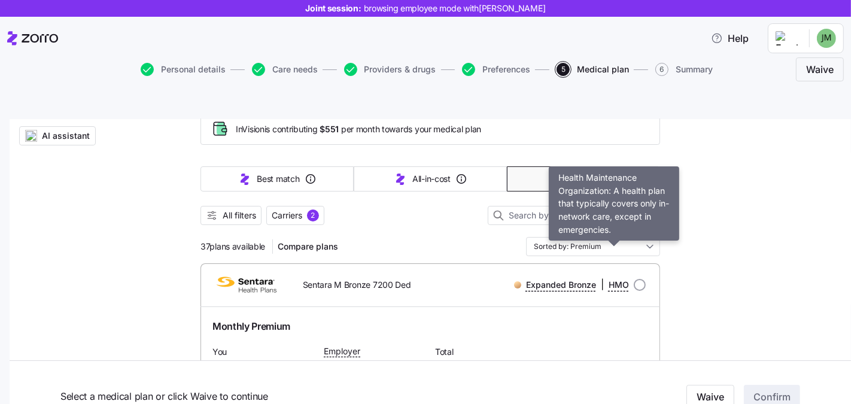
scroll to position [81, 0]
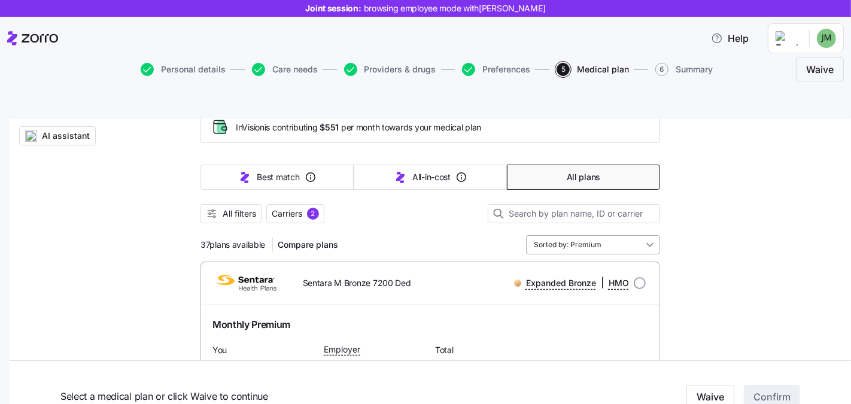
click at [599, 235] on input "Sorted by: Premium" at bounding box center [593, 244] width 134 height 19
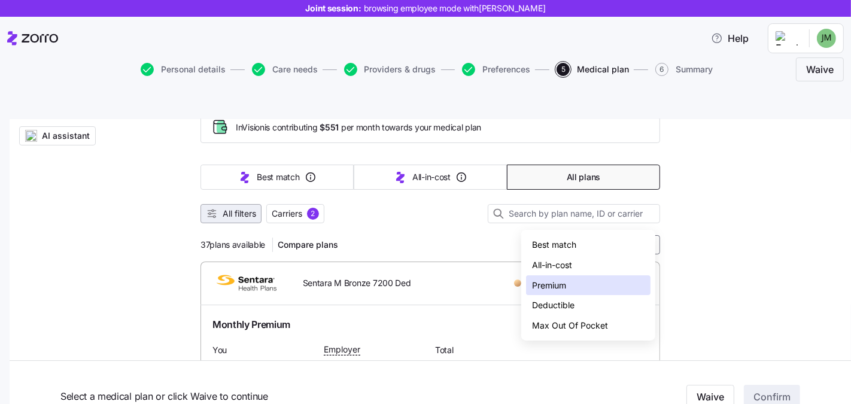
click at [206, 208] on icon "button" at bounding box center [212, 214] width 12 height 12
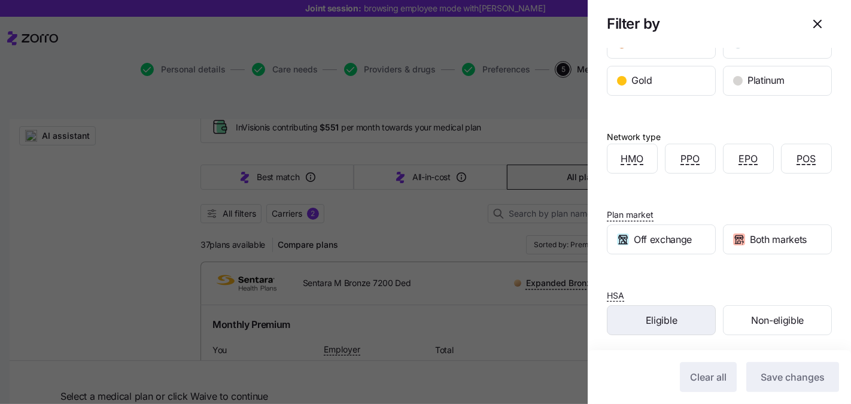
scroll to position [124, 0]
click at [810, 20] on icon "button" at bounding box center [817, 24] width 14 height 14
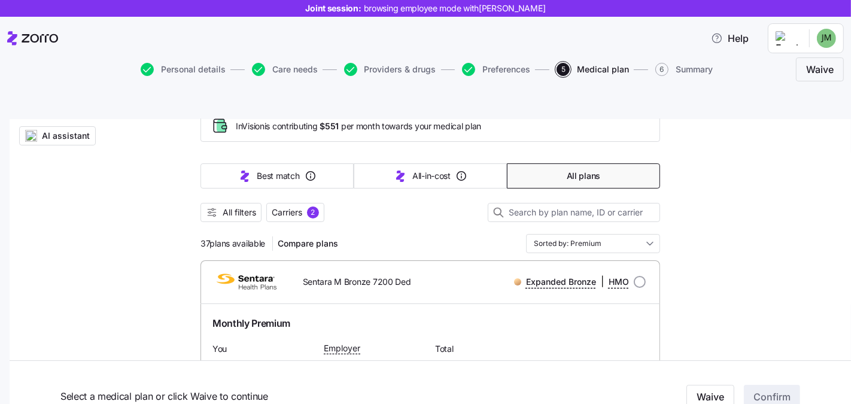
scroll to position [52, 0]
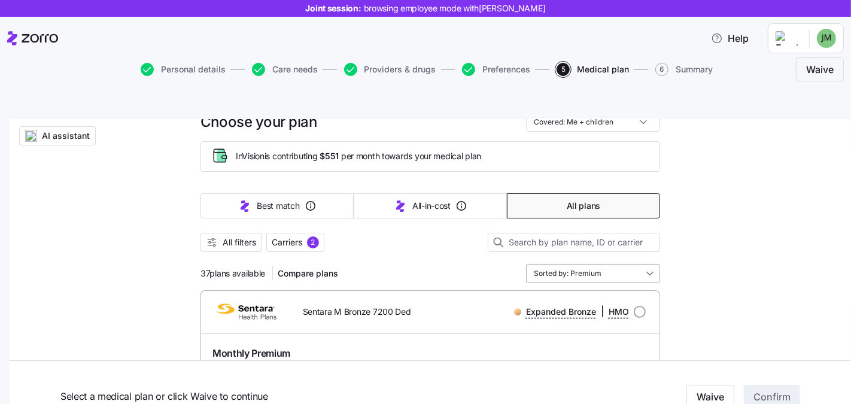
click at [609, 264] on input "Sorted by: Premium" at bounding box center [593, 273] width 134 height 19
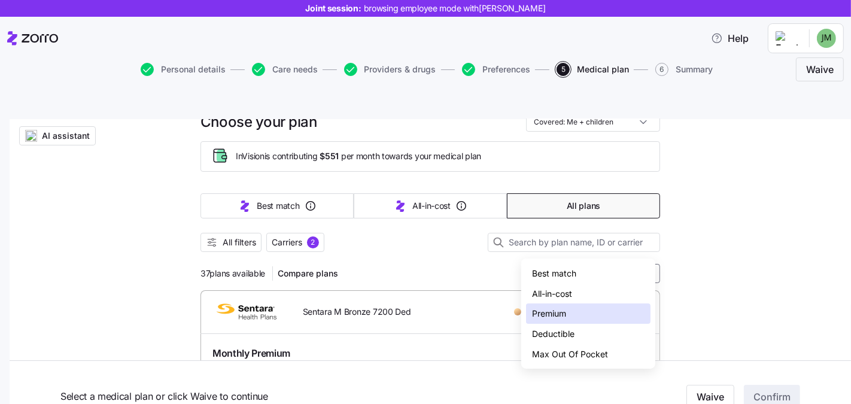
click at [607, 328] on div "Deductible" at bounding box center [588, 334] width 124 height 20
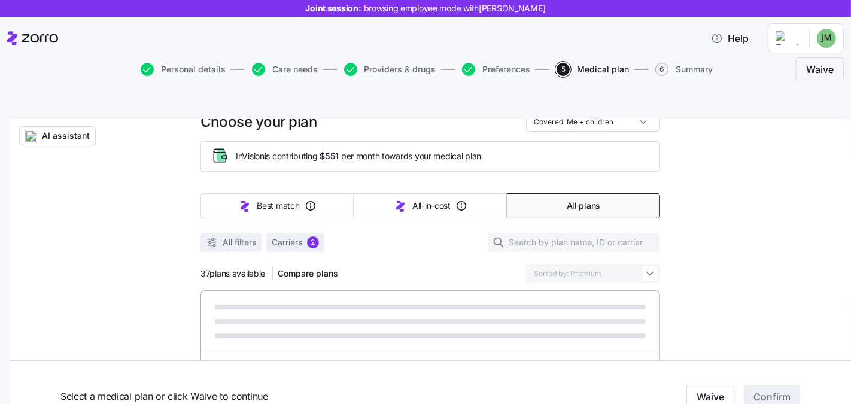
type input "Sorted by: Deductible"
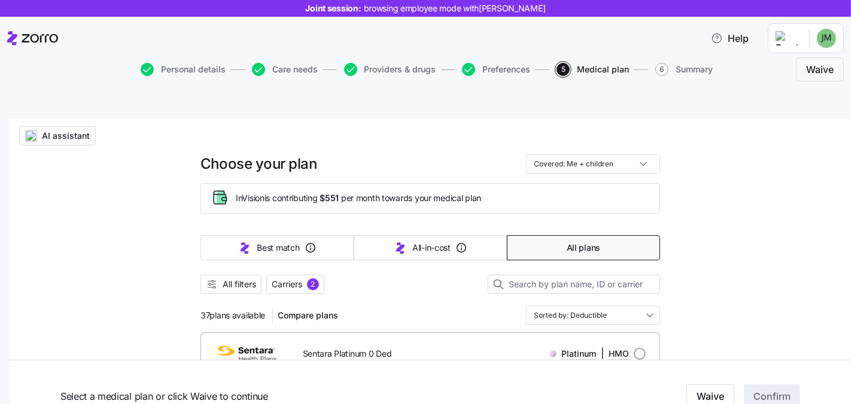
scroll to position [10, 0]
click at [295, 279] on span "Carriers" at bounding box center [287, 285] width 31 height 12
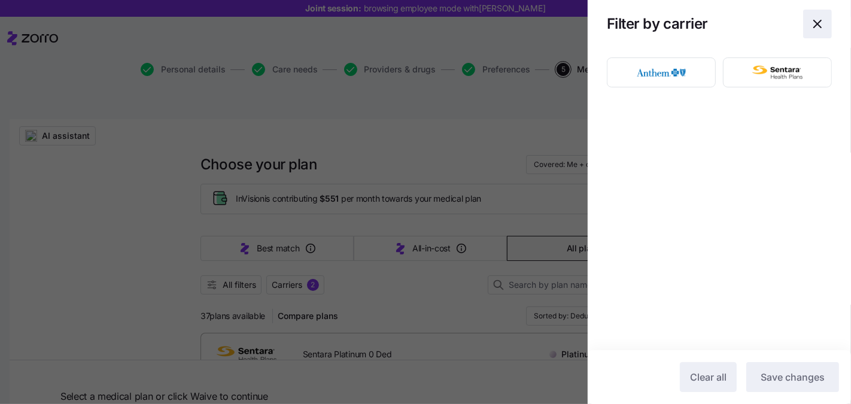
click at [816, 27] on icon "button" at bounding box center [817, 24] width 14 height 14
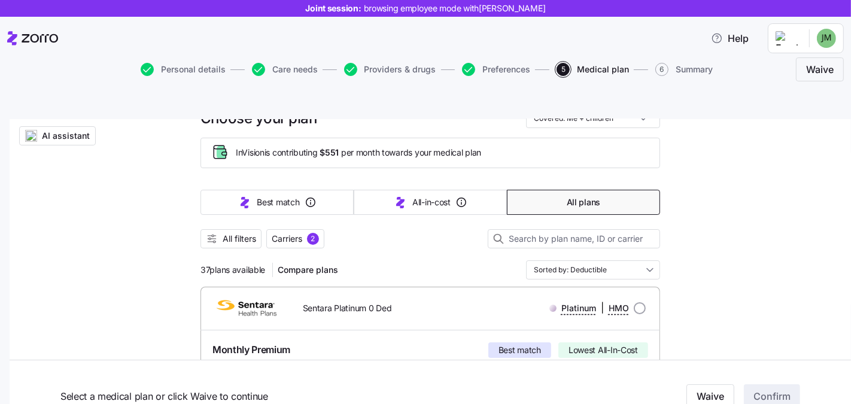
scroll to position [0, 0]
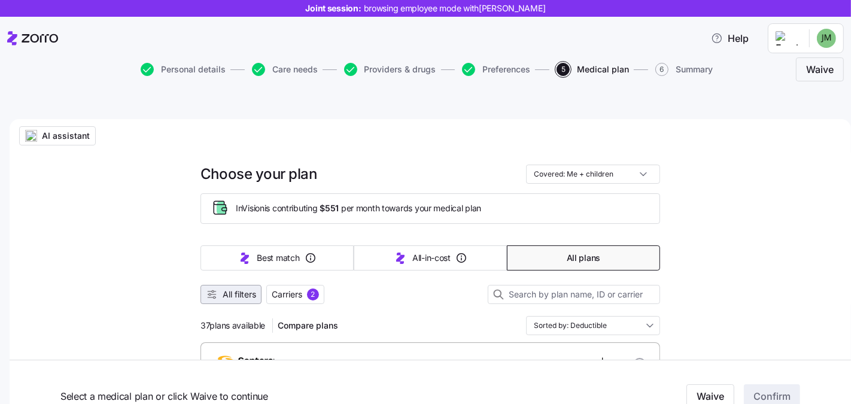
click at [243, 288] on span "All filters" at bounding box center [239, 294] width 33 height 12
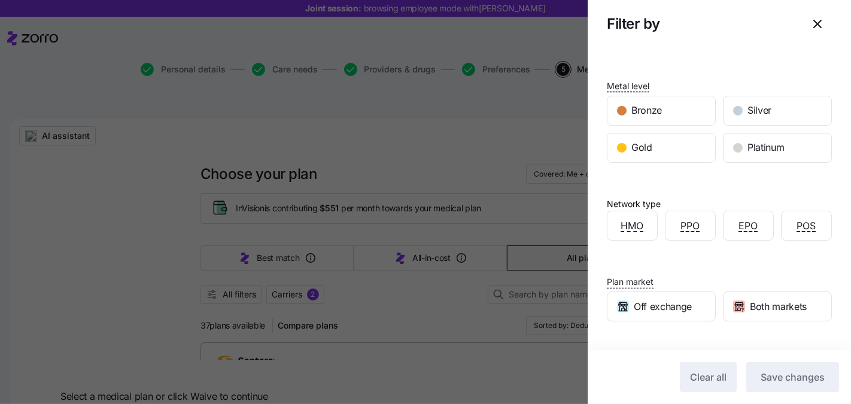
scroll to position [124, 0]
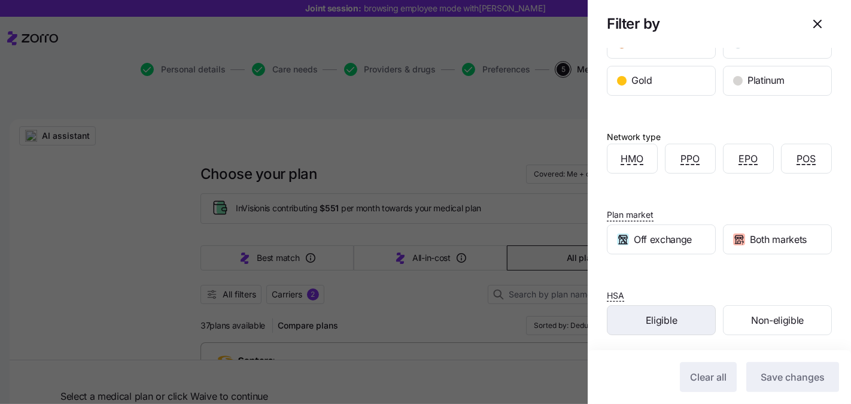
click at [675, 315] on div "Eligible" at bounding box center [661, 320] width 108 height 29
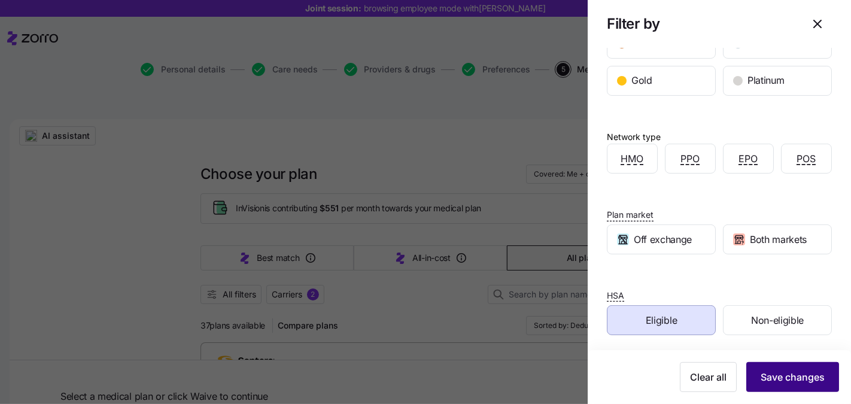
click at [778, 373] on span "Save changes" at bounding box center [792, 377] width 64 height 14
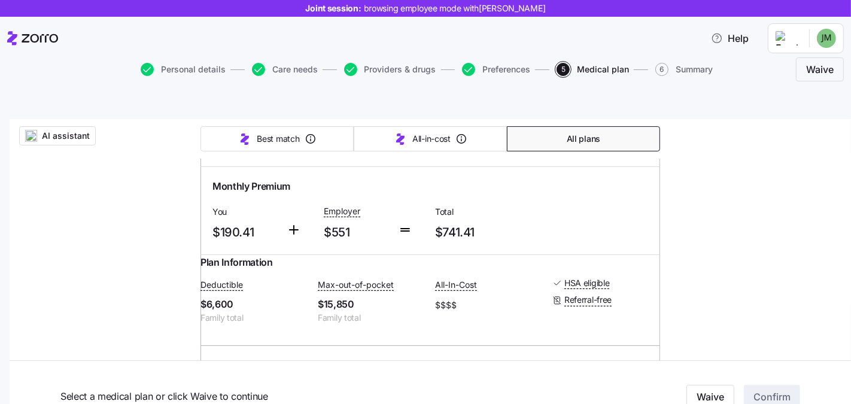
scroll to position [206, 0]
